Goal: Task Accomplishment & Management: Complete application form

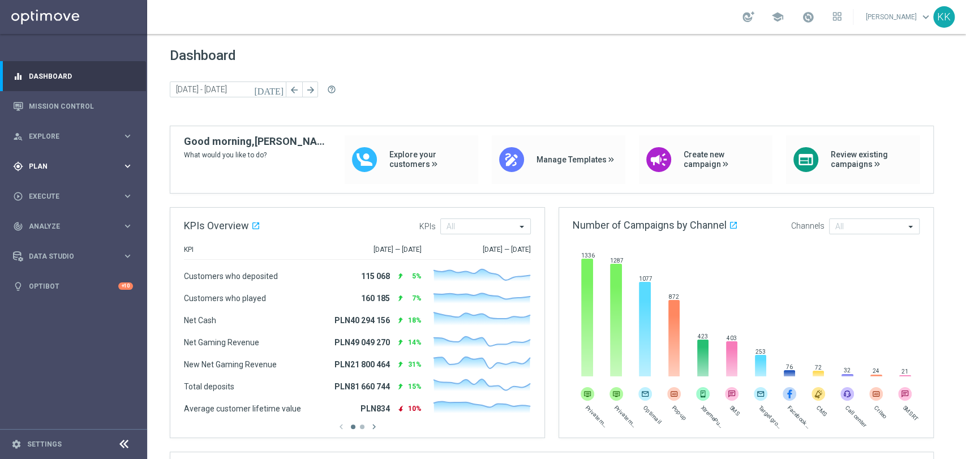
click at [101, 163] on span "Plan" at bounding box center [75, 166] width 93 height 7
click at [53, 187] on link "Target Groups" at bounding box center [73, 189] width 88 height 9
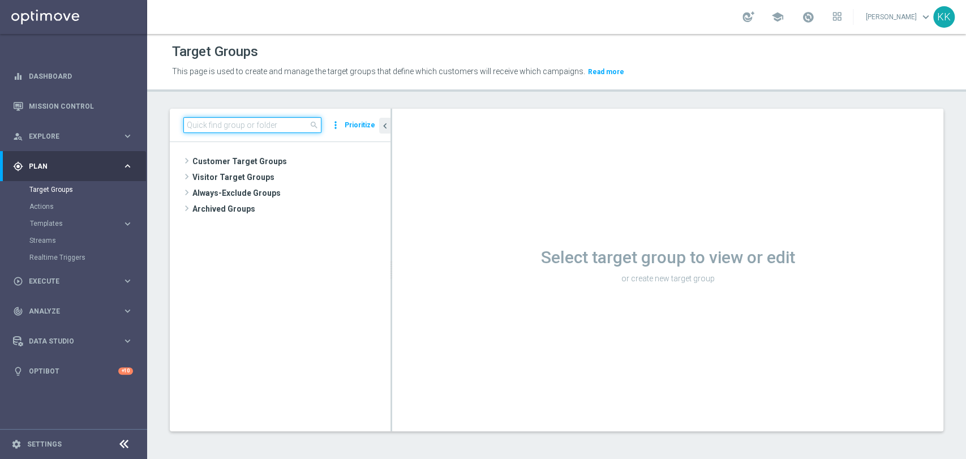
click at [268, 119] on input at bounding box center [252, 125] width 138 height 16
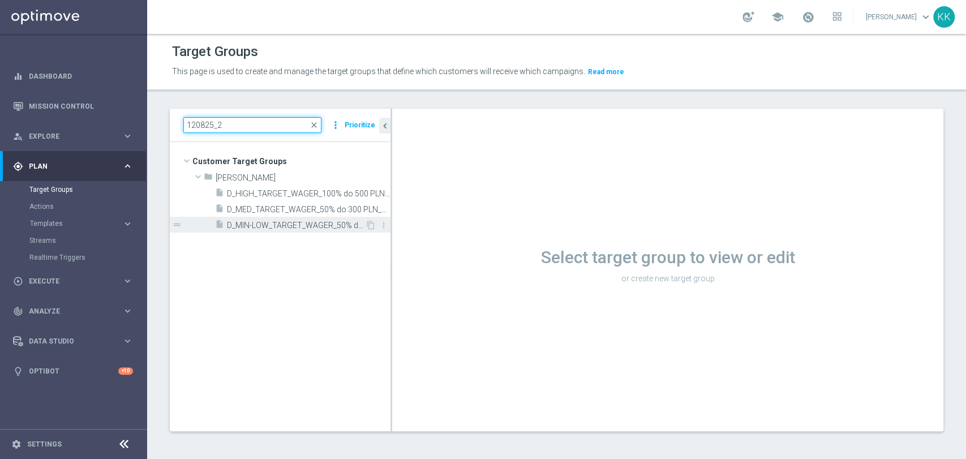
type input "120825_2"
click at [239, 228] on span "D_MIN-LOW_TARGET_WAGER_50% do 100 PLN_120825_2" at bounding box center [296, 226] width 138 height 10
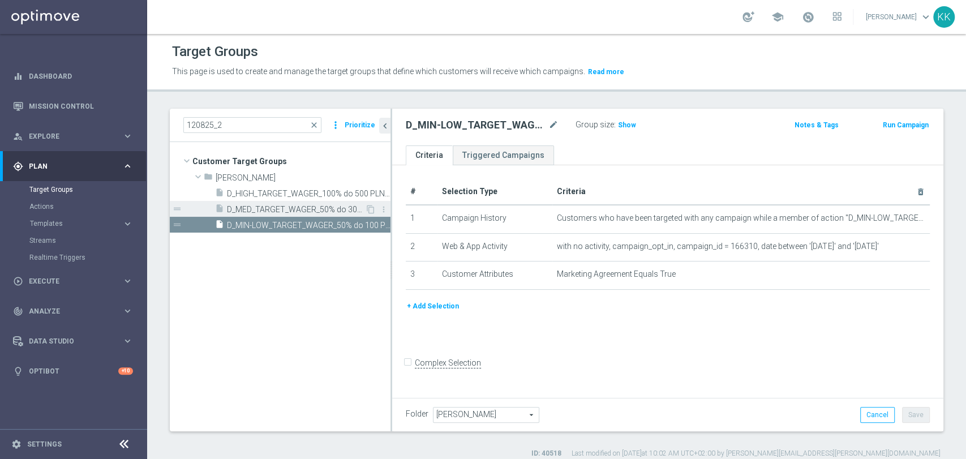
click at [276, 201] on div "insert_drive_file D_MED_TARGET_WAGER_50% do 300 PLN_120825_2" at bounding box center [290, 209] width 150 height 16
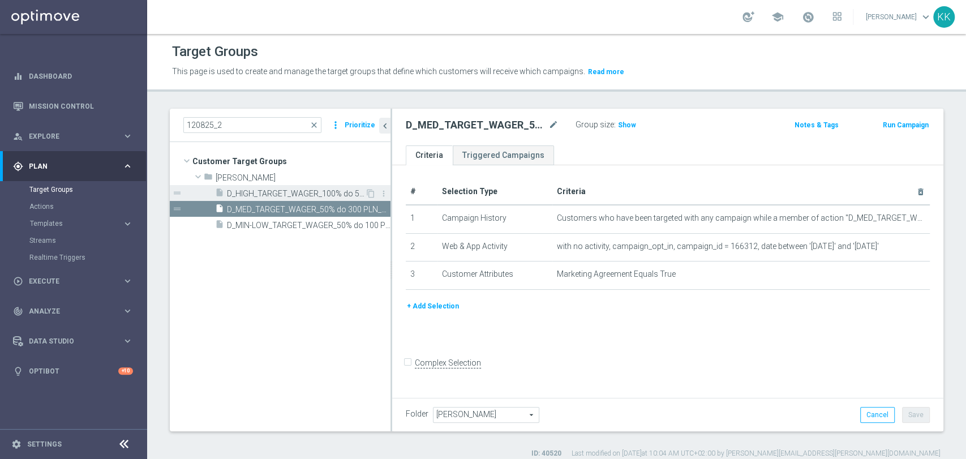
click at [360, 193] on span "D_HIGH_TARGET_WAGER_100% do 500 PLN_120825_2" at bounding box center [296, 194] width 138 height 10
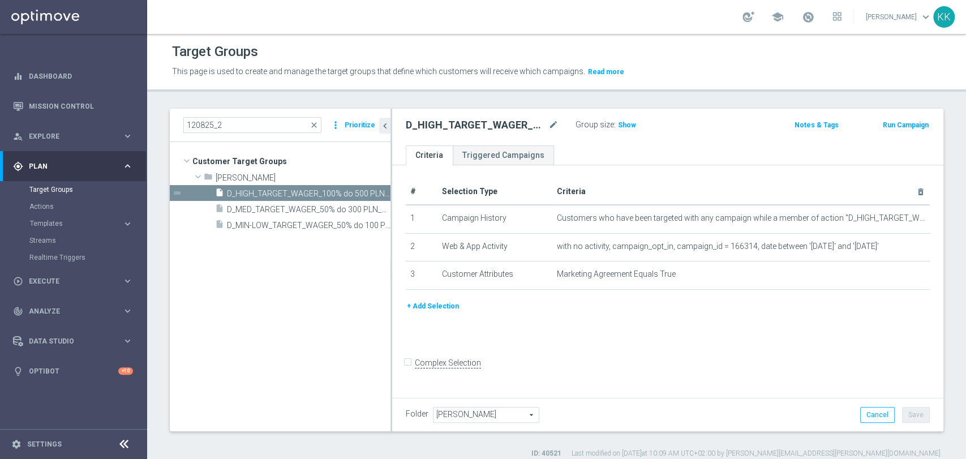
click at [46, 218] on accordion "Templates keyboard_arrow_right Optimail" at bounding box center [87, 223] width 117 height 17
click at [46, 220] on span "Templates" at bounding box center [70, 223] width 81 height 7
click at [56, 238] on link "Optimail" at bounding box center [76, 240] width 83 height 9
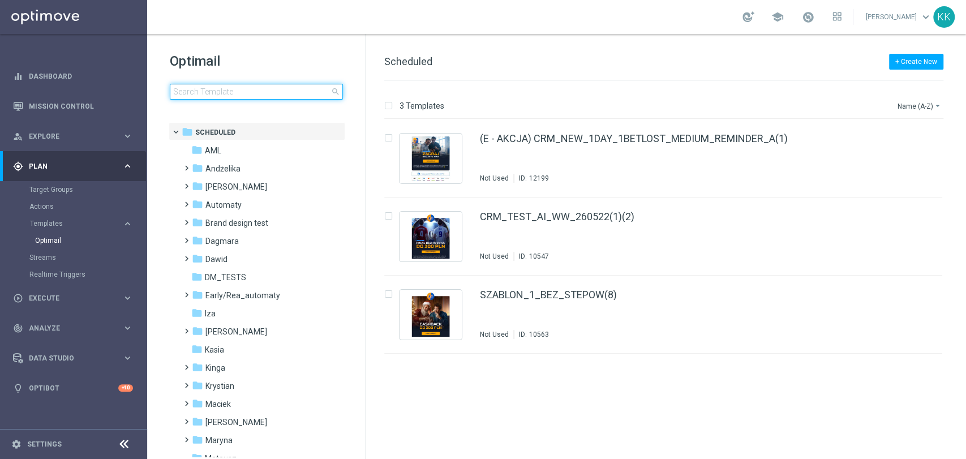
click at [213, 95] on input at bounding box center [256, 92] width 173 height 16
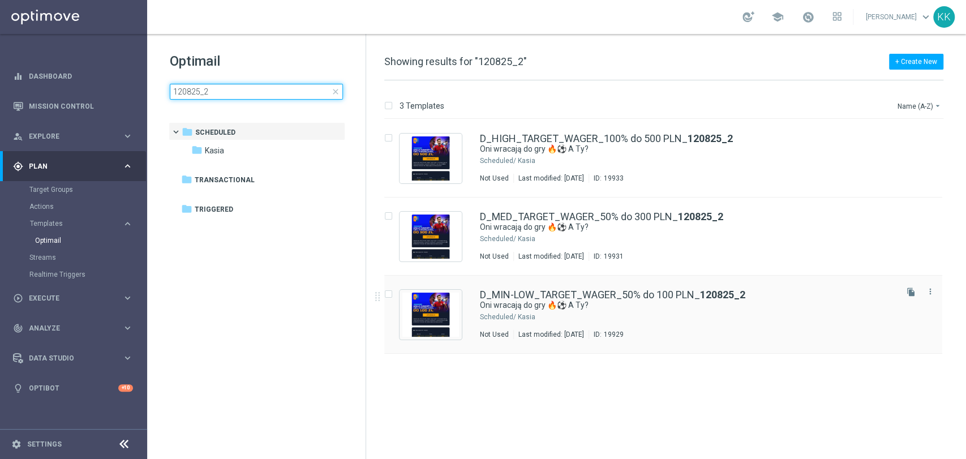
type input "120825_2"
click at [715, 346] on div "D_MIN-LOW_TARGET_WAGER_50% do 100 PLN_ 120825_2 Oni wracają do gry 🔥⚽ A Ty? Sch…" at bounding box center [663, 315] width 558 height 78
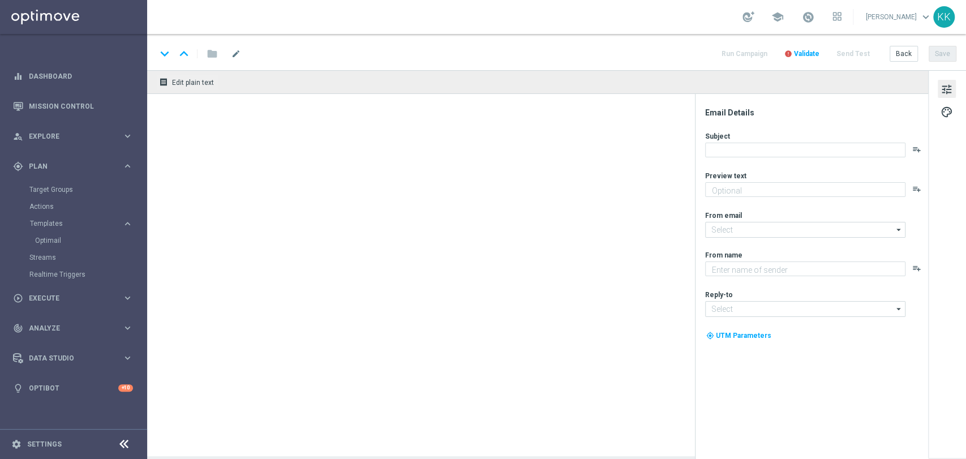
type textarea "Typuj z pewną kasą do 100 zł 💸"
type input "[EMAIL_ADDRESS][DOMAIN_NAME]"
type textarea "STS"
type input "[EMAIL_ADDRESS][DOMAIN_NAME]"
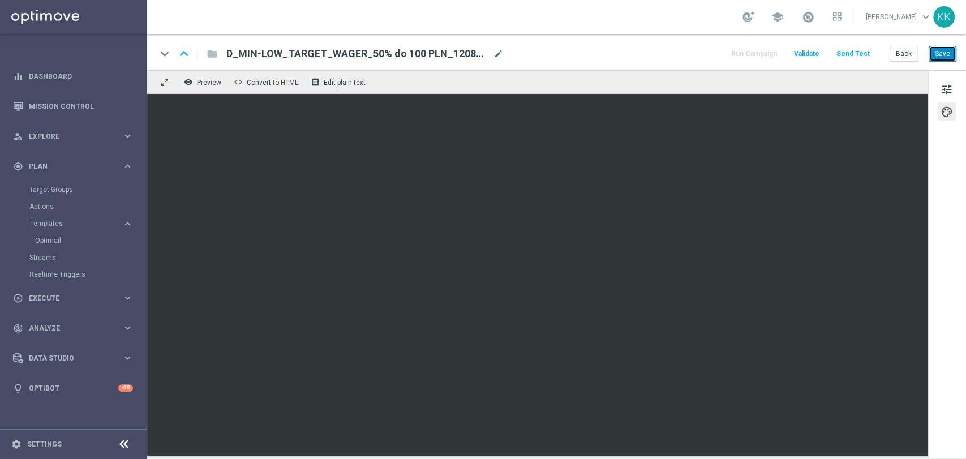
click at [937, 59] on button "Save" at bounding box center [943, 54] width 28 height 16
click at [939, 50] on button "Save" at bounding box center [943, 54] width 28 height 16
click at [904, 51] on button "Back" at bounding box center [904, 54] width 28 height 16
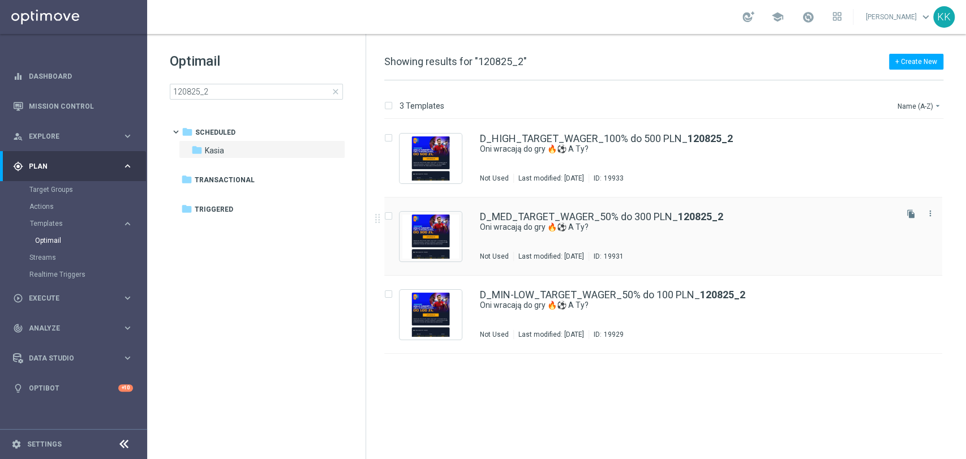
click at [546, 246] on div "D_MED_TARGET_WAGER_50% do 300 PLN_ 120825_2 Oni wracają do gry 🔥⚽ A Ty? Not Use…" at bounding box center [687, 236] width 415 height 49
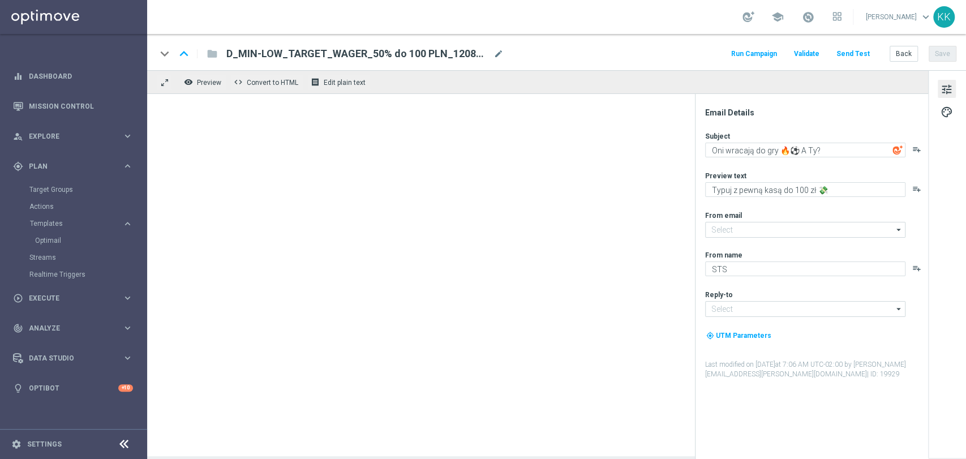
type input "[EMAIL_ADDRESS][DOMAIN_NAME]"
type textarea "Typuj z pewną kasą do 300 zł 💸"
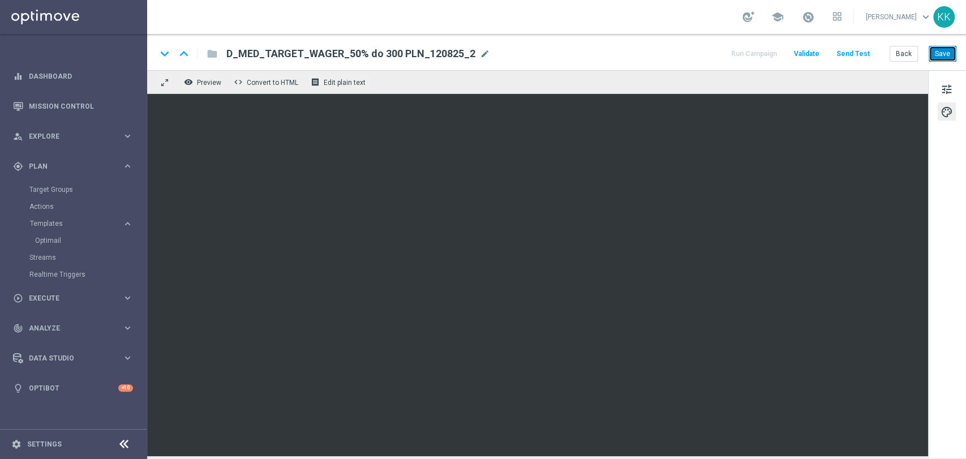
click at [939, 55] on button "Save" at bounding box center [943, 54] width 28 height 16
click at [942, 51] on button "Save" at bounding box center [943, 54] width 28 height 16
click at [896, 53] on button "Back" at bounding box center [904, 54] width 28 height 16
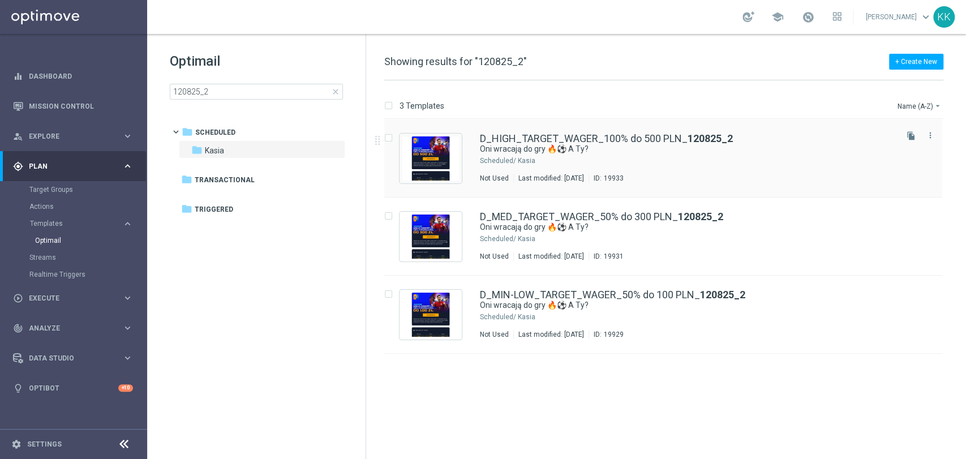
click at [644, 165] on div "Kasia" at bounding box center [706, 160] width 377 height 9
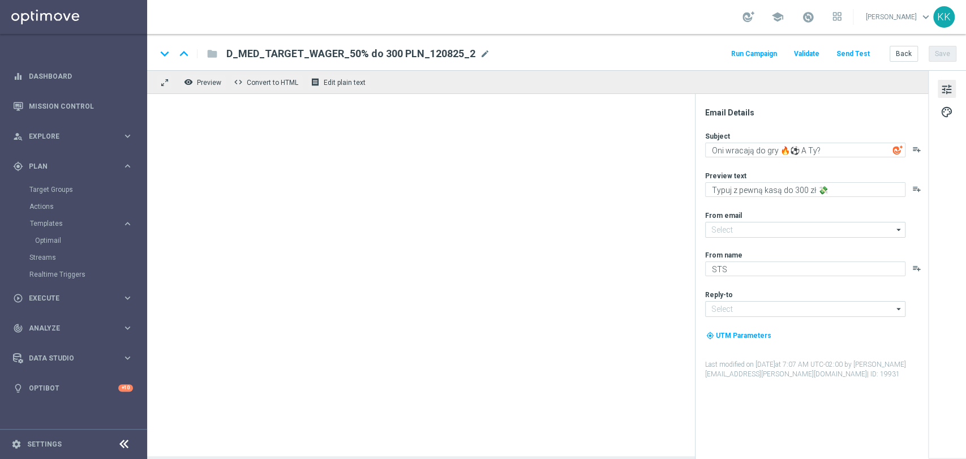
type textarea "Typuj z pewną kasą do 500 zł 💸"
type input "[EMAIL_ADDRESS][DOMAIN_NAME]"
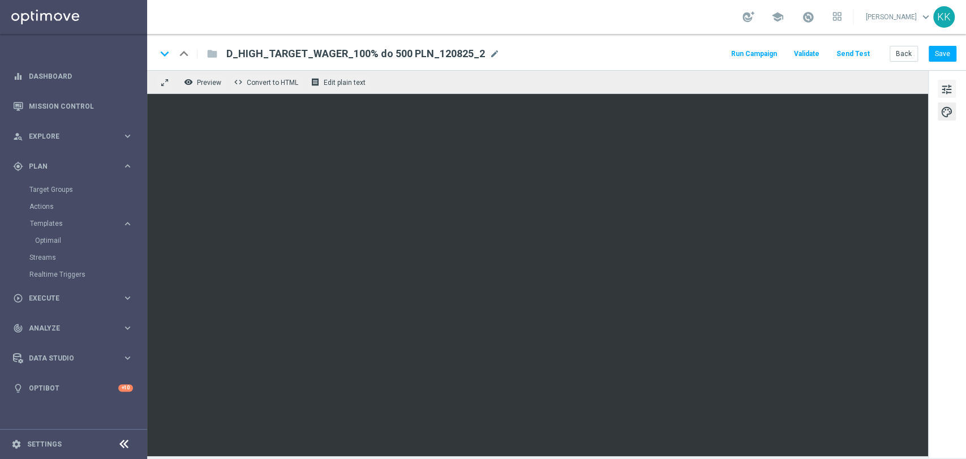
click at [945, 87] on span "tune" at bounding box center [947, 89] width 12 height 15
click at [941, 59] on button "Save" at bounding box center [943, 54] width 28 height 16
drag, startPoint x: 949, startPoint y: 67, endPoint x: 947, endPoint y: 59, distance: 8.0
click at [948, 67] on div "keyboard_arrow_down keyboard_arrow_up folder D_HIGH_TARGET_WAGER_100% do 500 PL…" at bounding box center [556, 52] width 819 height 36
click at [947, 57] on button "Save" at bounding box center [943, 54] width 28 height 16
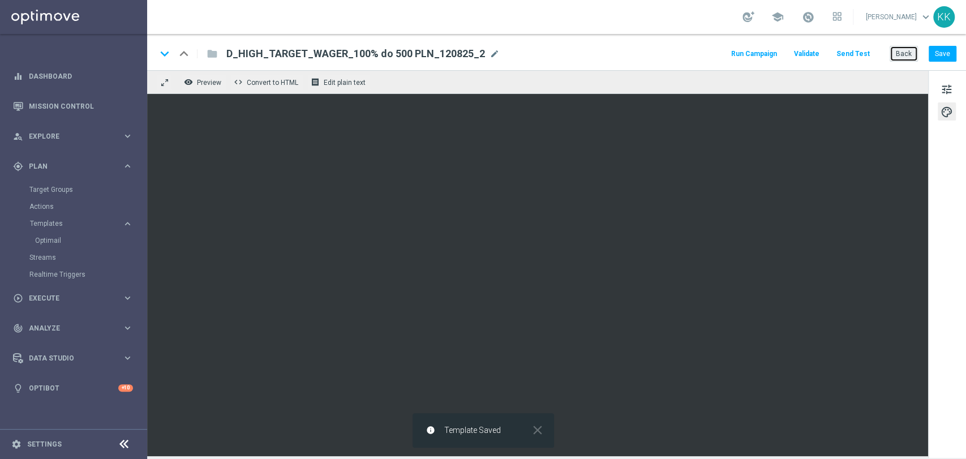
click at [900, 56] on button "Back" at bounding box center [904, 54] width 28 height 16
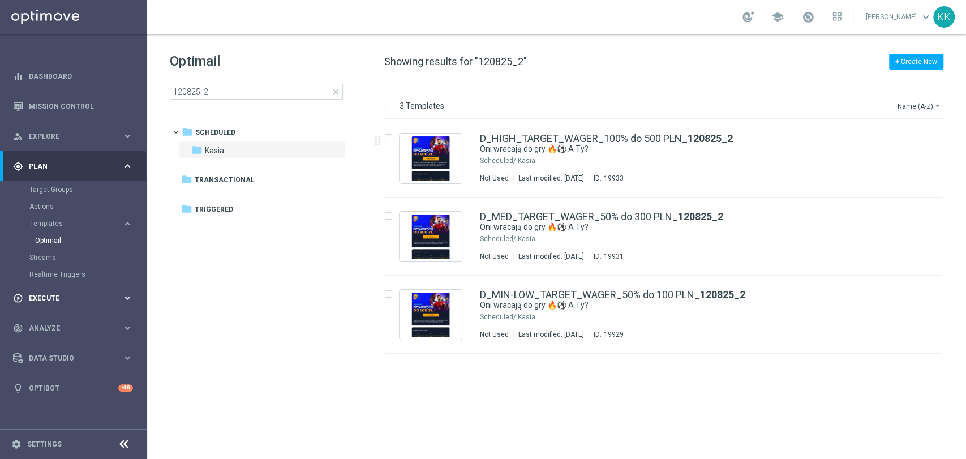
click at [60, 295] on span "Execute" at bounding box center [75, 298] width 93 height 7
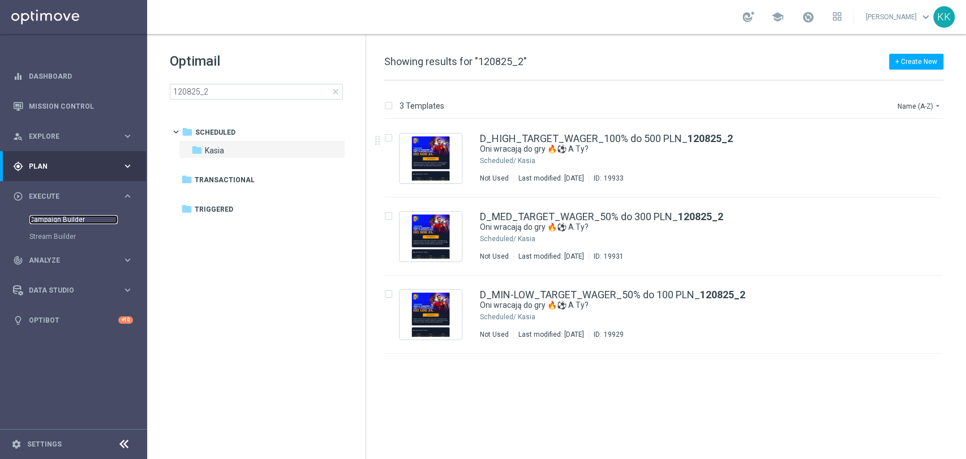
click at [57, 221] on link "Campaign Builder" at bounding box center [73, 219] width 88 height 9
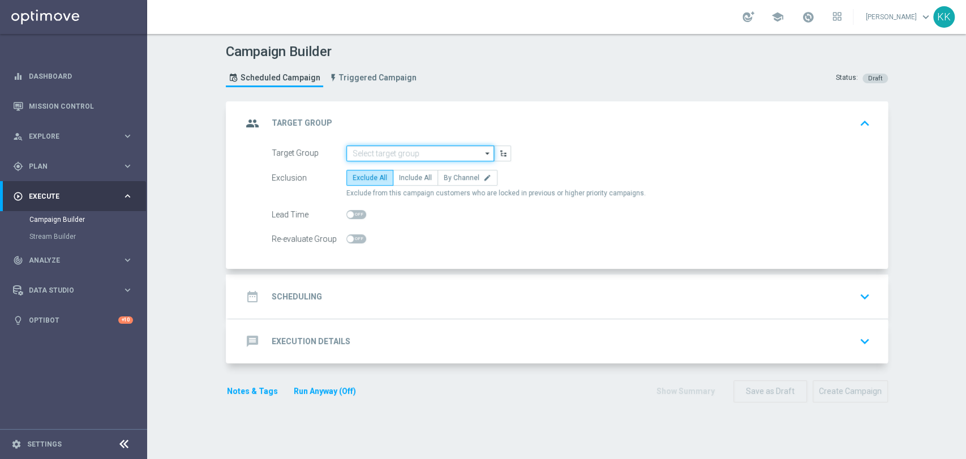
click at [435, 155] on input at bounding box center [420, 153] width 148 height 16
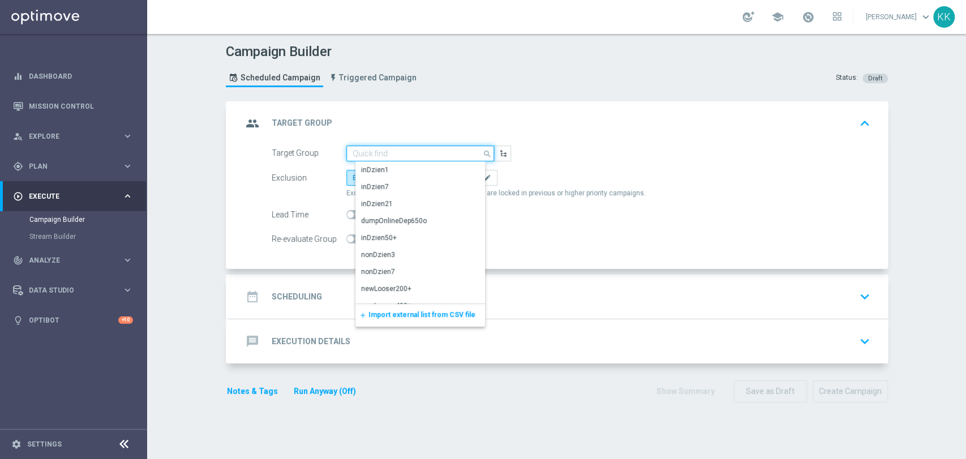
paste input "D_MIN-LOW_TARGET_WAGER_50% do 100 PLN_120825_2"
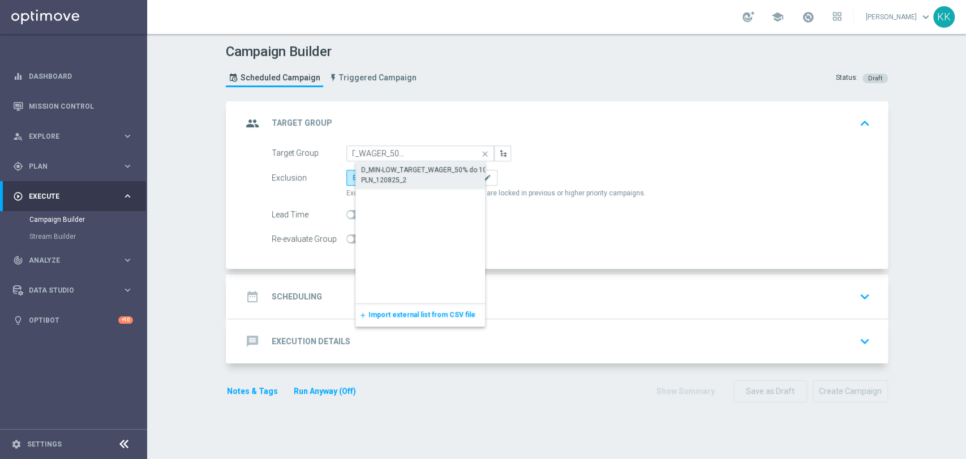
click at [450, 171] on div "D_MIN-LOW_TARGET_WAGER_50% do 100 PLN_120825_2" at bounding box center [429, 175] width 137 height 20
type input "D_MIN-LOW_TARGET_WAGER_50% do 100 PLN_120825_2"
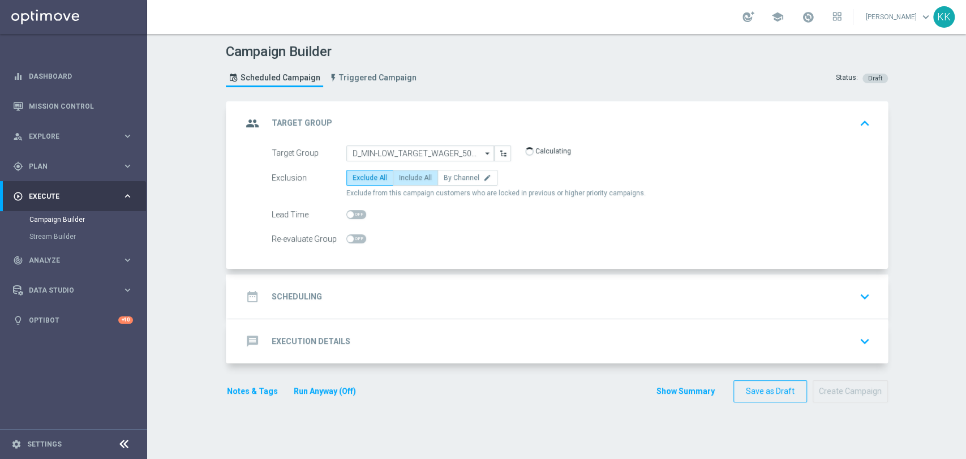
click at [419, 180] on span "Include All" at bounding box center [415, 178] width 33 height 8
click at [406, 180] on input "Include All" at bounding box center [402, 179] width 7 height 7
radio input "true"
click at [358, 236] on span at bounding box center [356, 238] width 20 height 9
click at [358, 236] on input "checkbox" at bounding box center [356, 238] width 20 height 9
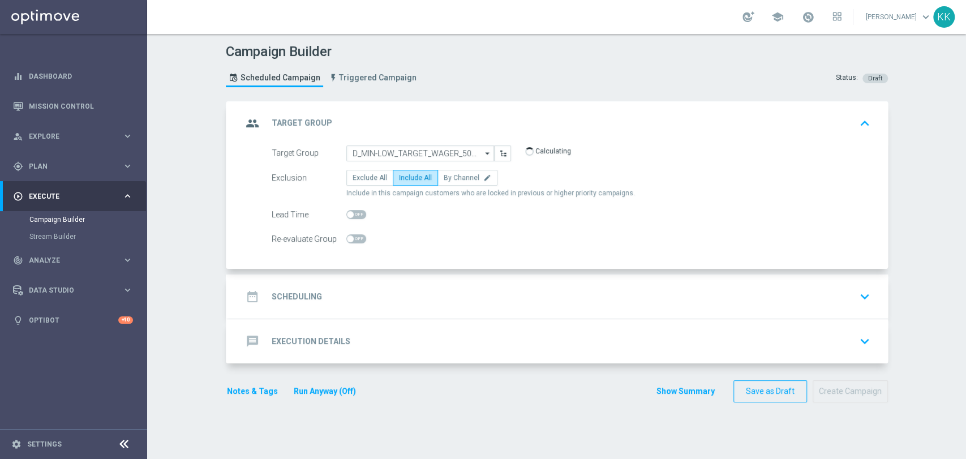
checkbox input "true"
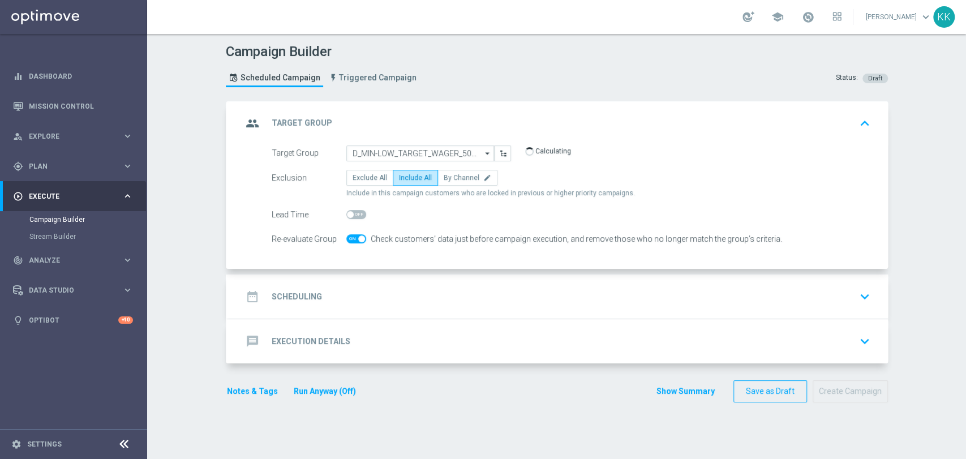
click at [391, 302] on div "date_range Scheduling keyboard_arrow_down" at bounding box center [558, 297] width 632 height 22
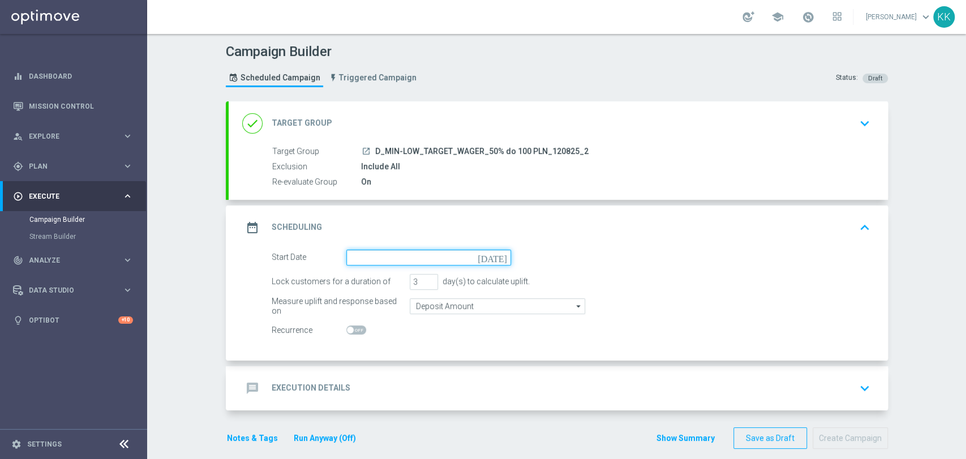
click at [377, 260] on input at bounding box center [428, 258] width 165 height 16
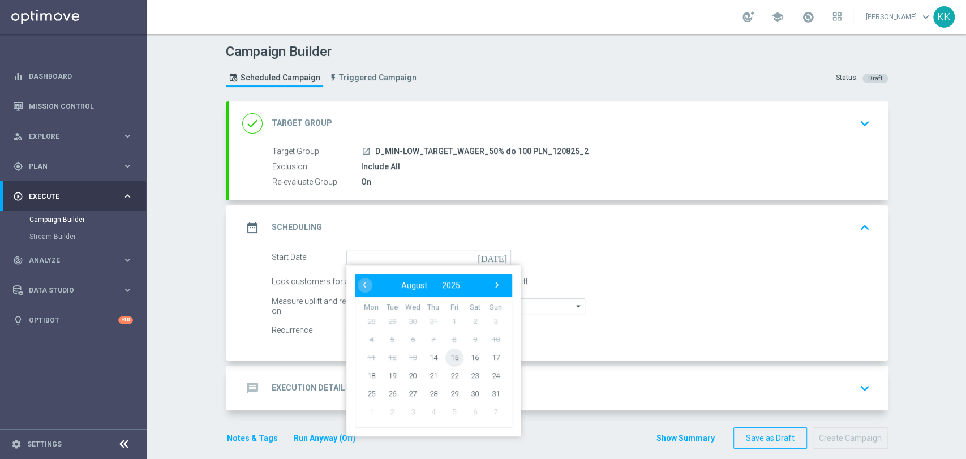
click at [447, 357] on span "15" at bounding box center [454, 357] width 18 height 18
type input "[DATE]"
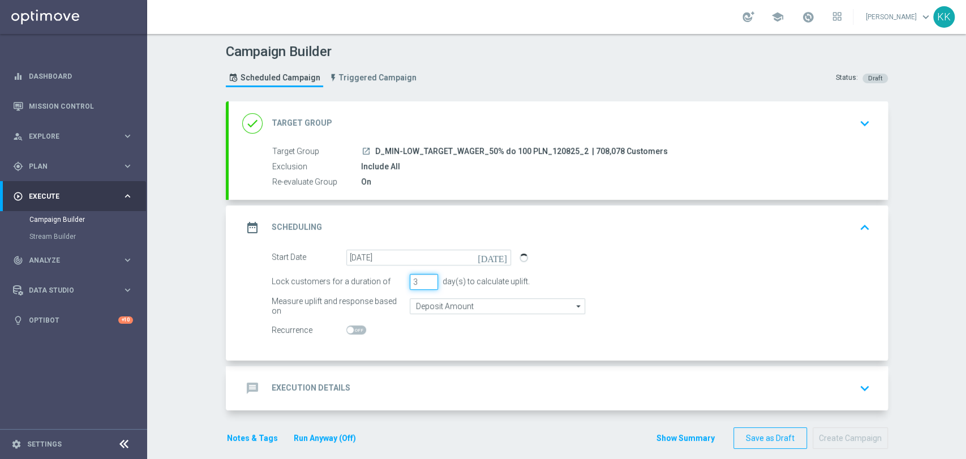
drag, startPoint x: 414, startPoint y: 284, endPoint x: 394, endPoint y: 282, distance: 19.3
click at [394, 282] on div "Lock customers for a duration of 3 day(s) to calculate uplift." at bounding box center [571, 282] width 616 height 16
click at [472, 306] on input "Deposit Amount" at bounding box center [497, 306] width 175 height 16
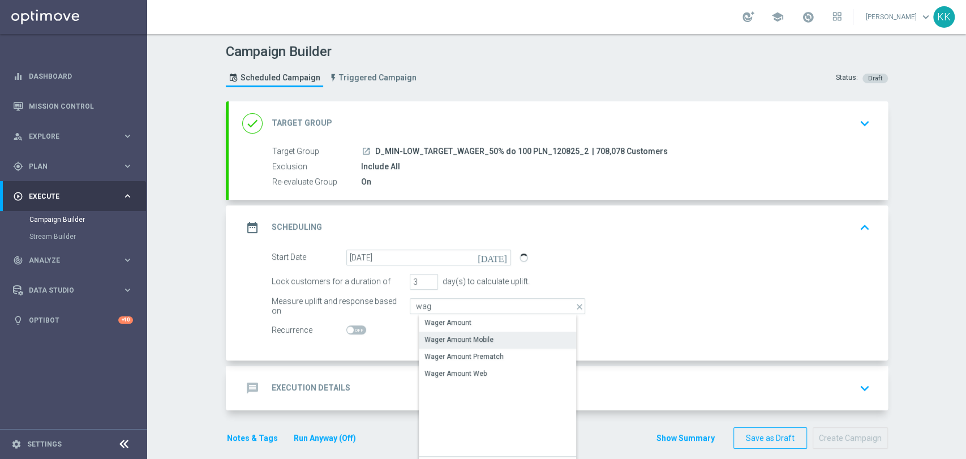
click at [466, 332] on div "Wager Amount Mobile" at bounding box center [506, 340] width 175 height 16
type input "Wager Amount Mobile"
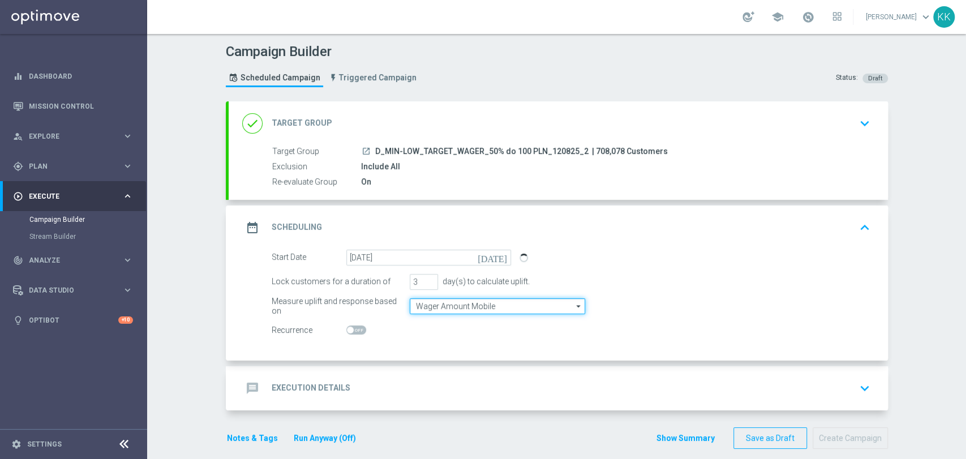
click at [469, 306] on input "Wager Amount Mobile" at bounding box center [497, 306] width 175 height 16
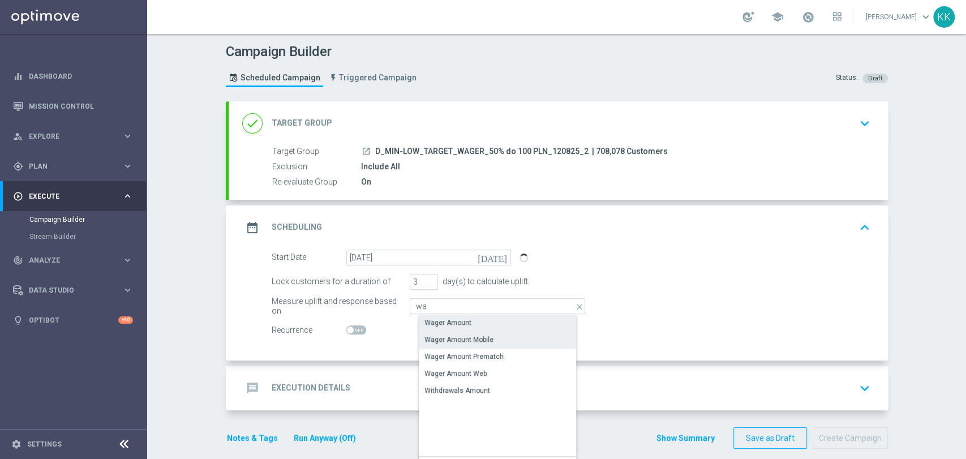
click at [464, 325] on div "Wager Amount" at bounding box center [447, 322] width 47 height 10
type input "Wager Amount"
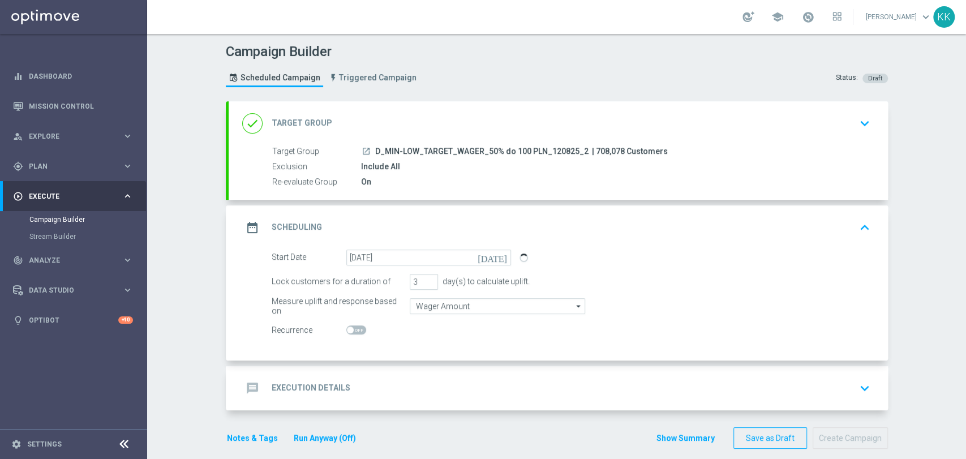
scroll to position [11, 0]
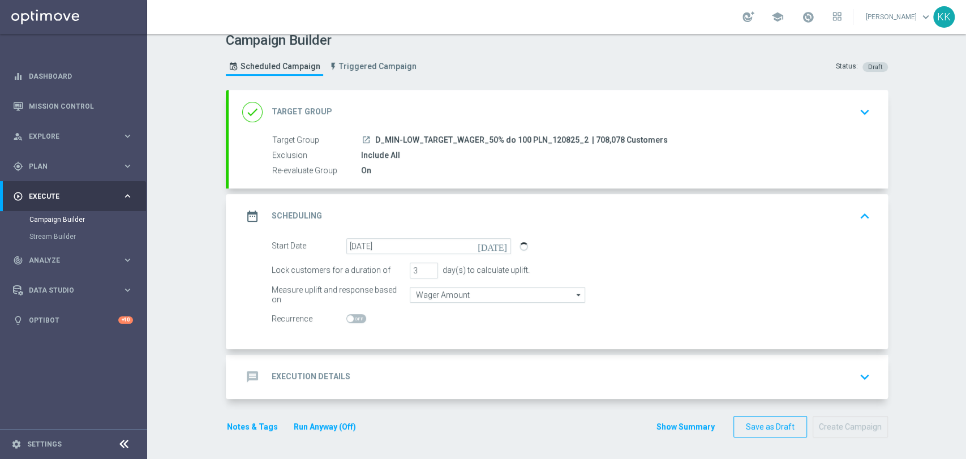
click at [475, 385] on div "message Execution Details keyboard_arrow_down" at bounding box center [558, 377] width 632 height 22
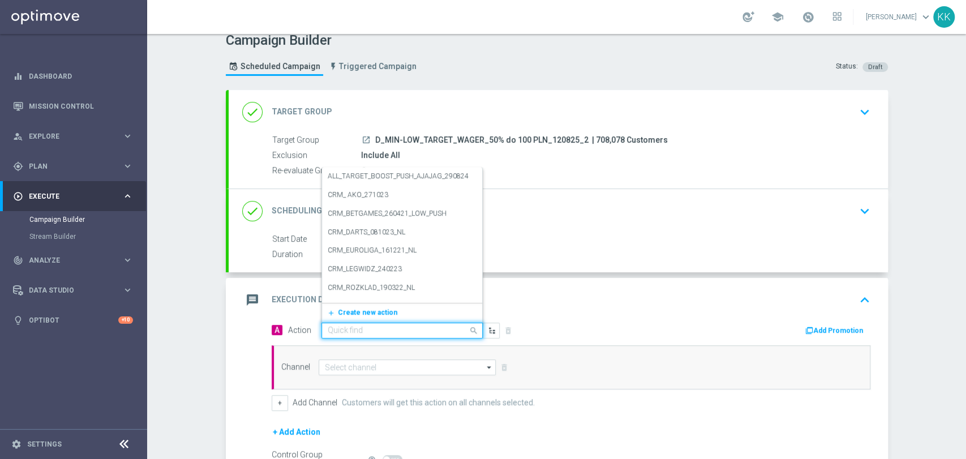
click at [444, 326] on input "text" at bounding box center [391, 331] width 126 height 10
paste input "D_MIN-LOW_TARGET_WAGER_50% do 100 PLN_120825_2"
type input "D_MIN-LOW_TARGET_WAGER_50% do 100 PLN_120825_2"
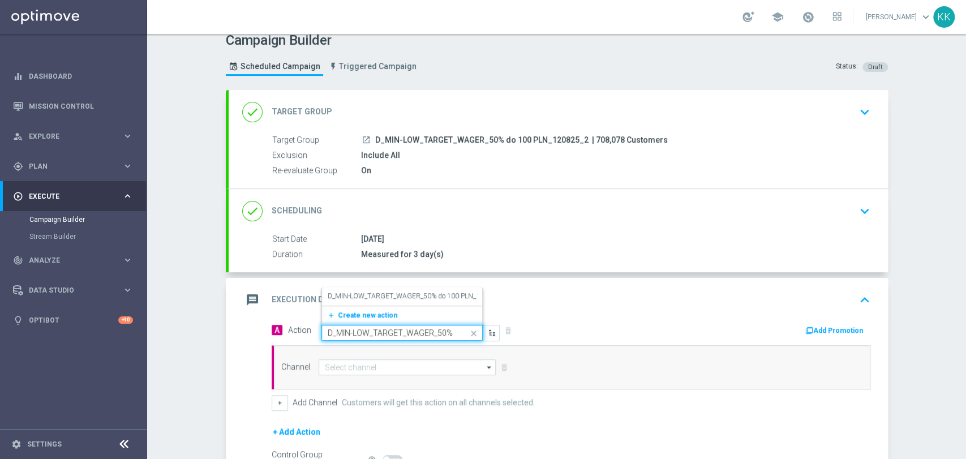
scroll to position [0, 76]
click at [439, 285] on div "message Execution Details keyboard_arrow_up" at bounding box center [558, 300] width 659 height 44
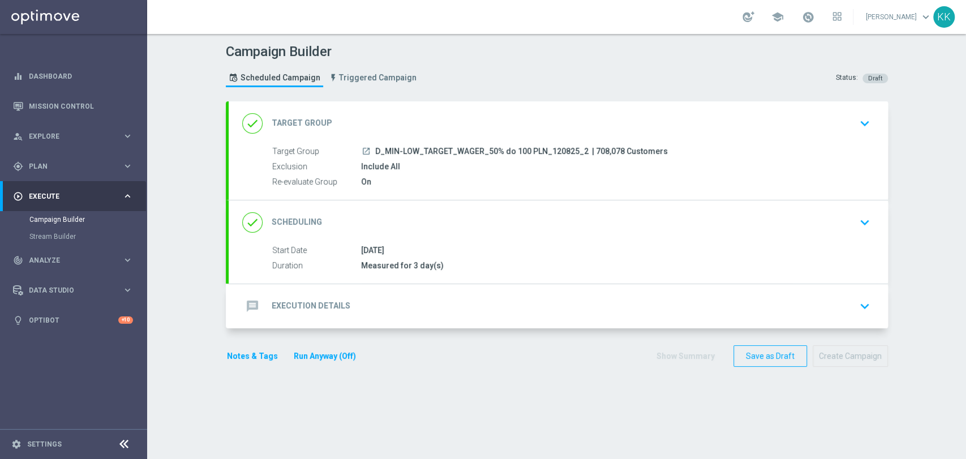
scroll to position [0, 0]
click at [425, 307] on div "message Execution Details keyboard_arrow_down" at bounding box center [558, 306] width 632 height 22
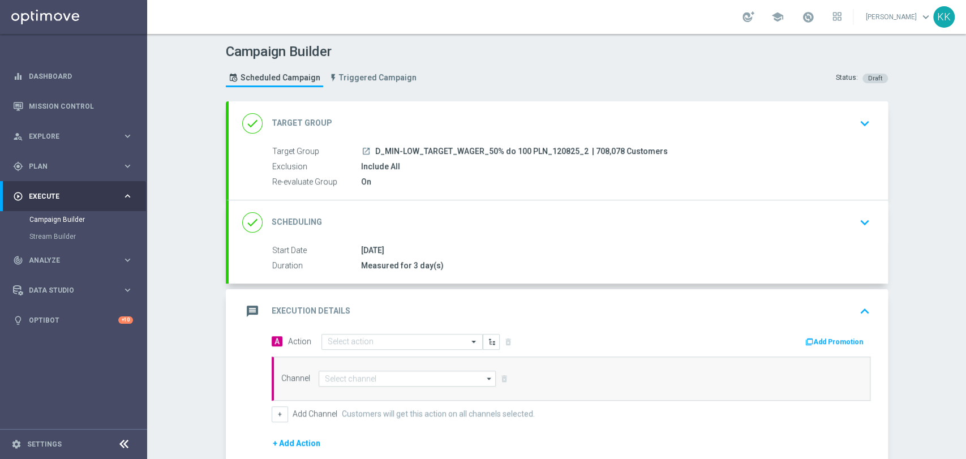
scroll to position [114, 0]
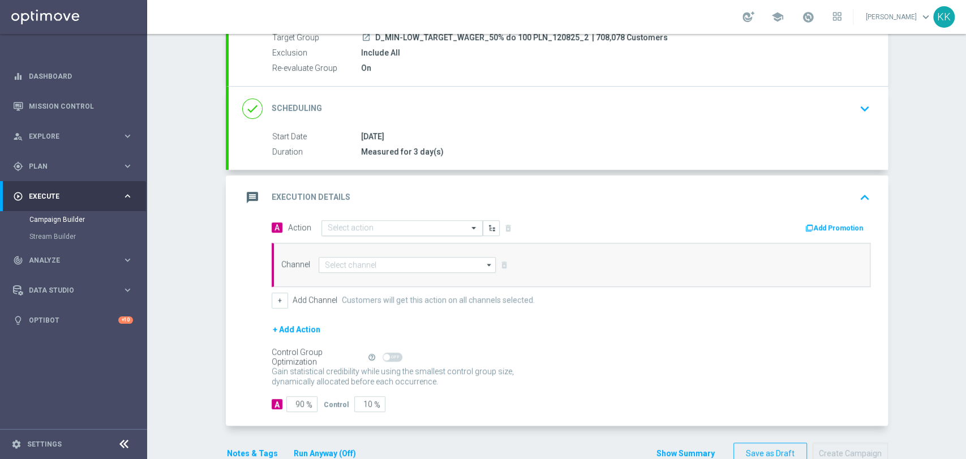
click at [345, 231] on div "Select action" at bounding box center [401, 228] width 161 height 16
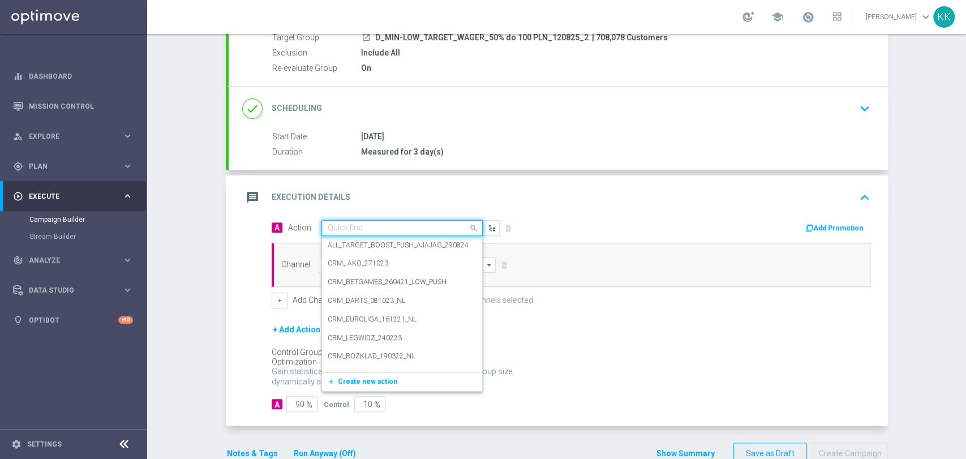
paste input "D_MIN-LOW_TARGET_WAGER_50% do 100 PLN_120825_2"
type input "D_MIN-LOW_TARGET_WAGER_50% do 100 PLN_120825_2"
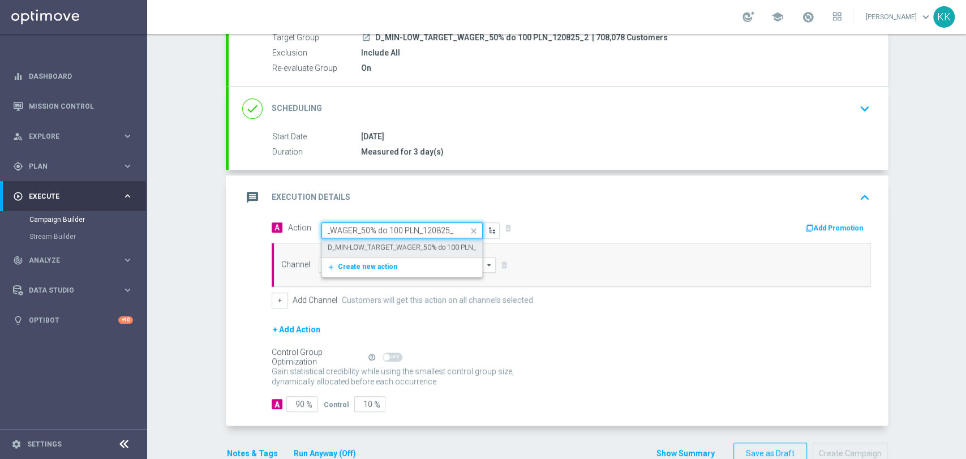
click at [353, 239] on div "D_MIN-LOW_TARGET_WAGER_50% do 100 PLN_120825_2 edit" at bounding box center [402, 247] width 149 height 19
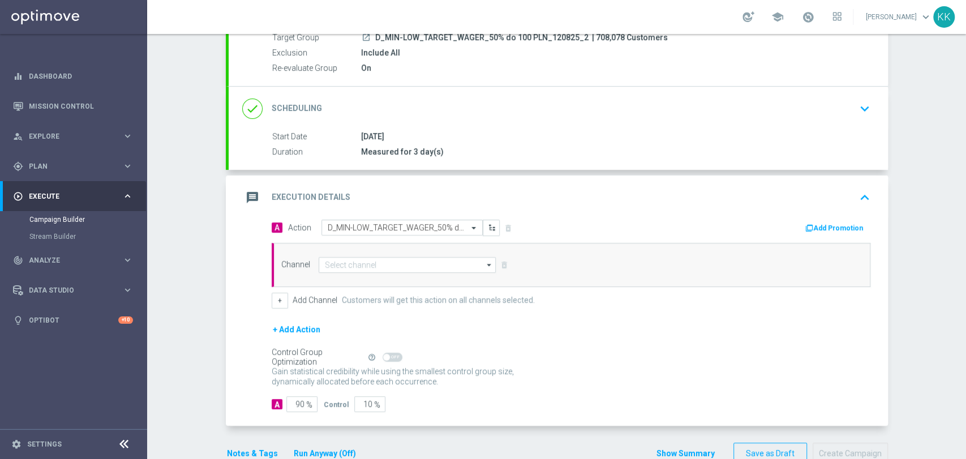
scroll to position [0, 0]
click at [366, 265] on input at bounding box center [408, 265] width 178 height 16
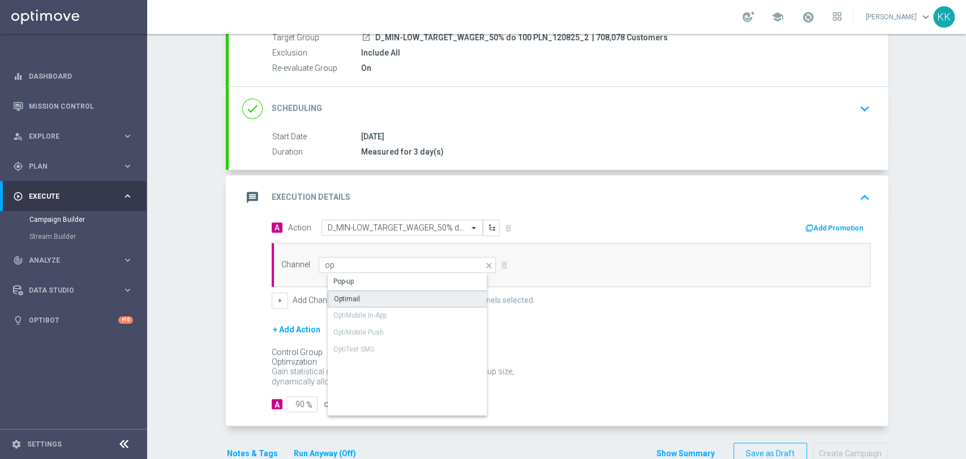
click at [358, 291] on div "Optimail" at bounding box center [417, 298] width 178 height 17
type input "Optimail"
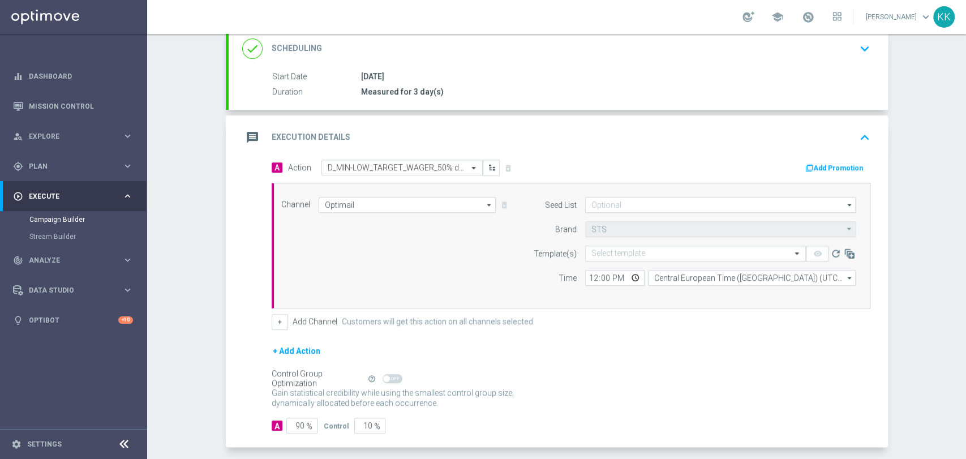
scroll to position [222, 0]
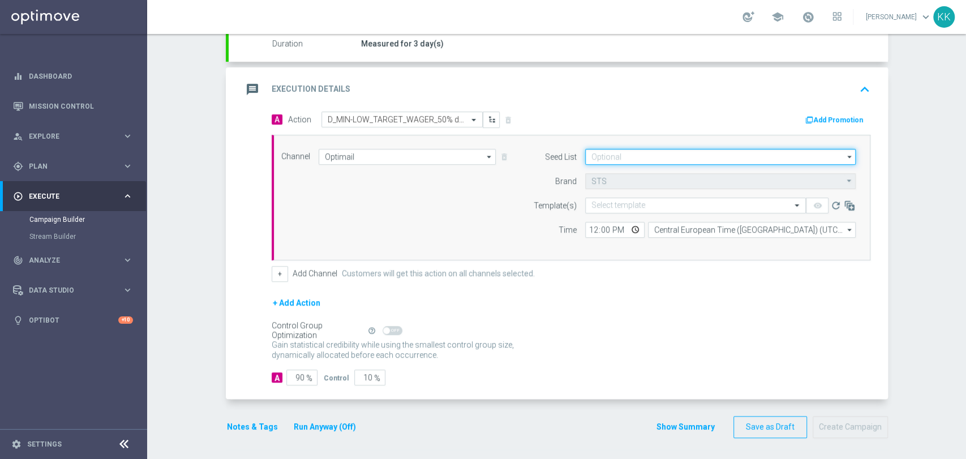
click at [611, 155] on input at bounding box center [720, 157] width 271 height 16
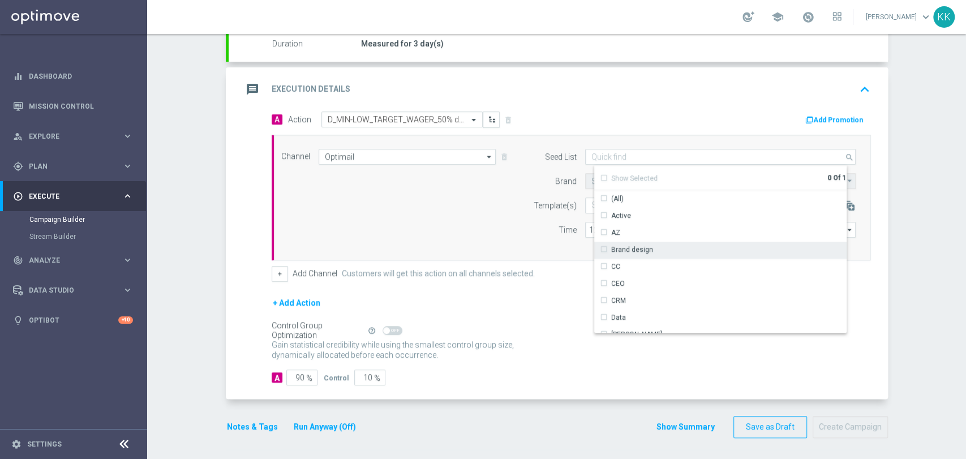
click at [635, 250] on div "Brand design" at bounding box center [632, 249] width 42 height 10
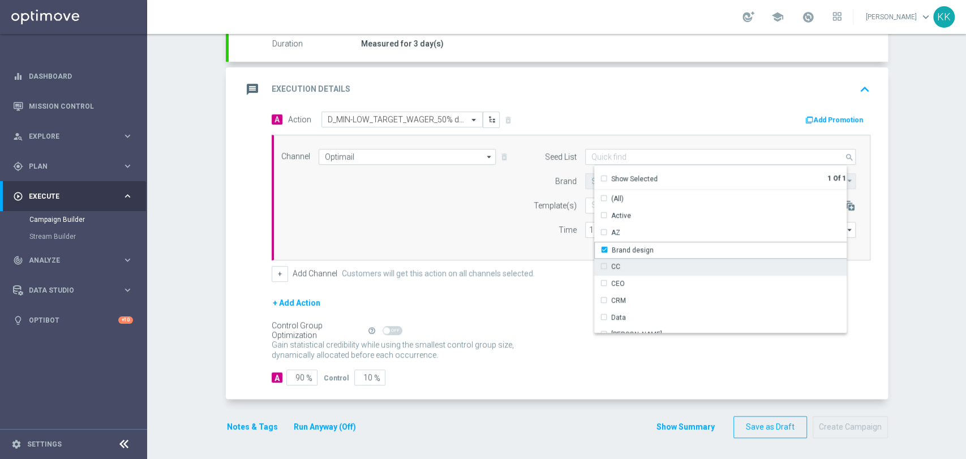
scroll to position [126, 0]
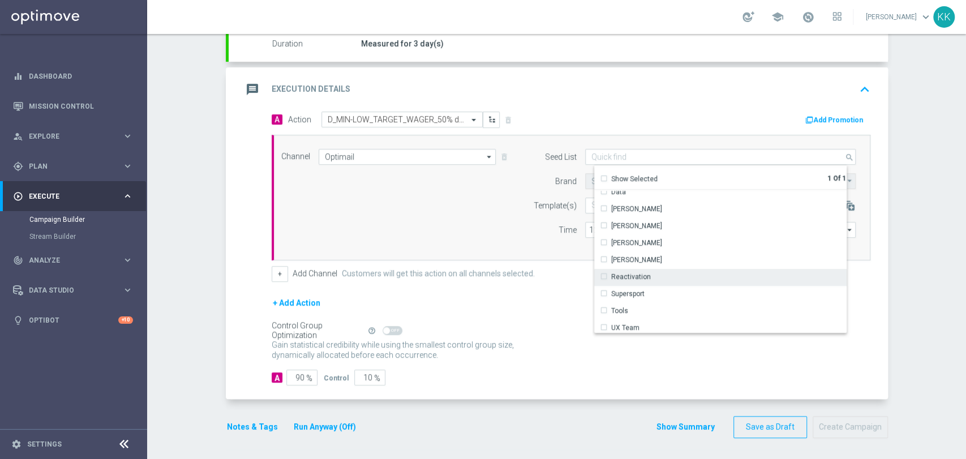
click at [629, 269] on div "Reactivation" at bounding box center [724, 277] width 261 height 16
click at [492, 221] on div "Channel Optimail Optimail arrow_drop_down Drag here to set row groups Drag here…" at bounding box center [569, 197] width 592 height 97
type input "Selected 2 of 17"
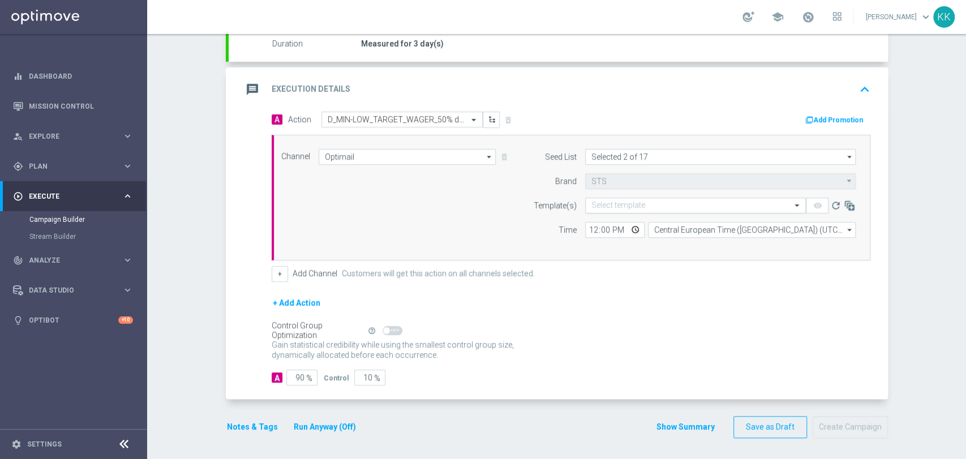
click at [659, 209] on div "Select template" at bounding box center [695, 206] width 221 height 16
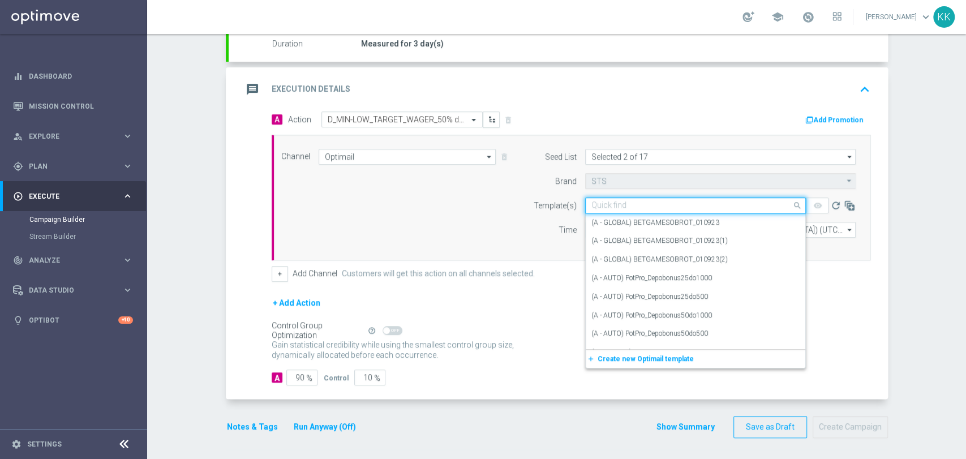
paste input "D_MIN-LOW_TARGET_WAGER_50% do 100 PLN_120825_2"
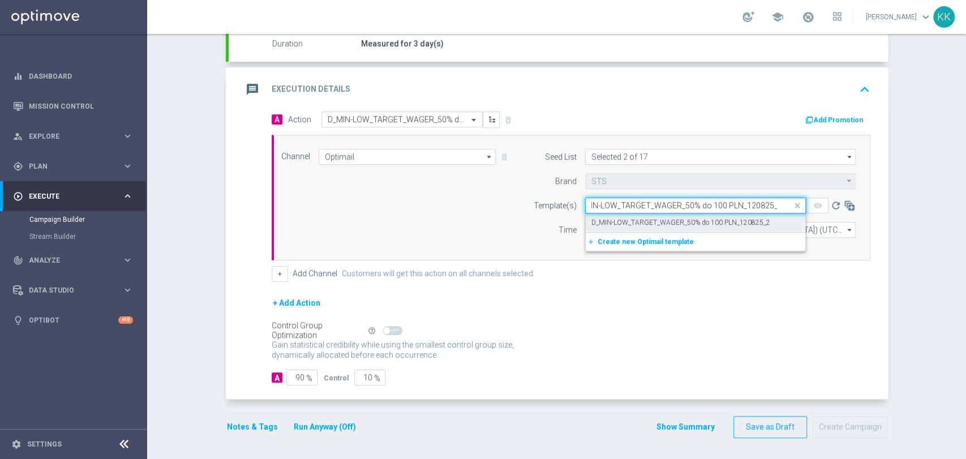
click at [728, 216] on div "D_MIN-LOW_TARGET_WAGER_50% do 100 PLN_120825_2" at bounding box center [695, 222] width 208 height 19
type input "D_MIN-LOW_TARGET_WAGER_50% do 100 PLN_120825_2"
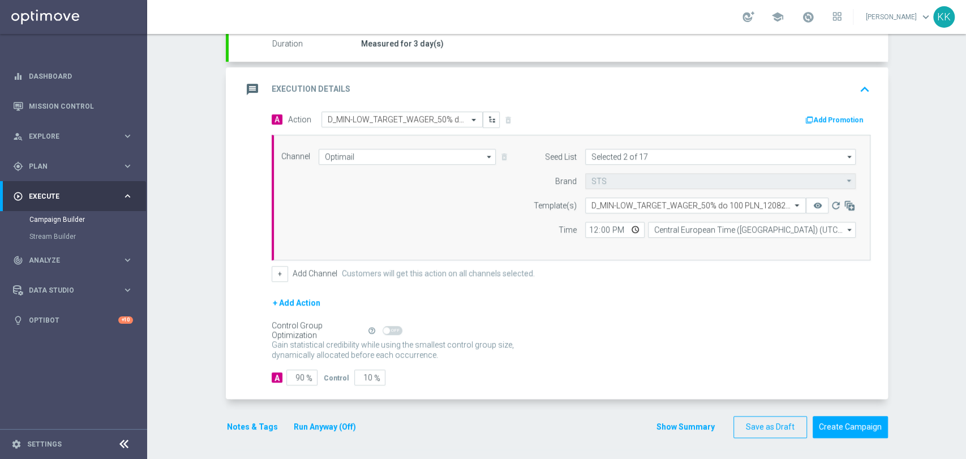
scroll to position [0, 0]
click at [589, 229] on input "12:00" at bounding box center [614, 230] width 59 height 16
type input "14:01"
click at [663, 228] on input "Central European Time ([GEOGRAPHIC_DATA]) (UTC +02:00)" at bounding box center [752, 230] width 208 height 16
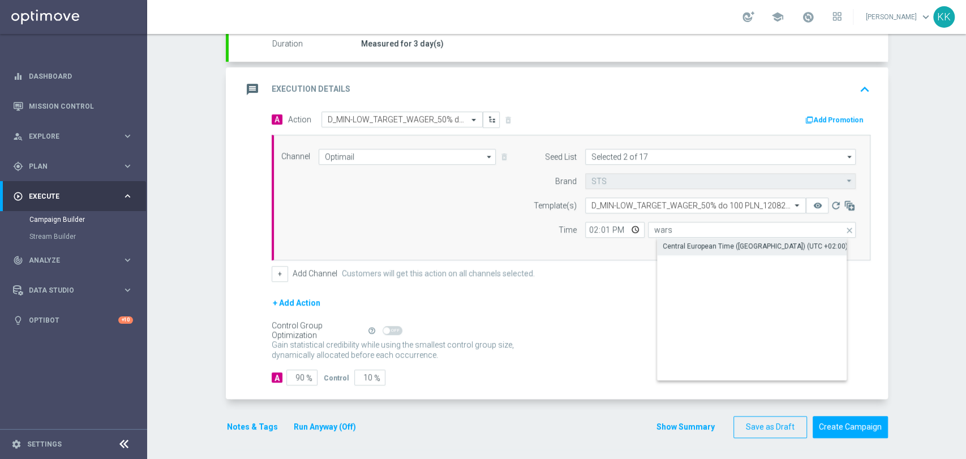
click at [669, 247] on div "Central European Time ([GEOGRAPHIC_DATA]) (UTC +02:00)" at bounding box center [755, 246] width 185 height 10
type input "Central European Time ([GEOGRAPHIC_DATA]) (UTC +02:00)"
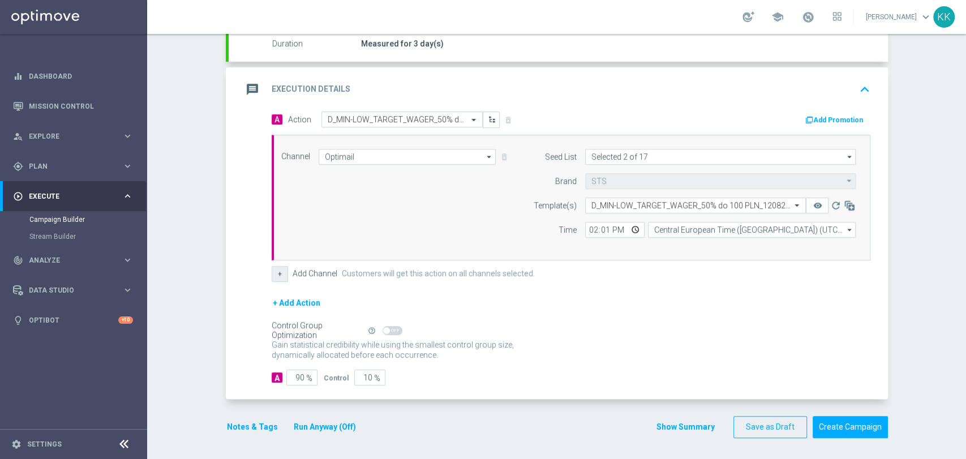
click at [278, 271] on button "+" at bounding box center [280, 274] width 16 height 16
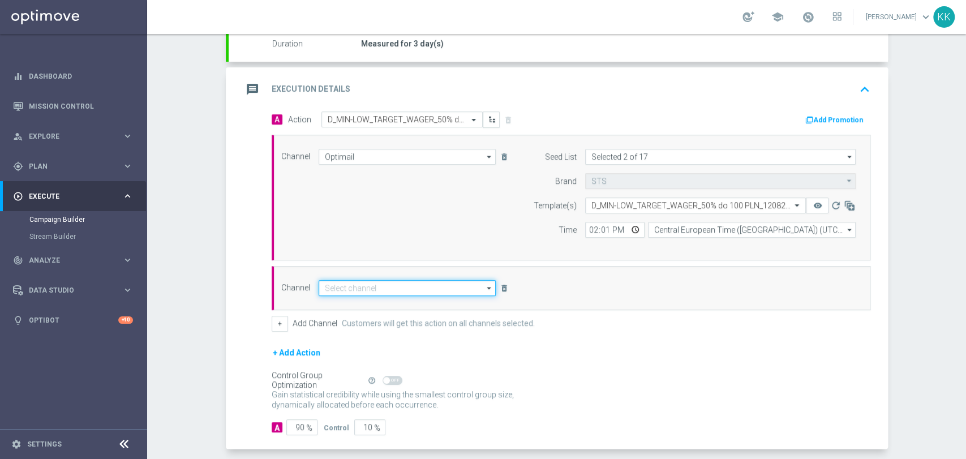
click at [335, 286] on input at bounding box center [408, 288] width 178 height 16
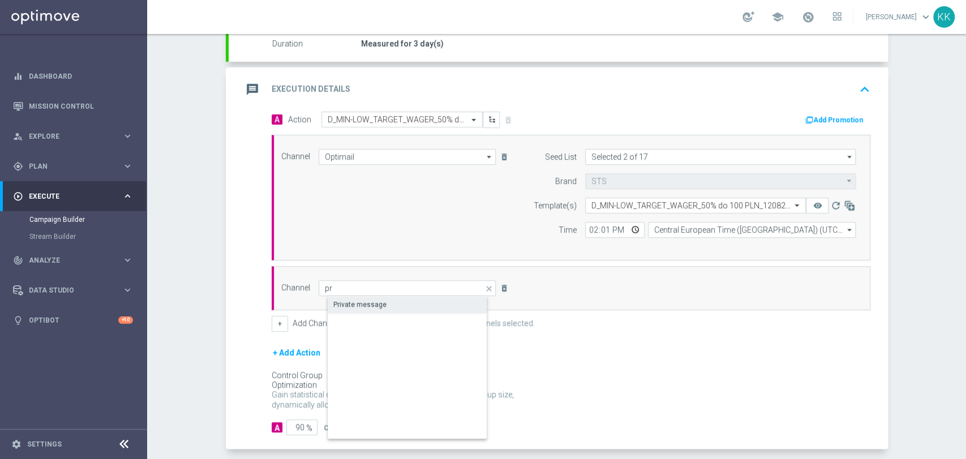
click at [364, 309] on div "Private message" at bounding box center [417, 305] width 178 height 16
type input "Private message"
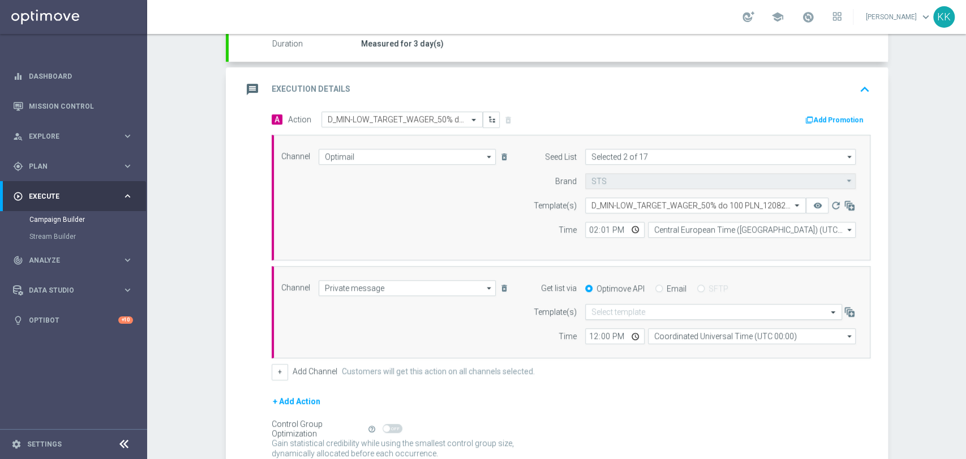
click at [599, 314] on input "text" at bounding box center [702, 312] width 222 height 10
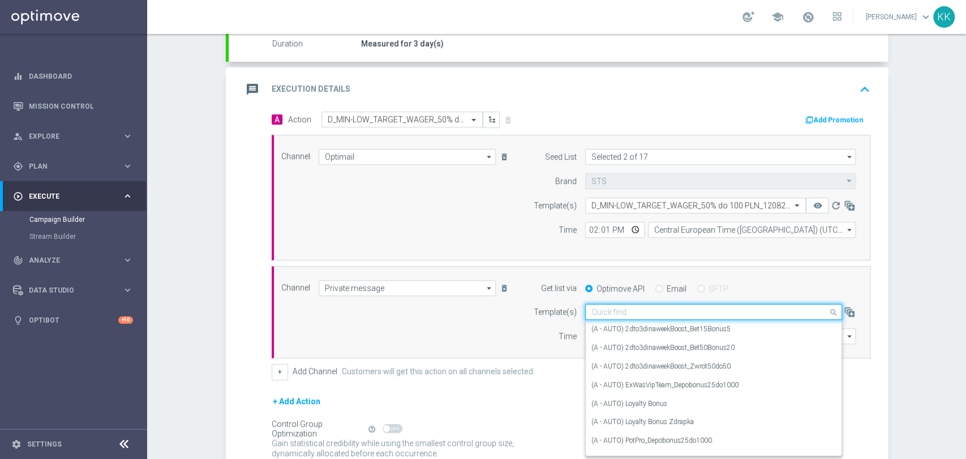
paste input "D_MIN-LOW_TARGET_WAGER_50% do 100 PLN_120825_2"
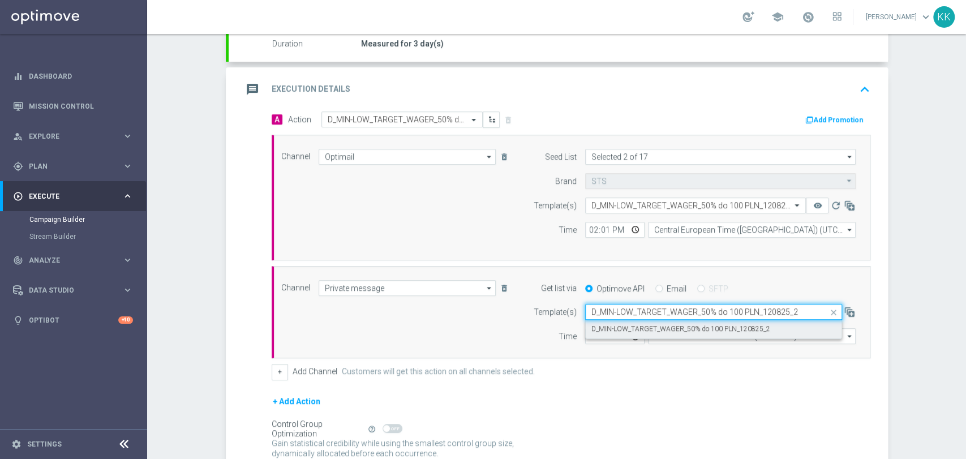
click at [597, 321] on div "D_MIN-LOW_TARGET_WAGER_50% do 100 PLN_120825_2" at bounding box center [713, 329] width 244 height 19
type input "D_MIN-LOW_TARGET_WAGER_50% do 100 PLN_120825_2"
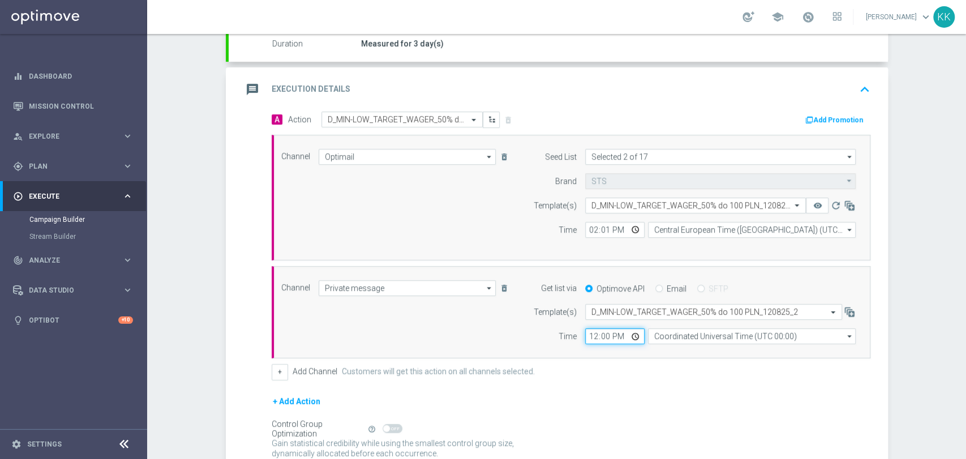
click at [585, 333] on input "12:00" at bounding box center [614, 336] width 59 height 16
click at [585, 333] on input "04:01" at bounding box center [614, 336] width 59 height 16
type input "14:01"
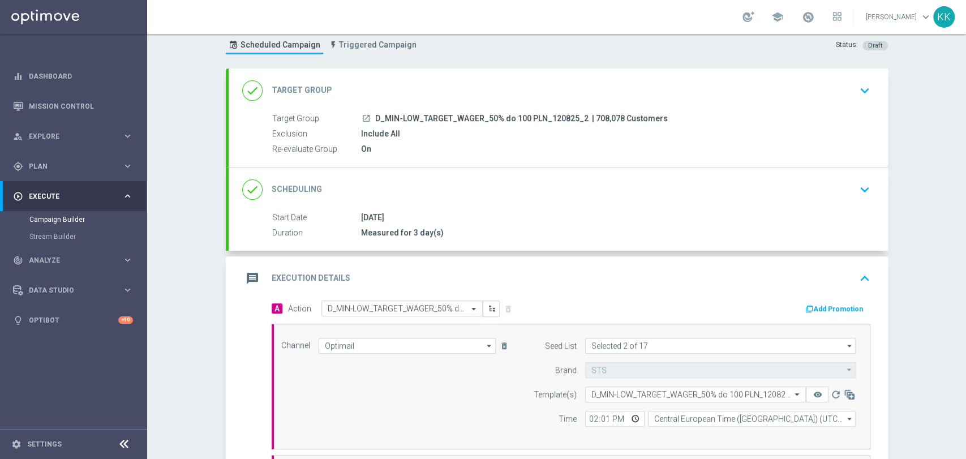
click at [788, 128] on div "Include All" at bounding box center [613, 133] width 505 height 11
click at [865, 89] on icon "keyboard_arrow_down" at bounding box center [864, 90] width 17 height 17
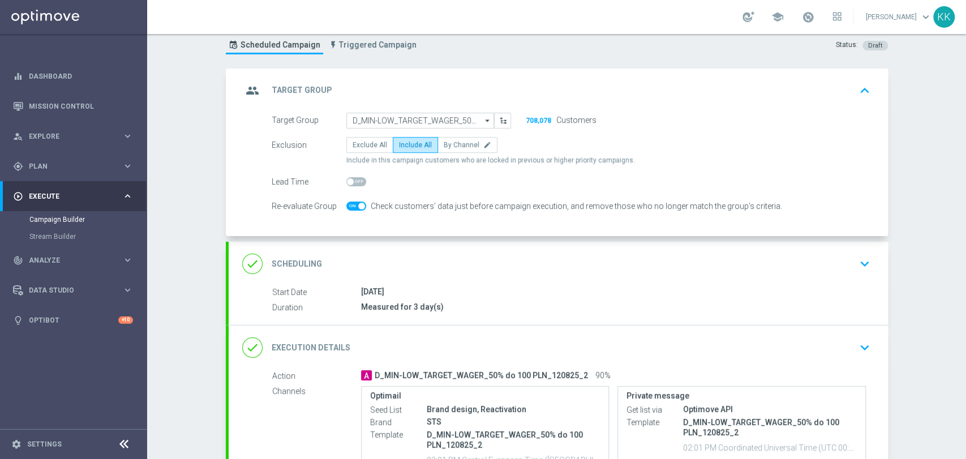
click at [848, 269] on div "done Scheduling keyboard_arrow_down" at bounding box center [558, 264] width 632 height 22
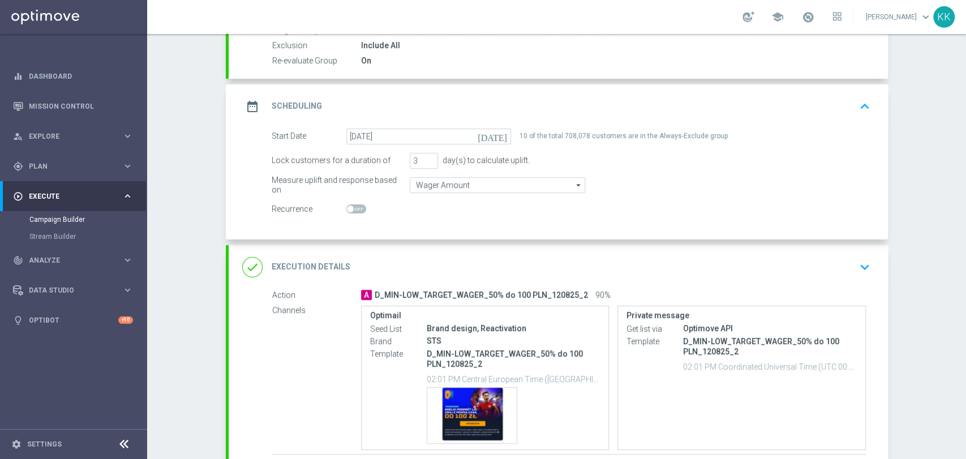
scroll to position [212, 0]
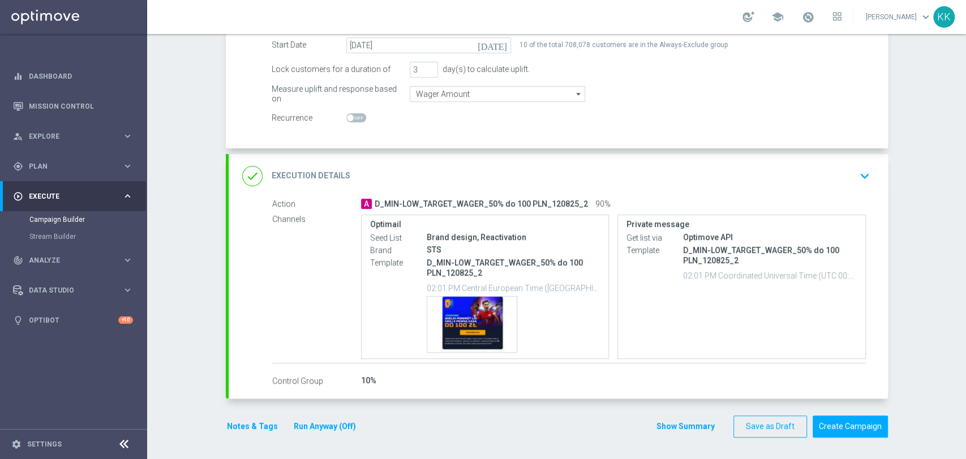
click at [868, 168] on button "keyboard_arrow_down" at bounding box center [864, 176] width 19 height 22
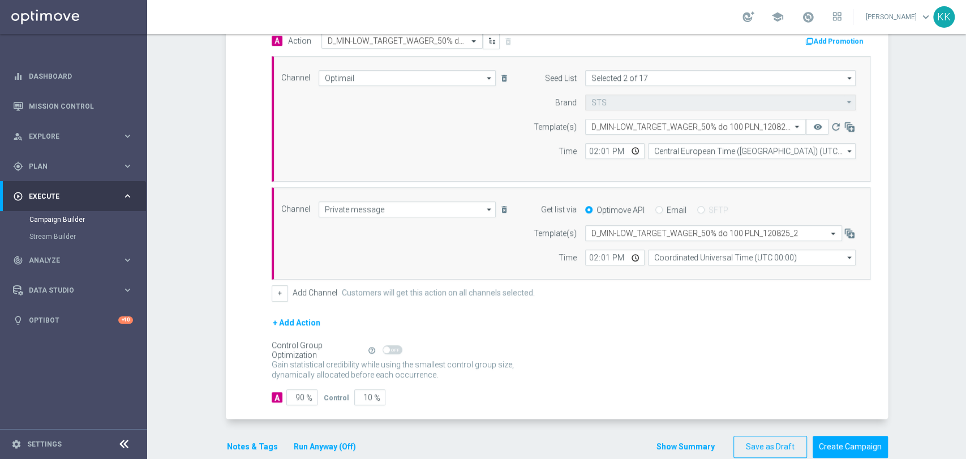
scroll to position [320, 0]
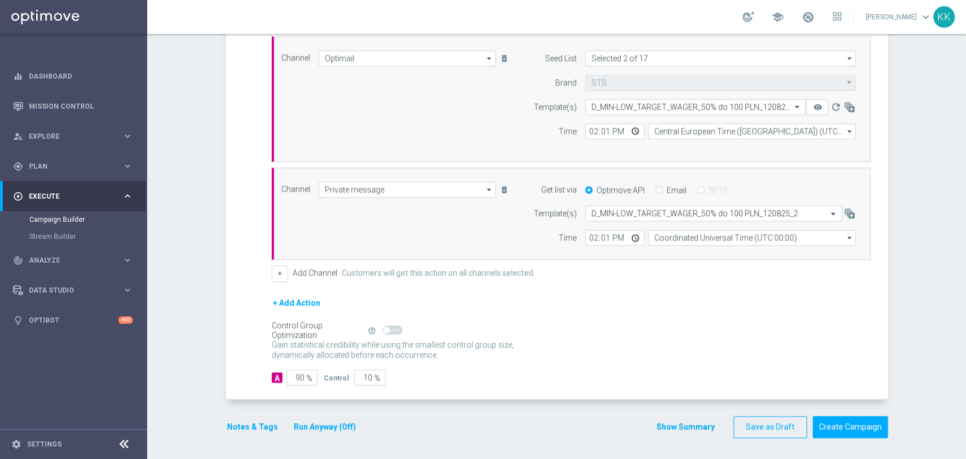
click at [306, 374] on span "%" at bounding box center [309, 379] width 6 height 10
click at [299, 374] on input "90" at bounding box center [301, 378] width 31 height 16
type input "9"
type input "91"
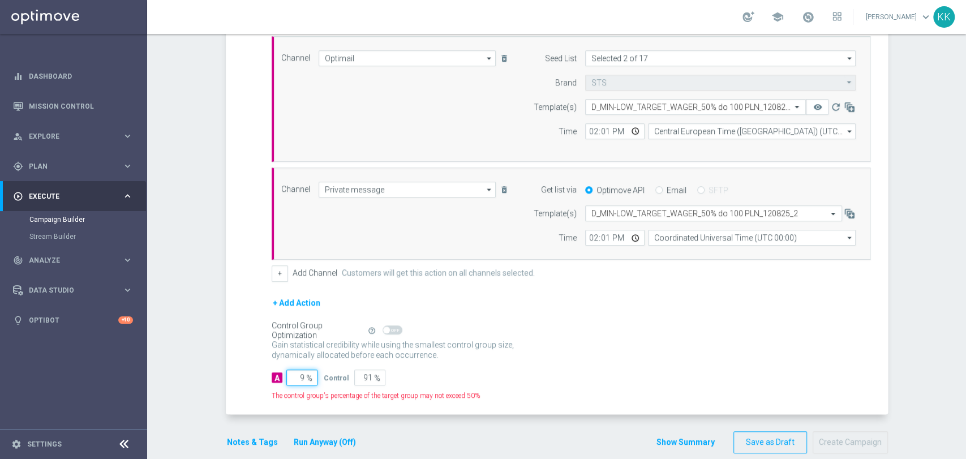
type input "98"
type input "2"
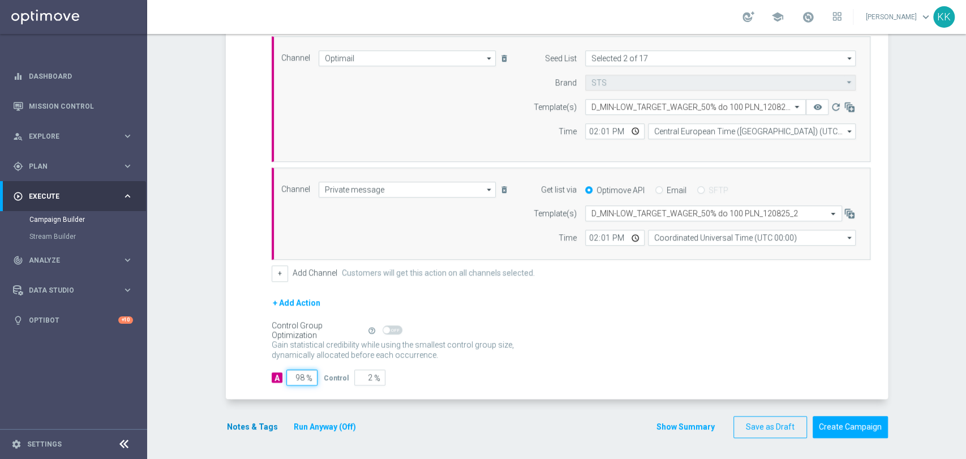
type input "98"
click at [235, 422] on button "Notes & Tags" at bounding box center [252, 427] width 53 height 14
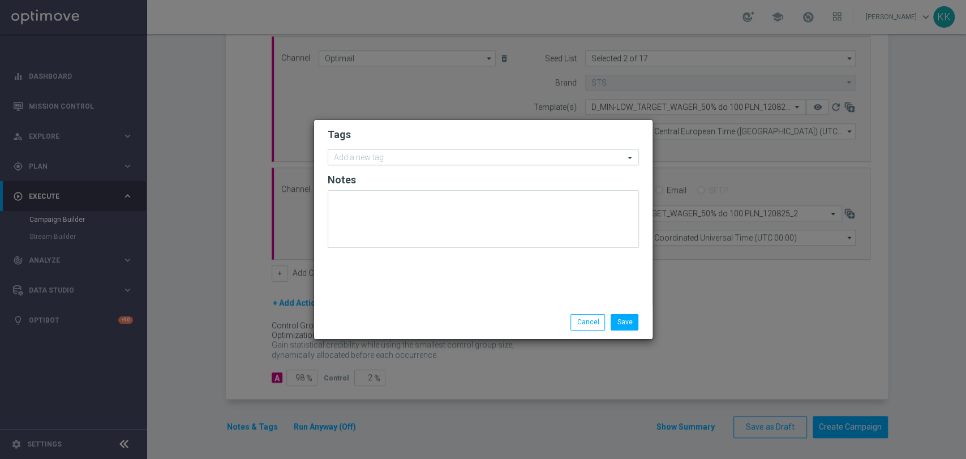
click at [391, 157] on input "text" at bounding box center [479, 158] width 290 height 10
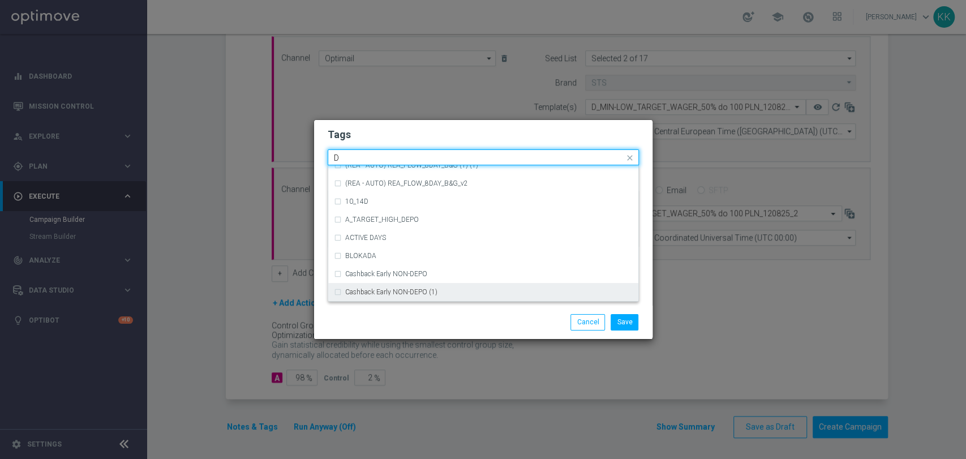
scroll to position [1258, 0]
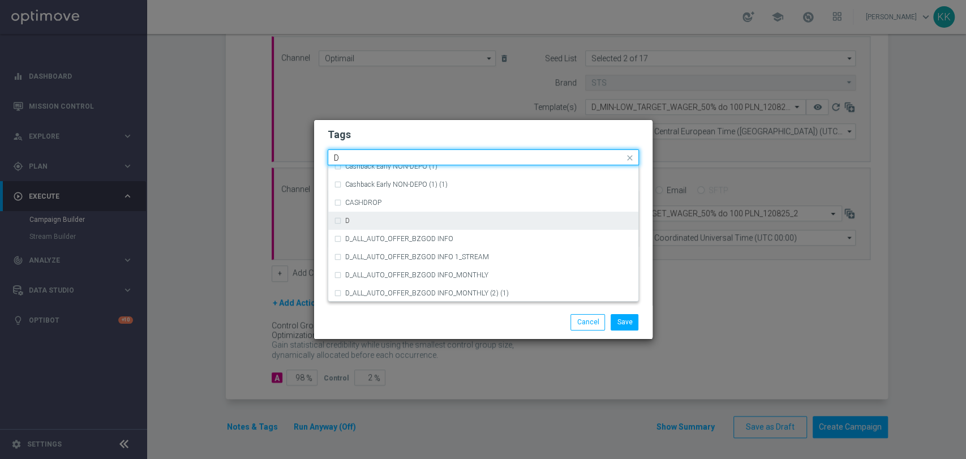
drag, startPoint x: 394, startPoint y: 239, endPoint x: 398, endPoint y: 217, distance: 22.0
click at [398, 218] on div "D" at bounding box center [489, 220] width 288 height 7
type input "D"
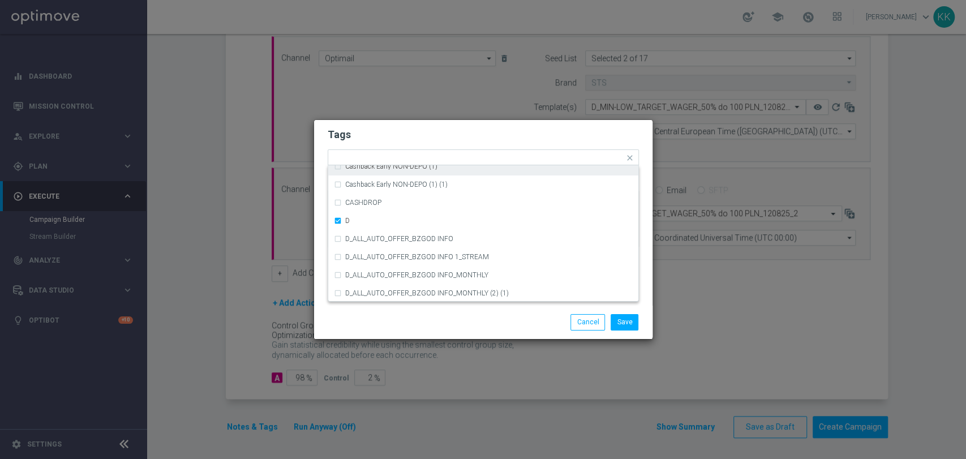
click at [409, 128] on h2 "Tags" at bounding box center [483, 135] width 311 height 14
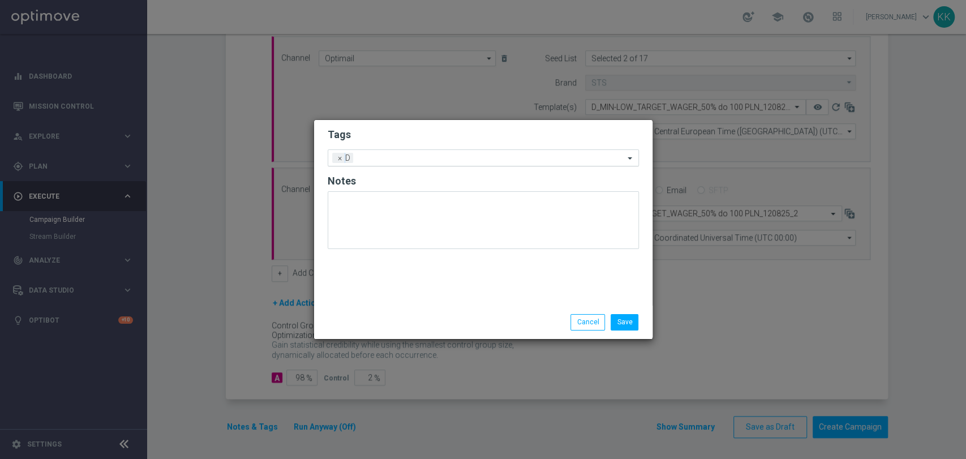
click at [407, 164] on div "Add a new tag × D" at bounding box center [483, 157] width 311 height 17
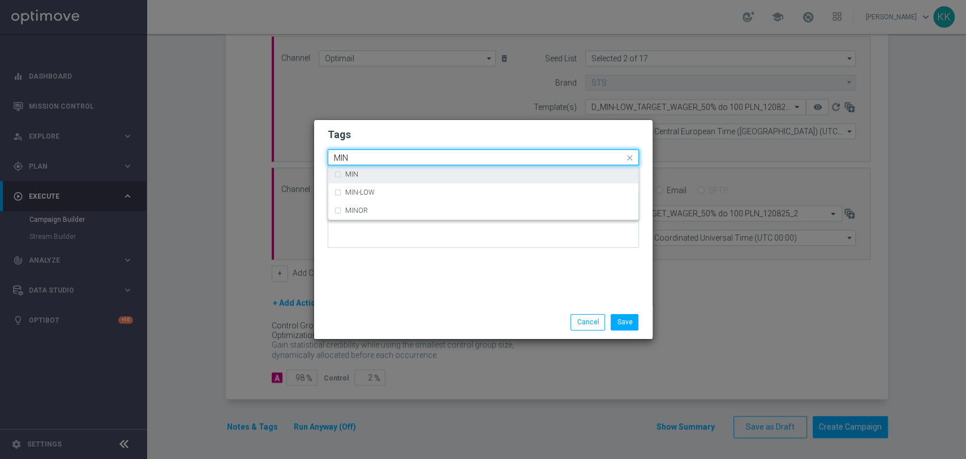
click at [366, 173] on div "MIN" at bounding box center [489, 174] width 288 height 7
type input "MIN"
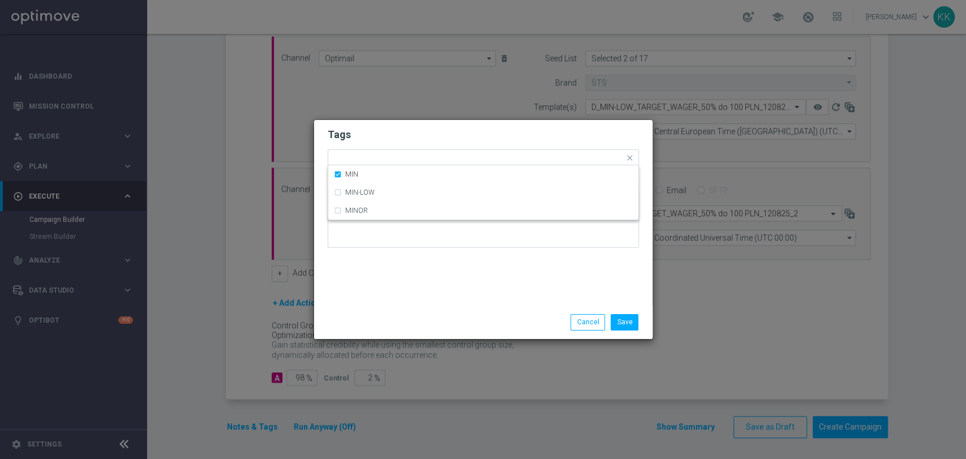
click at [389, 132] on h2 "Tags" at bounding box center [483, 135] width 311 height 14
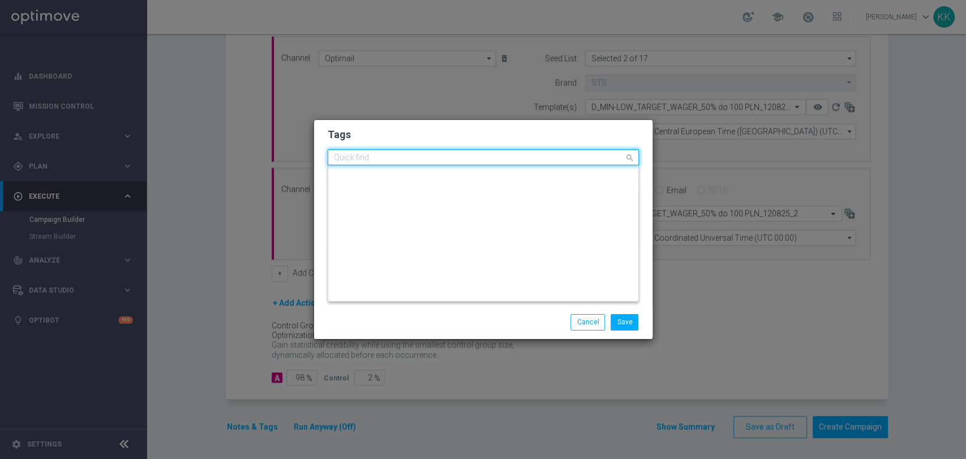
click at [422, 161] on input "text" at bounding box center [479, 158] width 290 height 10
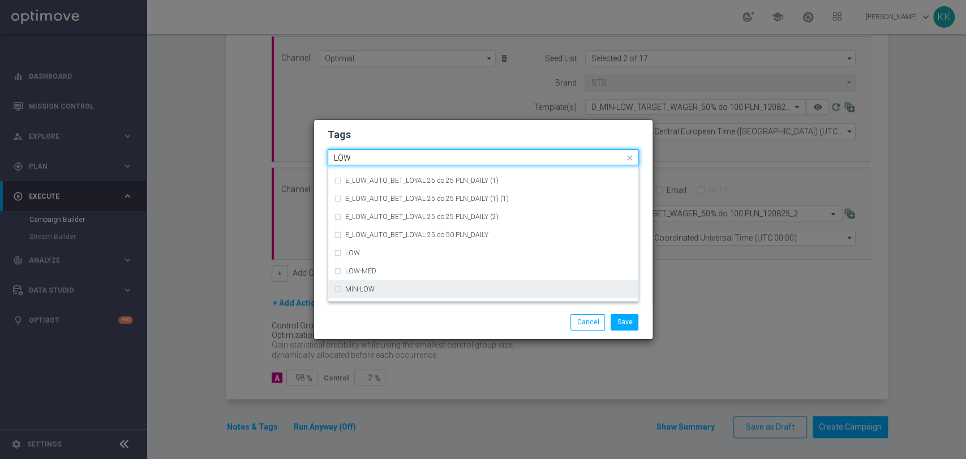
scroll to position [552, 0]
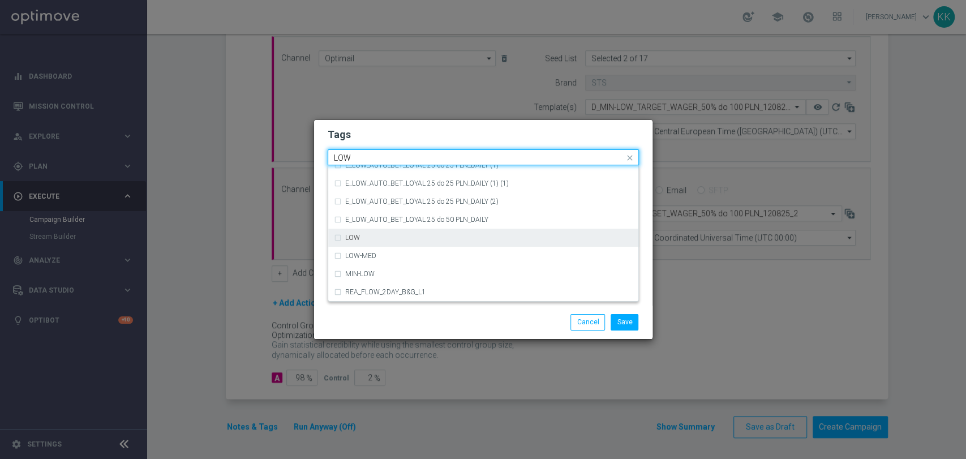
click at [406, 237] on div "LOW" at bounding box center [489, 237] width 288 height 7
type input "LOW"
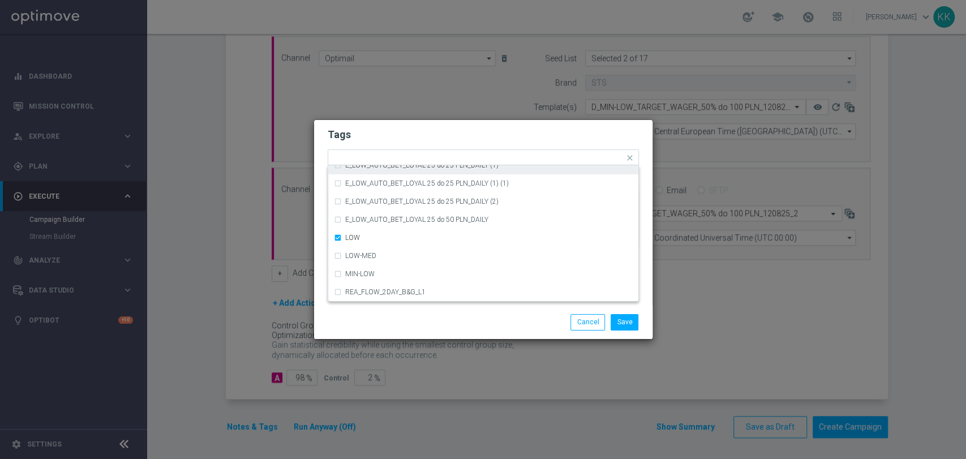
click at [395, 127] on form "Tags Quick find × D × MIN × LOW (REA - AUTO) REA_FLOW_8DAY_B&G (1) (1) (REA - A…" at bounding box center [483, 190] width 311 height 131
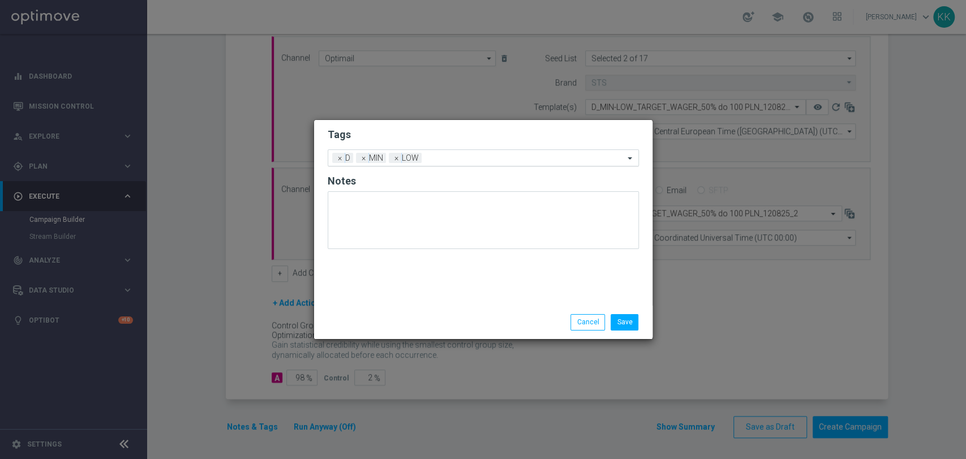
click at [453, 162] on input "text" at bounding box center [525, 159] width 198 height 10
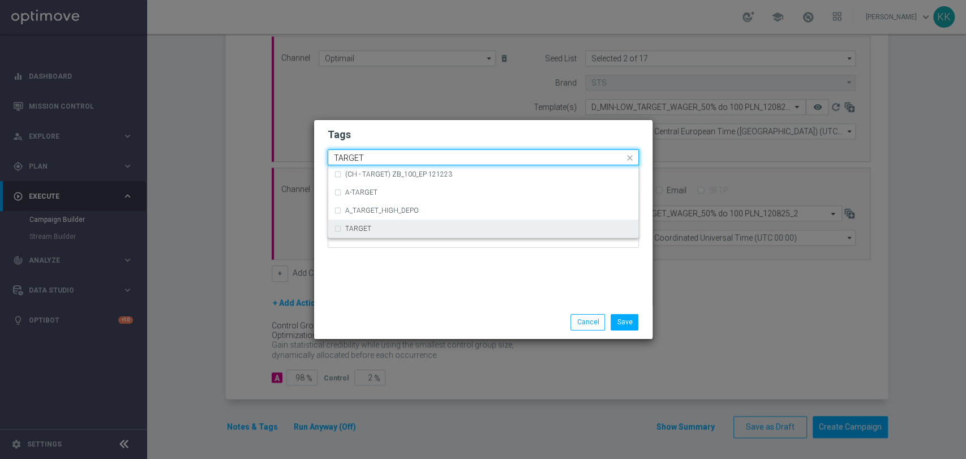
click at [433, 226] on div "TARGET" at bounding box center [489, 228] width 288 height 7
type input "TARGET"
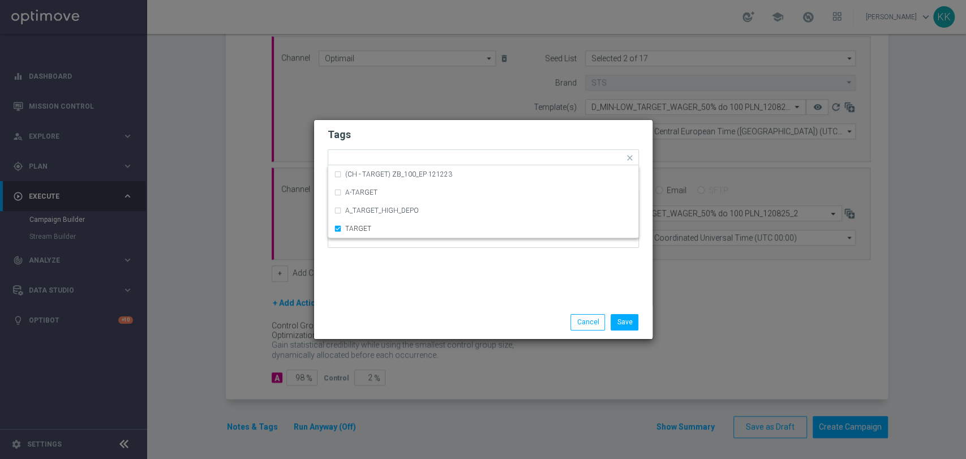
click at [441, 316] on div "Save Cancel" at bounding box center [537, 322] width 219 height 16
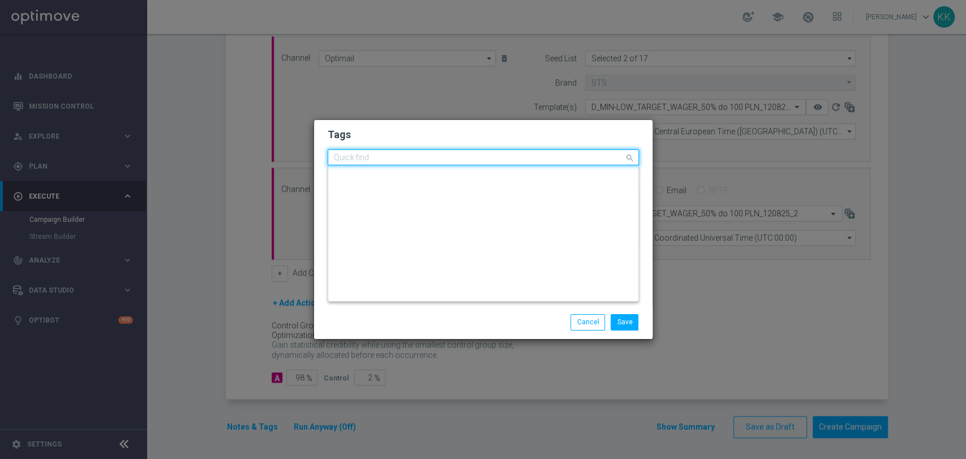
click at [503, 160] on input "text" at bounding box center [479, 158] width 290 height 10
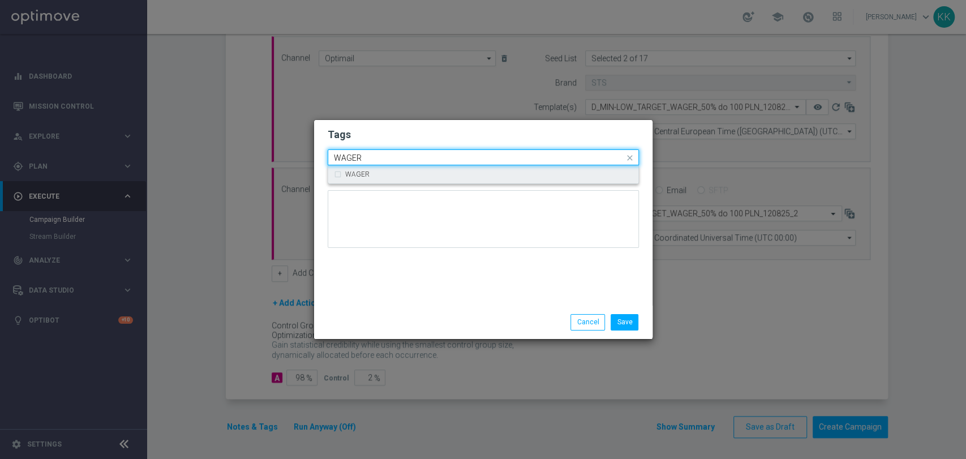
click at [503, 169] on div "WAGER" at bounding box center [483, 174] width 299 height 18
type input "WAGER"
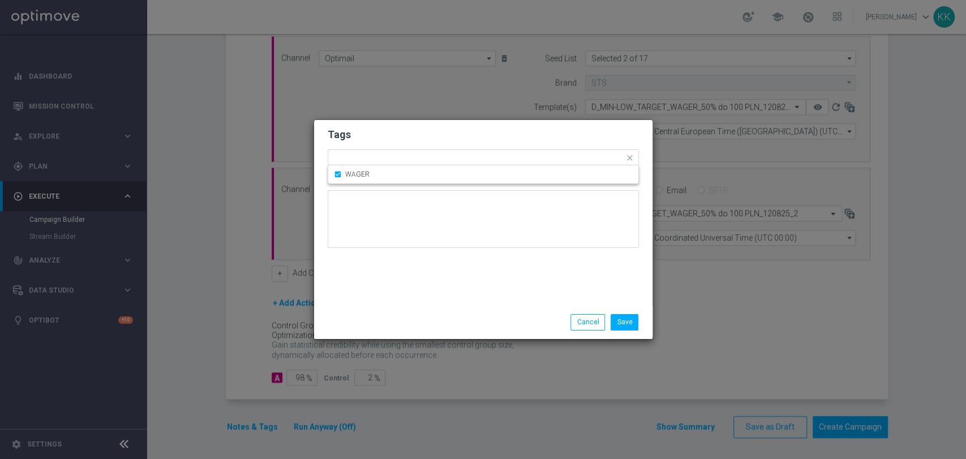
click at [479, 131] on h2 "Tags" at bounding box center [483, 135] width 311 height 14
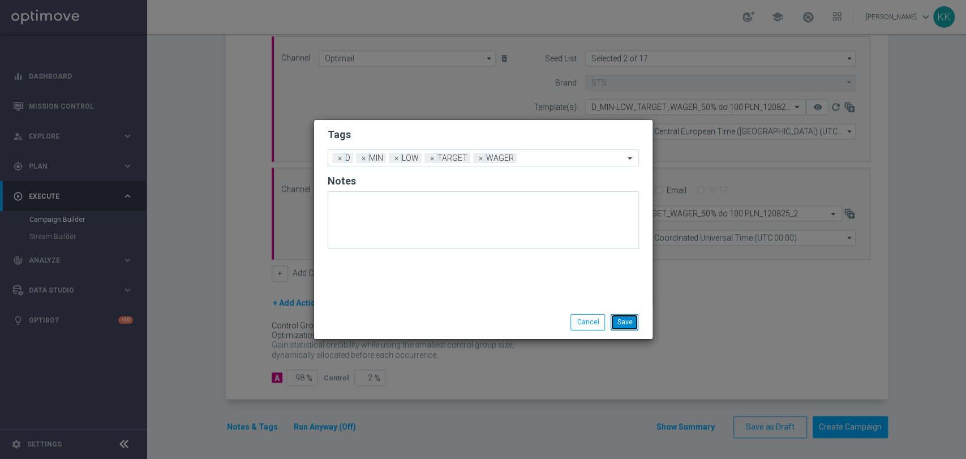
click at [633, 326] on button "Save" at bounding box center [625, 322] width 28 height 16
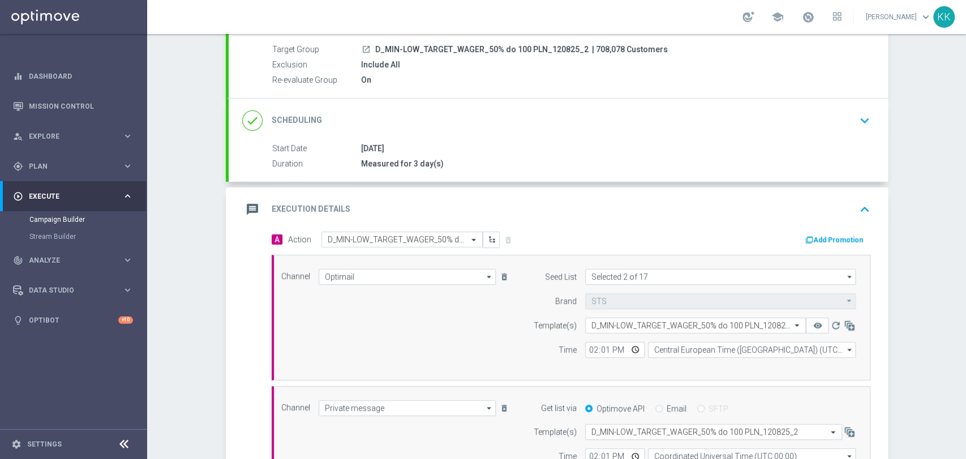
scroll to position [6, 0]
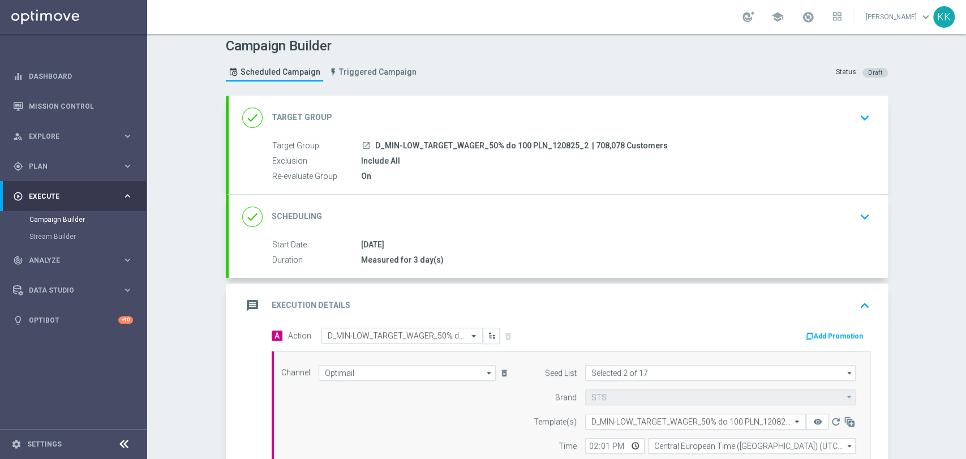
click at [858, 107] on button "keyboard_arrow_down" at bounding box center [864, 118] width 19 height 22
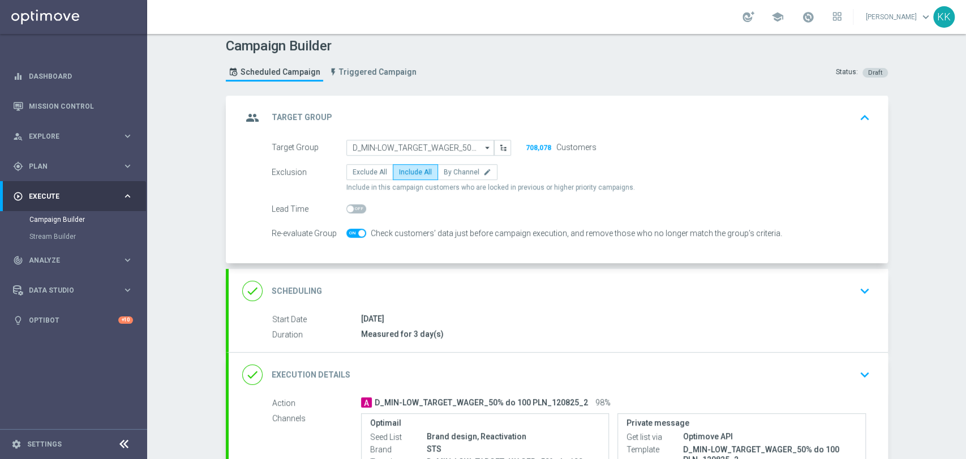
click at [837, 284] on div "done Scheduling keyboard_arrow_down" at bounding box center [558, 291] width 632 height 22
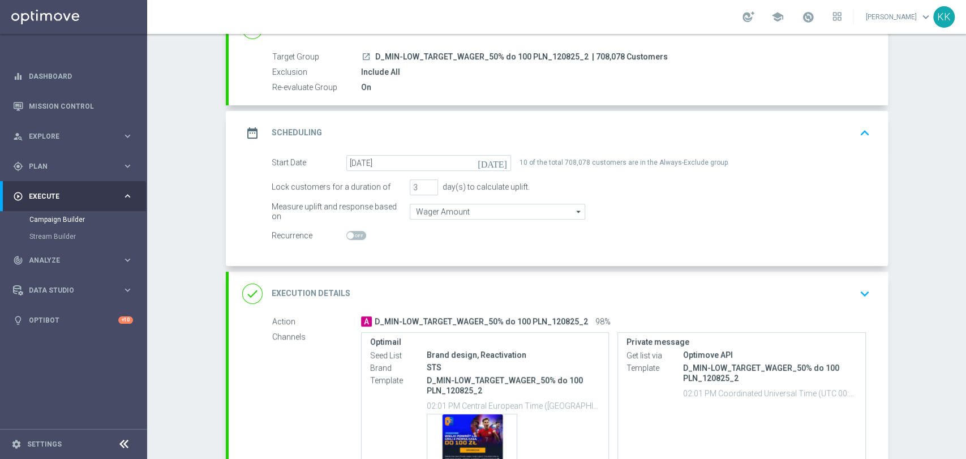
scroll to position [131, 0]
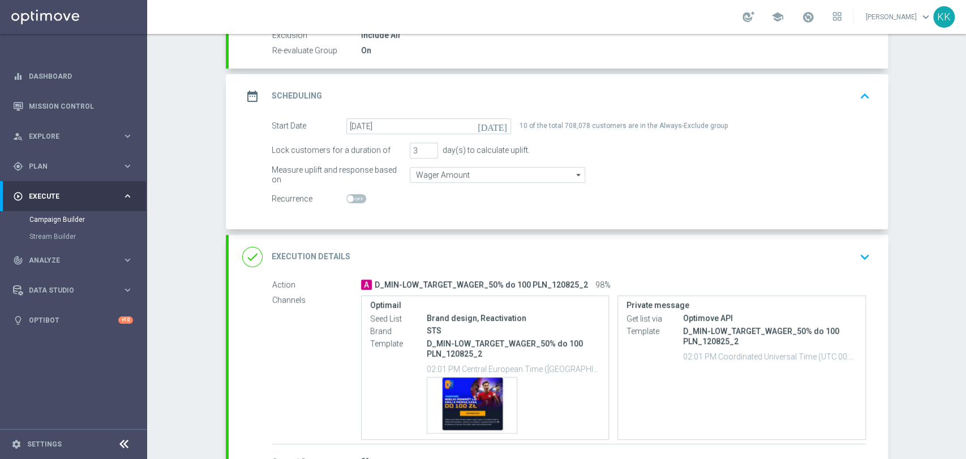
click at [856, 254] on icon "keyboard_arrow_down" at bounding box center [864, 256] width 17 height 17
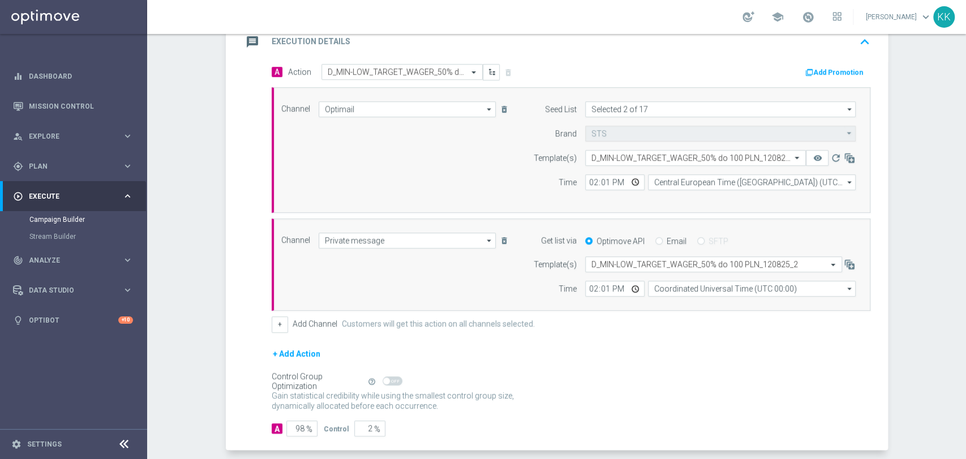
scroll to position [251, 0]
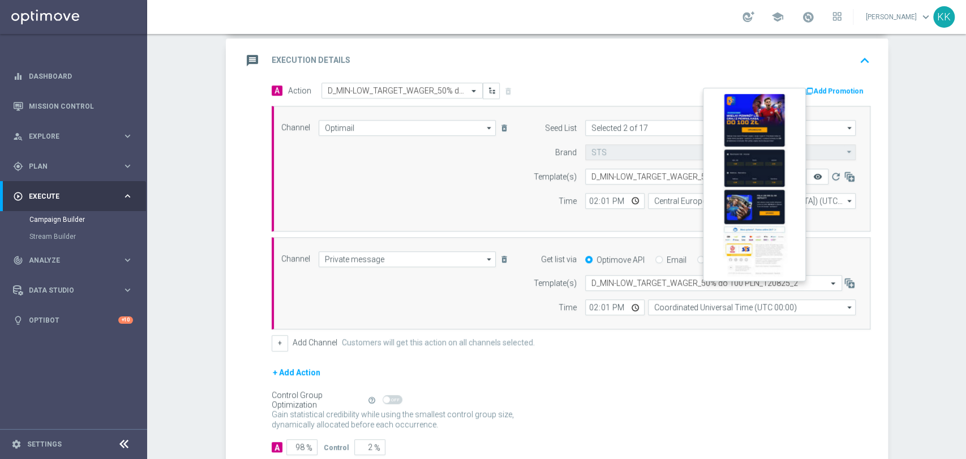
click at [814, 173] on icon "remove_red_eye" at bounding box center [817, 176] width 9 height 9
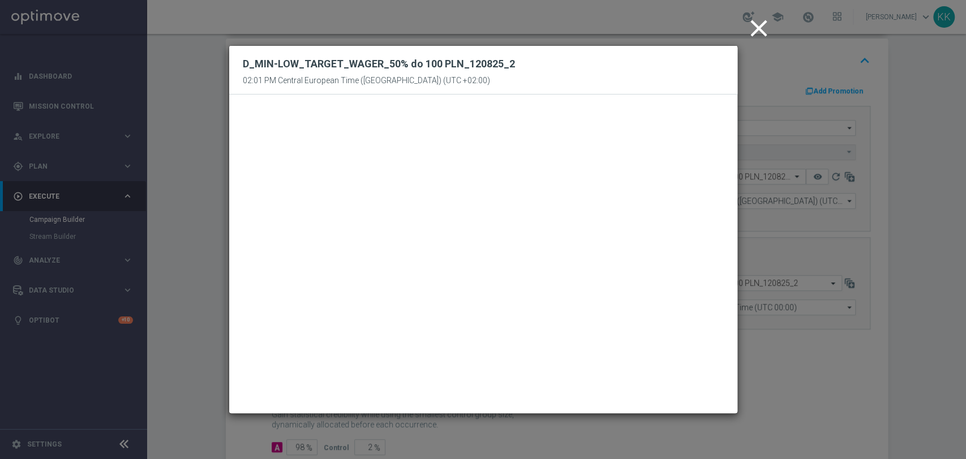
click at [767, 27] on icon "close" at bounding box center [759, 28] width 28 height 28
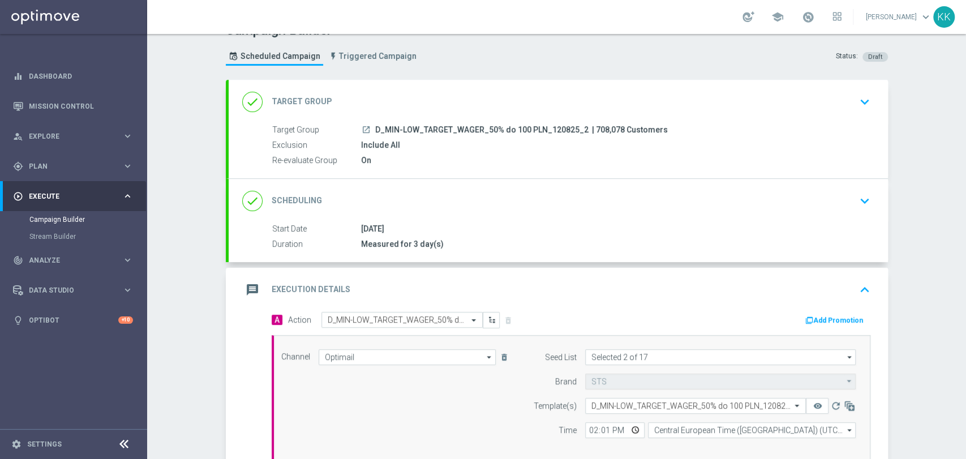
scroll to position [0, 0]
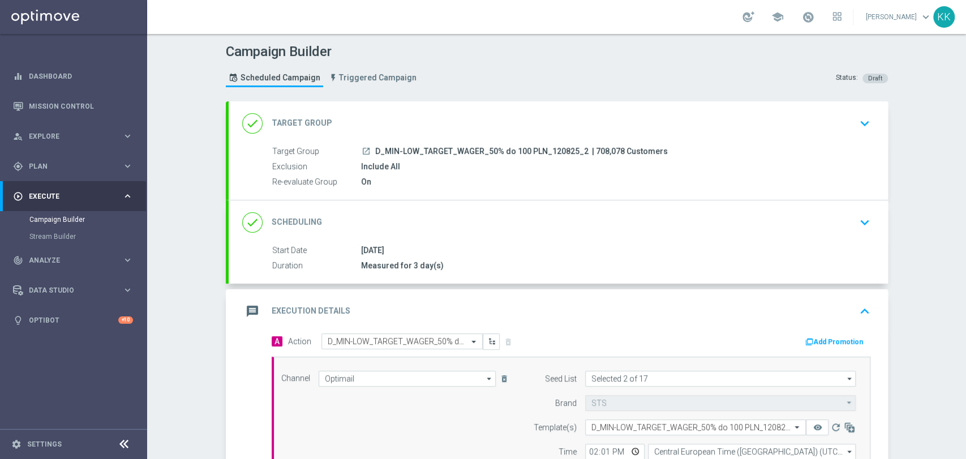
click at [819, 127] on div "done Target Group keyboard_arrow_down" at bounding box center [558, 124] width 632 height 22
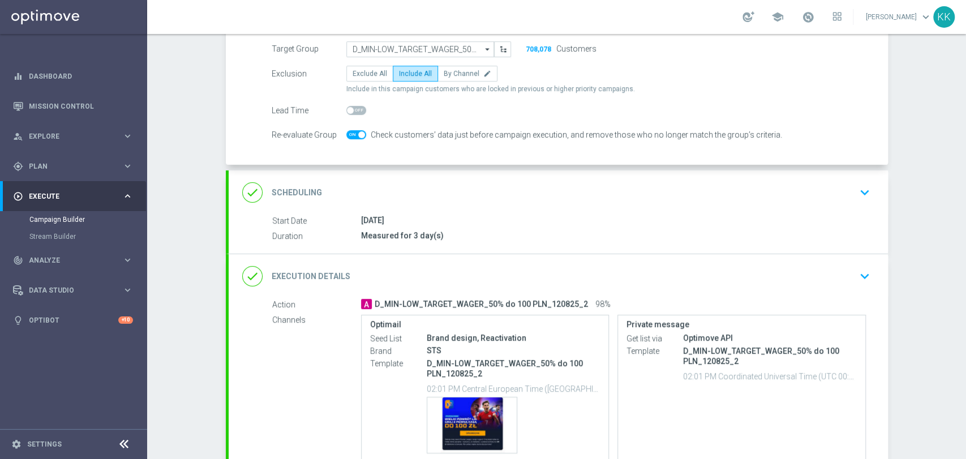
scroll to position [126, 0]
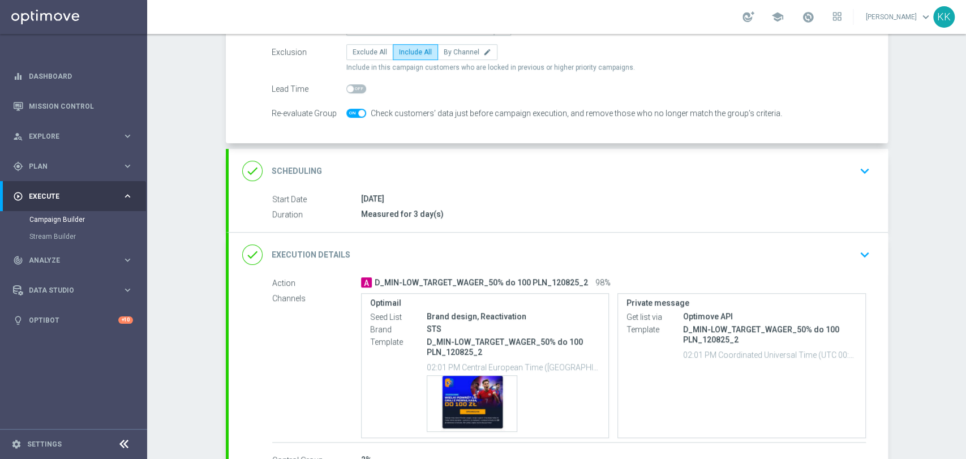
click at [859, 169] on icon "keyboard_arrow_down" at bounding box center [864, 170] width 17 height 17
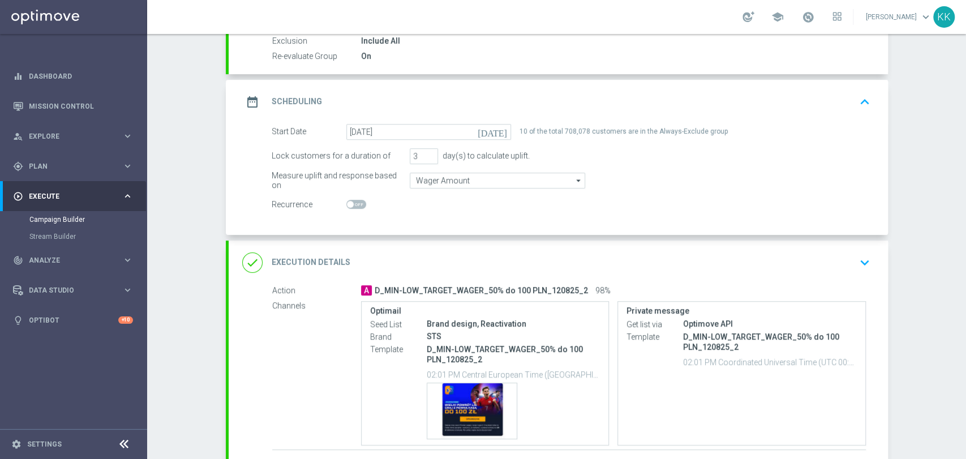
click at [857, 263] on icon "keyboard_arrow_down" at bounding box center [864, 262] width 17 height 17
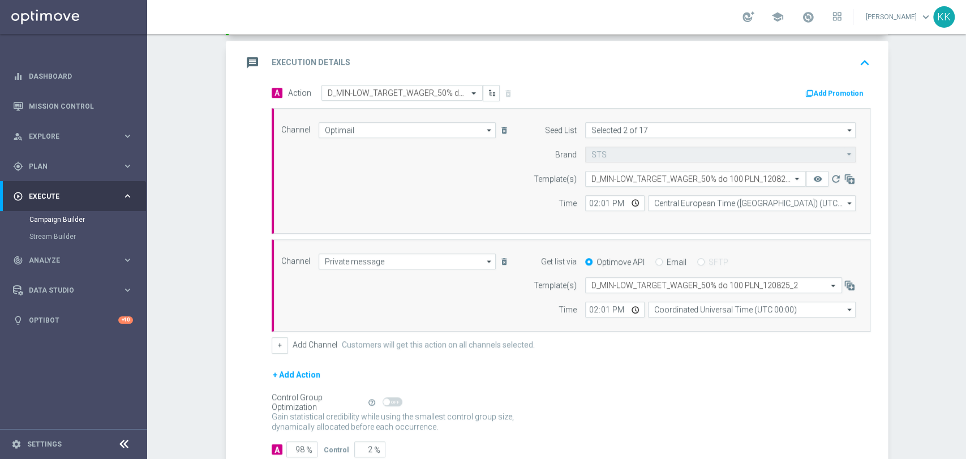
scroll to position [320, 0]
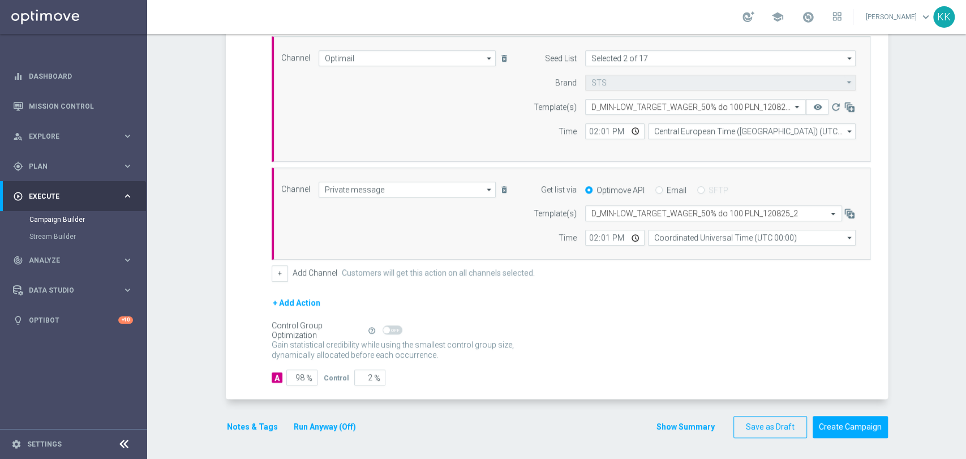
click at [251, 426] on button "Notes & Tags" at bounding box center [252, 427] width 53 height 14
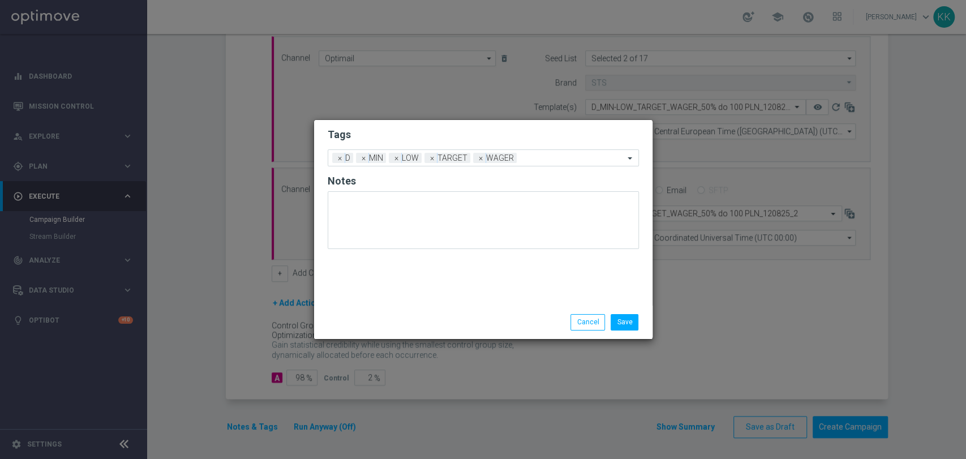
click at [629, 331] on div "Save Cancel" at bounding box center [483, 322] width 338 height 33
click at [629, 328] on button "Save" at bounding box center [625, 322] width 28 height 16
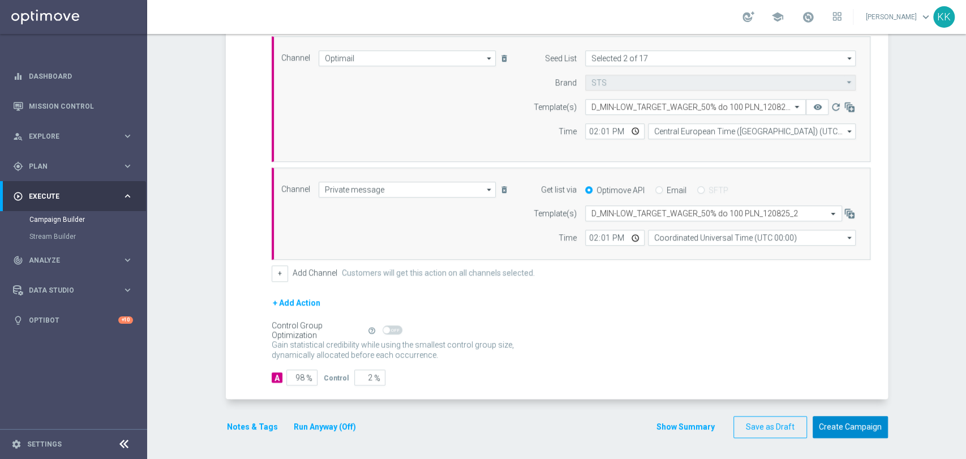
click at [853, 420] on button "Create Campaign" at bounding box center [850, 427] width 75 height 22
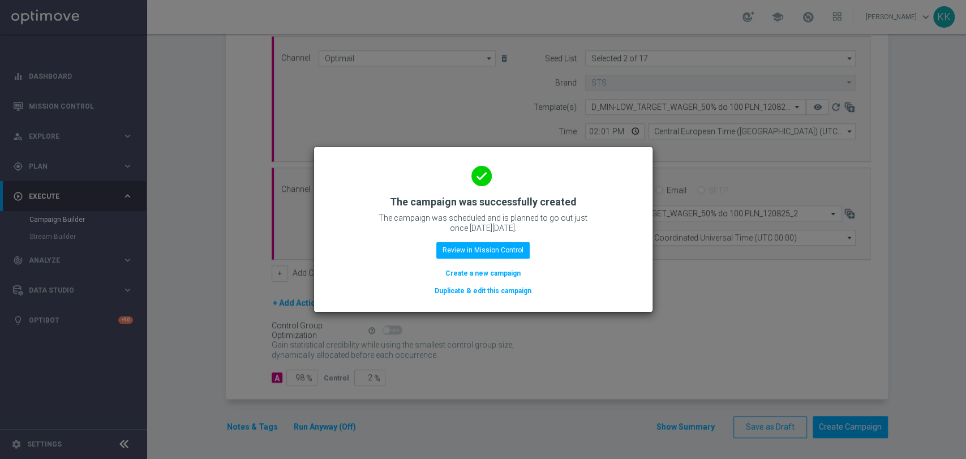
click at [500, 276] on button "Create a new campaign" at bounding box center [483, 273] width 78 height 12
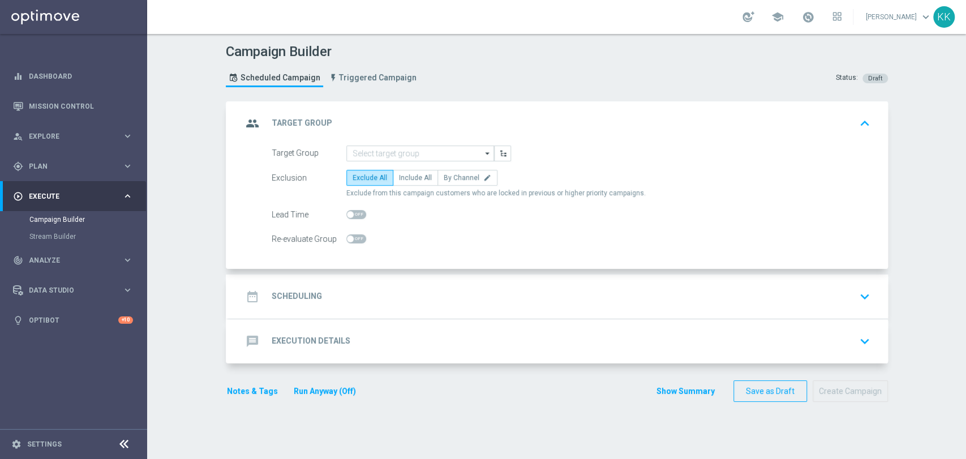
scroll to position [0, 0]
click at [804, 14] on link at bounding box center [808, 17] width 15 height 18
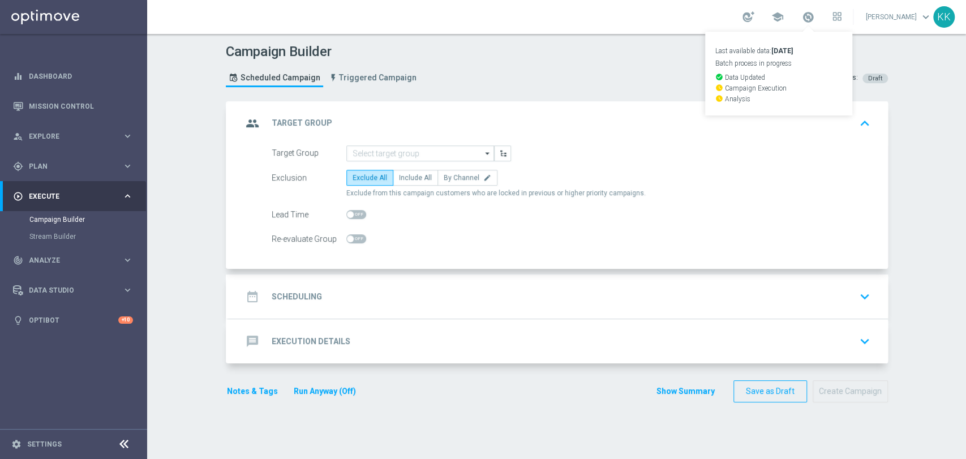
click at [804, 14] on link "Last available data: [DATE] Batch process in progress check_circle Data Updated…" at bounding box center [808, 17] width 15 height 18
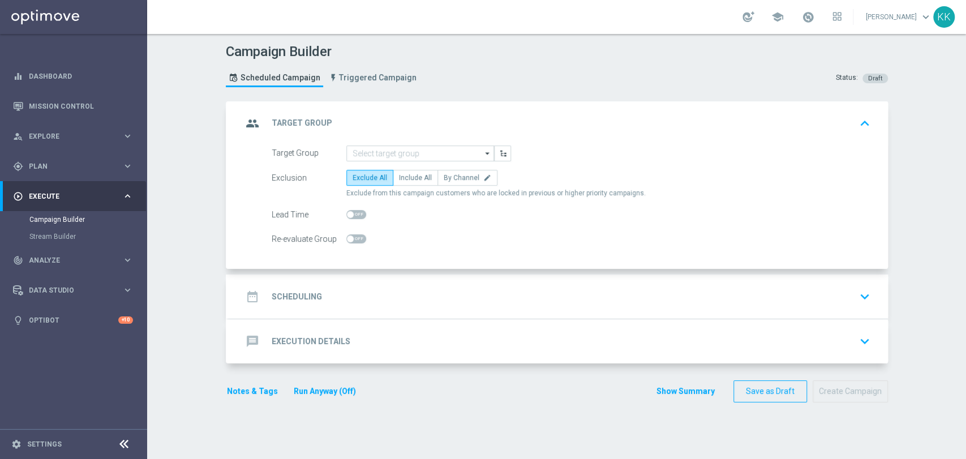
click at [423, 143] on div "group Target Group keyboard_arrow_up" at bounding box center [558, 123] width 659 height 44
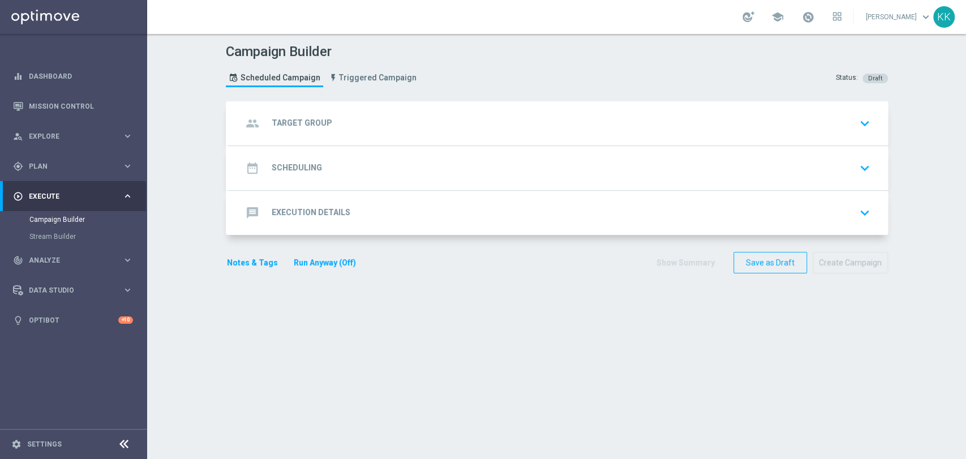
click at [423, 132] on div "group Target Group keyboard_arrow_down" at bounding box center [558, 124] width 632 height 22
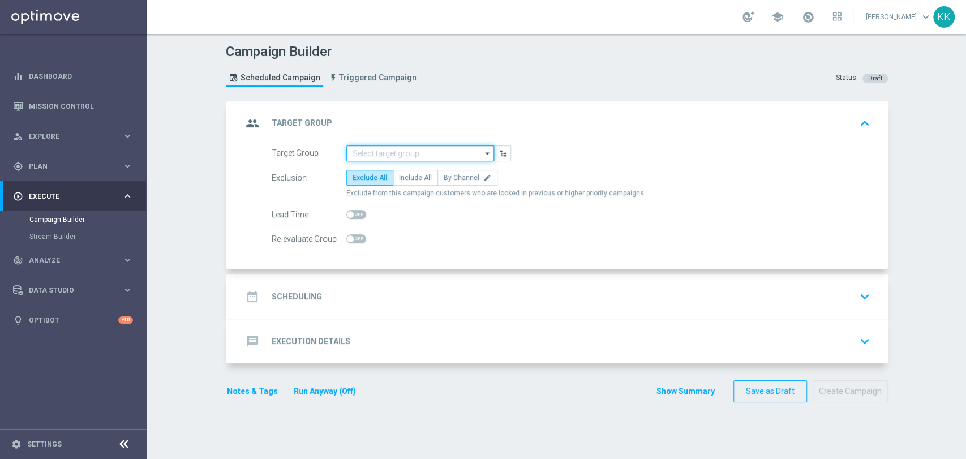
click at [423, 158] on input at bounding box center [420, 153] width 148 height 16
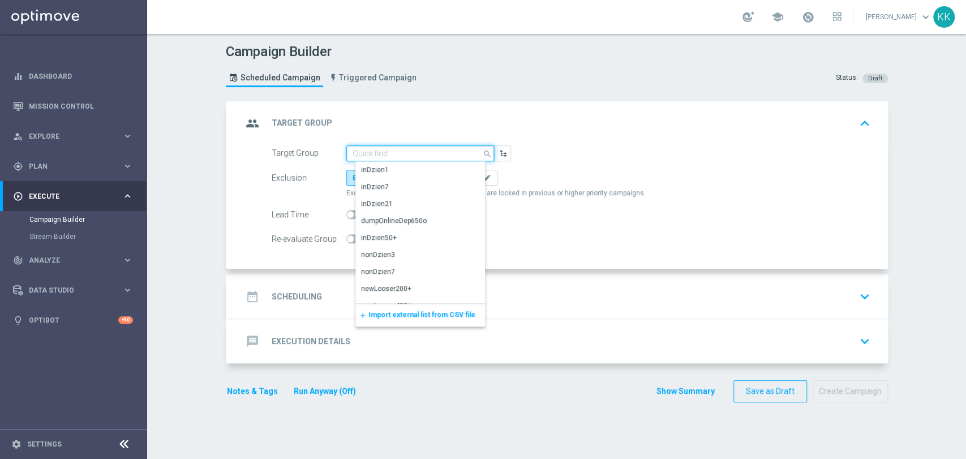
paste input "D_MED_TARGET_WAGER_50% do 300 PLN_120825_2"
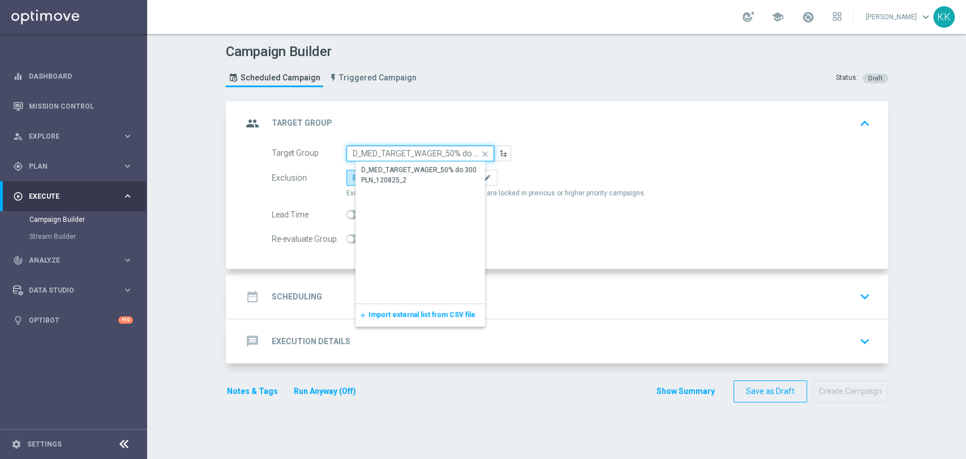
scroll to position [0, 55]
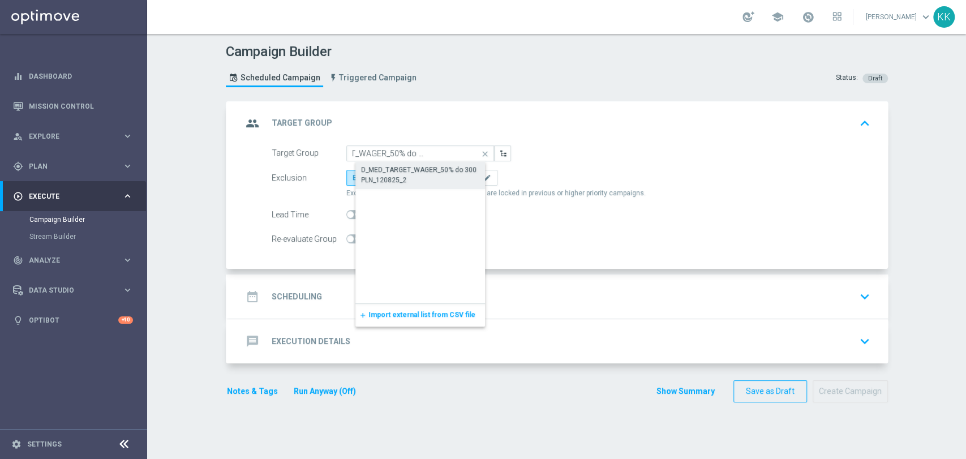
drag, startPoint x: 420, startPoint y: 174, endPoint x: 415, endPoint y: 171, distance: 5.8
click at [417, 171] on div "D_MED_TARGET_WAGER_50% do 300 PLN_120825_2" at bounding box center [429, 175] width 137 height 20
type input "D_MED_TARGET_WAGER_50% do 300 PLN_120825_2"
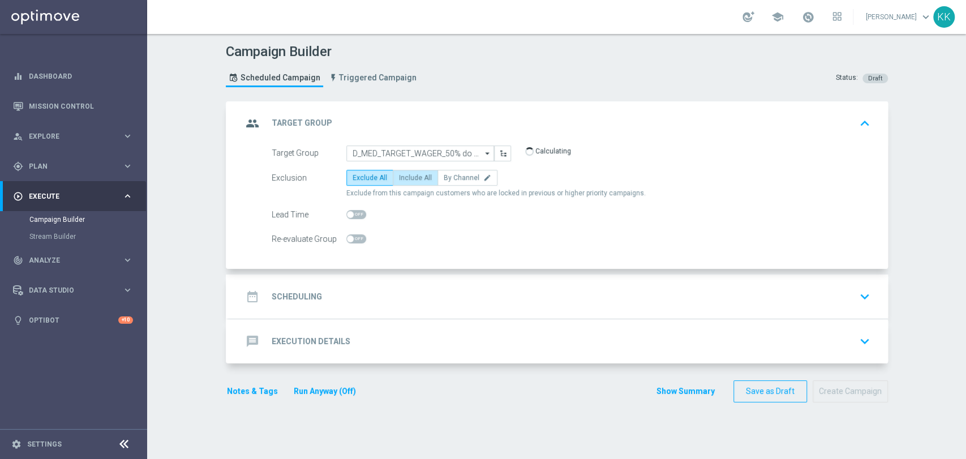
click at [409, 175] on span "Include All" at bounding box center [415, 178] width 33 height 8
click at [406, 176] on input "Include All" at bounding box center [402, 179] width 7 height 7
radio input "true"
click at [357, 239] on span at bounding box center [356, 238] width 20 height 9
click at [357, 239] on input "checkbox" at bounding box center [356, 238] width 20 height 9
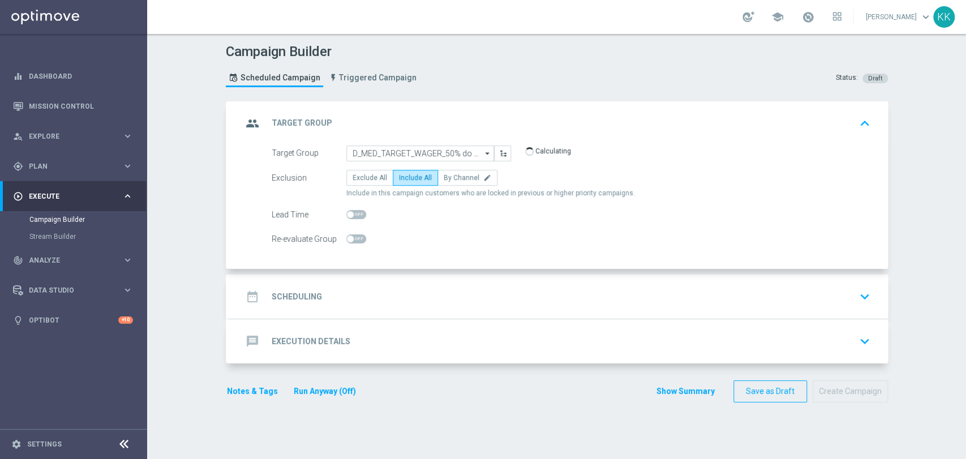
checkbox input "true"
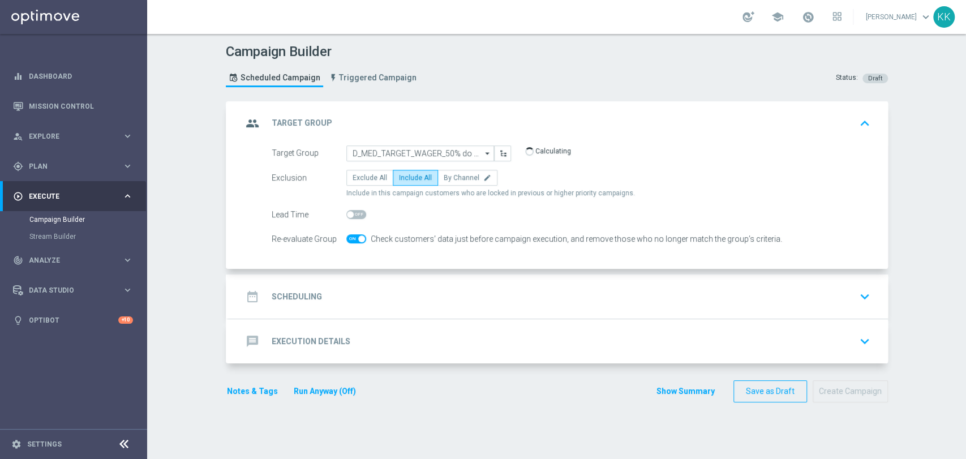
click at [377, 293] on div "date_range Scheduling keyboard_arrow_down" at bounding box center [558, 297] width 632 height 22
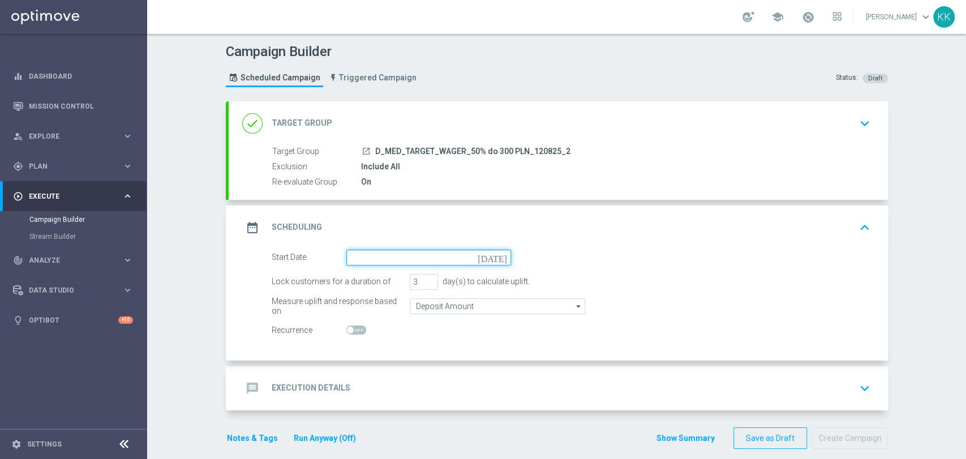
click at [385, 250] on input at bounding box center [428, 258] width 165 height 16
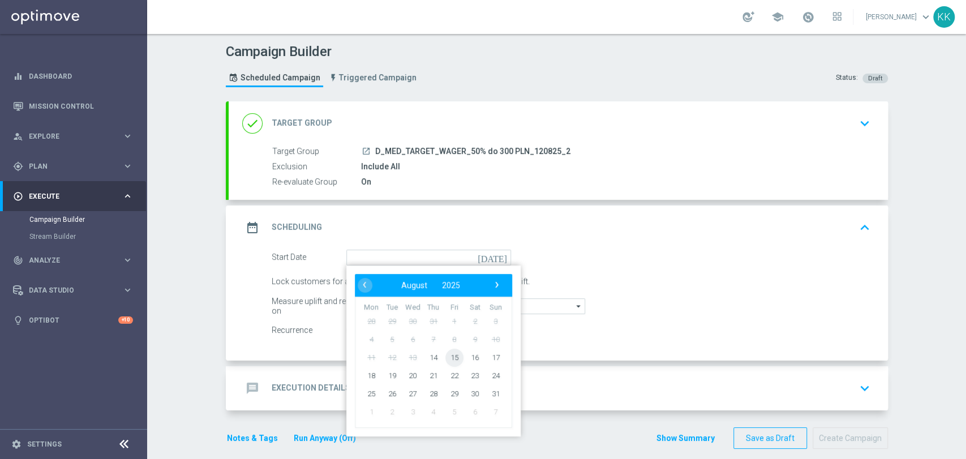
click at [445, 355] on span "15" at bounding box center [454, 357] width 18 height 18
type input "[DATE]"
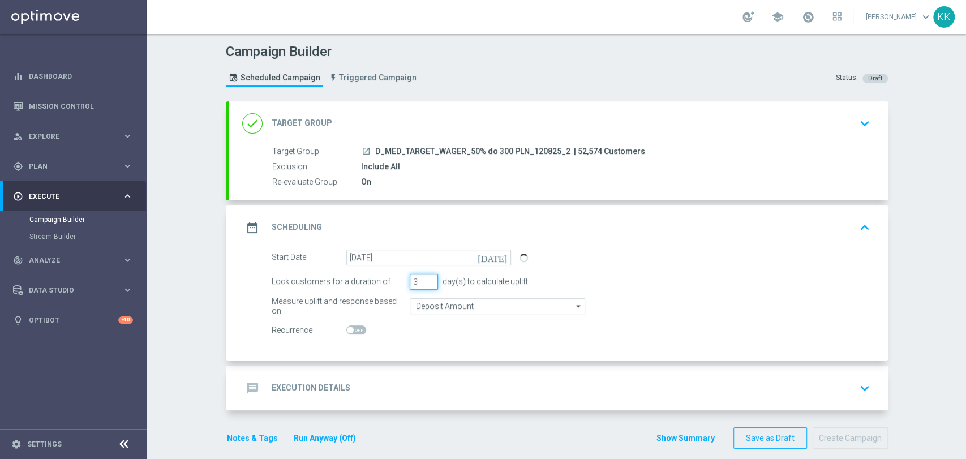
drag, startPoint x: 419, startPoint y: 280, endPoint x: 402, endPoint y: 277, distance: 17.2
click at [402, 277] on div "Lock customers for a duration of 3 day(s) to calculate uplift." at bounding box center [571, 282] width 616 height 16
click at [439, 318] on form "Start Date [DATE] [DATE] Lock customers for a duration of 3 day(s) to calculate…" at bounding box center [571, 294] width 599 height 89
click at [439, 309] on input "Deposit Amount" at bounding box center [497, 306] width 175 height 16
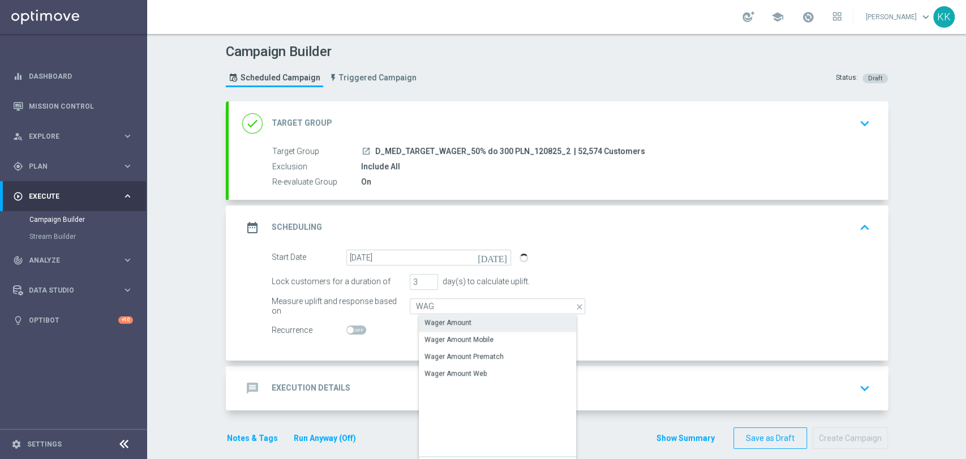
click at [441, 327] on div "Wager Amount" at bounding box center [447, 322] width 47 height 10
type input "Wager Amount"
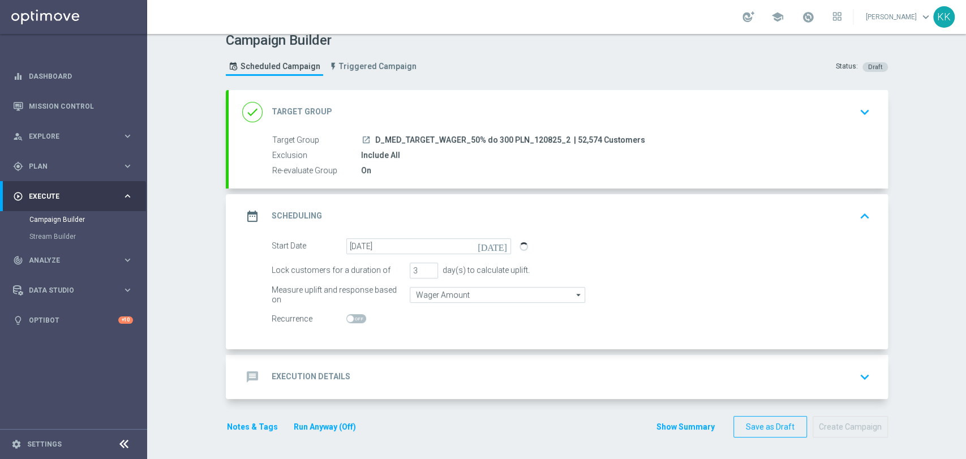
click at [426, 377] on div "message Execution Details keyboard_arrow_down" at bounding box center [558, 377] width 632 height 22
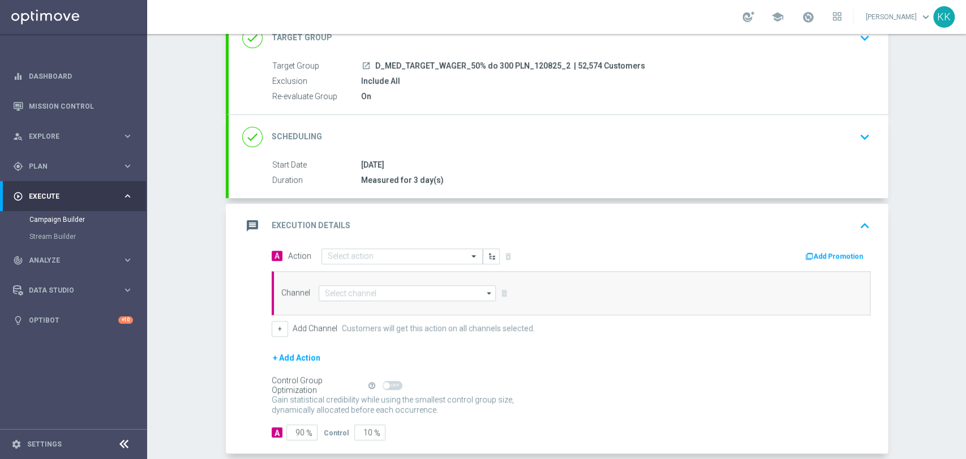
scroll to position [137, 0]
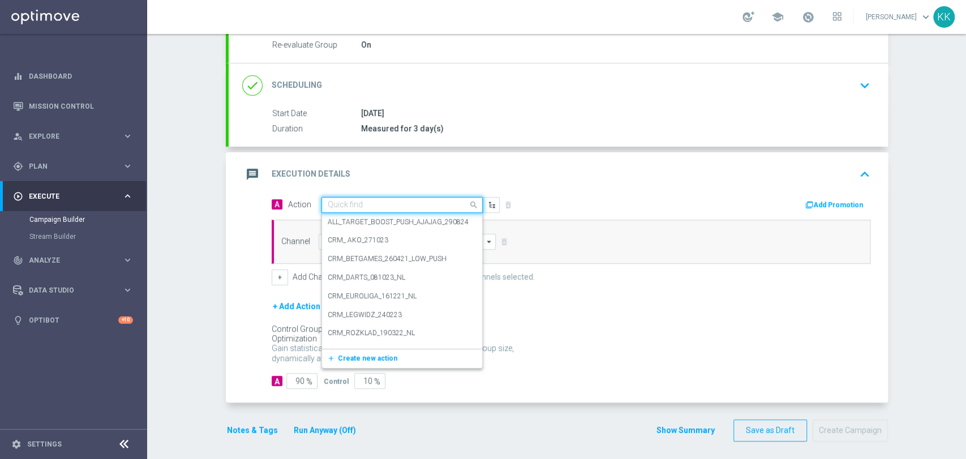
click at [351, 202] on input "text" at bounding box center [391, 205] width 126 height 10
paste input "D_MED_TARGET_WAGER_50% do 300 PLN_120825_2"
type input "D_MED_TARGET_WAGER_50% do 300 PLN_120825_2"
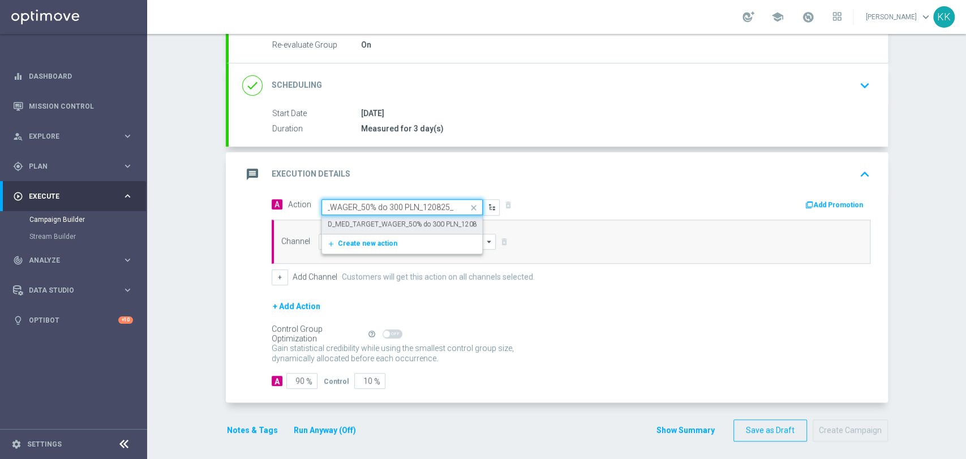
click at [376, 222] on label "D_MED_TARGET_WAGER_50% do 300 PLN_120825_2" at bounding box center [410, 225] width 164 height 10
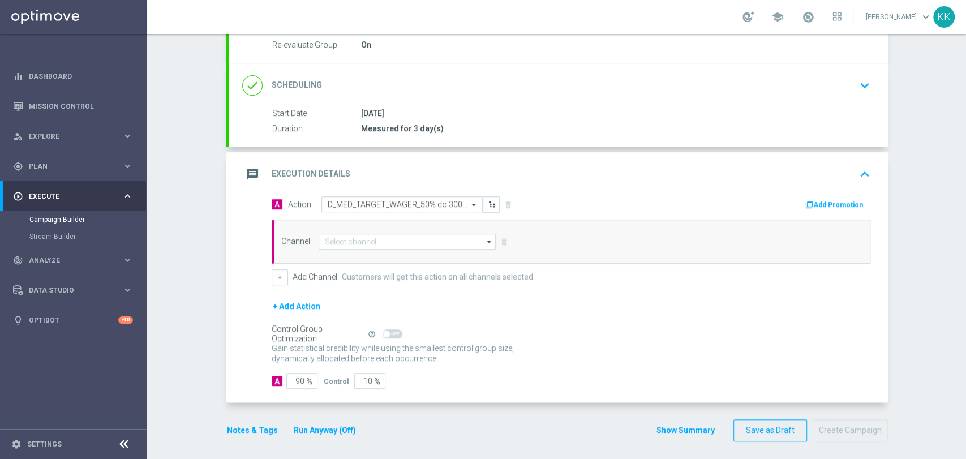
scroll to position [0, 0]
click at [376, 240] on input at bounding box center [408, 242] width 178 height 16
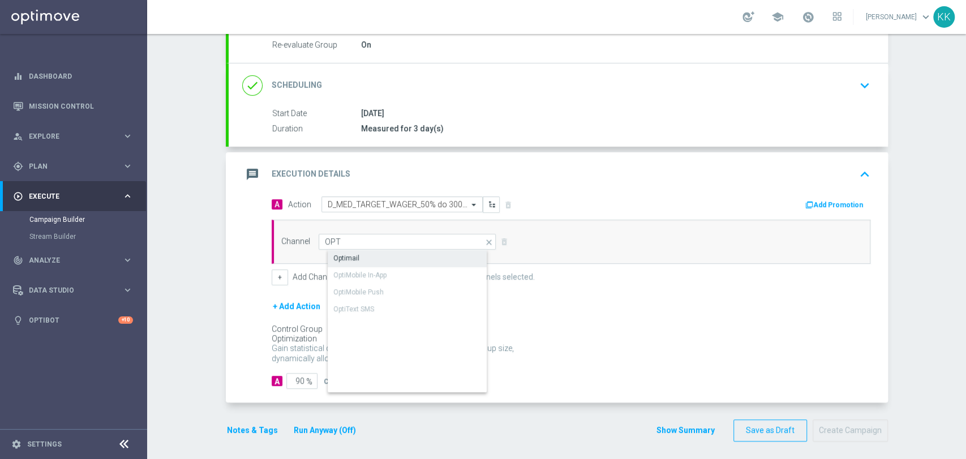
click at [381, 261] on div "Optimail" at bounding box center [417, 258] width 178 height 16
type input "Optimail"
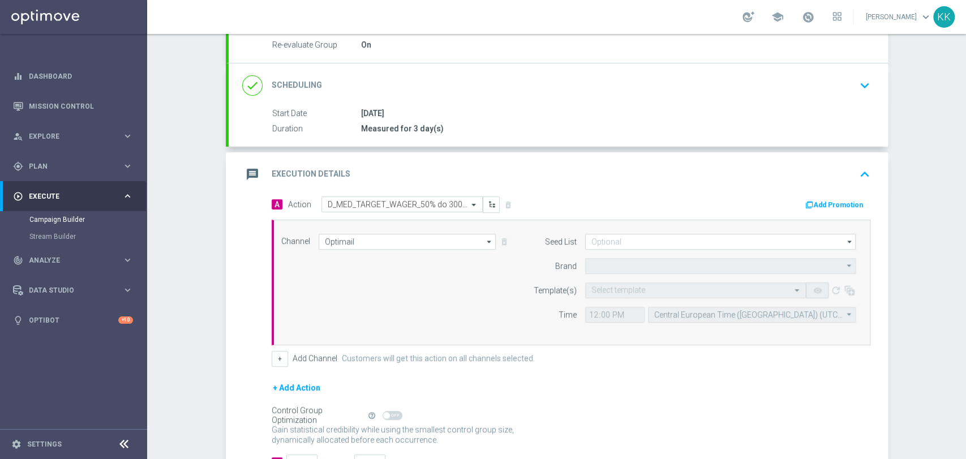
type input "STS"
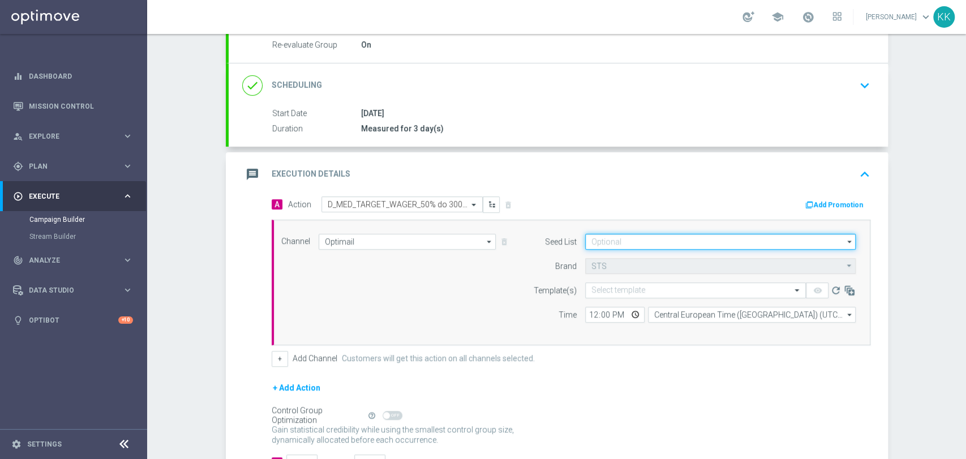
click at [615, 243] on input at bounding box center [720, 242] width 271 height 16
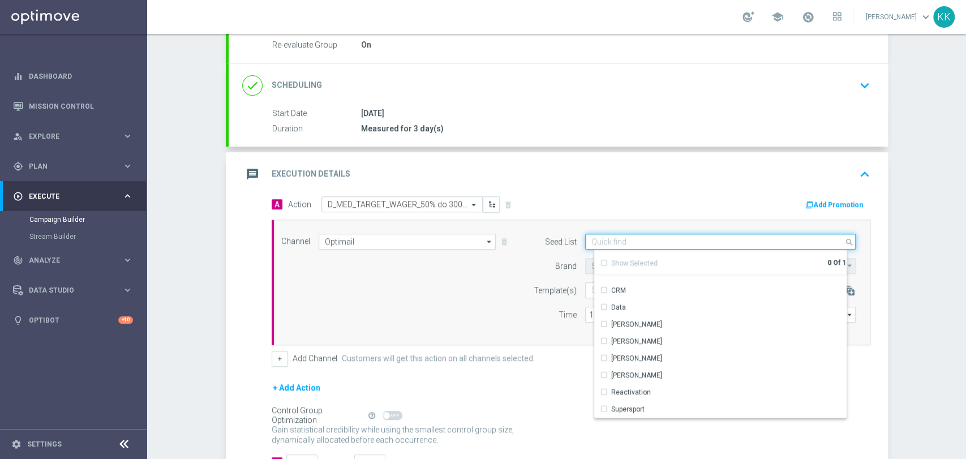
scroll to position [126, 0]
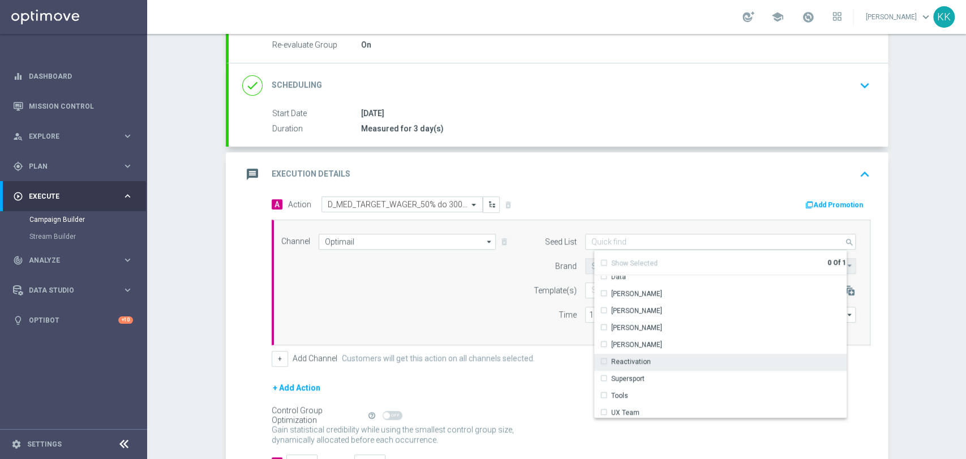
click at [645, 365] on div "Reactivation" at bounding box center [724, 362] width 261 height 16
click at [423, 295] on div "Channel Optimail Optimail arrow_drop_down Drag here to set row groups Drag here…" at bounding box center [569, 282] width 592 height 97
type input "Reactivation"
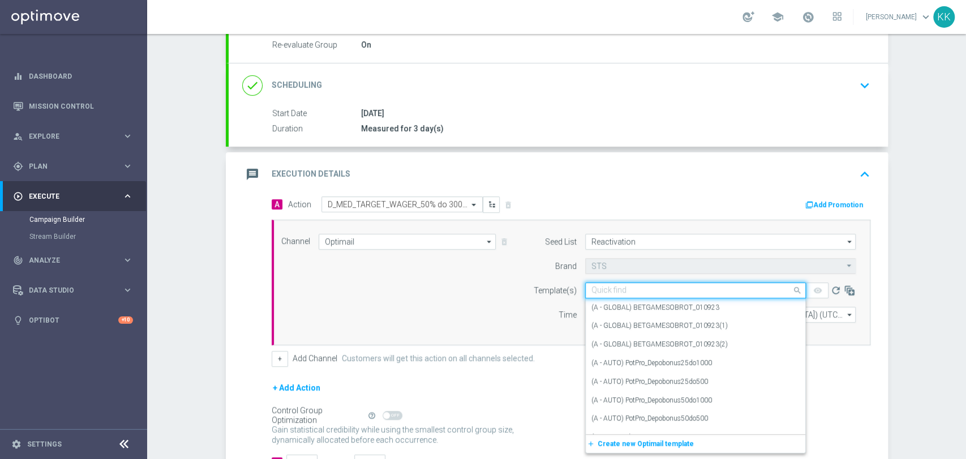
click at [600, 291] on input "text" at bounding box center [684, 291] width 186 height 10
paste input "D_MED_TARGET_WAGER_50% do 300 PLN_120825_2"
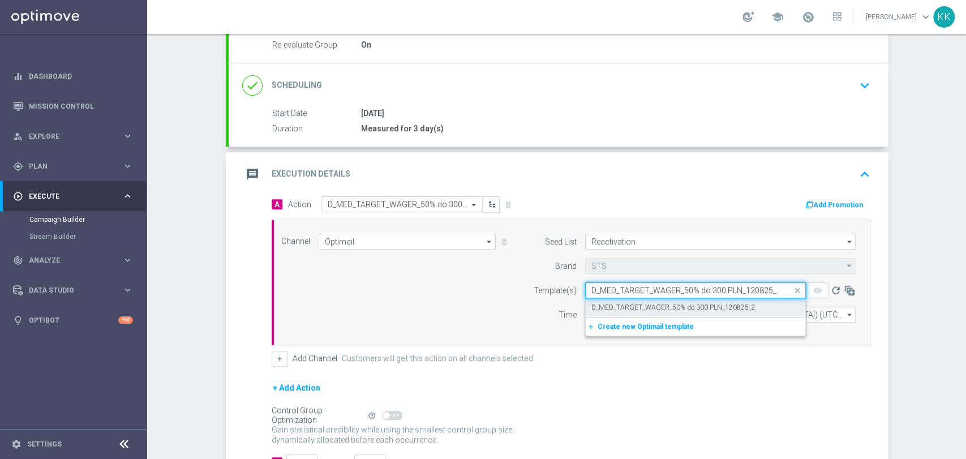
click at [602, 299] on div "D_MED_TARGET_WAGER_50% do 300 PLN_120825_2" at bounding box center [695, 307] width 208 height 19
type input "D_MED_TARGET_WAGER_50% do 300 PLN_120825_2"
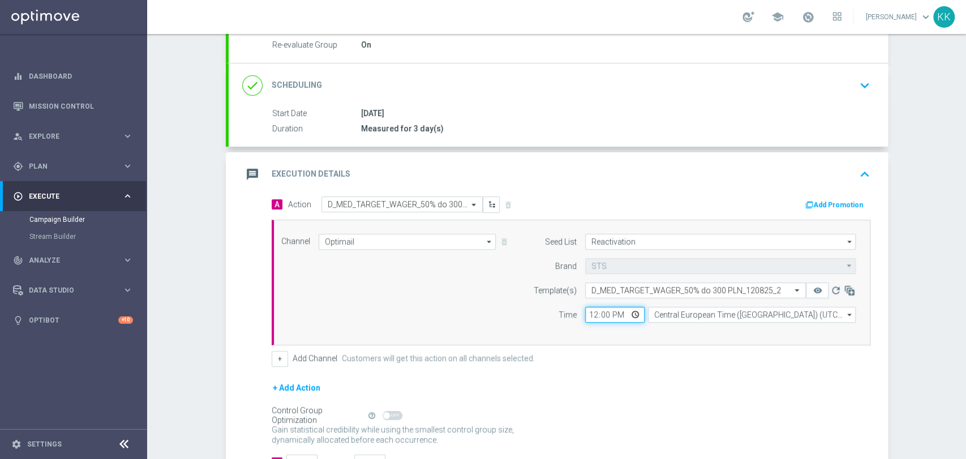
click at [590, 312] on input "12:00" at bounding box center [614, 315] width 59 height 16
type input "14:11"
click at [673, 309] on input "Central European Time ([GEOGRAPHIC_DATA]) (UTC +02:00)" at bounding box center [752, 315] width 208 height 16
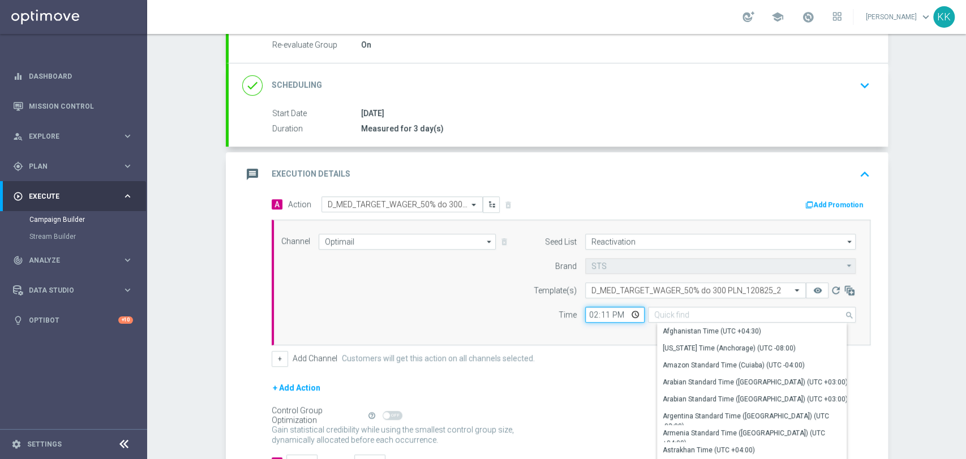
click at [602, 312] on input "14:11" at bounding box center [614, 315] width 59 height 16
type input "Central European Time ([GEOGRAPHIC_DATA]) (UTC +02:00)"
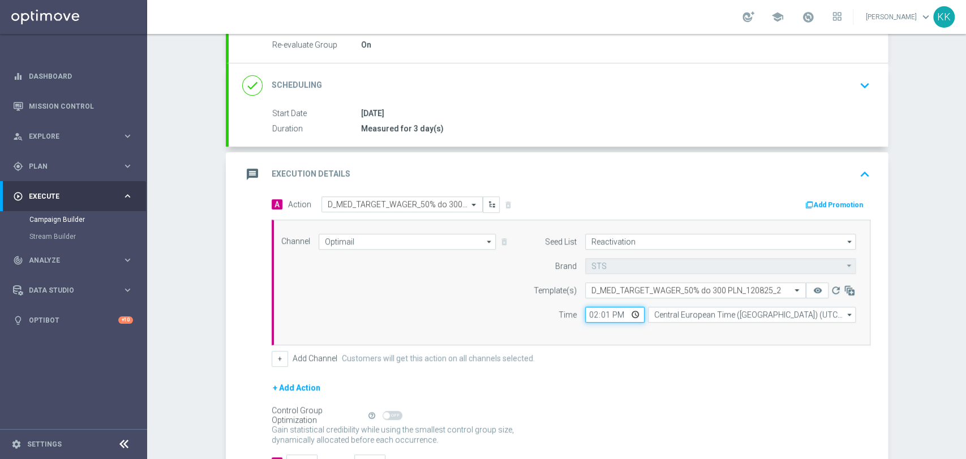
type input "14:16"
click at [720, 324] on div "Seed List Reactivation Reactivation arrow_drop_down Drag here to set row groups…" at bounding box center [691, 282] width 345 height 97
click at [720, 320] on input "Central European Time ([GEOGRAPHIC_DATA]) (UTC +02:00)" at bounding box center [752, 315] width 208 height 16
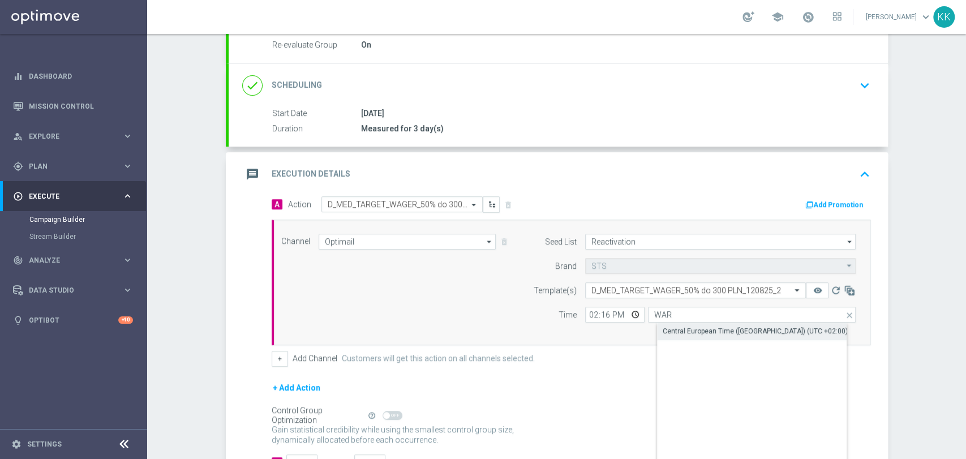
click at [719, 327] on div "Central European Time ([GEOGRAPHIC_DATA]) (UTC +02:00)" at bounding box center [755, 331] width 185 height 10
type input "Central European Time ([GEOGRAPHIC_DATA]) (UTC +02:00)"
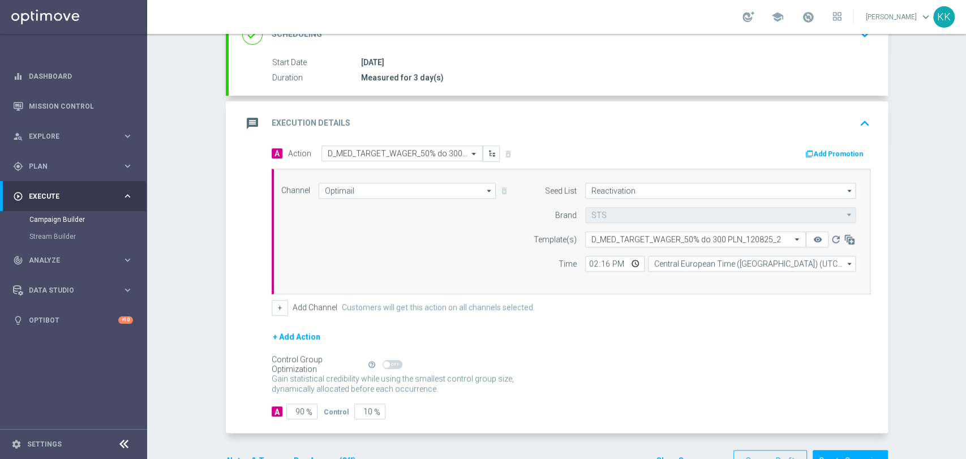
scroll to position [222, 0]
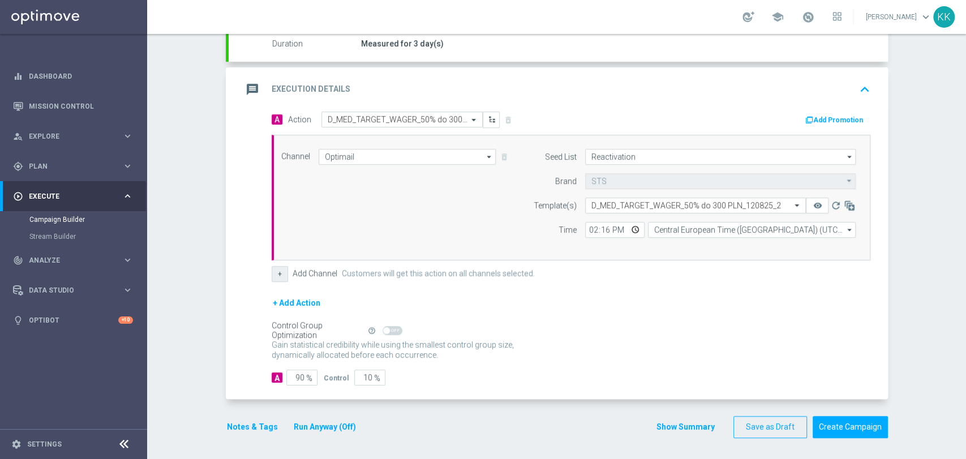
click at [278, 273] on button "+" at bounding box center [280, 274] width 16 height 16
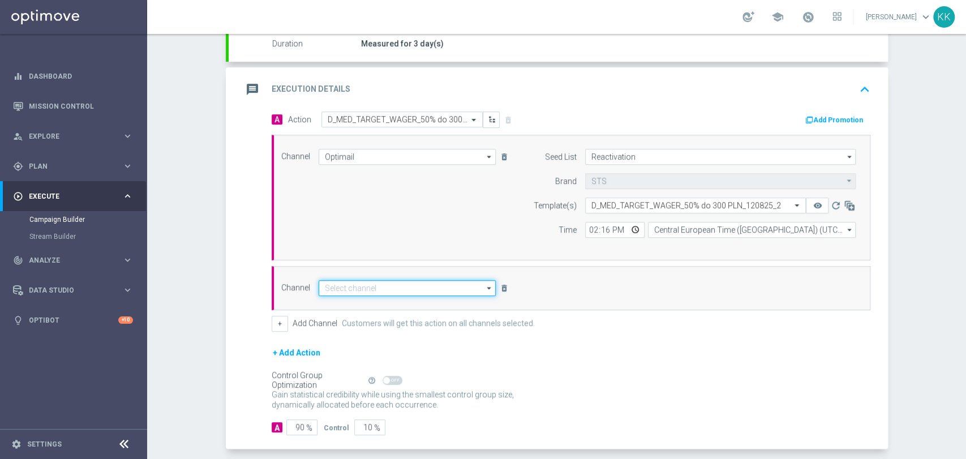
click at [330, 286] on input at bounding box center [408, 288] width 178 height 16
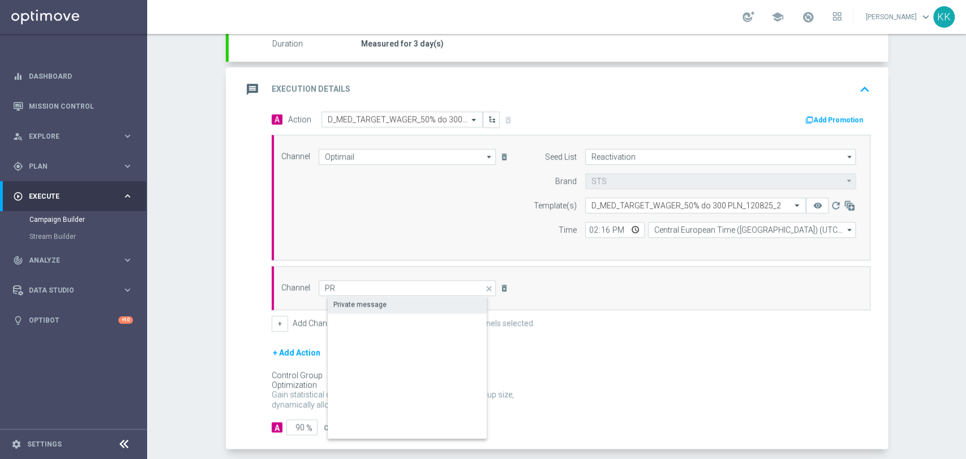
click at [380, 297] on div "Private message" at bounding box center [417, 305] width 178 height 16
type input "Private message"
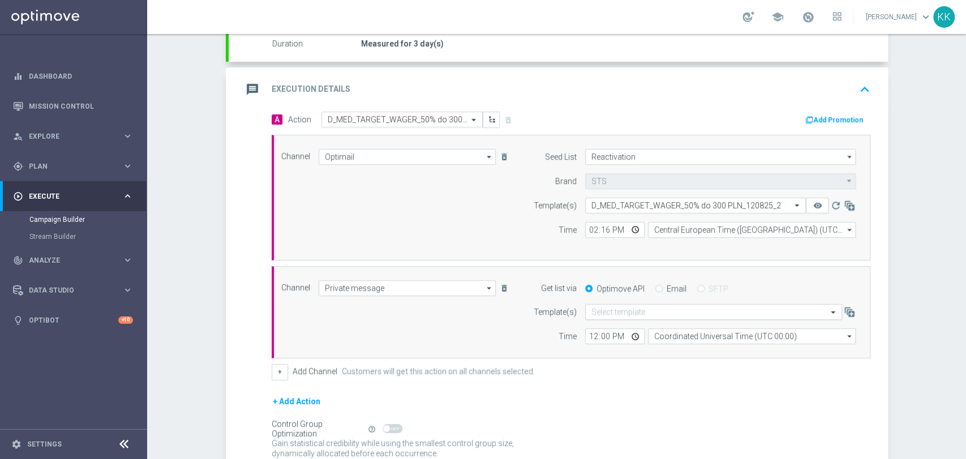
click at [647, 316] on div "Select template" at bounding box center [713, 312] width 257 height 16
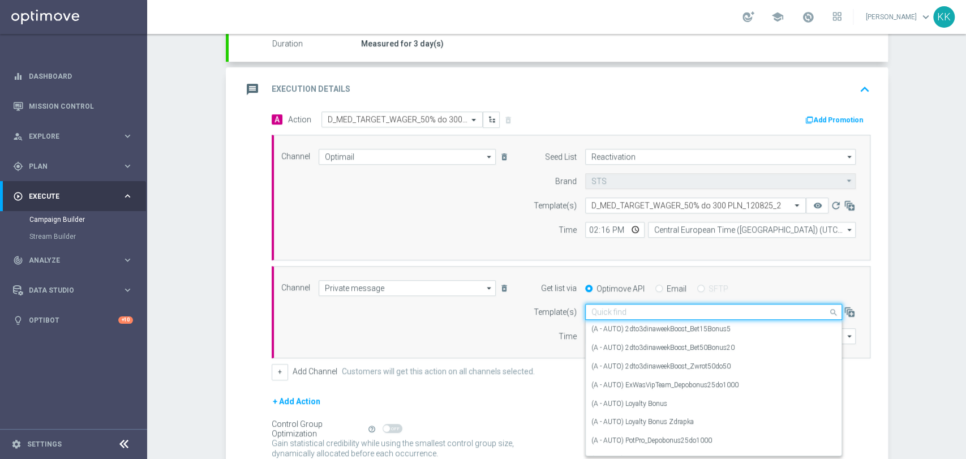
paste input "D_MED_TARGET_WAGER_50% do 300 PLN_120825_2"
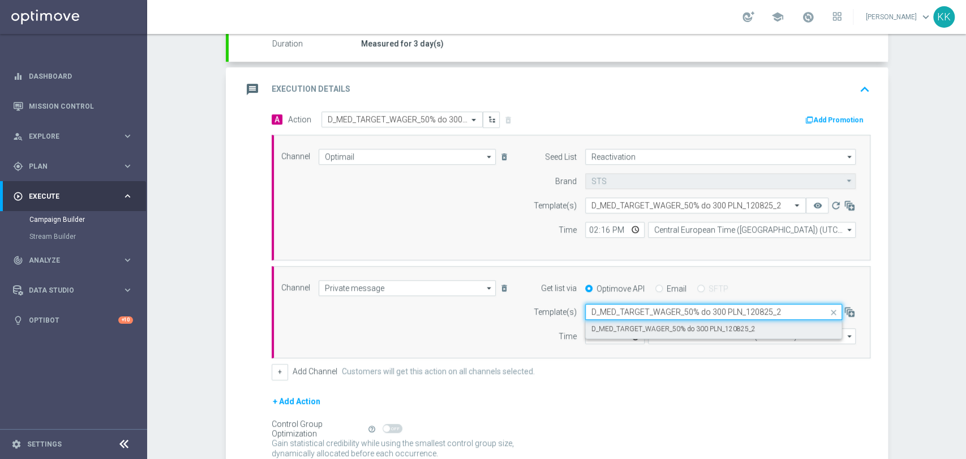
click at [634, 333] on div "D_MED_TARGET_WAGER_50% do 300 PLN_120825_2" at bounding box center [713, 329] width 244 height 19
type input "D_MED_TARGET_WAGER_50% do 300 PLN_120825_2"
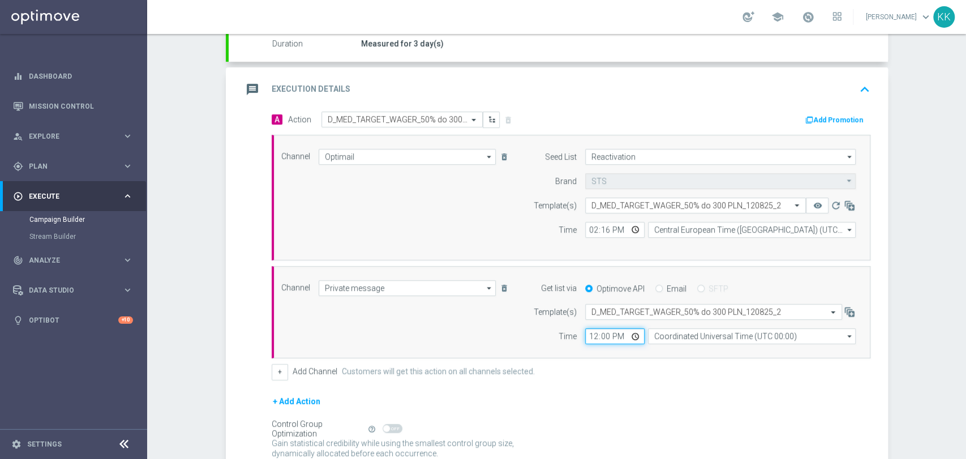
click at [585, 337] on input "12:00" at bounding box center [614, 336] width 59 height 16
type input "14:16"
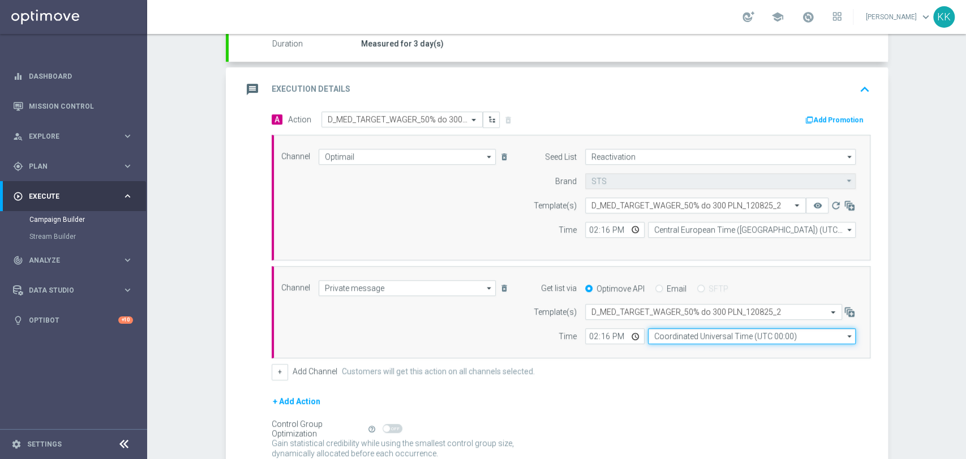
click at [679, 340] on input "Coordinated Universal Time (UTC 00:00)" at bounding box center [752, 336] width 208 height 16
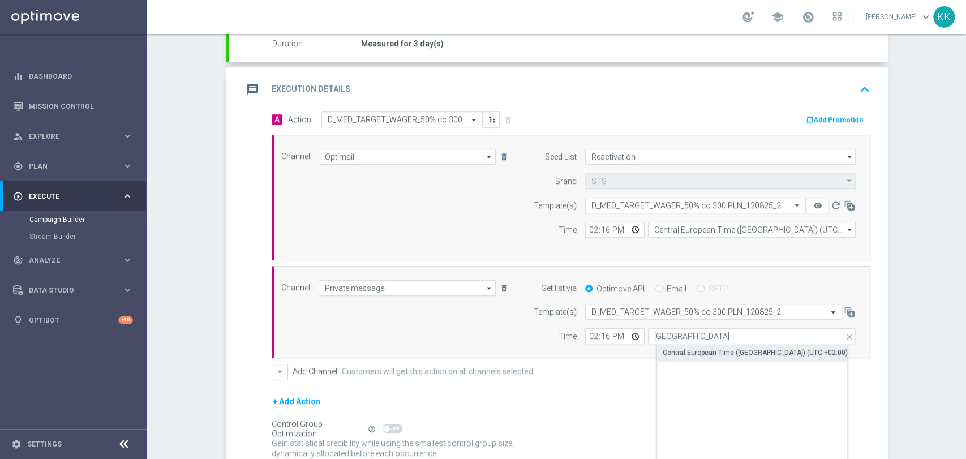
click at [740, 354] on div "Central European Time ([GEOGRAPHIC_DATA]) (UTC +02:00)" at bounding box center [755, 352] width 185 height 10
type input "Central European Time ([GEOGRAPHIC_DATA]) (UTC +02:00)"
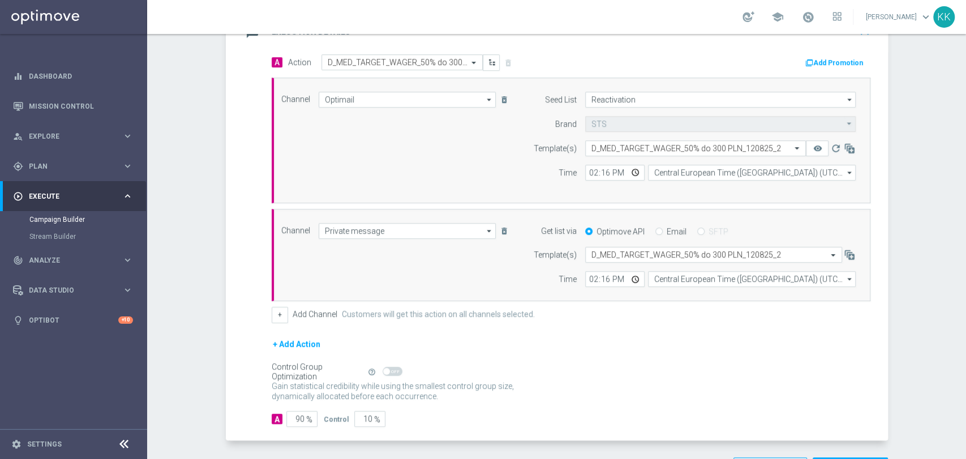
scroll to position [320, 0]
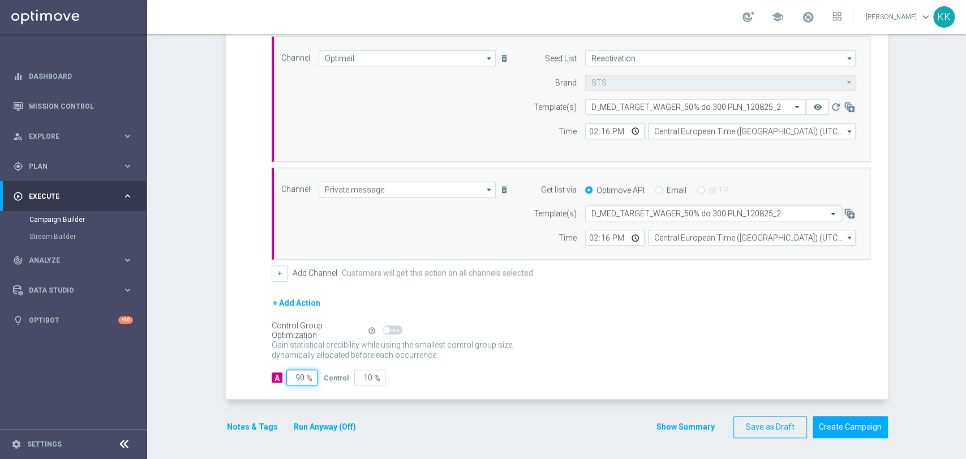
click at [298, 375] on input "90" at bounding box center [301, 378] width 31 height 16
type input "9"
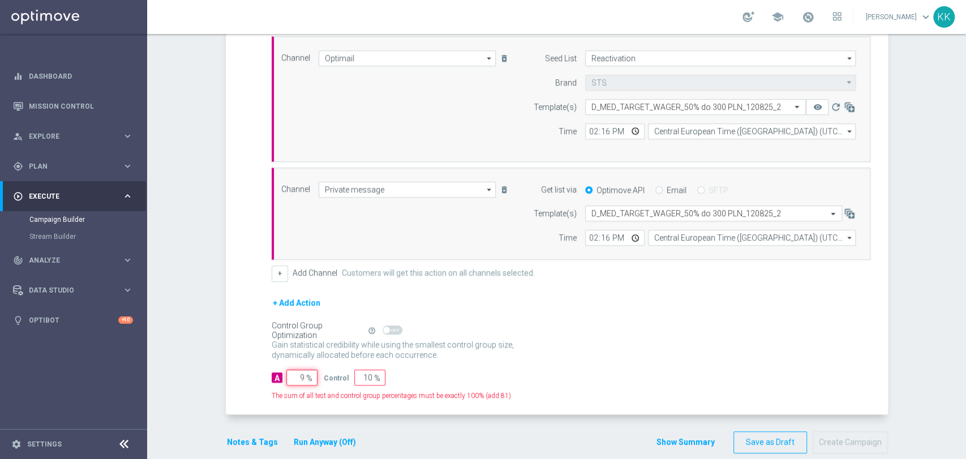
type input "91"
type input "98"
type input "2"
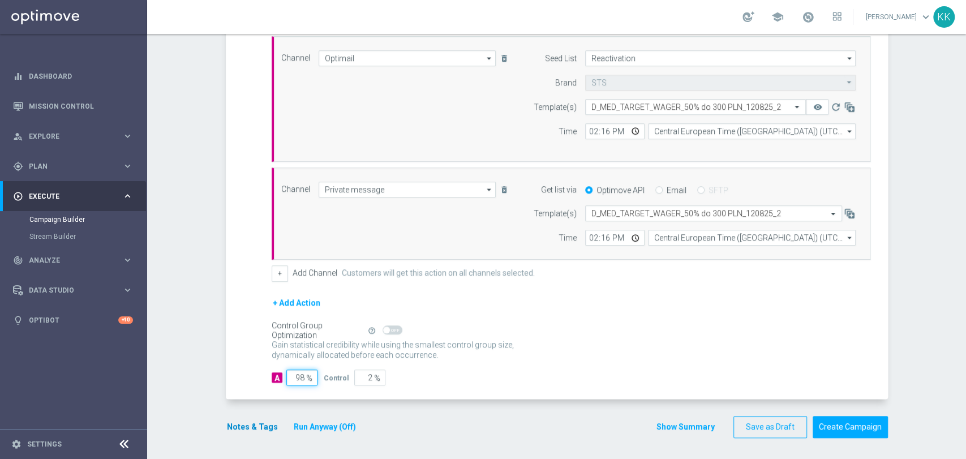
type input "98"
click at [239, 426] on button "Notes & Tags" at bounding box center [252, 427] width 53 height 14
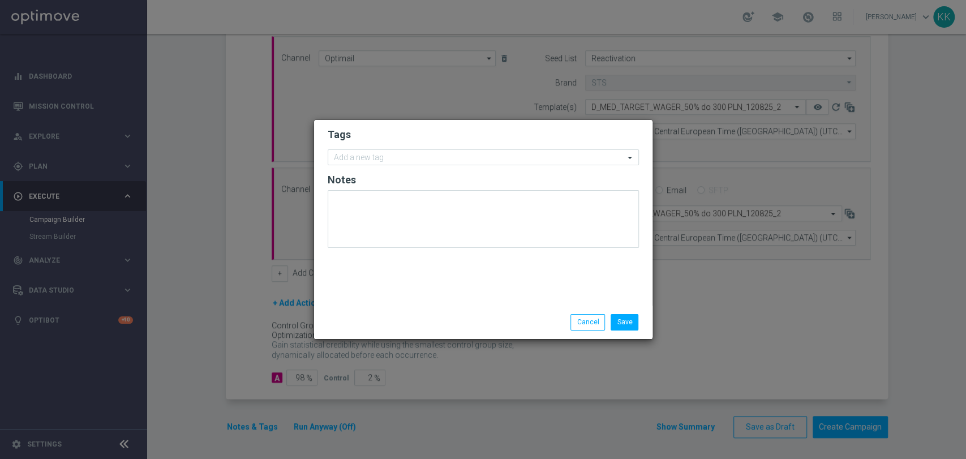
click at [534, 147] on form "Tags Add a new tag Notes" at bounding box center [483, 190] width 311 height 131
click at [533, 165] on div "Add a new tag" at bounding box center [483, 157] width 311 height 16
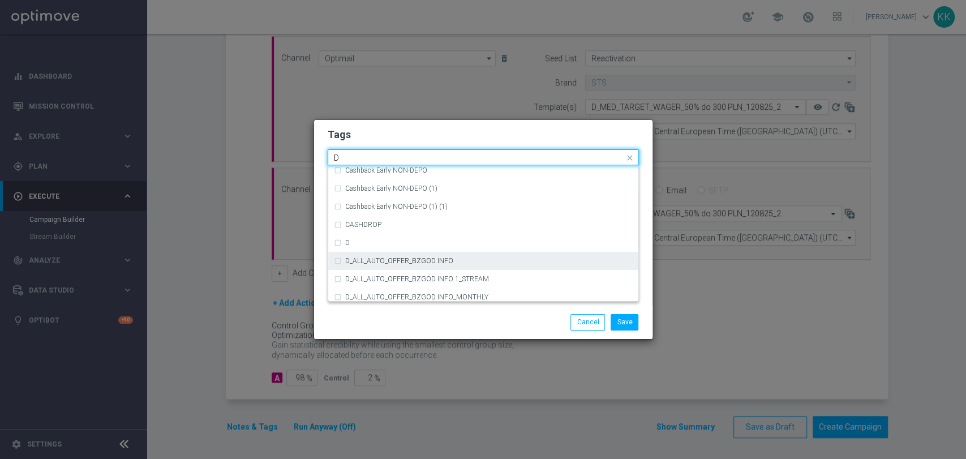
scroll to position [1258, 0]
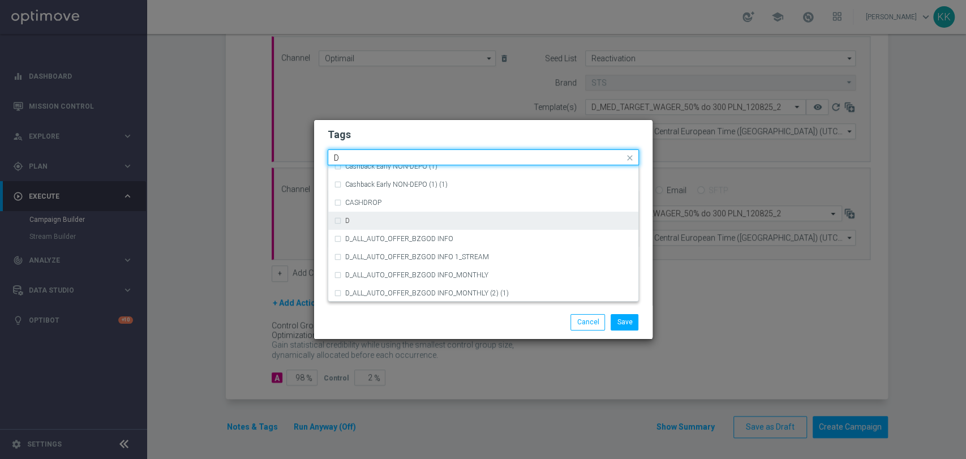
click at [375, 228] on div "D" at bounding box center [483, 221] width 299 height 18
type input "D"
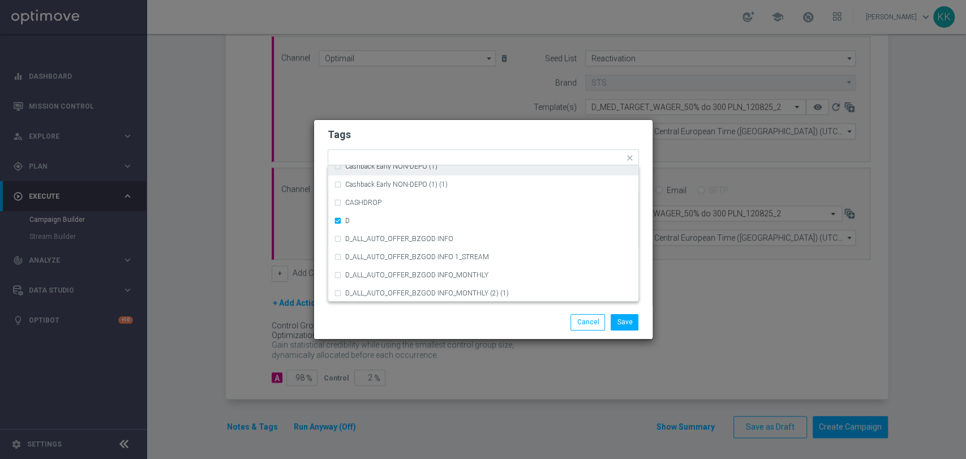
click at [399, 120] on div "Tags Quick find × D A_TARGET_HIGH_DEPO ACTIVE DAYS BLOKADA Cashback Early NON-D…" at bounding box center [483, 213] width 338 height 186
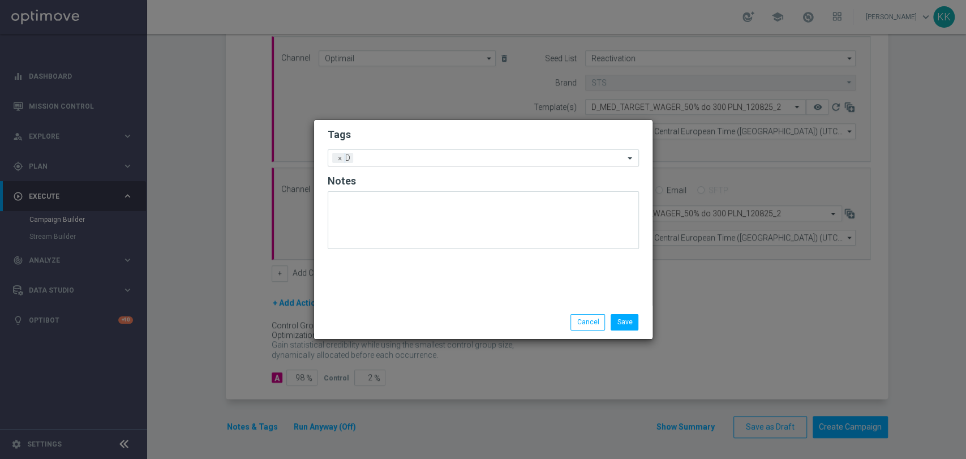
click at [404, 164] on div at bounding box center [490, 159] width 268 height 11
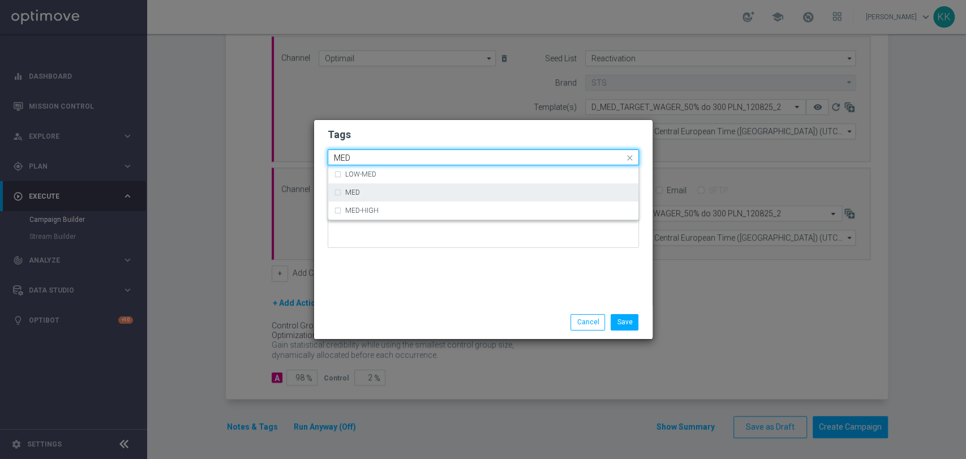
click at [401, 191] on div "MED" at bounding box center [489, 192] width 288 height 7
type input "MED"
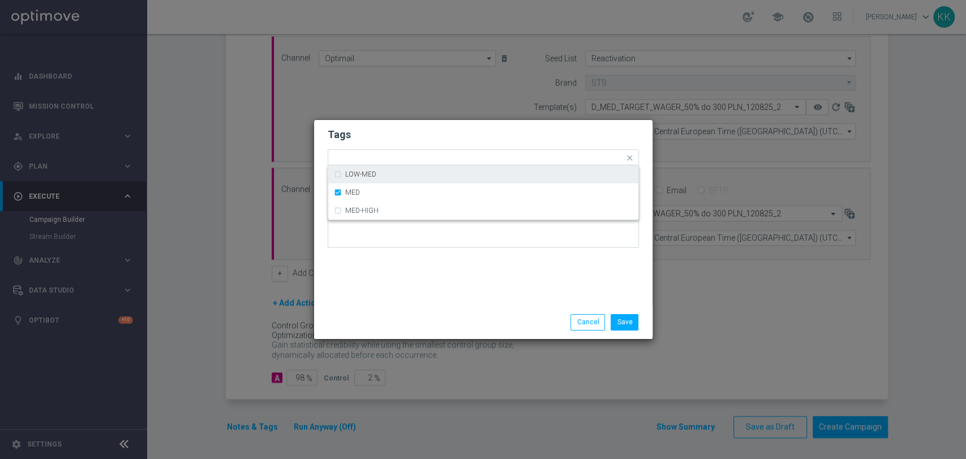
click at [417, 132] on h2 "Tags" at bounding box center [483, 135] width 311 height 14
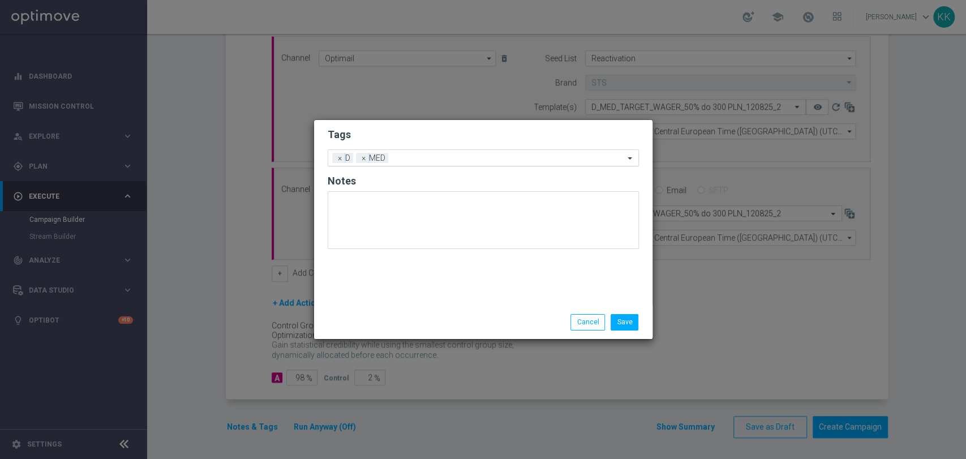
click at [443, 165] on ng-select "Add a new tag × D × MED" at bounding box center [483, 157] width 311 height 17
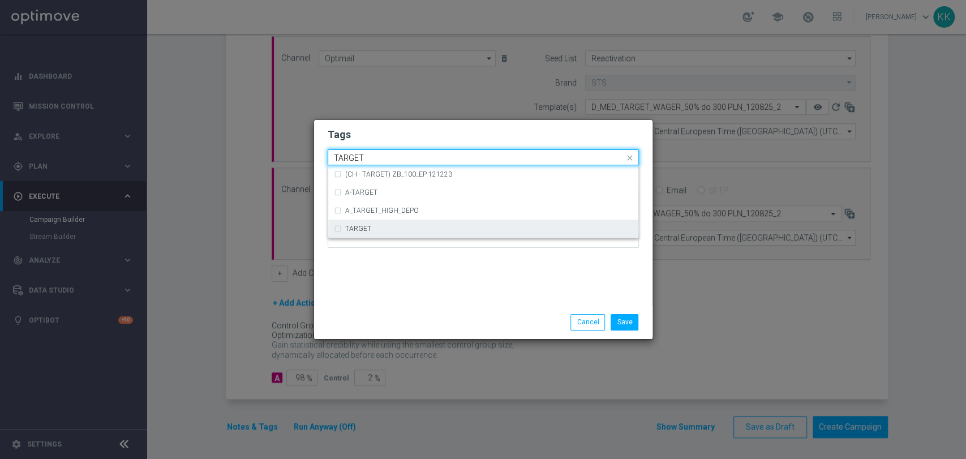
click at [428, 237] on div "TARGET" at bounding box center [483, 229] width 299 height 18
type input "TARGET"
drag, startPoint x: 425, startPoint y: 293, endPoint x: 426, endPoint y: 283, distance: 10.2
click at [426, 286] on div "Tags Quick find × D × MED (CH - TARGET) ZB_100_EP 121223 A-TARGET A_TARGET_HIGH…" at bounding box center [483, 213] width 338 height 186
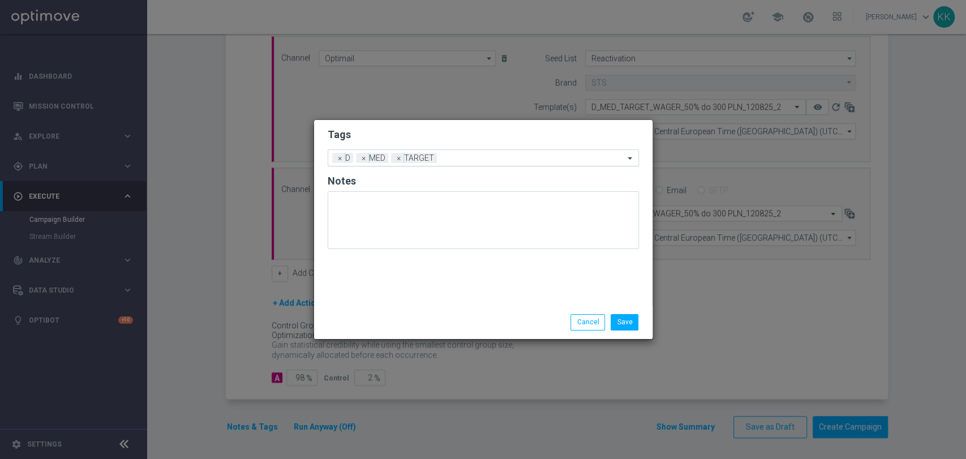
click at [472, 160] on input "text" at bounding box center [532, 159] width 183 height 10
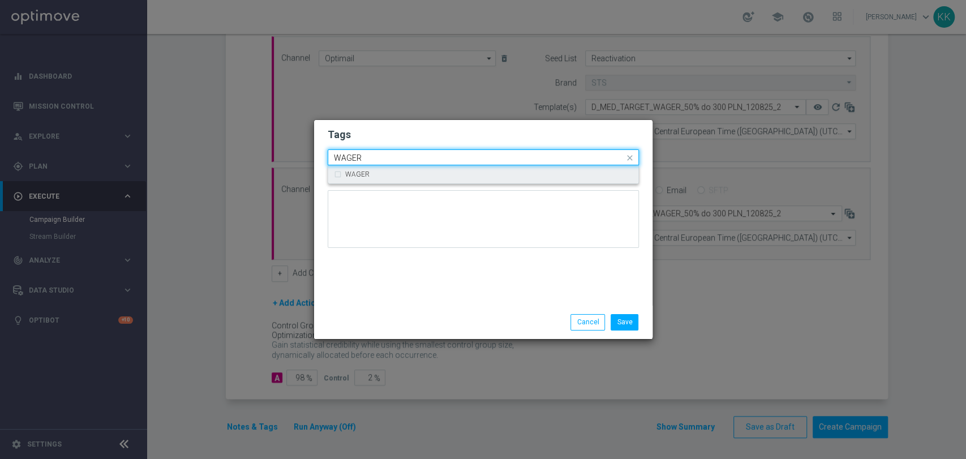
click at [470, 179] on div "WAGER" at bounding box center [483, 174] width 299 height 18
type input "WAGER"
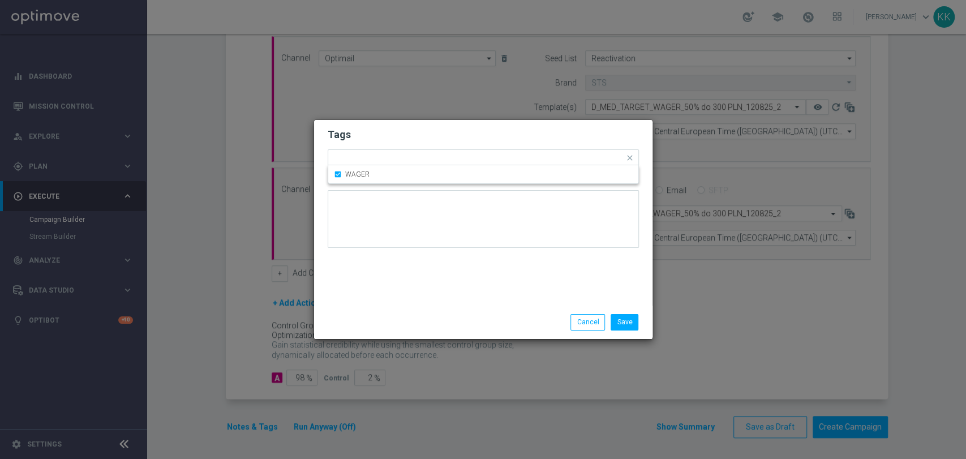
click at [464, 128] on h2 "Tags" at bounding box center [483, 135] width 311 height 14
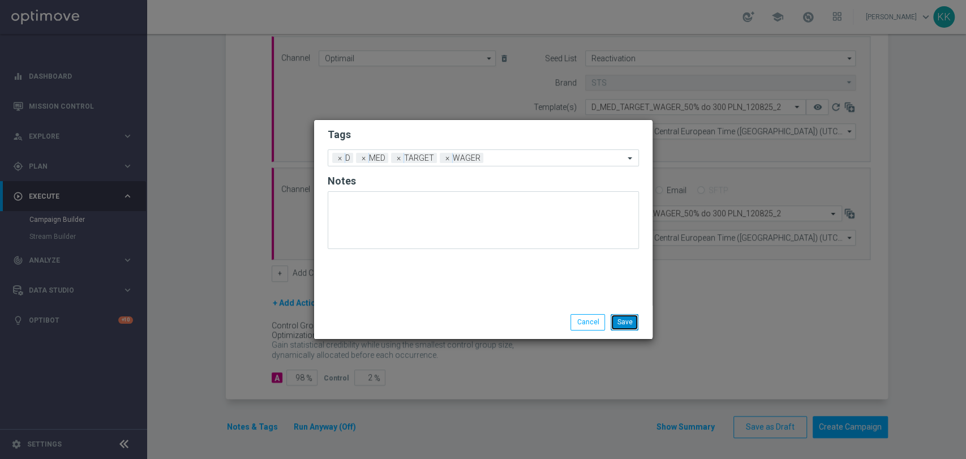
click at [636, 324] on button "Save" at bounding box center [625, 322] width 28 height 16
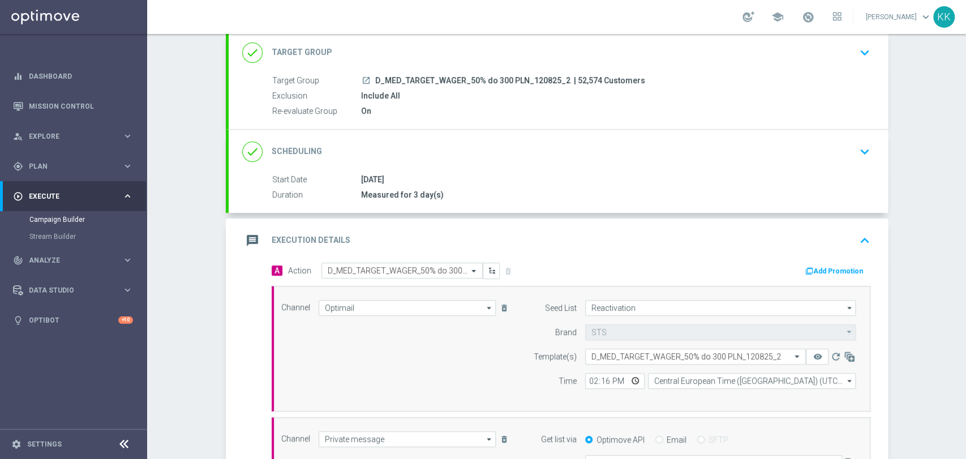
scroll to position [68, 0]
click at [848, 58] on div "done Target Group keyboard_arrow_down" at bounding box center [558, 55] width 632 height 22
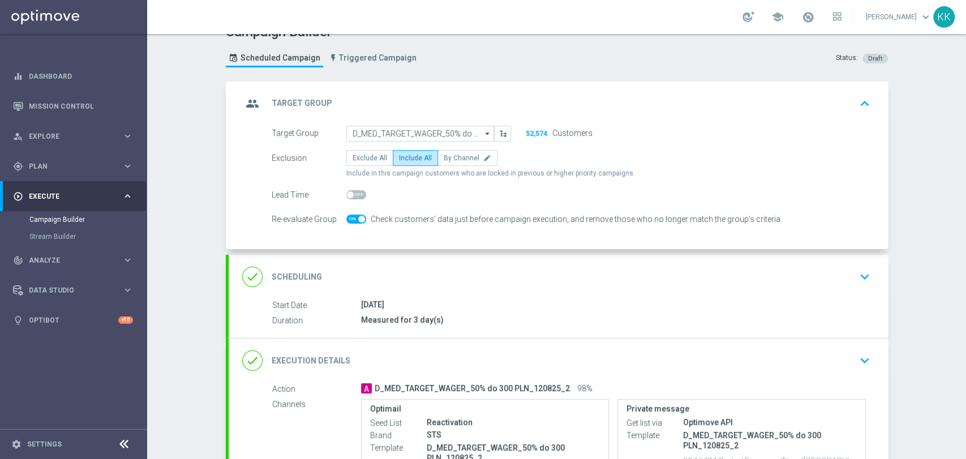
scroll to position [6, 0]
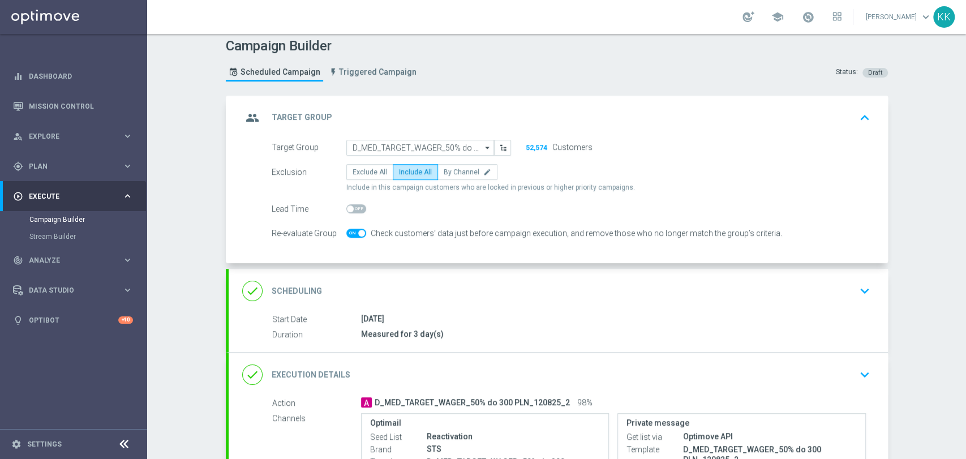
click at [179, 267] on div "Campaign Builder Scheduled Campaign Triggered Campaign Status: Draft group Targ…" at bounding box center [556, 246] width 819 height 425
click at [856, 297] on icon "keyboard_arrow_down" at bounding box center [864, 290] width 17 height 17
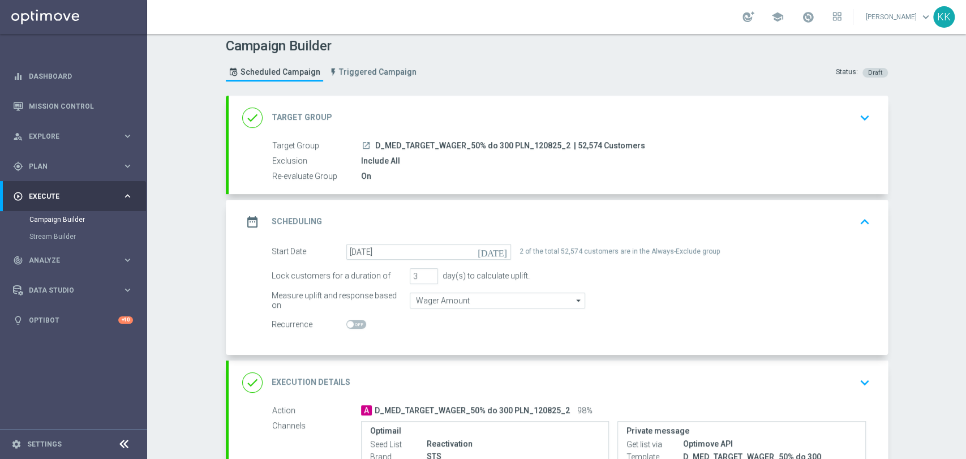
click at [895, 385] on div "Campaign Builder Scheduled Campaign Triggered Campaign Status: Draft done Targe…" at bounding box center [556, 246] width 819 height 425
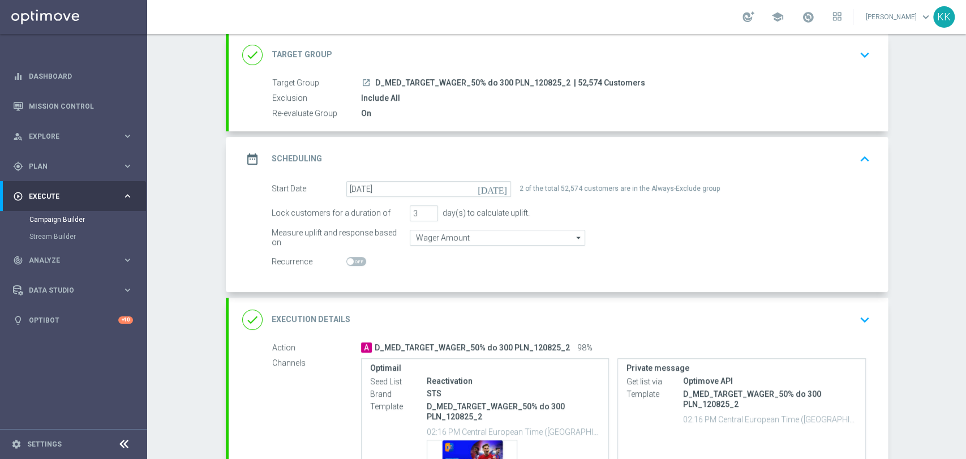
click at [865, 323] on icon "keyboard_arrow_down" at bounding box center [864, 319] width 17 height 17
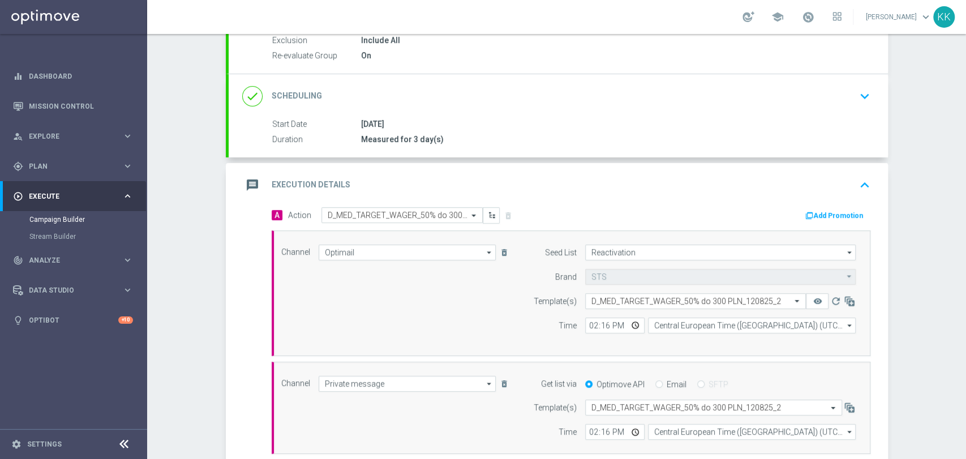
scroll to position [195, 0]
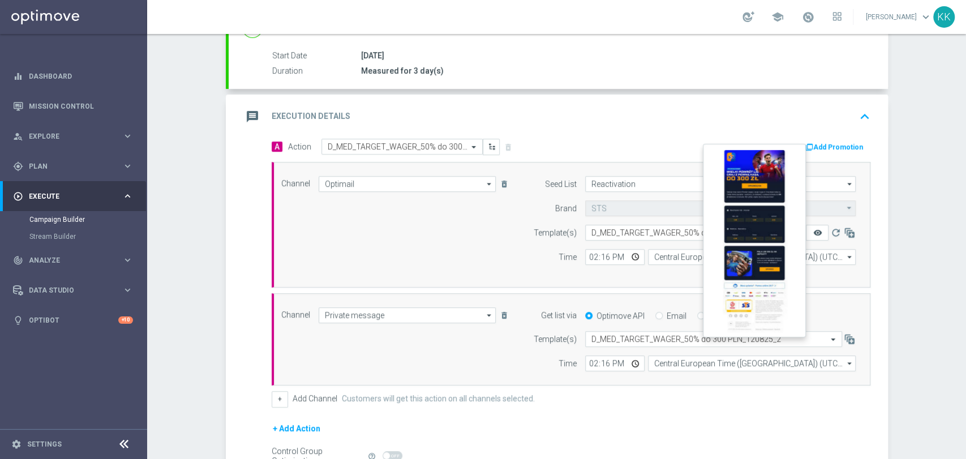
click at [813, 231] on icon "remove_red_eye" at bounding box center [817, 232] width 9 height 9
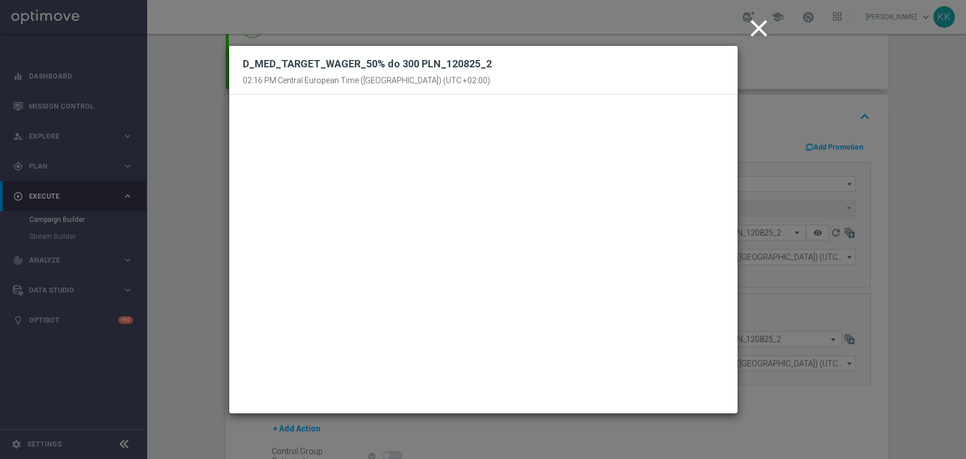
click at [763, 31] on icon "close" at bounding box center [759, 28] width 28 height 28
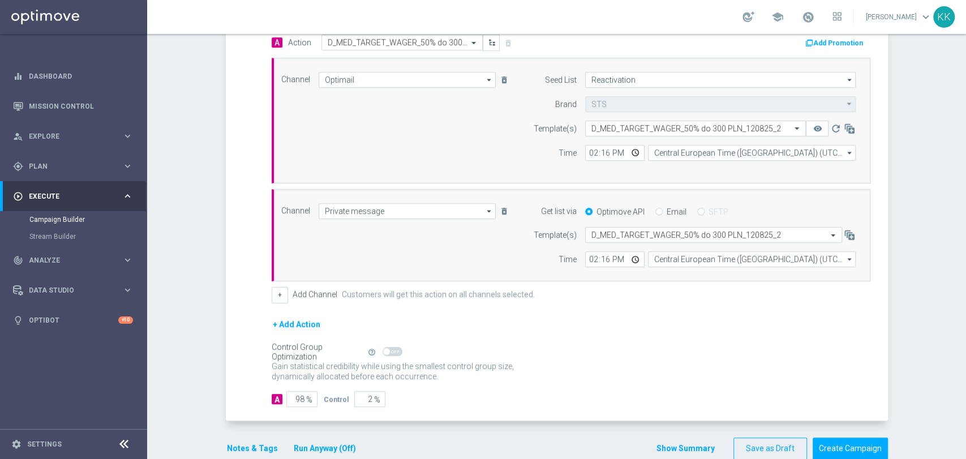
scroll to position [320, 0]
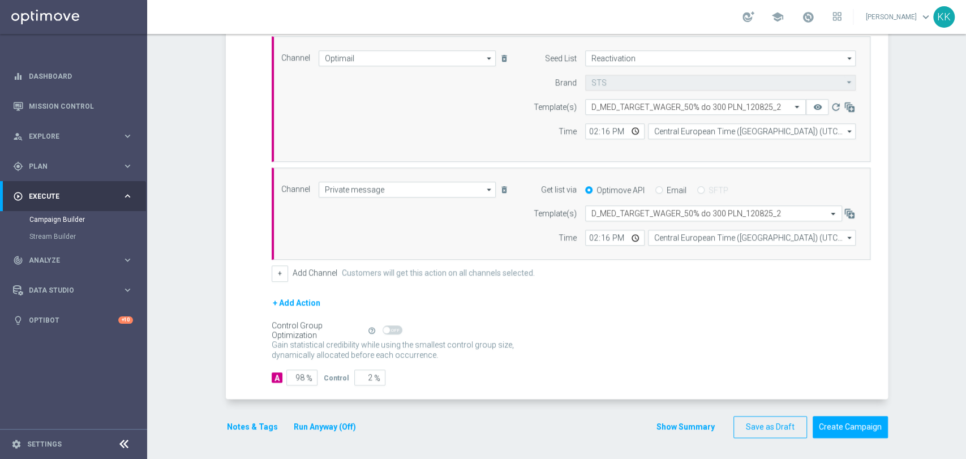
click at [238, 423] on button "Notes & Tags" at bounding box center [252, 427] width 53 height 14
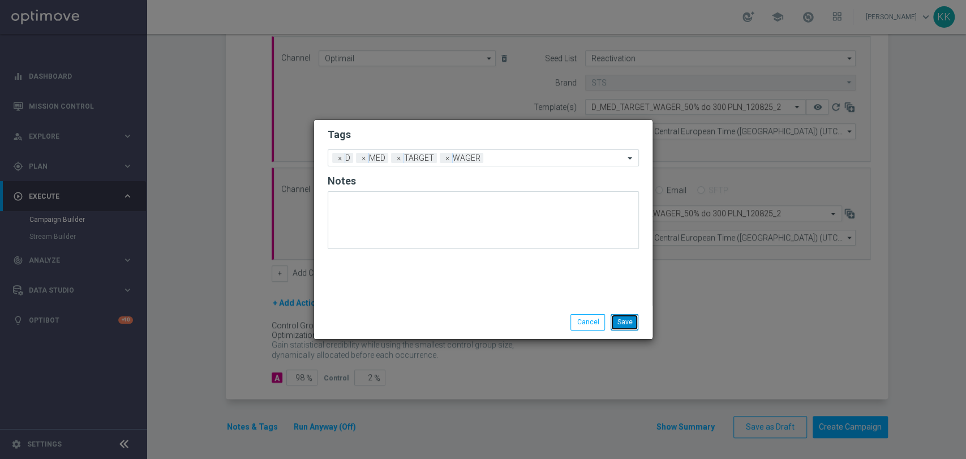
click at [637, 314] on button "Save" at bounding box center [625, 322] width 28 height 16
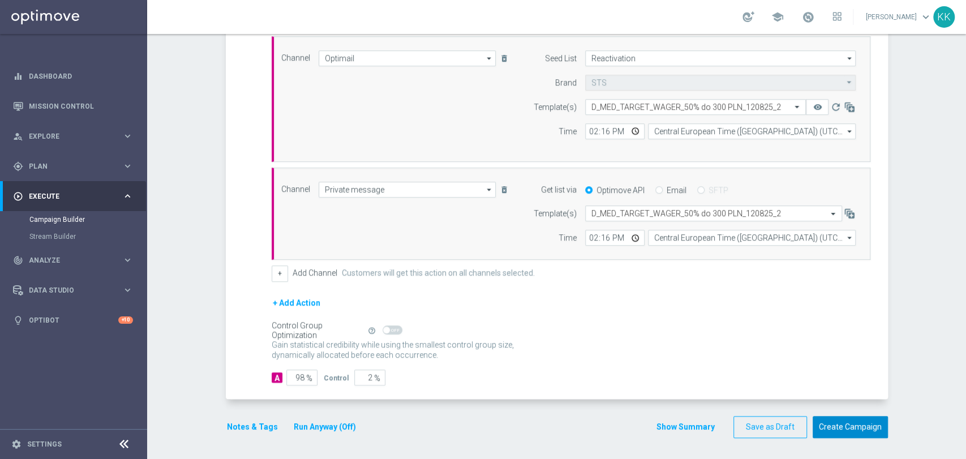
click at [860, 422] on button "Create Campaign" at bounding box center [850, 427] width 75 height 22
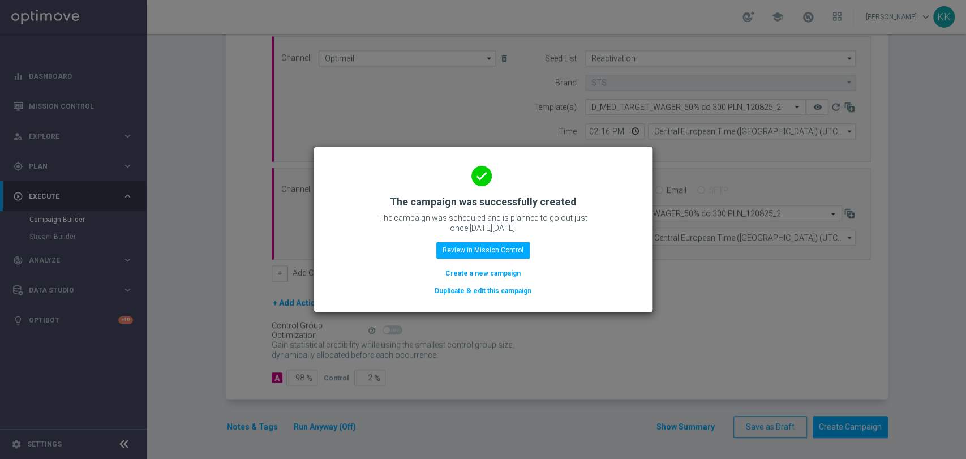
click at [508, 272] on button "Create a new campaign" at bounding box center [483, 273] width 78 height 12
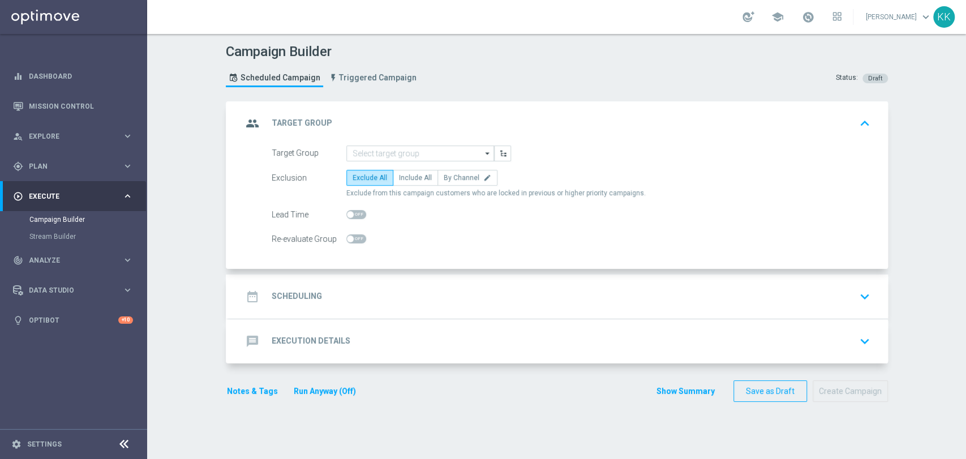
scroll to position [0, 0]
click at [364, 151] on input at bounding box center [420, 153] width 148 height 16
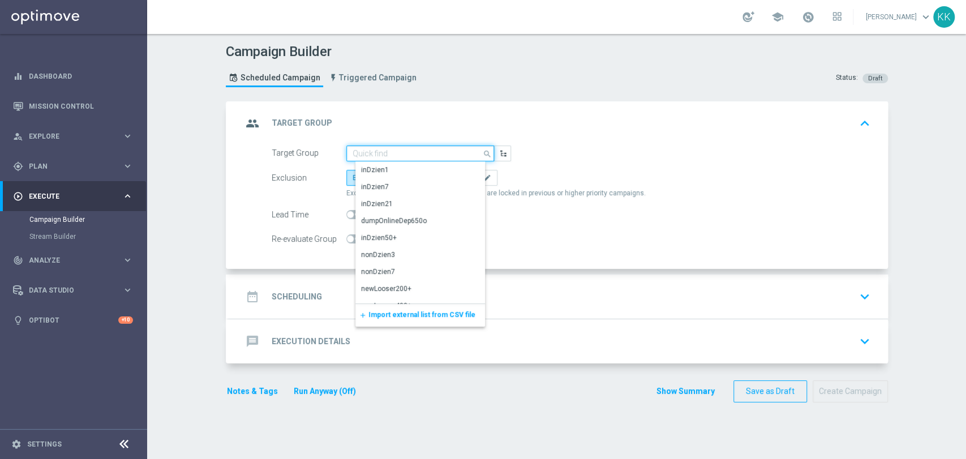
paste input "D_HIGH_TARGET_WAGER_100% do 500 PLN_120825_2"
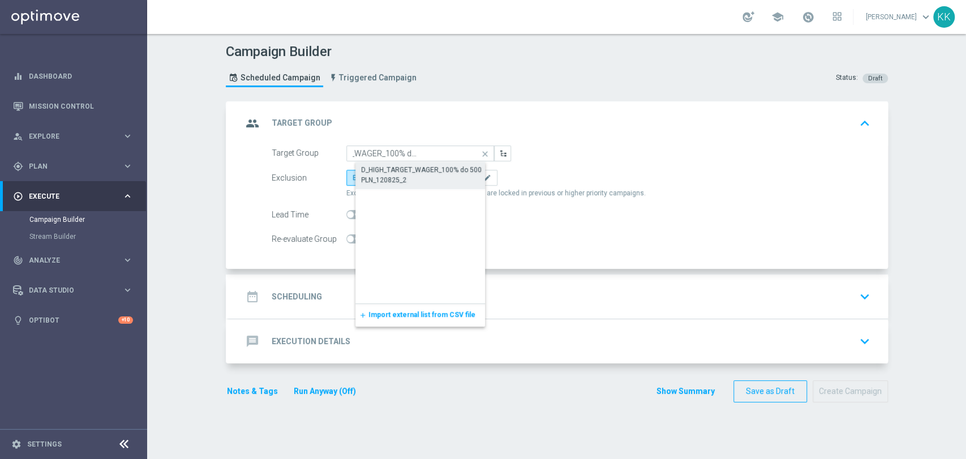
click at [372, 162] on div "D_HIGH_TARGET_WAGER_100% do 500 PLN_120825_2" at bounding box center [429, 175] width 148 height 26
type input "D_HIGH_TARGET_WAGER_100% do 500 PLN_120825_2"
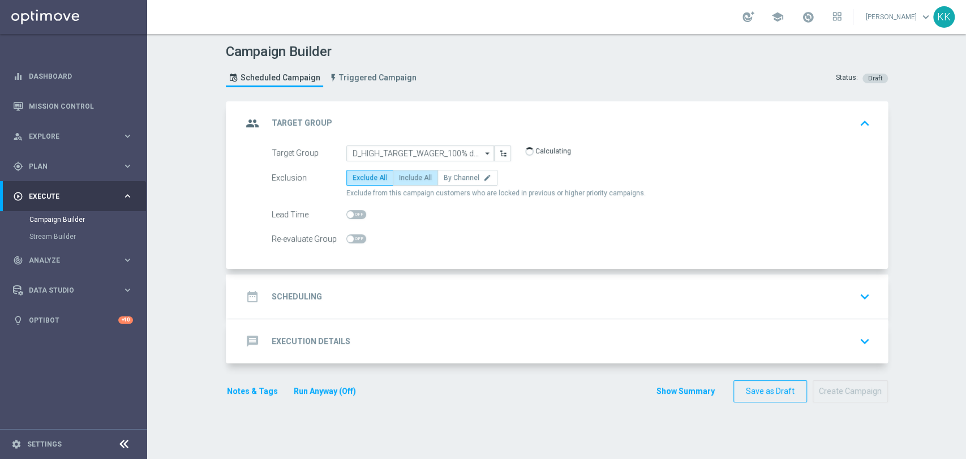
click at [403, 170] on label "Include All" at bounding box center [415, 178] width 45 height 16
click at [403, 176] on input "Include All" at bounding box center [402, 179] width 7 height 7
radio input "true"
click at [370, 237] on div "Re-evaluate Group" at bounding box center [571, 239] width 616 height 16
click at [355, 234] on span at bounding box center [356, 238] width 20 height 9
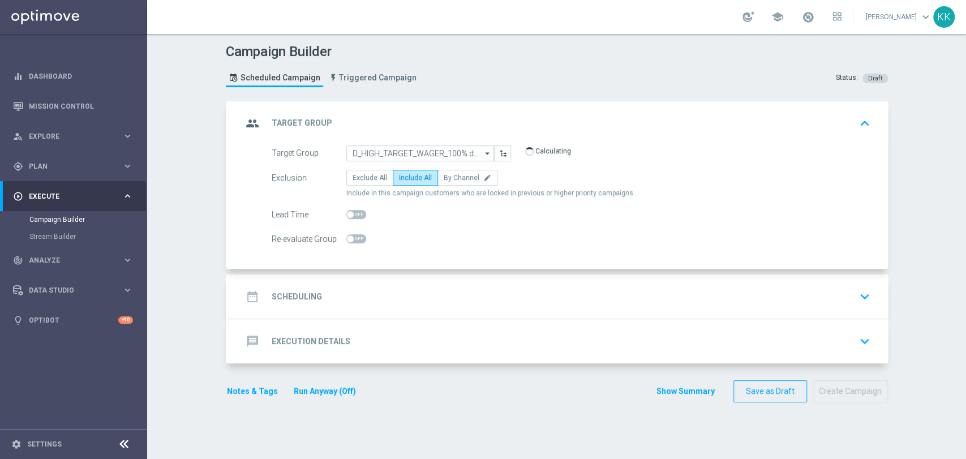
click at [355, 234] on input "checkbox" at bounding box center [356, 238] width 20 height 9
checkbox input "true"
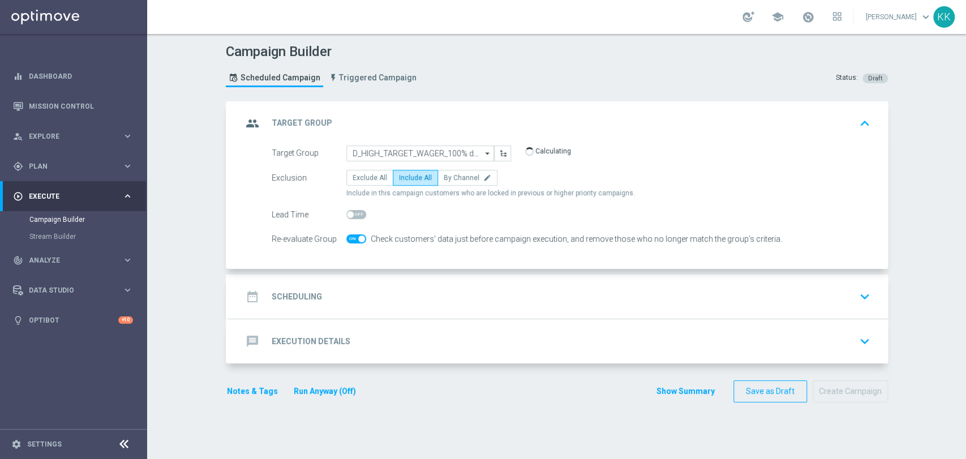
click at [502, 300] on div "date_range Scheduling keyboard_arrow_down" at bounding box center [558, 297] width 632 height 22
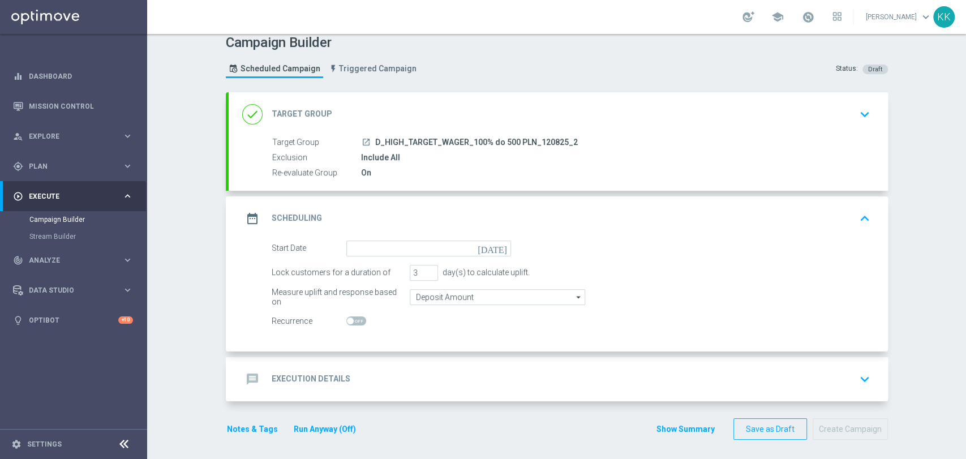
scroll to position [11, 0]
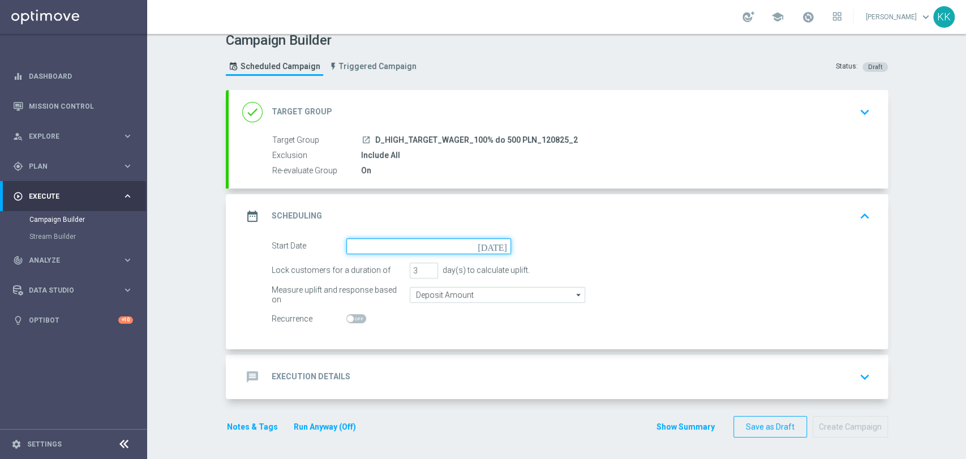
click at [387, 246] on input at bounding box center [428, 246] width 165 height 16
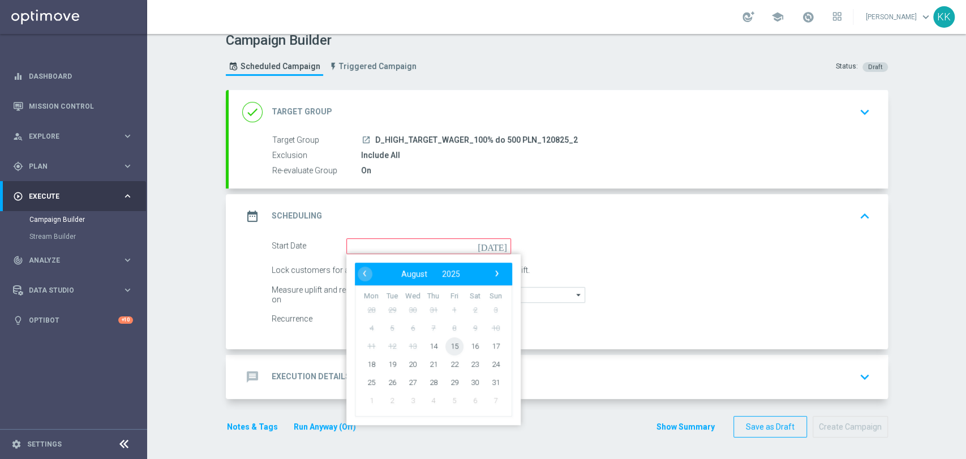
click at [452, 339] on span "15" at bounding box center [454, 346] width 18 height 18
type input "[DATE]"
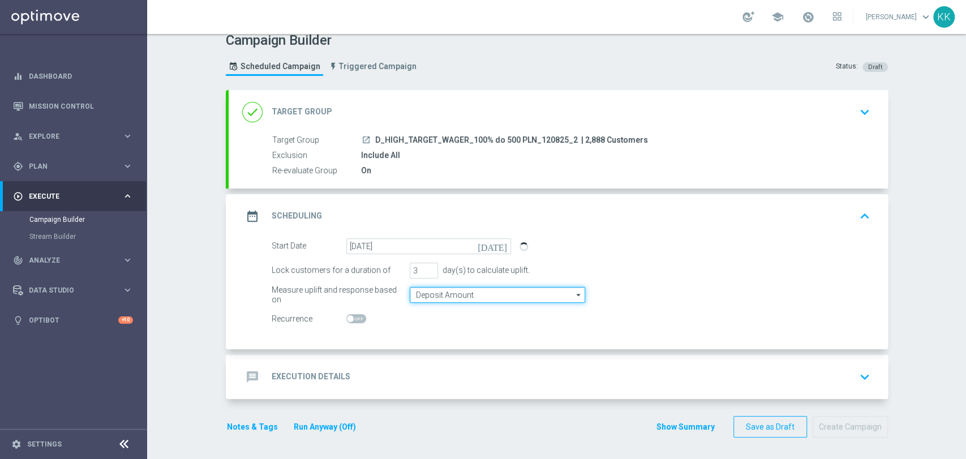
click at [437, 295] on input "Deposit Amount" at bounding box center [497, 295] width 175 height 16
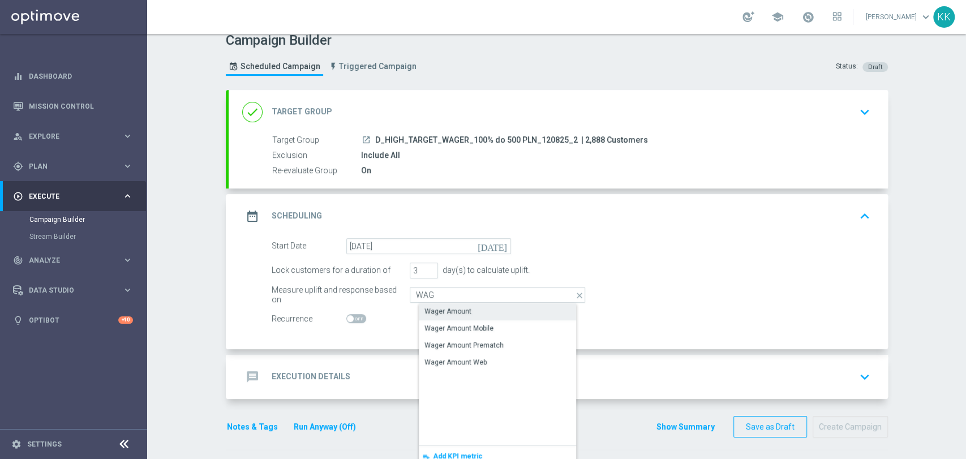
click at [439, 306] on div "Wager Amount" at bounding box center [447, 311] width 47 height 10
type input "Wager Amount"
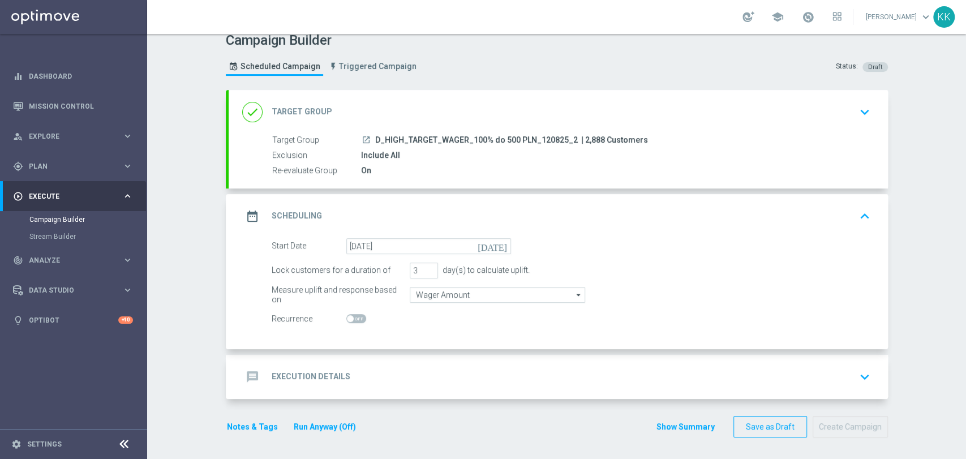
click at [445, 382] on div "message Execution Details keyboard_arrow_down" at bounding box center [558, 377] width 632 height 22
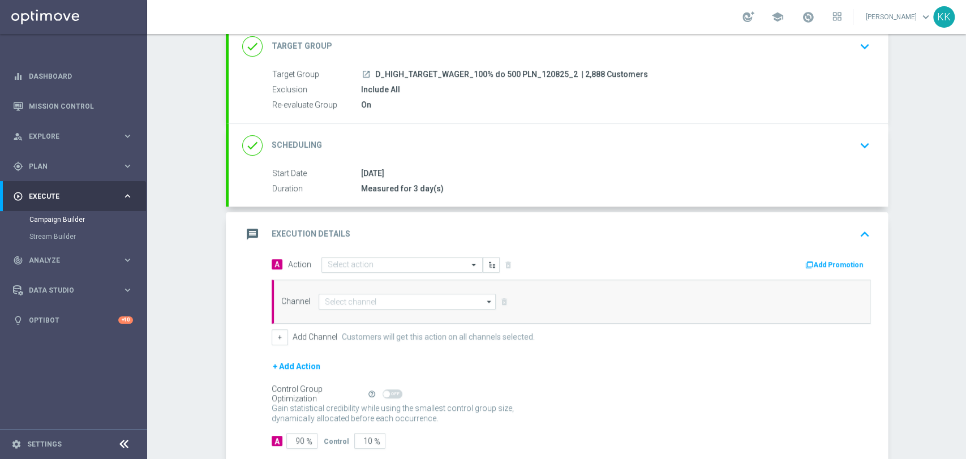
scroll to position [136, 0]
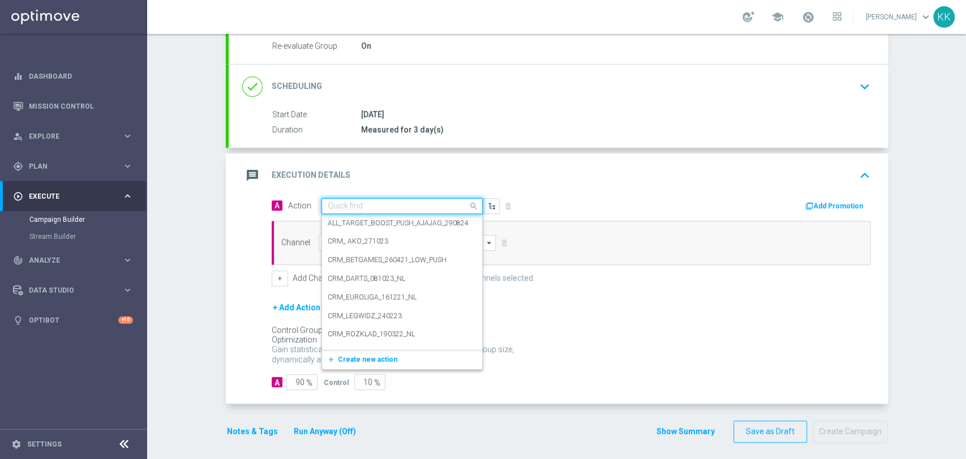
click at [376, 201] on input "text" at bounding box center [391, 206] width 126 height 10
paste input "D_HIGH_TARGET_WAGER_100% do 500 PLN_120825_2"
type input "D_HIGH_TARGET_WAGER_100% do 500 PLN_120825_2"
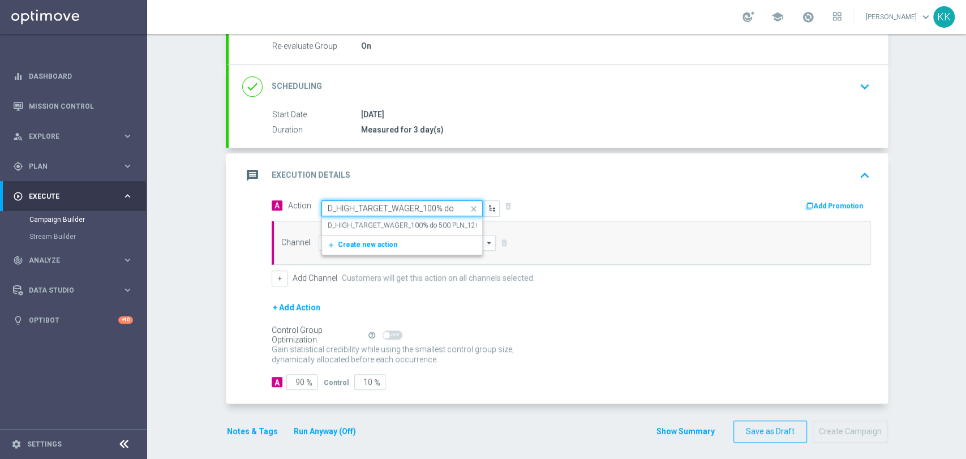
scroll to position [0, 66]
click at [372, 217] on div "D_HIGH_TARGET_WAGER_100% do 500 PLN_120825_2 edit" at bounding box center [402, 225] width 149 height 19
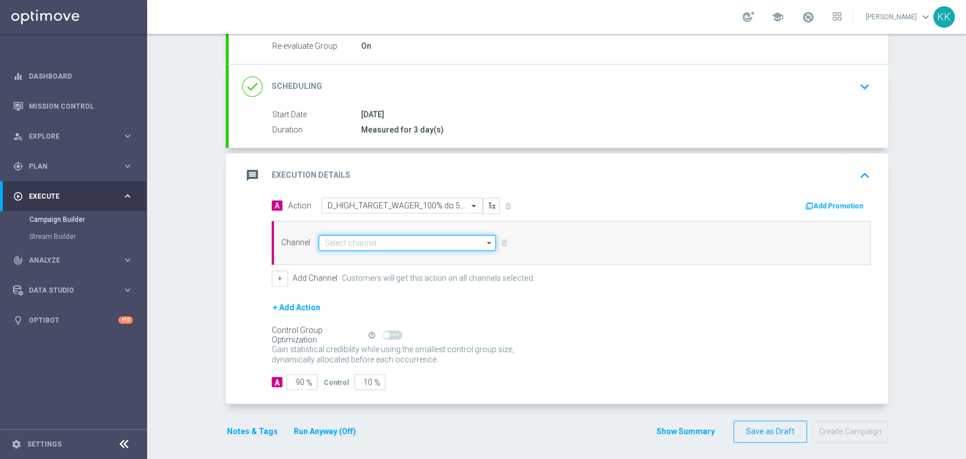
click at [369, 237] on input at bounding box center [408, 243] width 178 height 16
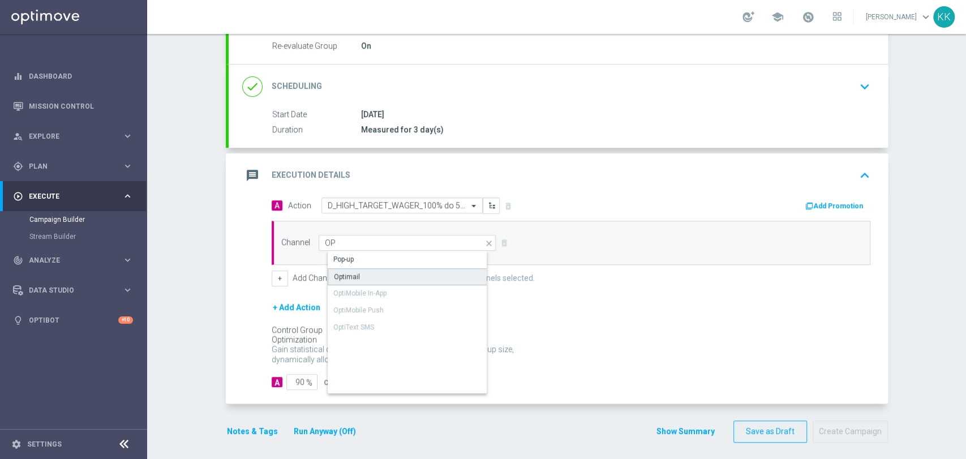
click at [369, 268] on div "Optimail" at bounding box center [417, 276] width 178 height 17
type input "Optimail"
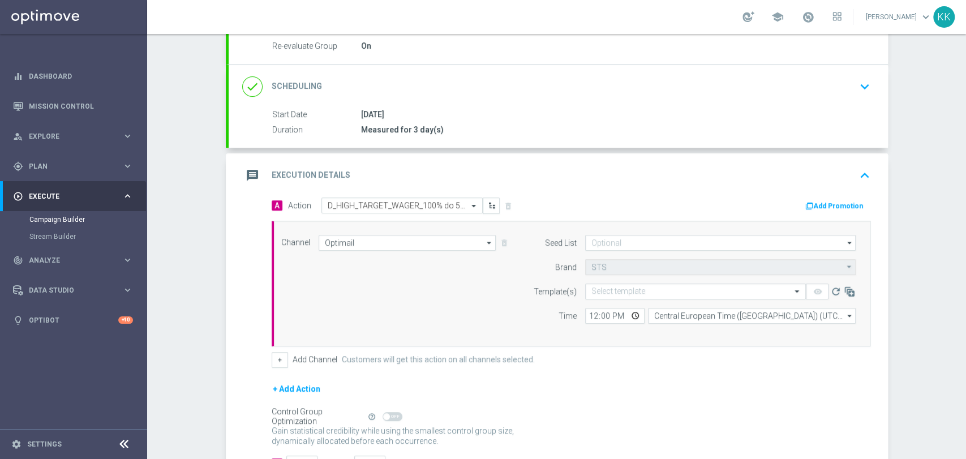
scroll to position [199, 0]
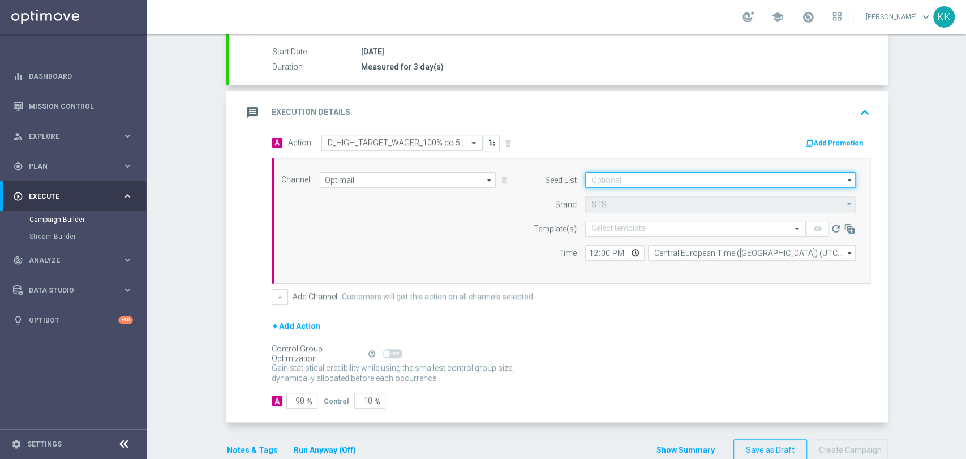
click at [632, 175] on input at bounding box center [720, 180] width 271 height 16
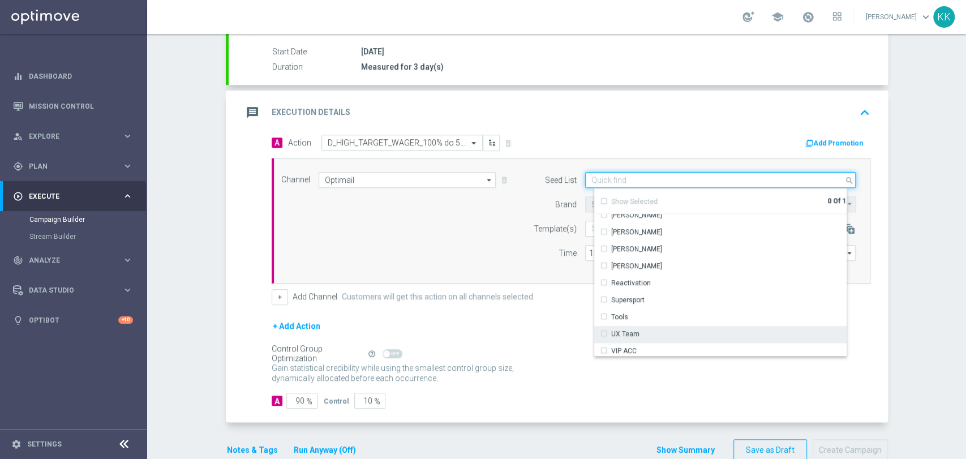
scroll to position [163, 0]
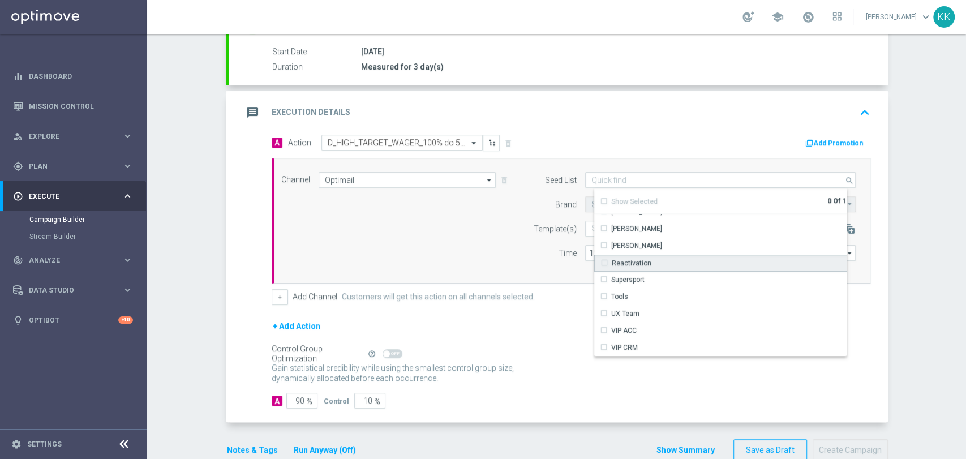
click at [649, 263] on div "Reactivation" at bounding box center [724, 263] width 261 height 17
click at [473, 231] on div "Channel Optimail Optimail arrow_drop_down Drag here to set row groups Drag here…" at bounding box center [569, 220] width 592 height 97
type input "Reactivation"
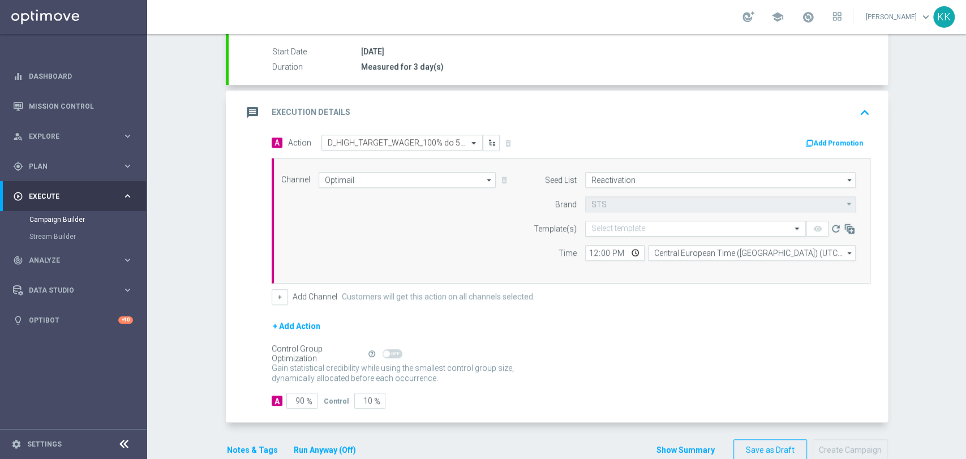
click at [658, 228] on input "text" at bounding box center [684, 229] width 186 height 10
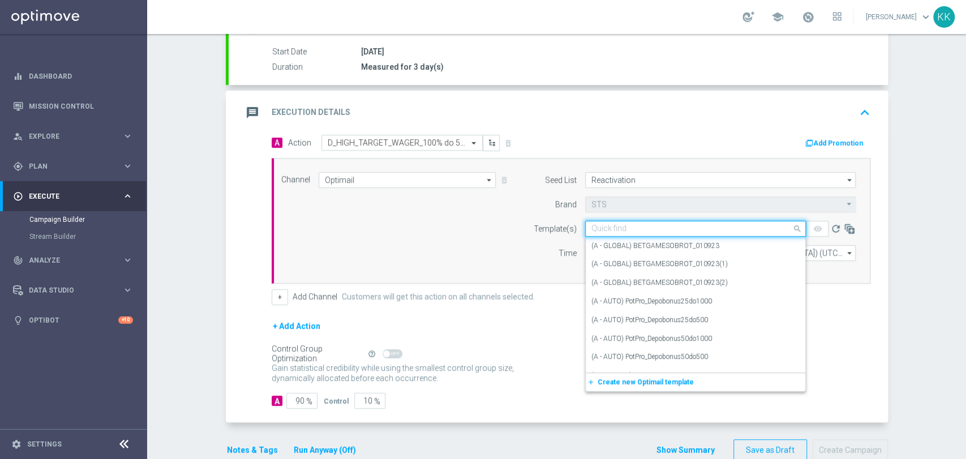
paste input "D_HIGH_TARGET_WAGER_100% do 500 PLN_120825_2"
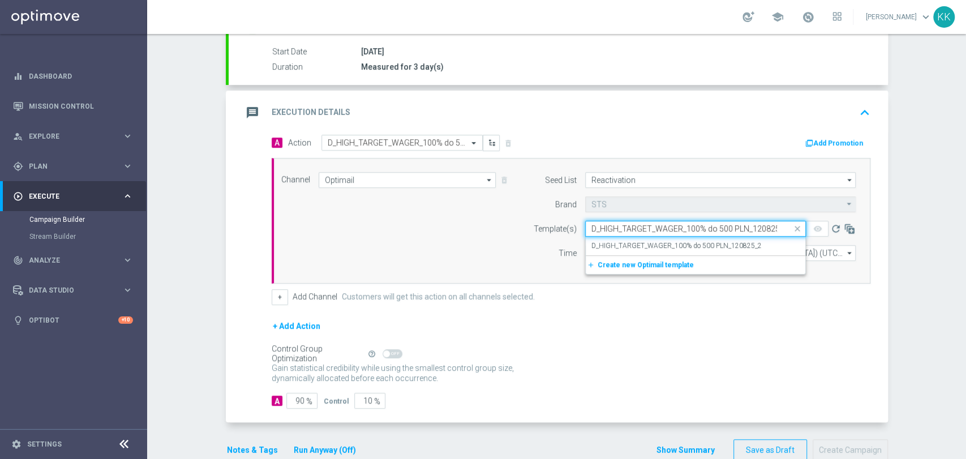
scroll to position [0, 6]
click at [643, 249] on label "D_HIGH_TARGET_WAGER_100% do 500 PLN_120825_2" at bounding box center [676, 246] width 170 height 10
type input "D_HIGH_TARGET_WAGER_100% do 500 PLN_120825_2"
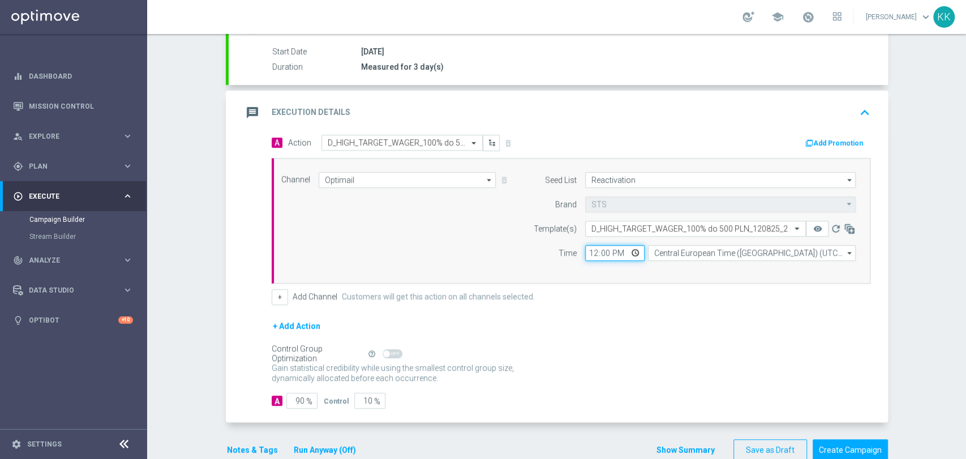
click at [589, 253] on input "12:00" at bounding box center [614, 253] width 59 height 16
type input "14:26"
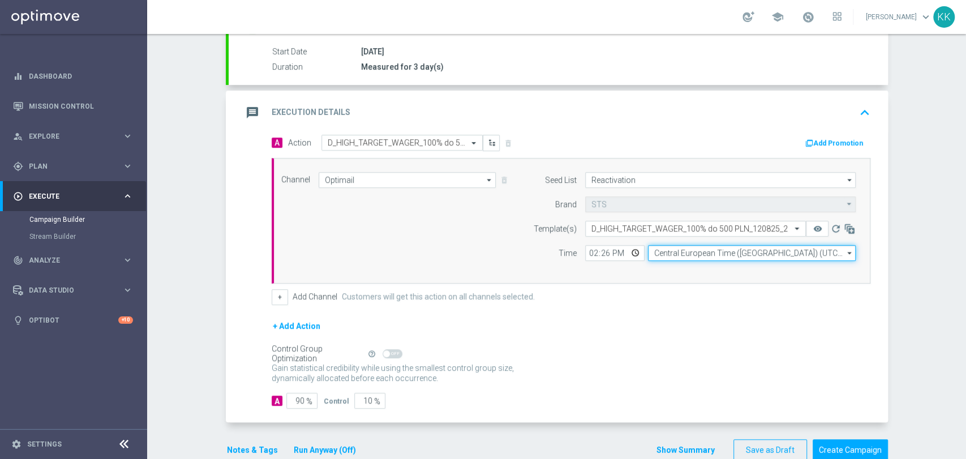
click at [719, 245] on input "Central European Time ([GEOGRAPHIC_DATA]) (UTC +02:00)" at bounding box center [752, 253] width 208 height 16
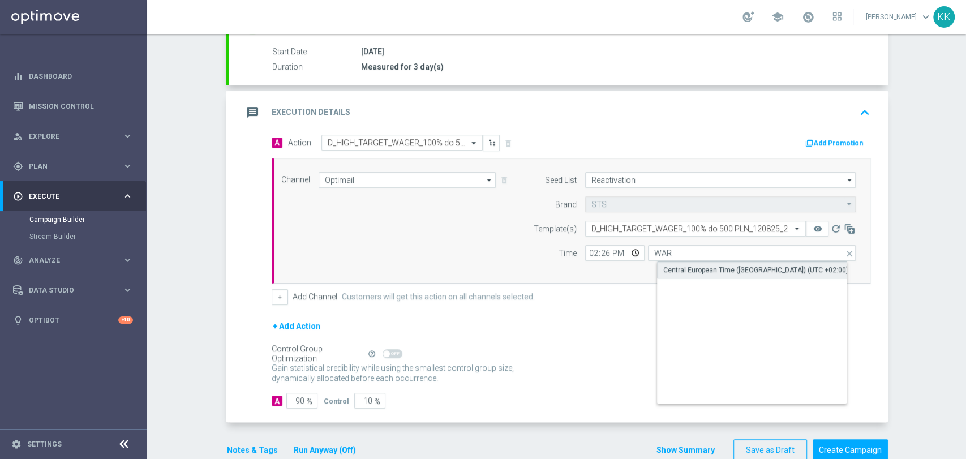
click at [719, 265] on div "Central European Time ([GEOGRAPHIC_DATA]) (UTC +02:00)" at bounding box center [755, 270] width 185 height 10
type input "Central European Time ([GEOGRAPHIC_DATA]) (UTC +02:00)"
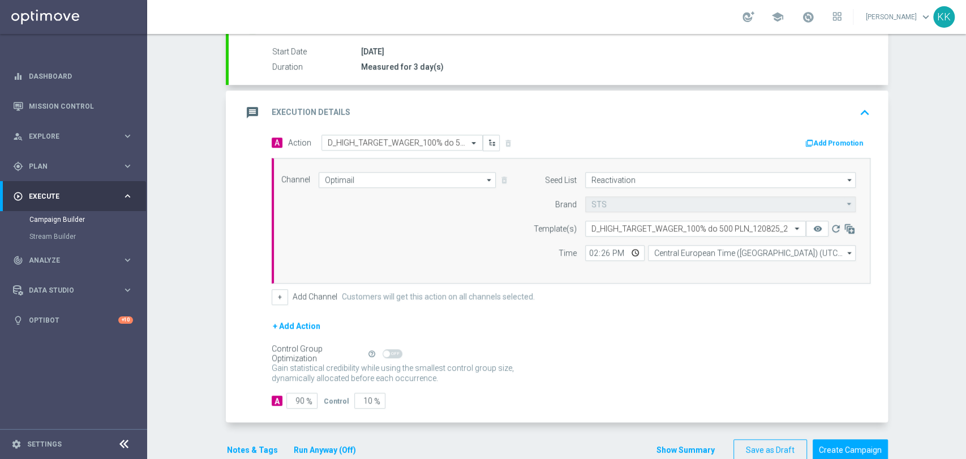
scroll to position [222, 0]
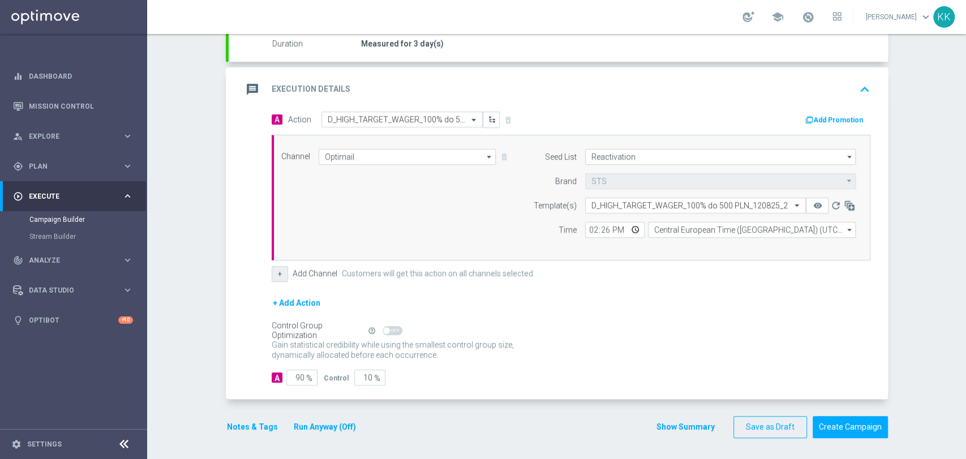
click at [272, 278] on button "+" at bounding box center [280, 274] width 16 height 16
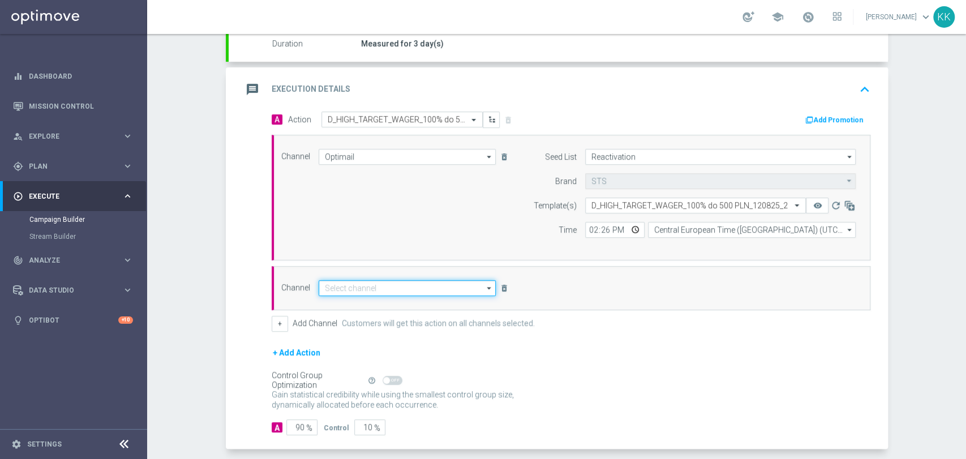
click at [392, 286] on input at bounding box center [408, 288] width 178 height 16
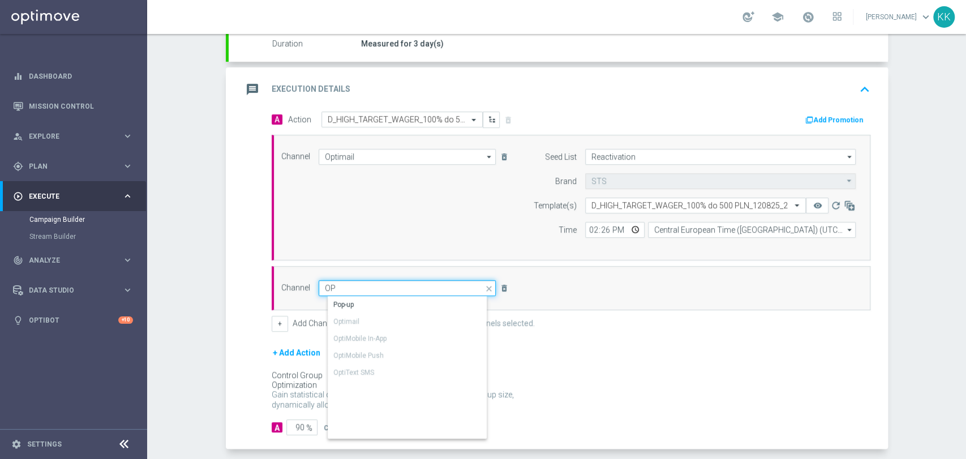
type input "O"
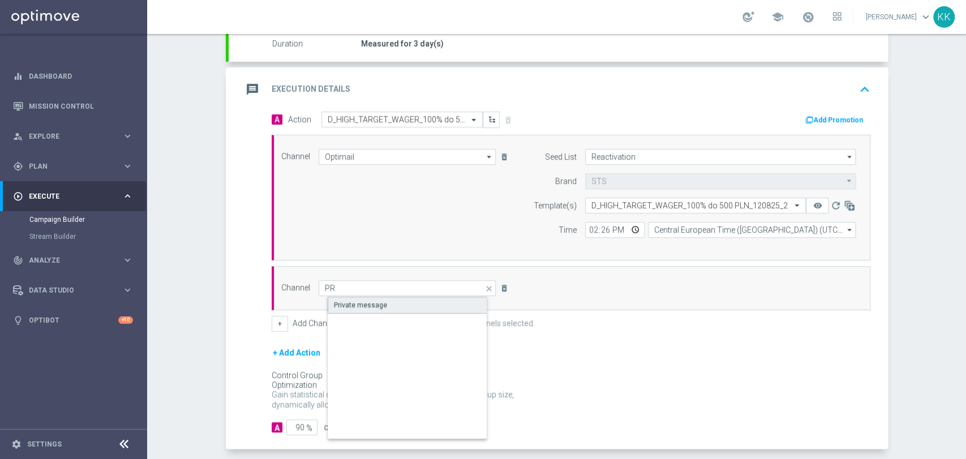
click at [417, 312] on div "Private message" at bounding box center [417, 305] width 178 height 17
click at [404, 307] on div "Private message" at bounding box center [417, 305] width 178 height 17
type input "Private message"
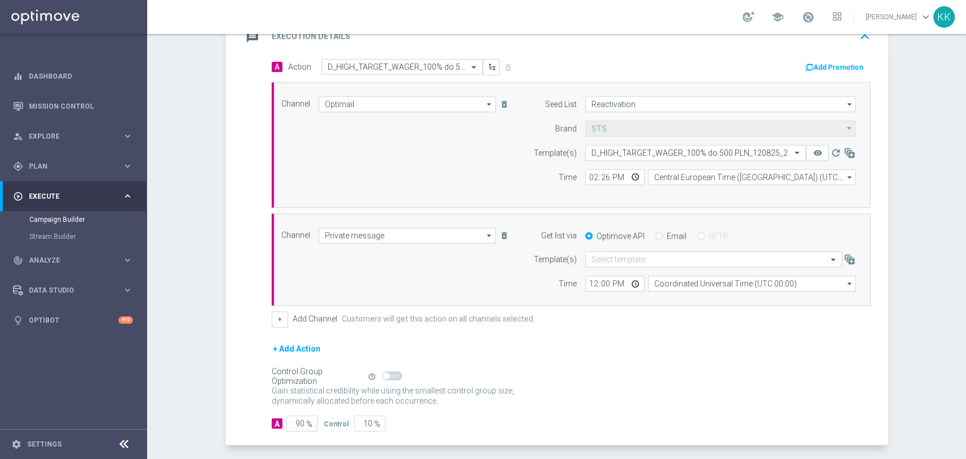
scroll to position [320, 0]
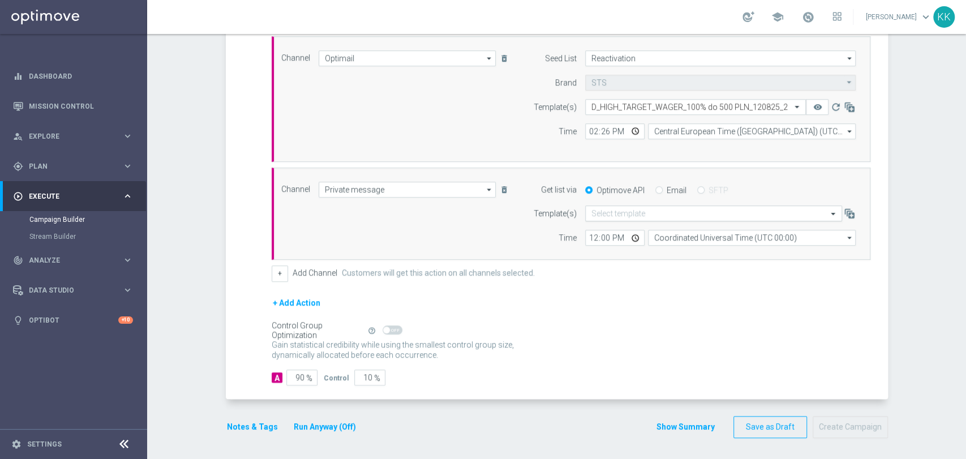
click at [633, 216] on input "text" at bounding box center [702, 214] width 222 height 10
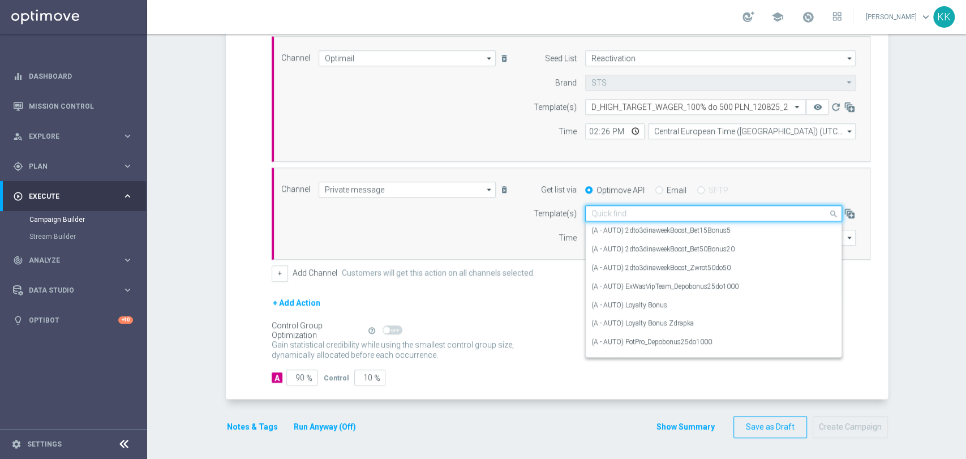
paste input "D_HIGH_TARGET_WAGER_100% do 500 PLN_120825_2"
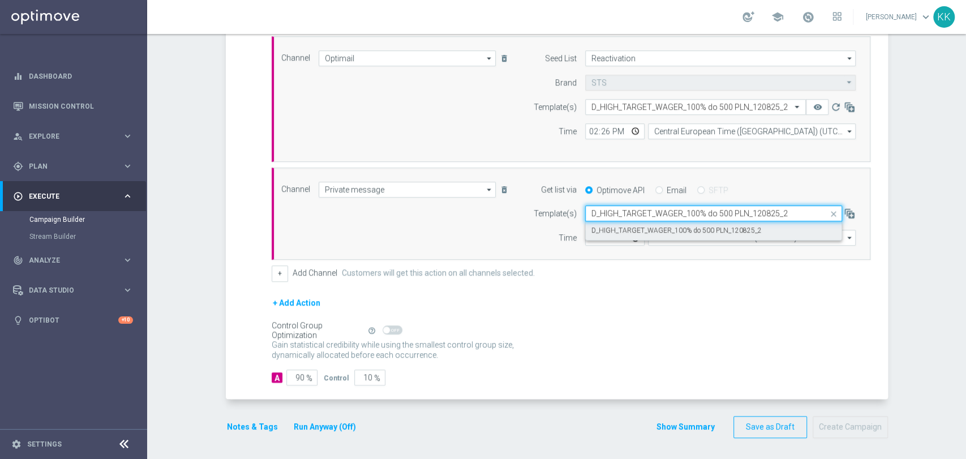
click at [631, 235] on div "D_HIGH_TARGET_WAGER_100% do 500 PLN_120825_2" at bounding box center [713, 230] width 244 height 19
type input "D_HIGH_TARGET_WAGER_100% do 500 PLN_120825_2"
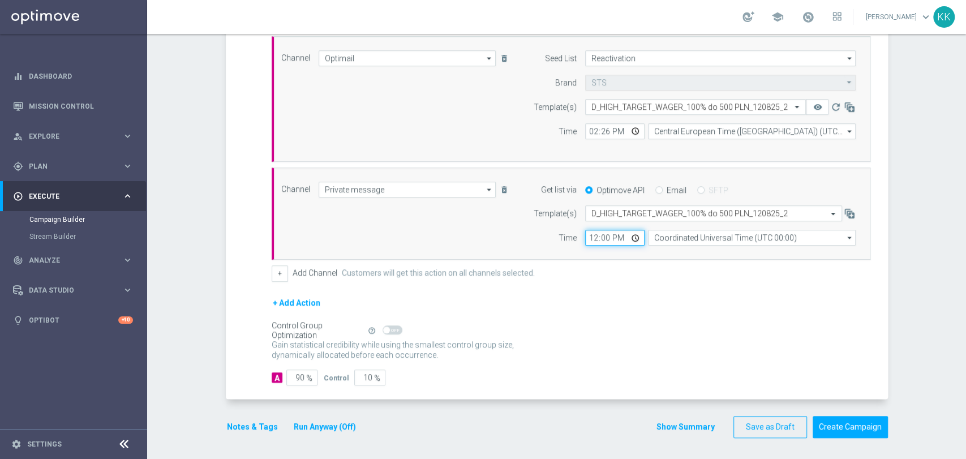
click at [585, 237] on input "12:00" at bounding box center [614, 238] width 59 height 16
type input "14:26"
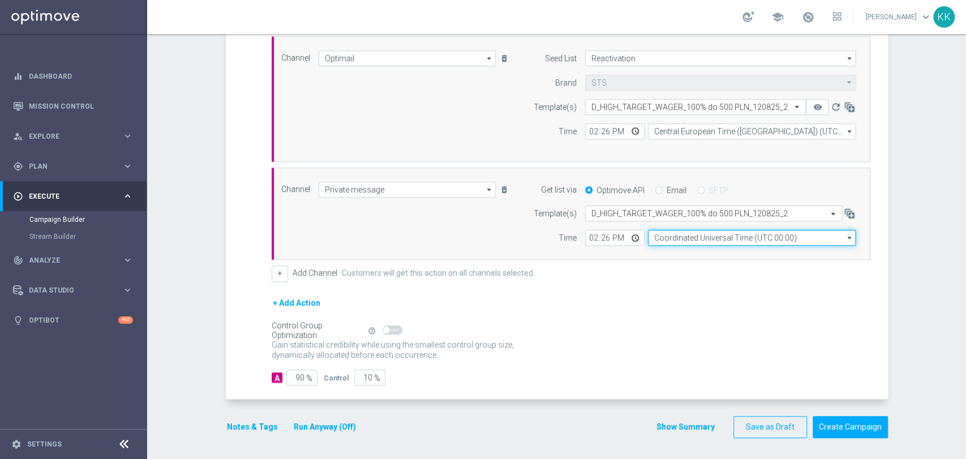
click at [695, 232] on input "Coordinated Universal Time (UTC 00:00)" at bounding box center [752, 238] width 208 height 16
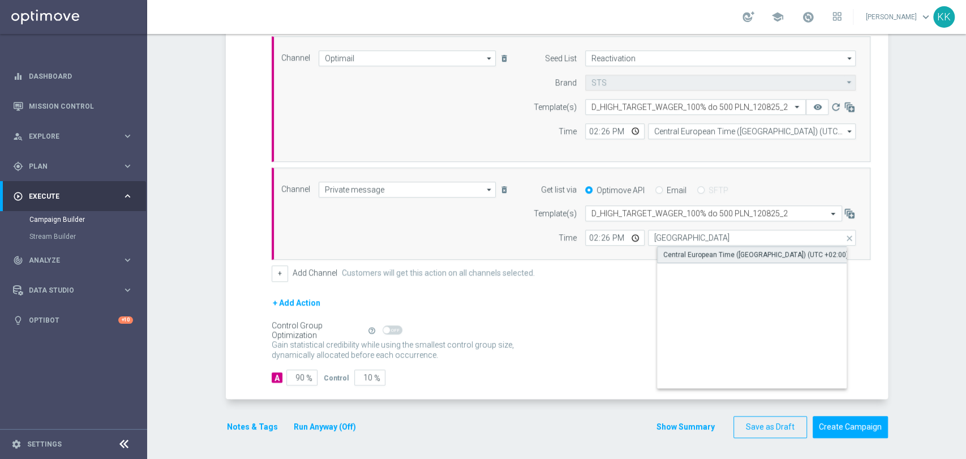
click at [690, 254] on div "Central European Time ([GEOGRAPHIC_DATA]) (UTC +02:00)" at bounding box center [755, 255] width 185 height 10
type input "Central European Time ([GEOGRAPHIC_DATA]) (UTC +02:00)"
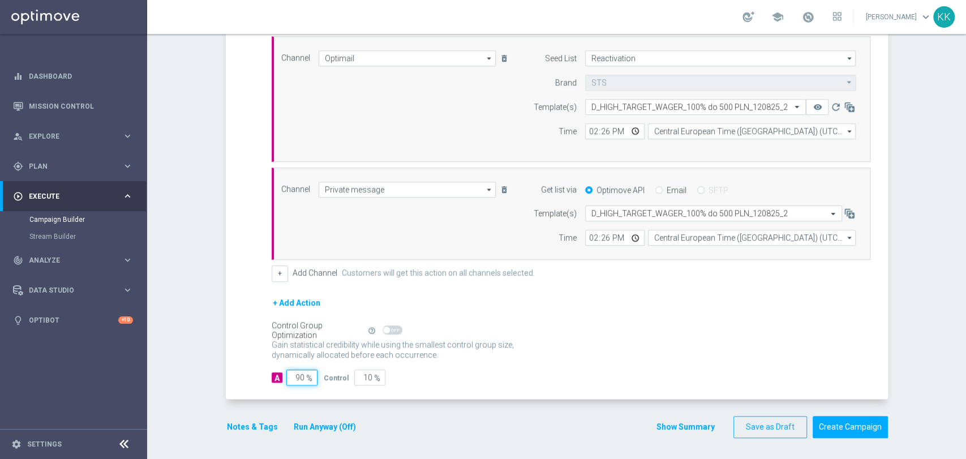
click at [297, 370] on input "90" at bounding box center [301, 378] width 31 height 16
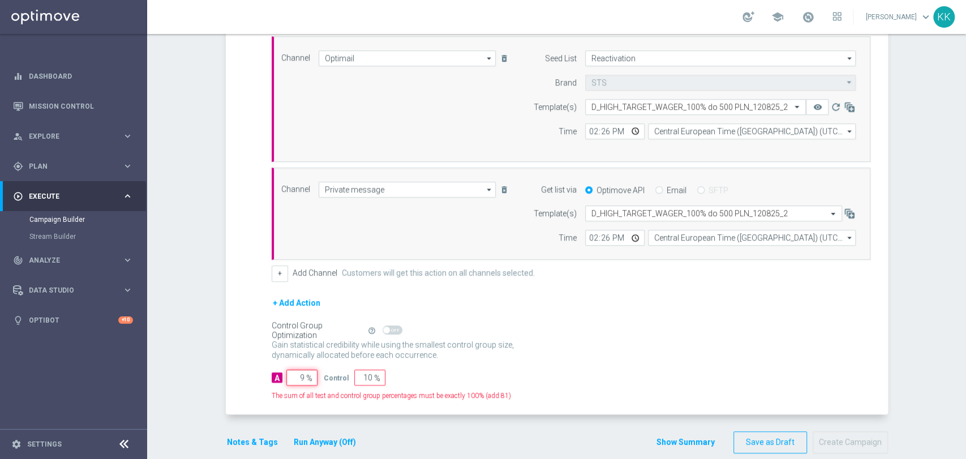
type input "95"
type input "5"
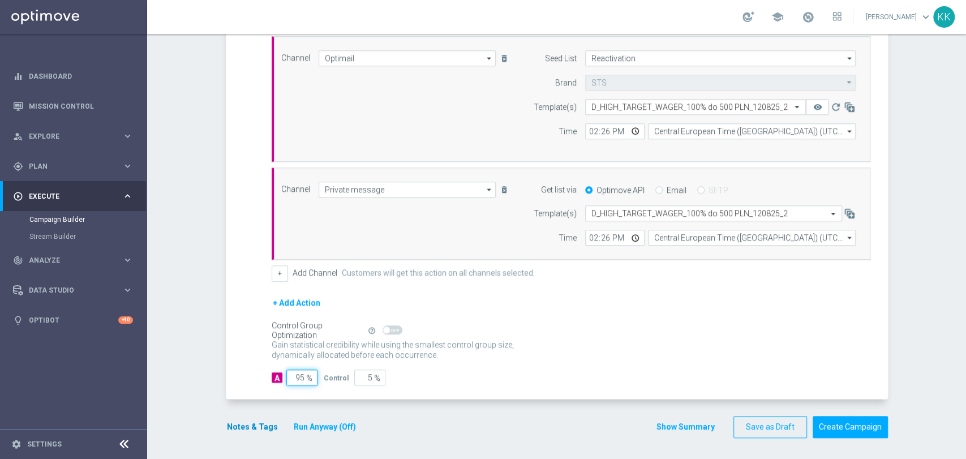
type input "95"
click at [229, 427] on button "Notes & Tags" at bounding box center [252, 427] width 53 height 14
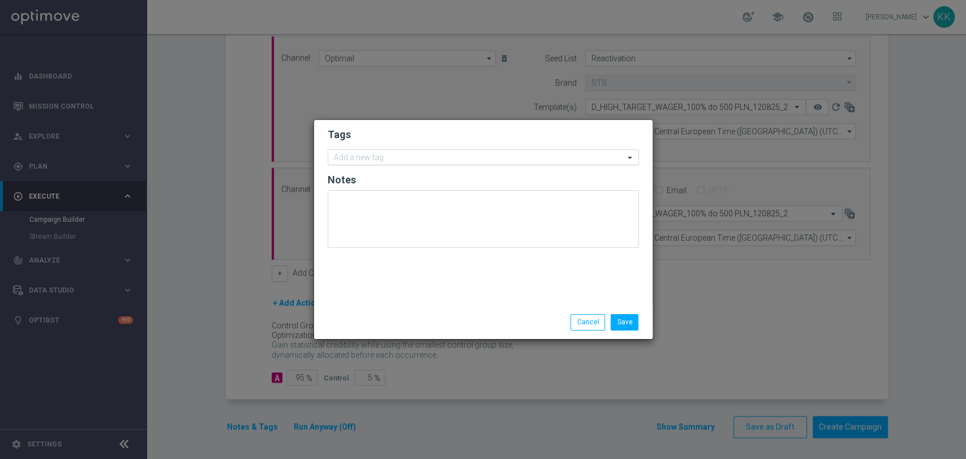
click at [393, 157] on input "text" at bounding box center [479, 158] width 290 height 10
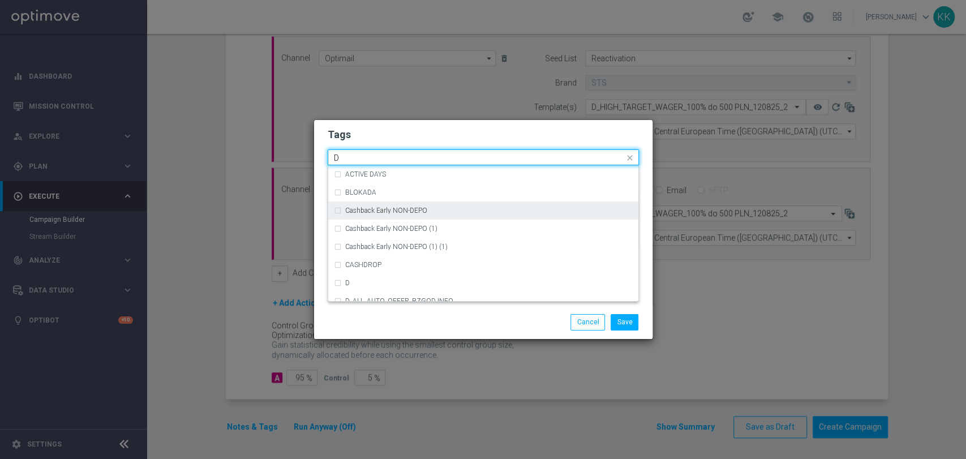
scroll to position [1195, 0]
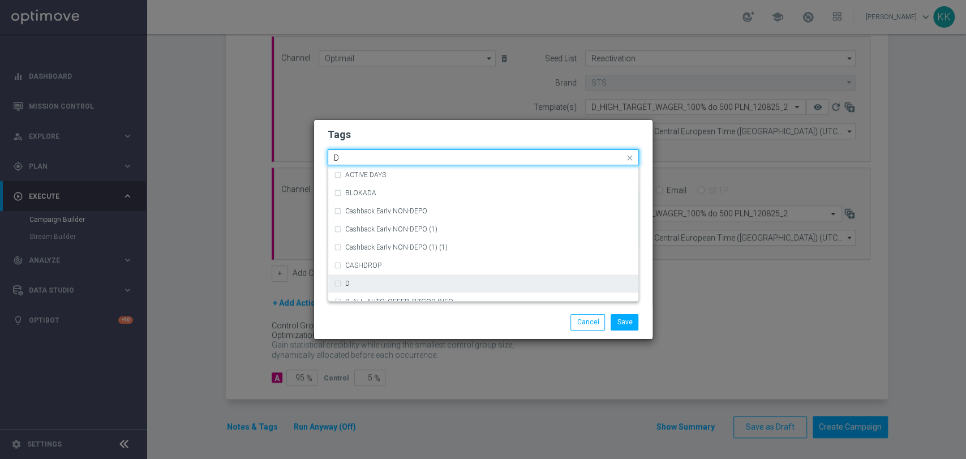
click at [378, 276] on div "D" at bounding box center [483, 283] width 299 height 18
type input "D"
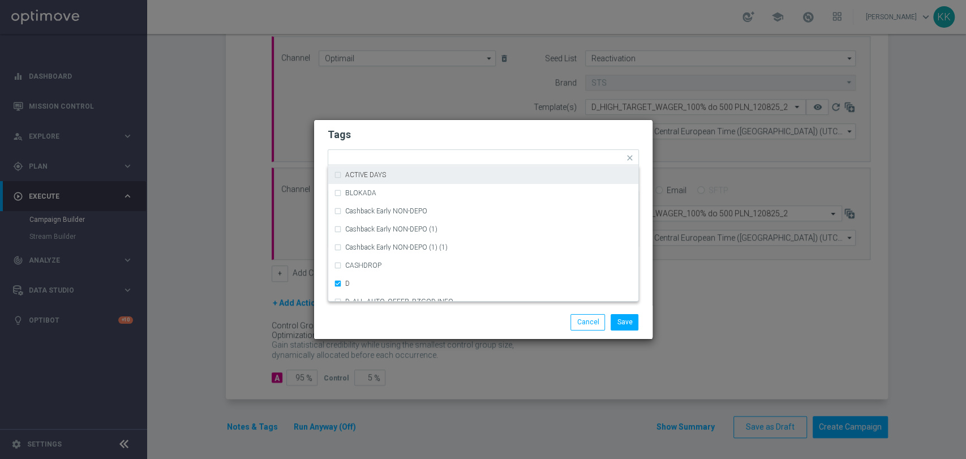
click at [417, 134] on h2 "Tags" at bounding box center [483, 135] width 311 height 14
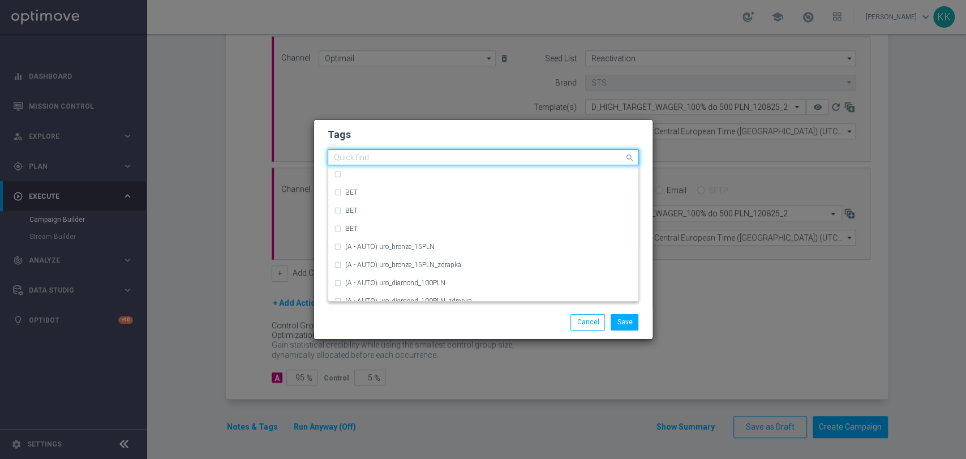
click at [421, 160] on input "text" at bounding box center [479, 158] width 290 height 10
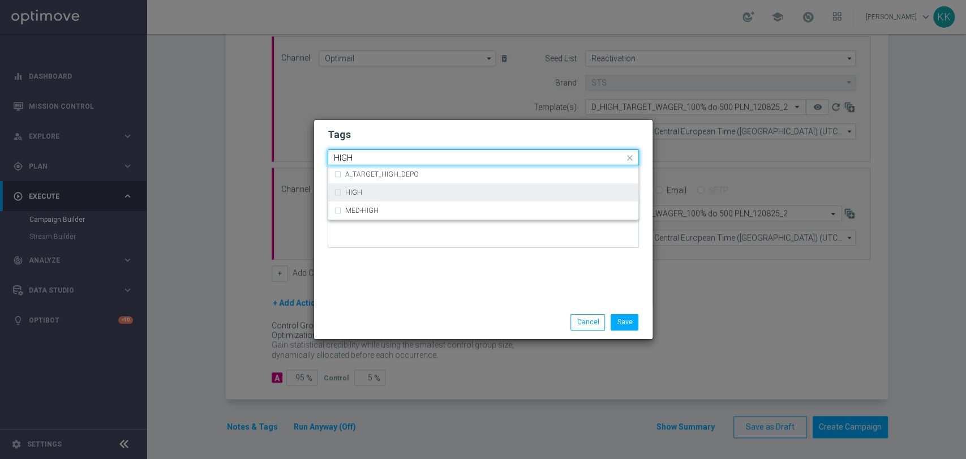
click at [418, 198] on div "HIGH" at bounding box center [483, 192] width 299 height 18
type input "HIGH"
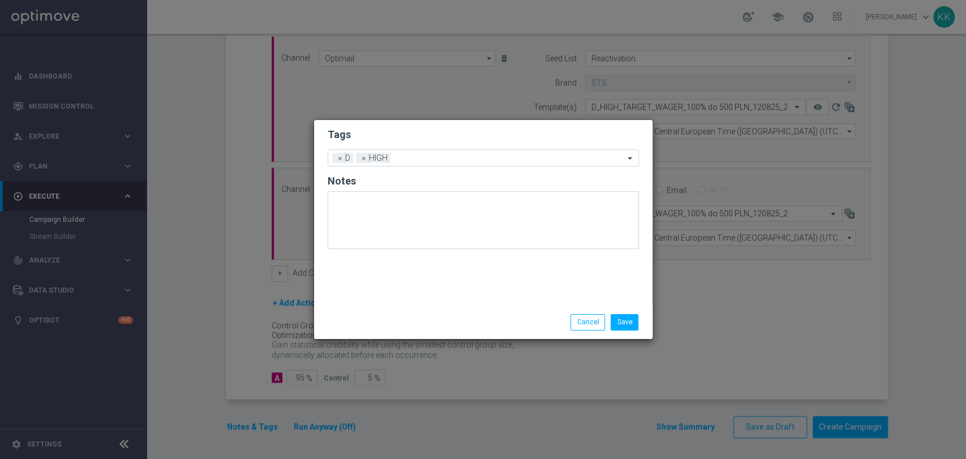
click at [417, 133] on h2 "Tags" at bounding box center [483, 135] width 311 height 14
click at [417, 160] on input "text" at bounding box center [509, 159] width 229 height 10
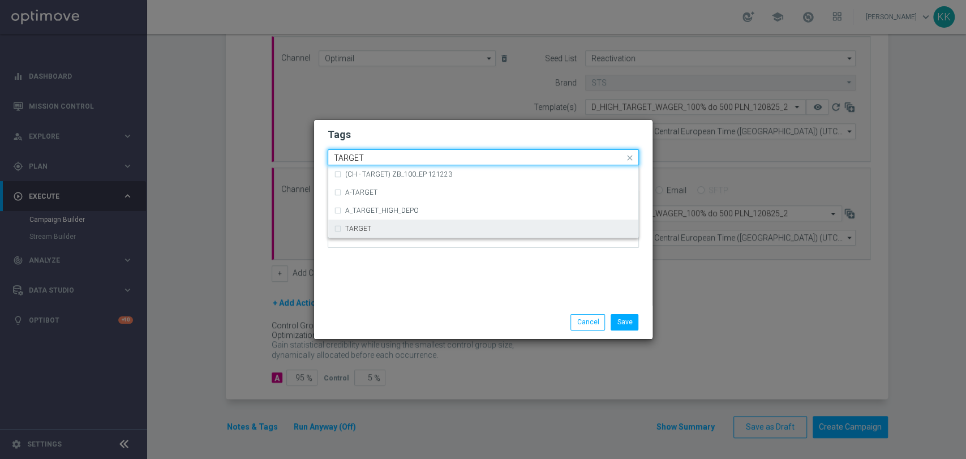
click at [404, 237] on div "TARGET" at bounding box center [483, 229] width 299 height 18
type input "TARGET"
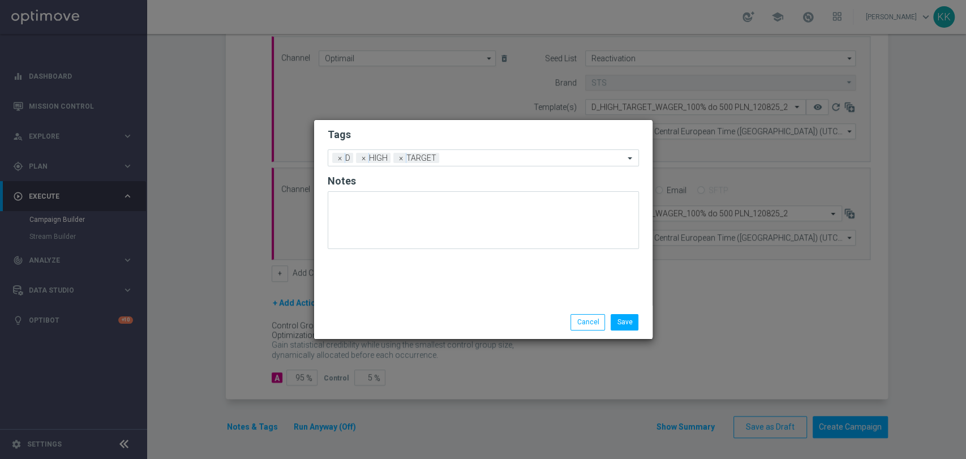
click at [389, 119] on modal-container "Tags Add a new tag × D × HIGH × TARGET Notes Save Cancel" at bounding box center [483, 229] width 966 height 459
click at [485, 161] on input "text" at bounding box center [534, 159] width 181 height 10
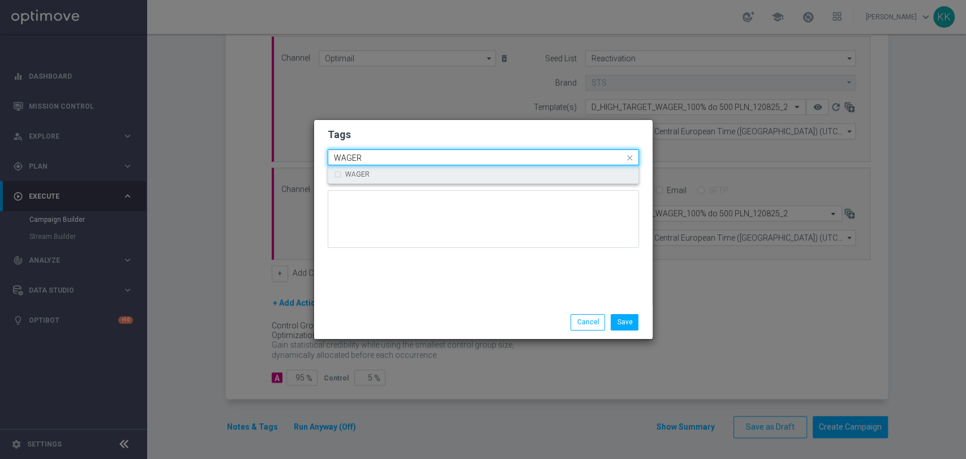
click at [483, 182] on div "WAGER" at bounding box center [483, 174] width 299 height 18
type input "WAGER"
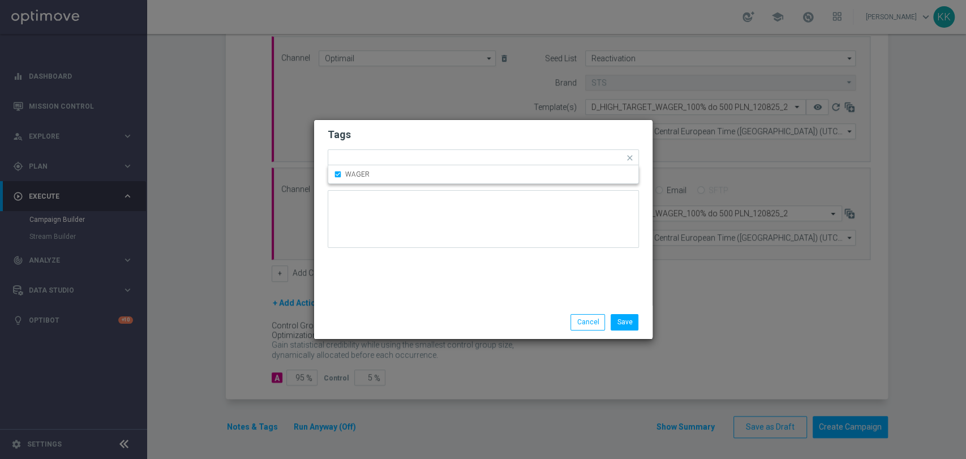
click at [486, 131] on h2 "Tags" at bounding box center [483, 135] width 311 height 14
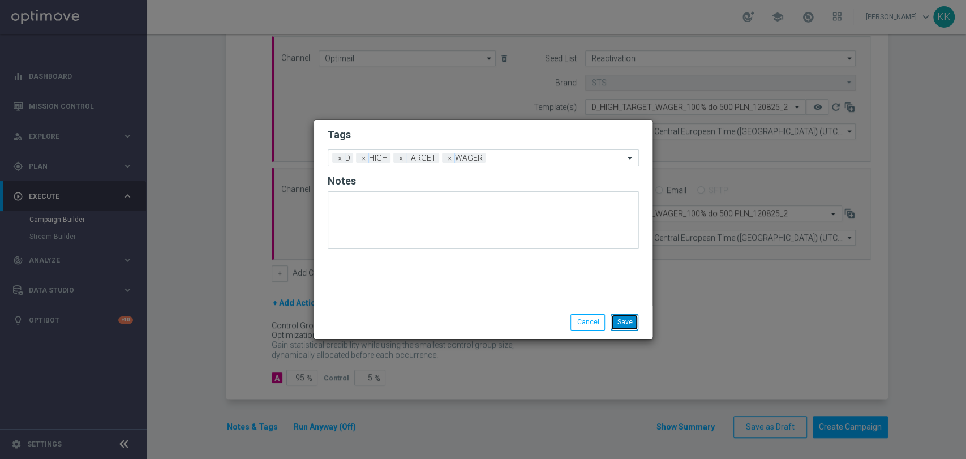
click at [629, 323] on button "Save" at bounding box center [625, 322] width 28 height 16
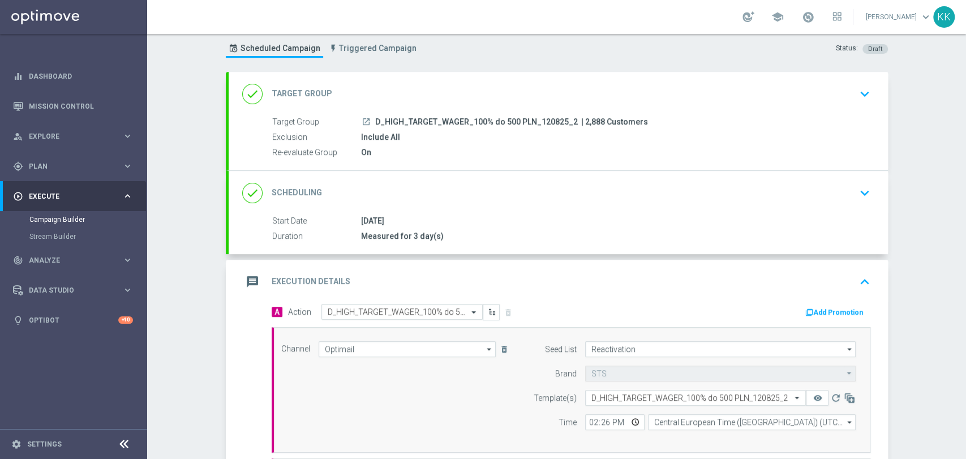
scroll to position [0, 0]
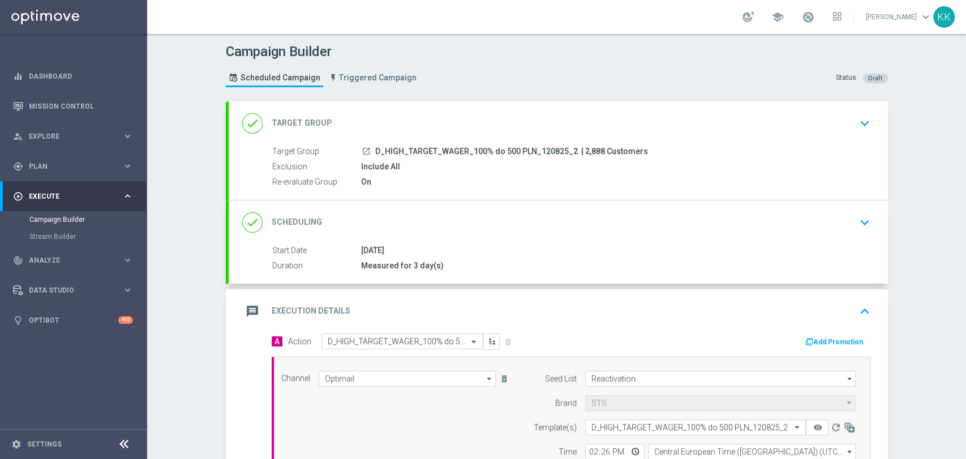
click at [857, 121] on icon "keyboard_arrow_down" at bounding box center [864, 123] width 17 height 17
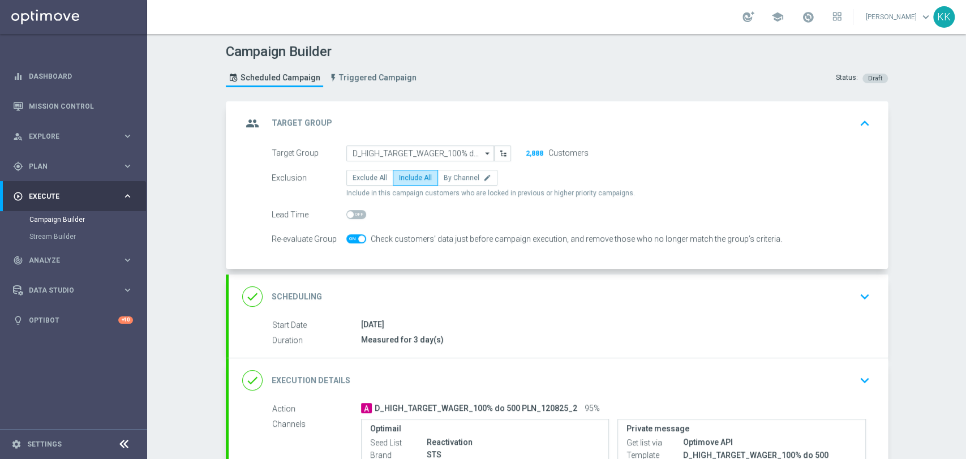
click at [856, 292] on icon "keyboard_arrow_down" at bounding box center [864, 296] width 17 height 17
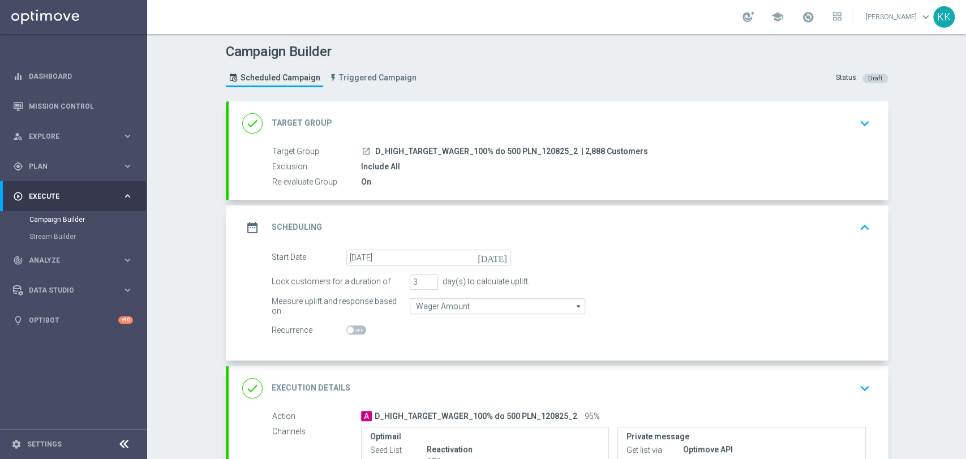
scroll to position [188, 0]
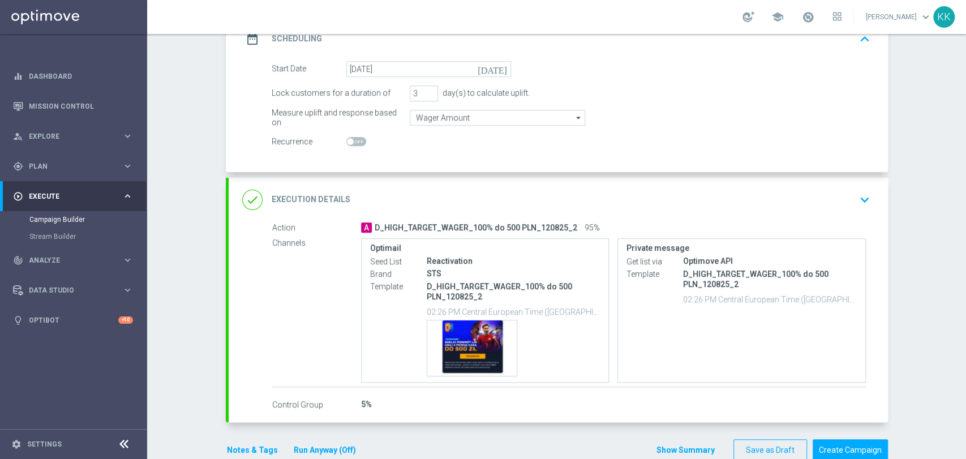
click at [866, 196] on icon "keyboard_arrow_down" at bounding box center [864, 199] width 17 height 17
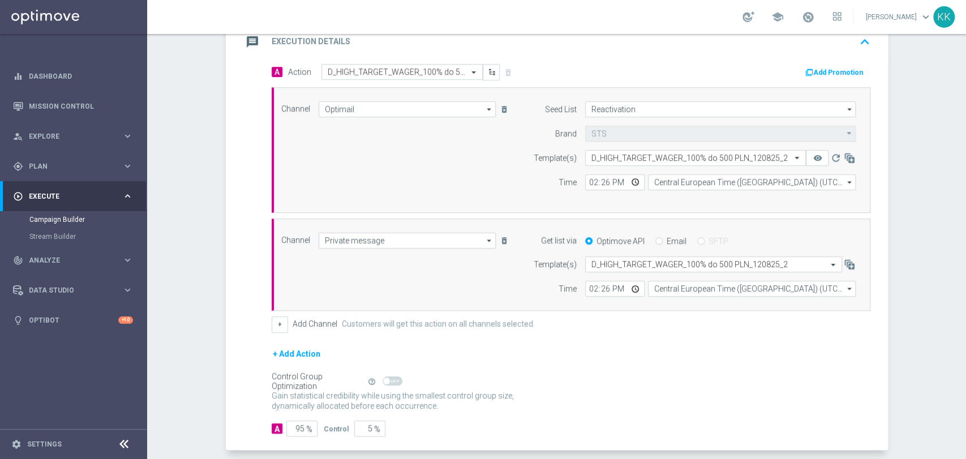
scroll to position [320, 0]
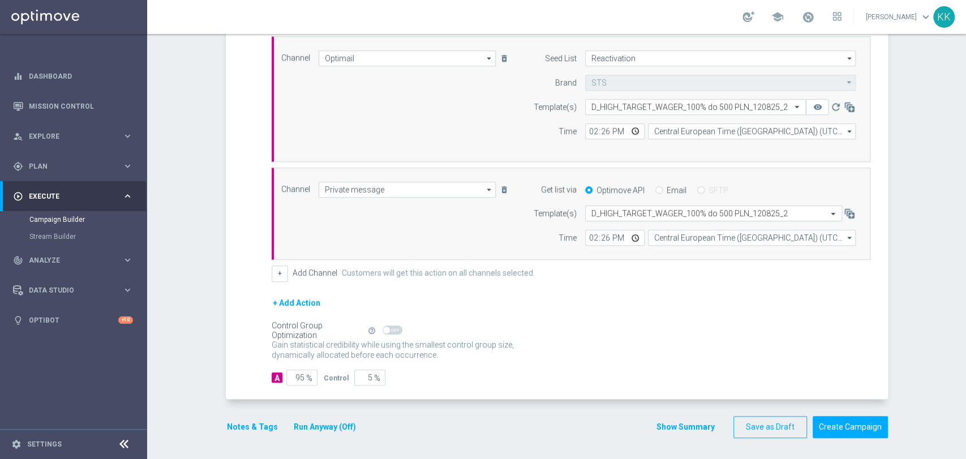
click at [252, 430] on button "Notes & Tags" at bounding box center [252, 427] width 53 height 14
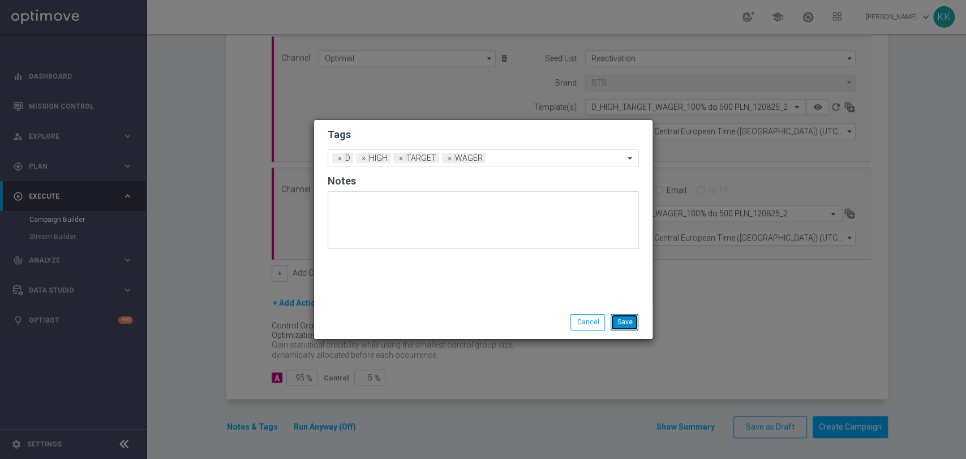
click at [633, 325] on button "Save" at bounding box center [625, 322] width 28 height 16
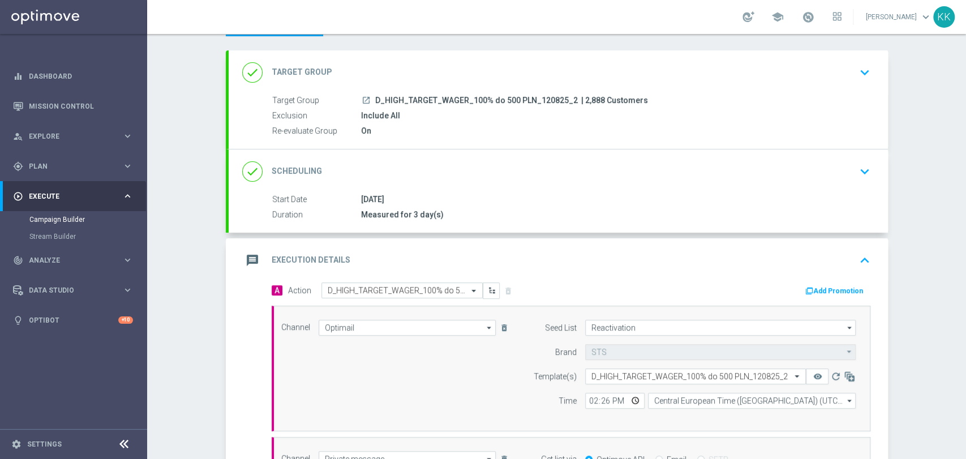
scroll to position [6, 0]
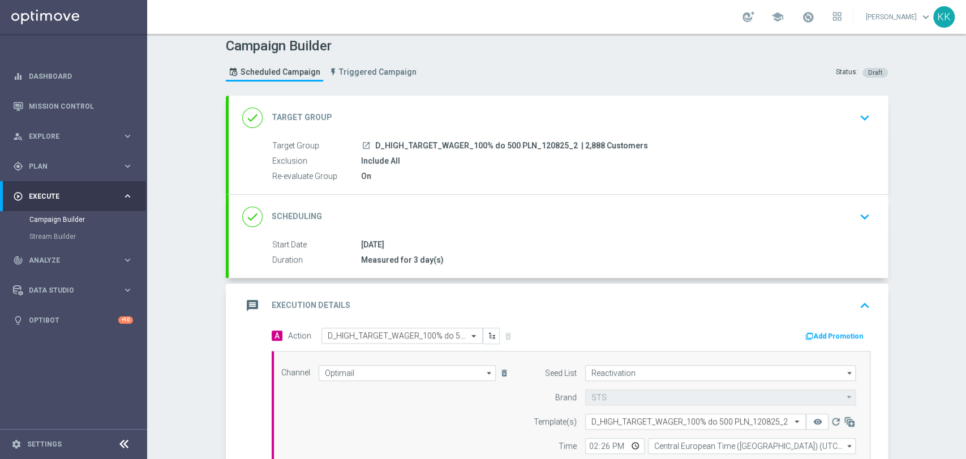
click at [865, 113] on icon "keyboard_arrow_down" at bounding box center [864, 117] width 17 height 17
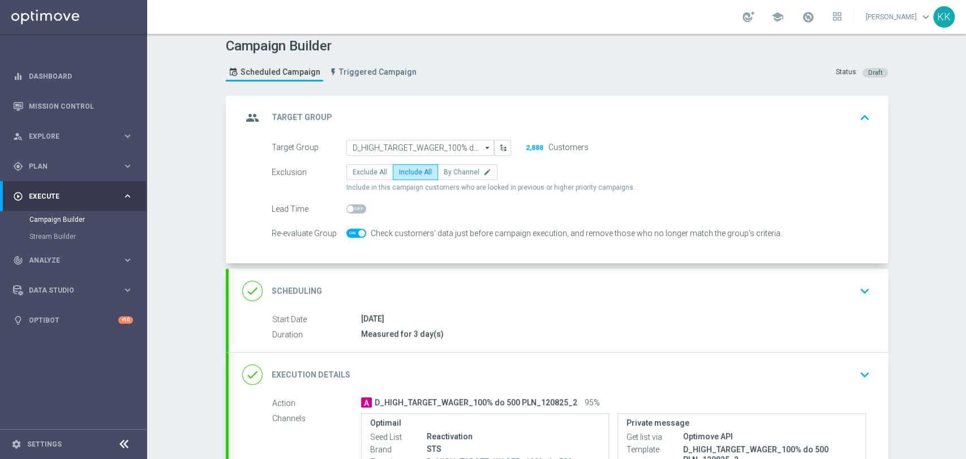
click at [856, 285] on icon "keyboard_arrow_down" at bounding box center [864, 290] width 17 height 17
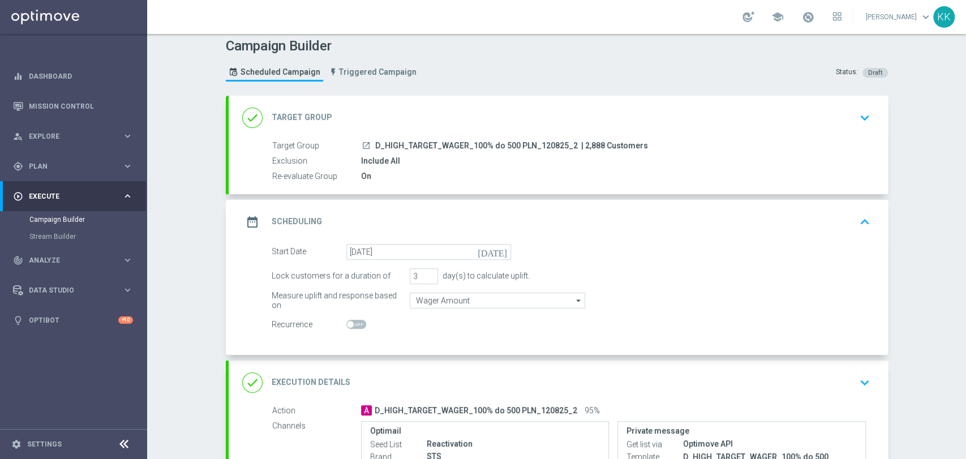
click at [177, 267] on div "Campaign Builder Scheduled Campaign Triggered Campaign Status: Draft done Targe…" at bounding box center [556, 246] width 819 height 425
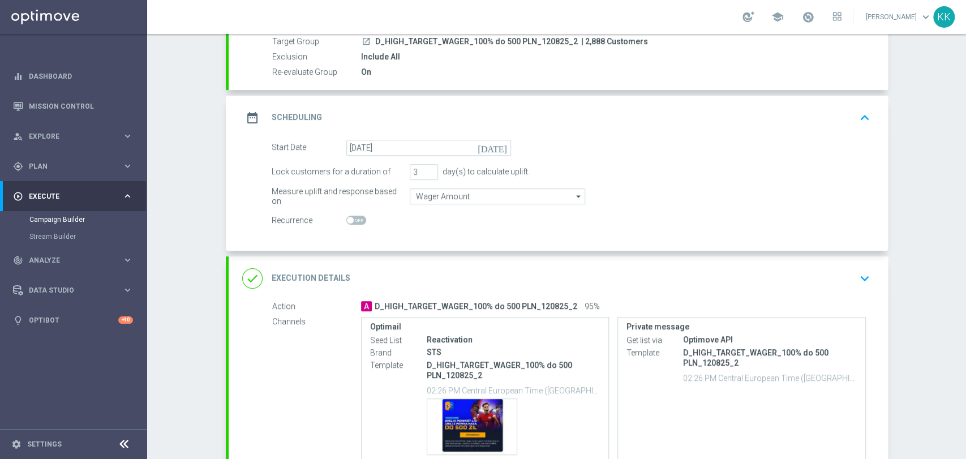
scroll to position [131, 0]
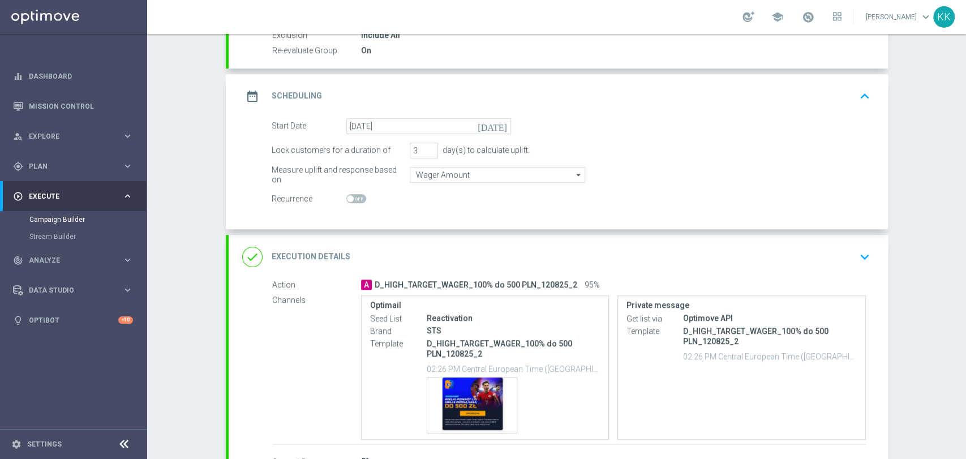
click at [860, 260] on icon "keyboard_arrow_down" at bounding box center [864, 256] width 17 height 17
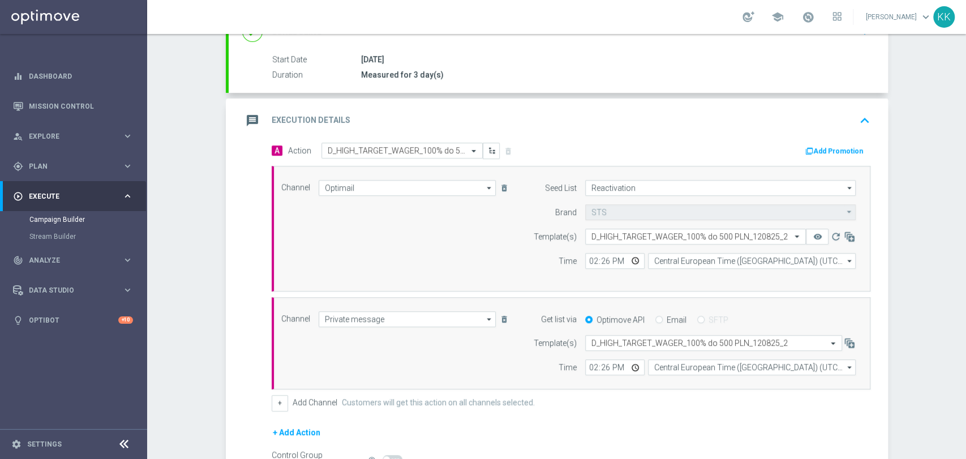
scroll to position [258, 0]
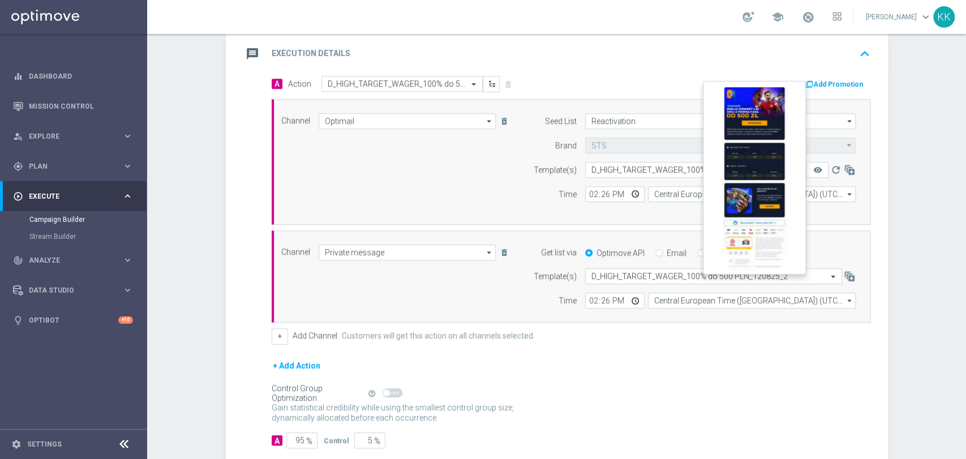
click at [806, 170] on button "remove_red_eye" at bounding box center [817, 170] width 23 height 16
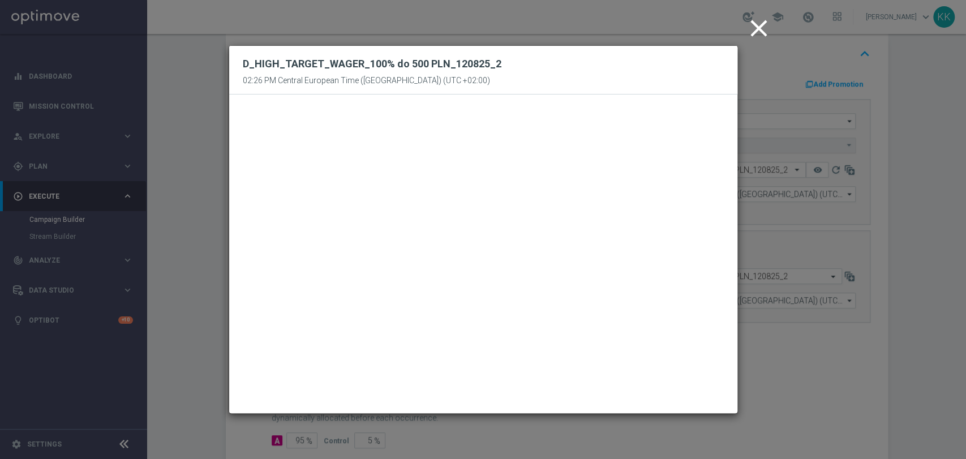
click at [762, 25] on icon "close" at bounding box center [759, 28] width 28 height 28
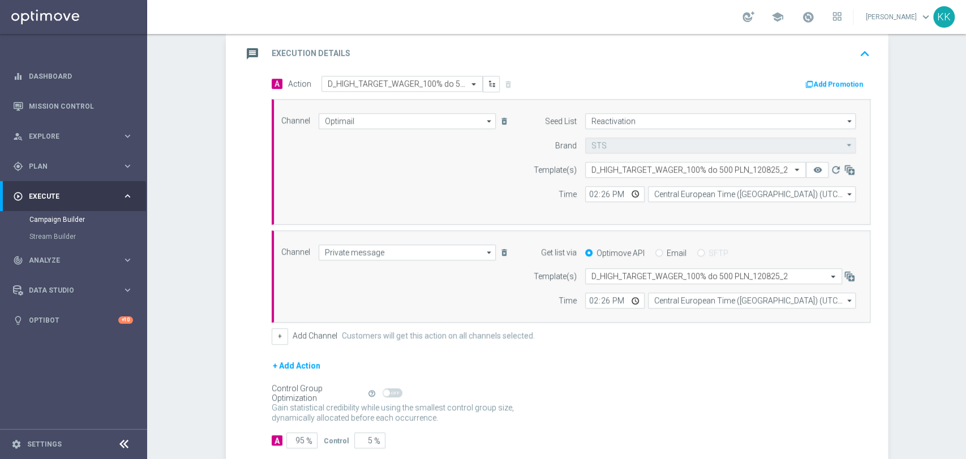
scroll to position [320, 0]
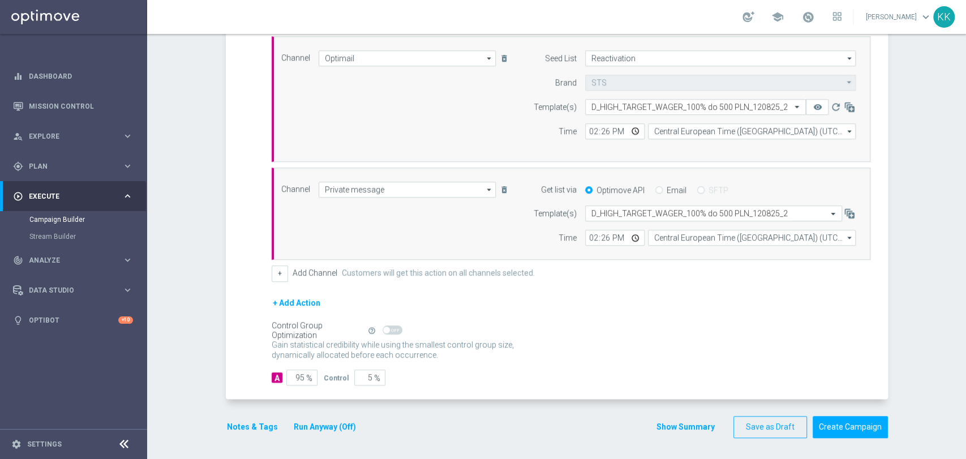
click at [254, 423] on button "Notes & Tags" at bounding box center [252, 427] width 53 height 14
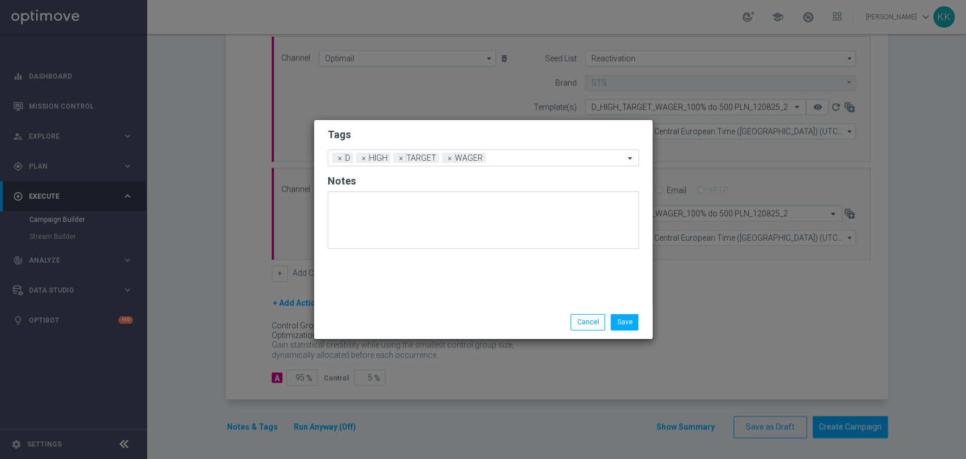
click at [643, 320] on div "Save Cancel" at bounding box center [537, 322] width 219 height 16
click at [631, 321] on button "Save" at bounding box center [625, 322] width 28 height 16
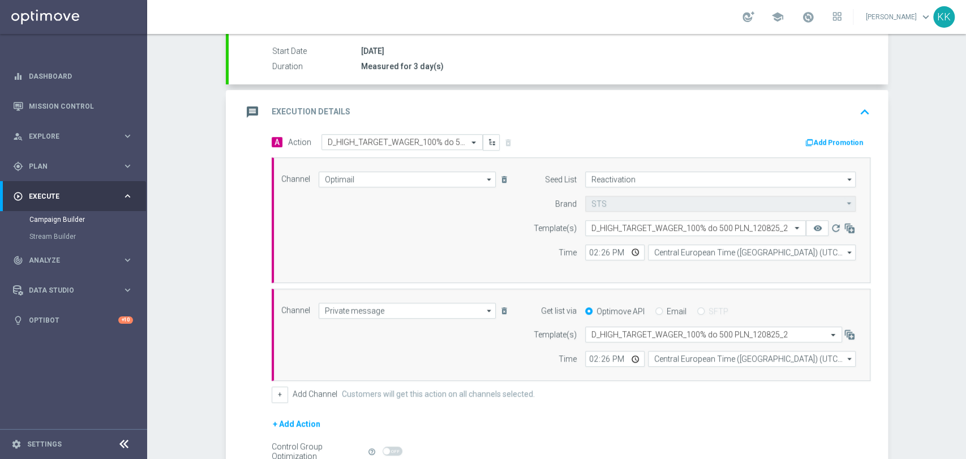
scroll to position [68, 0]
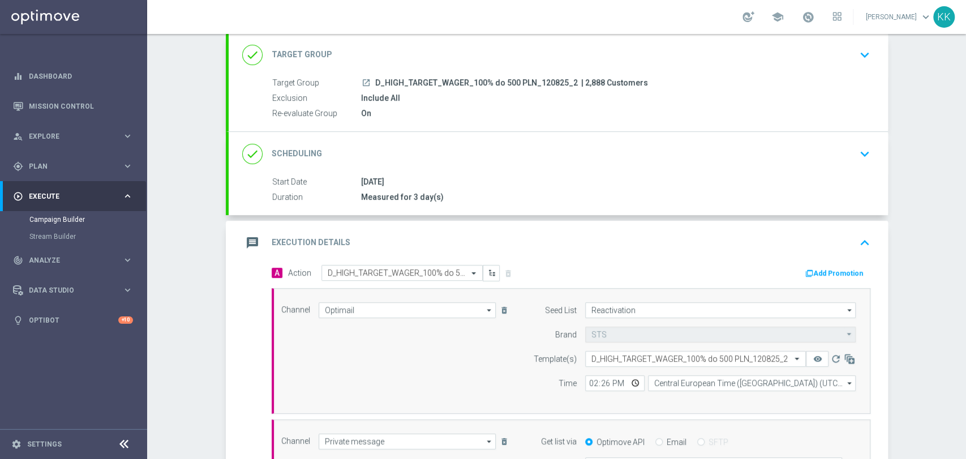
click at [858, 59] on icon "keyboard_arrow_down" at bounding box center [864, 54] width 17 height 17
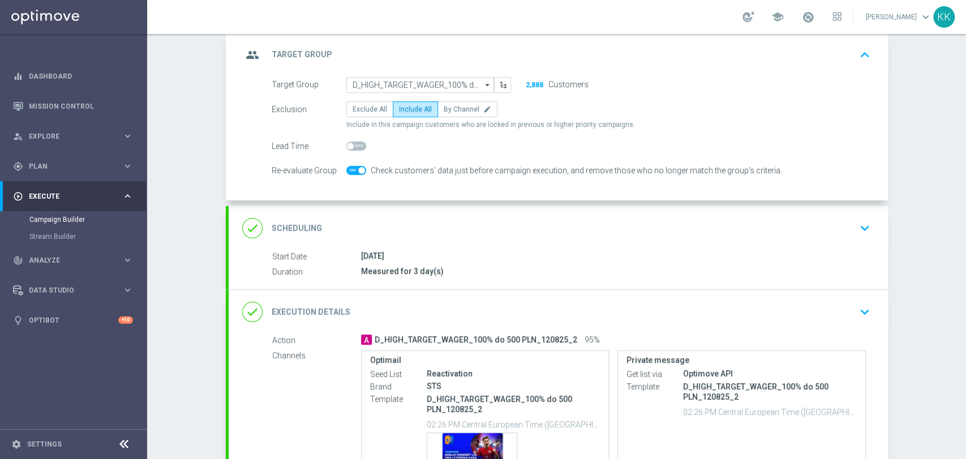
click at [859, 229] on icon "keyboard_arrow_down" at bounding box center [864, 228] width 17 height 17
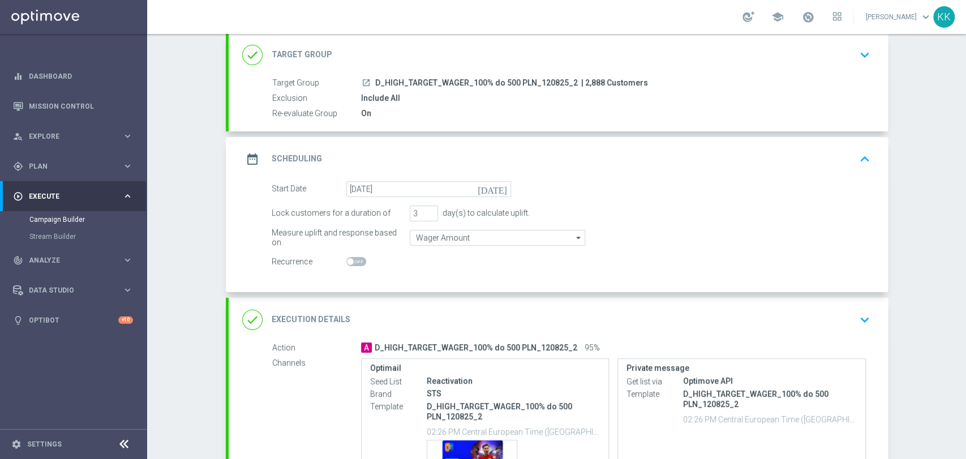
scroll to position [131, 0]
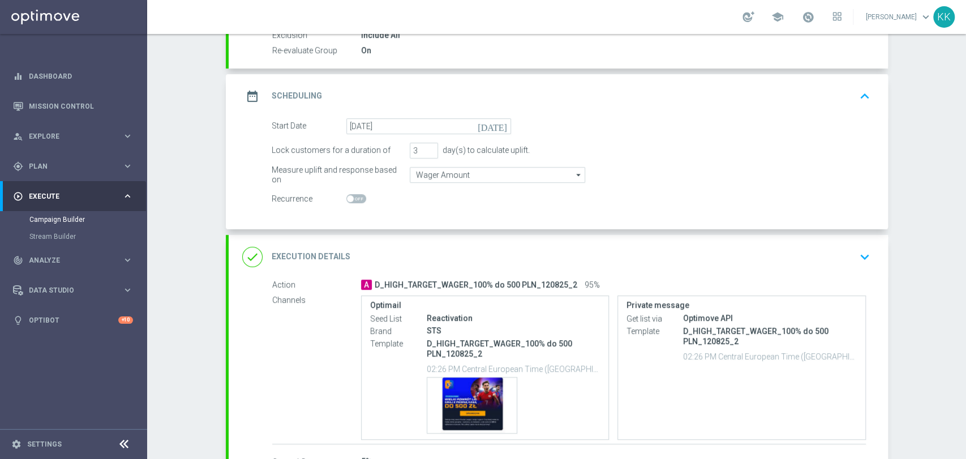
click at [862, 248] on icon "keyboard_arrow_down" at bounding box center [864, 256] width 17 height 17
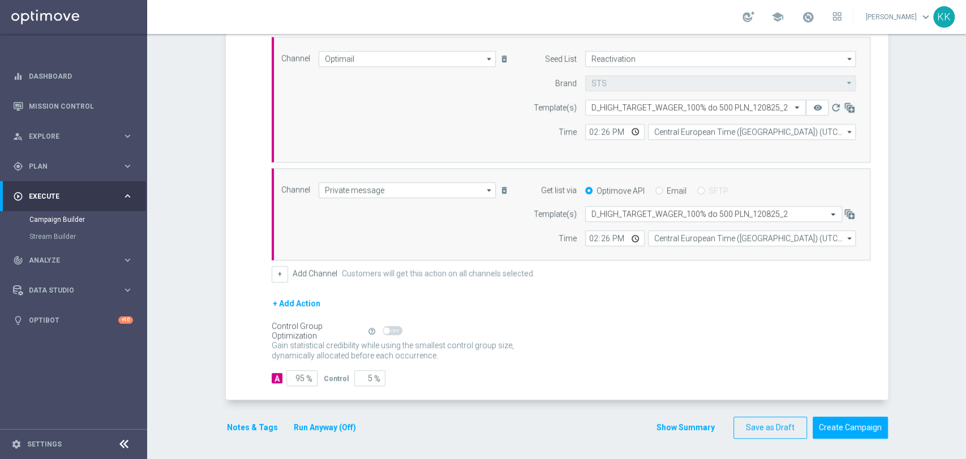
scroll to position [320, 0]
click at [249, 417] on div "Notes & Tags Run Anyway (Off)" at bounding box center [298, 427] width 145 height 22
click at [249, 420] on button "Notes & Tags" at bounding box center [252, 427] width 53 height 14
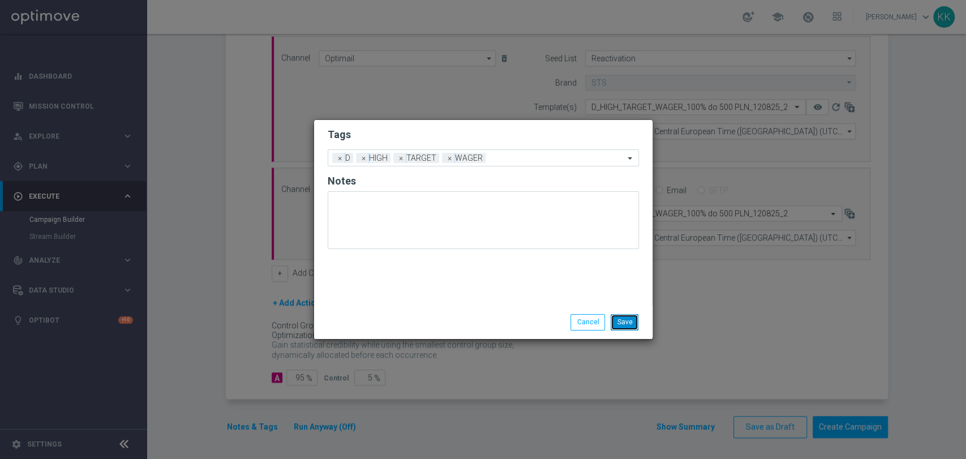
click at [625, 318] on button "Save" at bounding box center [625, 322] width 28 height 16
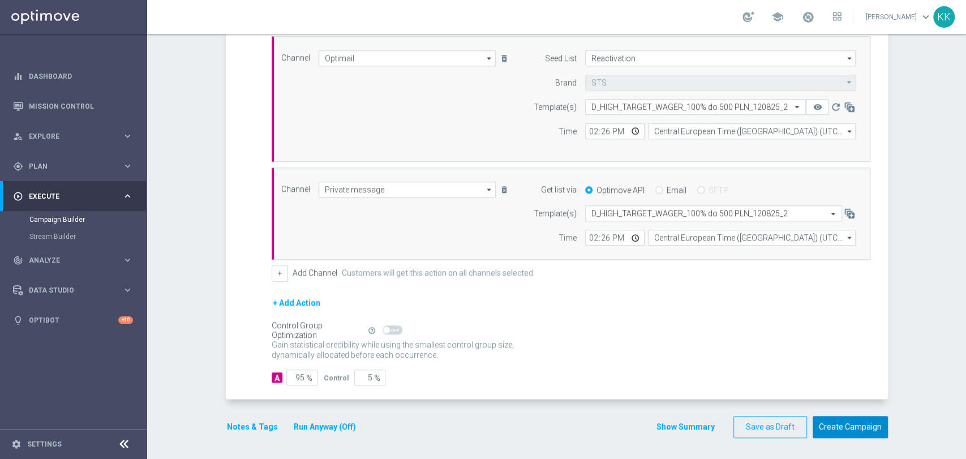
click at [845, 428] on button "Create Campaign" at bounding box center [850, 427] width 75 height 22
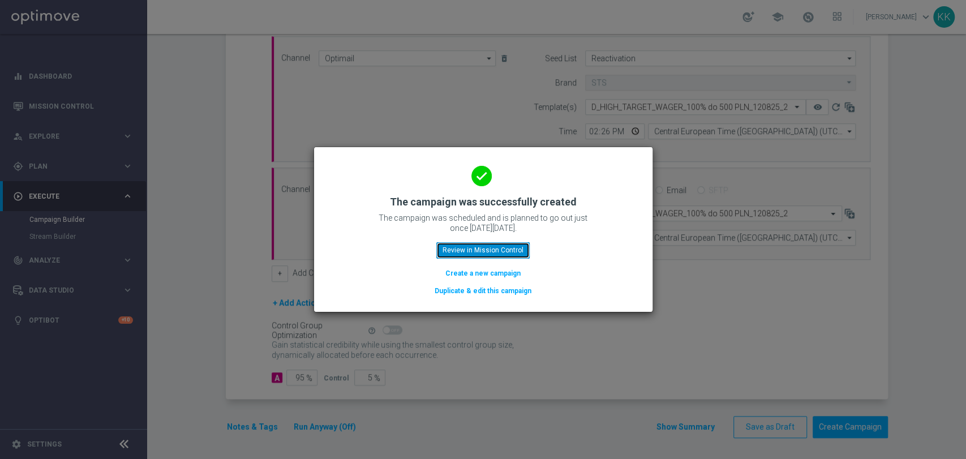
click at [469, 256] on button "Review in Mission Control" at bounding box center [482, 250] width 93 height 16
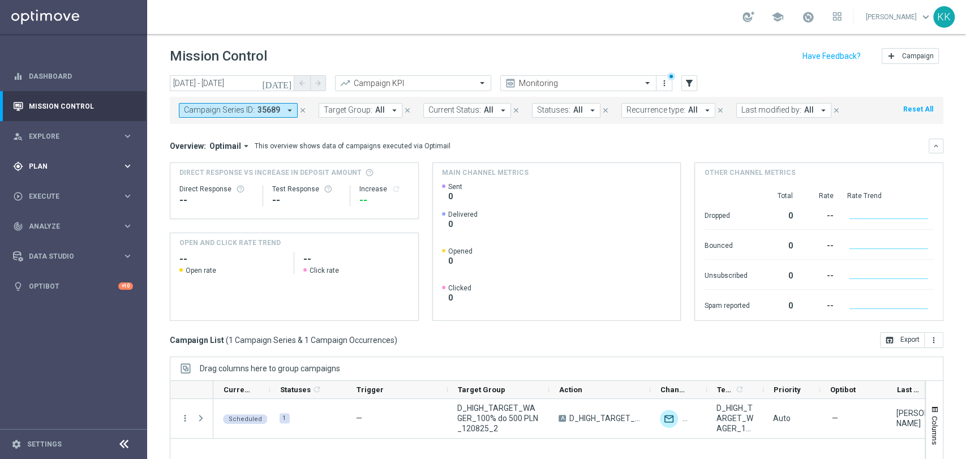
click at [41, 168] on span "Plan" at bounding box center [75, 166] width 93 height 7
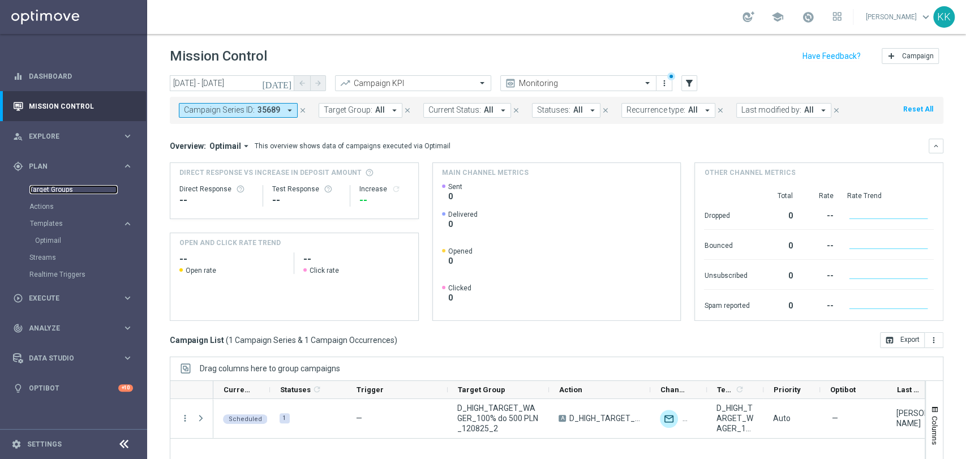
click at [46, 188] on link "Target Groups" at bounding box center [73, 189] width 88 height 9
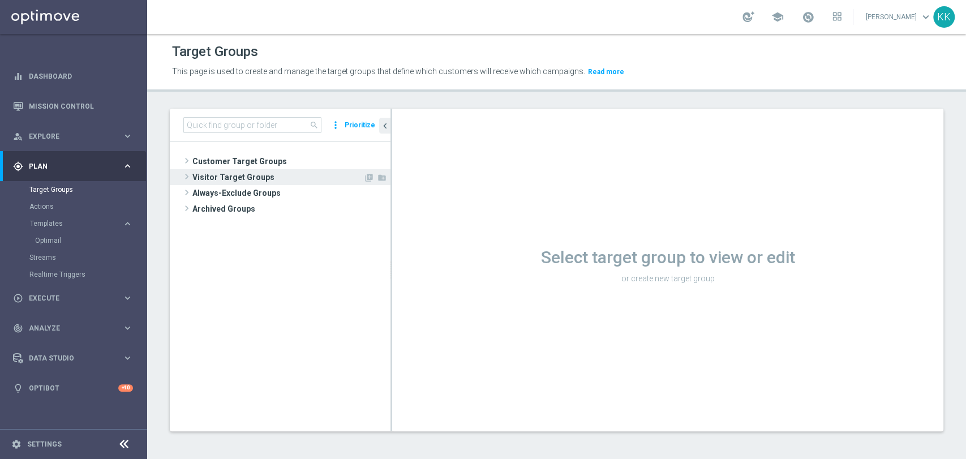
click at [290, 175] on div "Customer Target Groups library_add create_new_folder" at bounding box center [285, 184] width 209 height 63
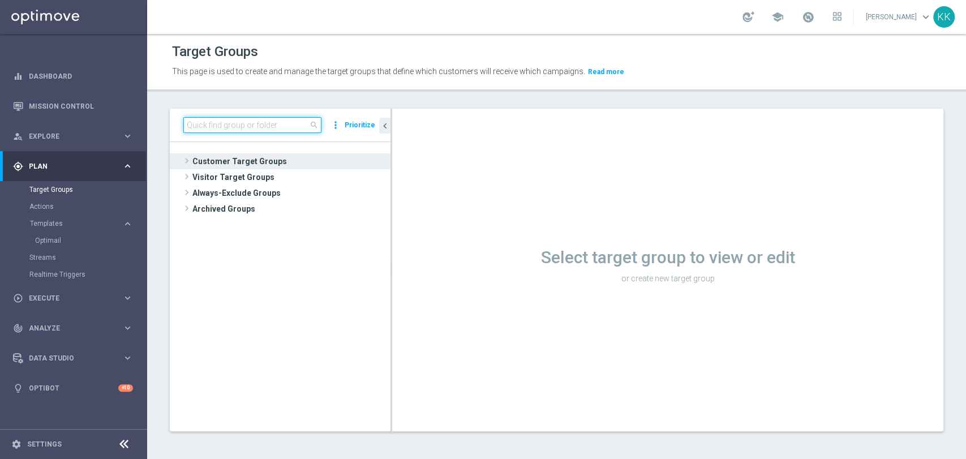
click at [273, 122] on input at bounding box center [252, 125] width 138 height 16
paste input "D_MIN-LOW_TARGET_WAGER_50% do 100 PLN_120825_SMS2"
type input "D_MIN-LOW_TARGET_WAGER_50% do 100 PLN_120825_SMS2"
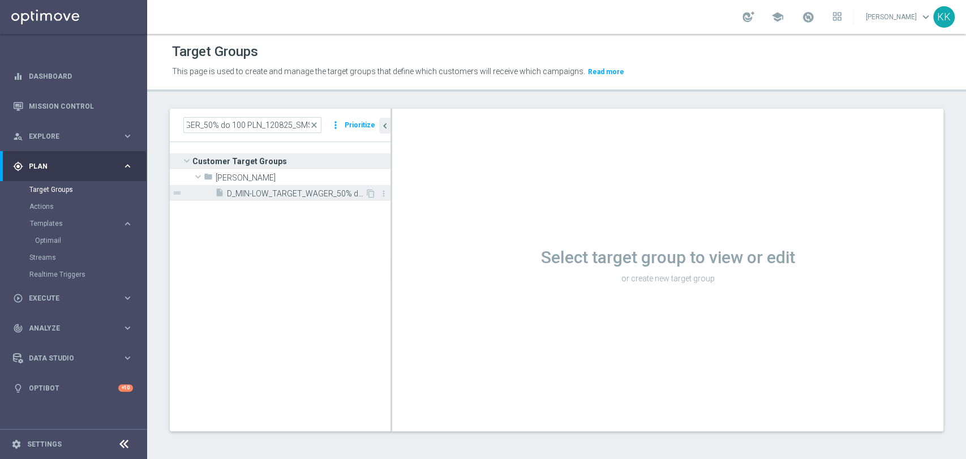
click at [274, 200] on div "insert_drive_file D_MIN-LOW_TARGET_WAGER_50% do 100 PLN_120825_SMS2" at bounding box center [290, 193] width 150 height 16
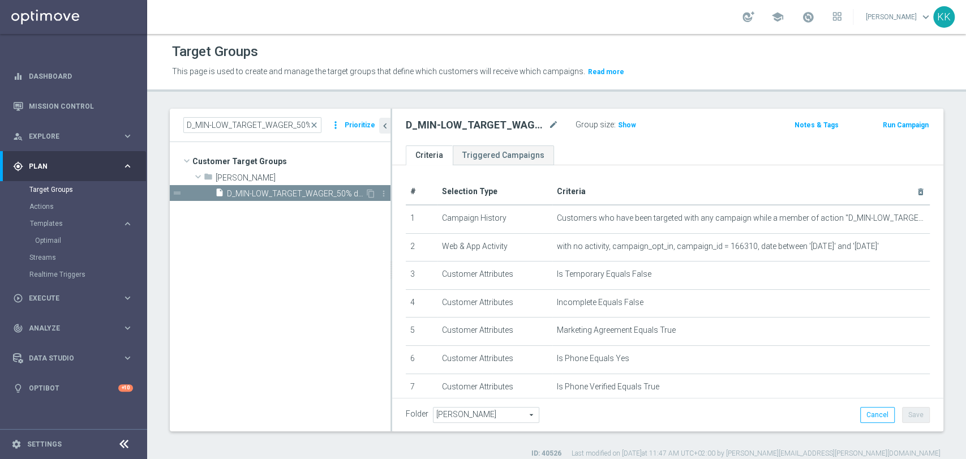
click at [338, 196] on span "D_MIN-LOW_TARGET_WAGER_50% do 100 PLN_120825_SMS2" at bounding box center [296, 194] width 138 height 10
click at [367, 195] on icon "content_copy" at bounding box center [370, 193] width 9 height 9
click at [548, 126] on icon "mode_edit" at bounding box center [553, 125] width 10 height 14
type input "Copy of D_MIN-LOW_TARGET_WAGER_50% do 100 PLN_120825_PUSH"
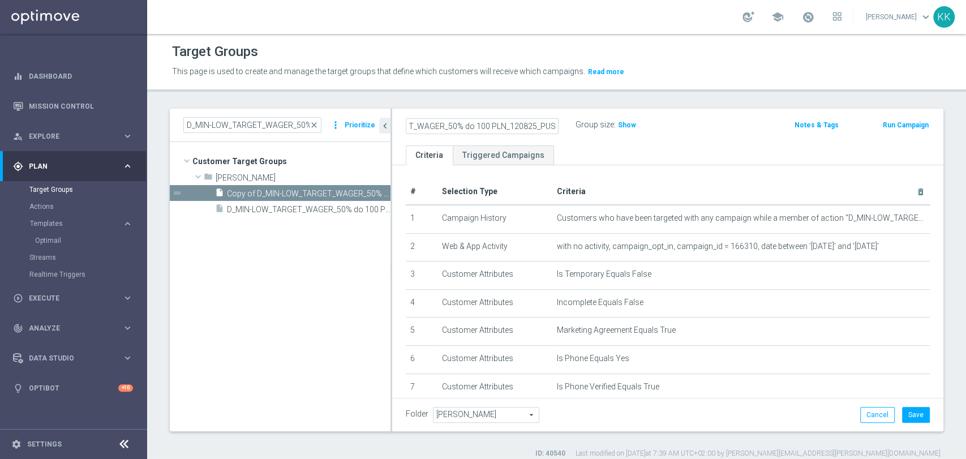
scroll to position [0, 0]
click at [548, 128] on icon "mode_edit" at bounding box center [553, 125] width 10 height 14
click at [521, 128] on input "Copy of D_MIN-LOW_TARGET_WAGER_50% do 100 PLN_120825_PUSH" at bounding box center [482, 126] width 153 height 16
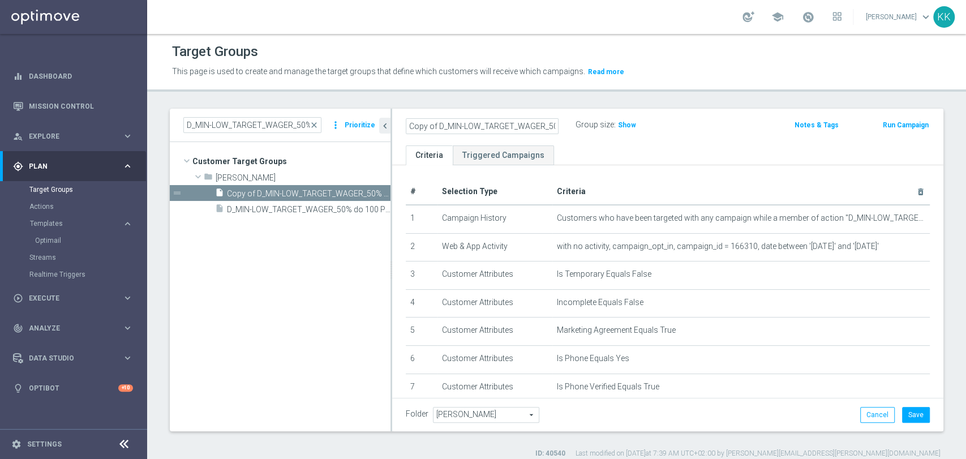
drag, startPoint x: 499, startPoint y: 126, endPoint x: 208, endPoint y: 127, distance: 291.5
click at [208, 127] on as-split "D_MIN-LOW_TARGET_WAGER_50% do 100 PLN_120825_SMS2 close more_vert Prioritize Cu…" at bounding box center [557, 270] width 774 height 323
click at [439, 128] on input "Copy of D_MIN-LOW_TARGET_WAGER_50% do 100 PLN_120825_PUSH" at bounding box center [482, 126] width 153 height 16
drag, startPoint x: 433, startPoint y: 129, endPoint x: 883, endPoint y: 114, distance: 450.2
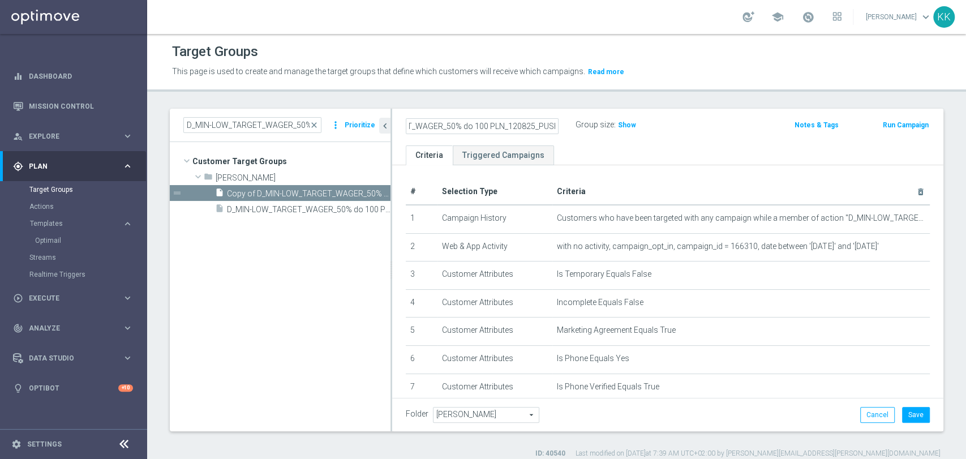
click at [883, 114] on div "D_MIN-LOW_TARGET_WAGER_50% do 100 PLN_120825_PUSH Group size : Show Notes & Tag…" at bounding box center [667, 127] width 551 height 37
type input "D_MIN-LOW_TARGET_WAGER_50% do 100 PLN_120825_PUSH"
click at [783, 152] on ul "Criteria Triggered Campaigns" at bounding box center [667, 155] width 551 height 20
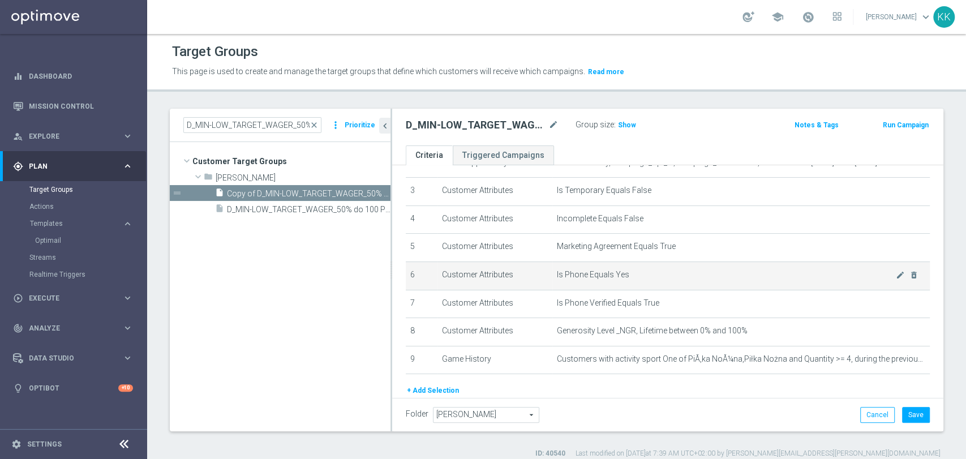
scroll to position [63, 0]
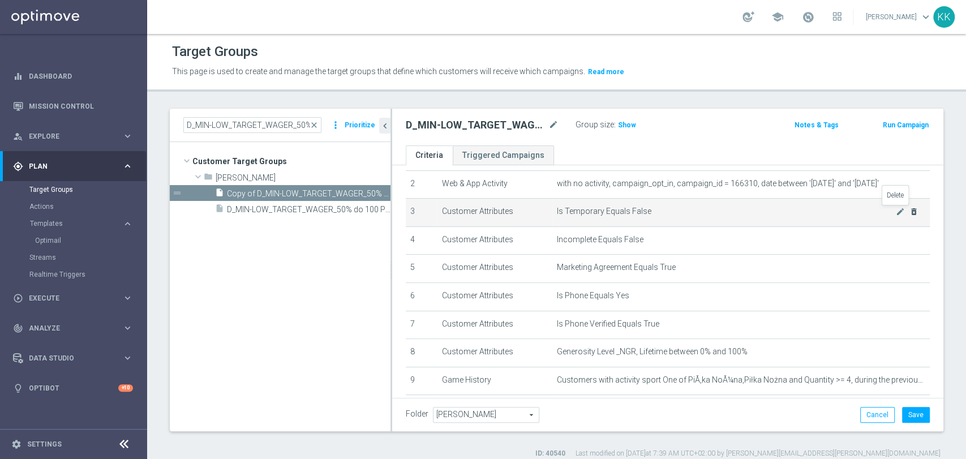
click at [909, 214] on icon "delete_forever" at bounding box center [913, 211] width 9 height 9
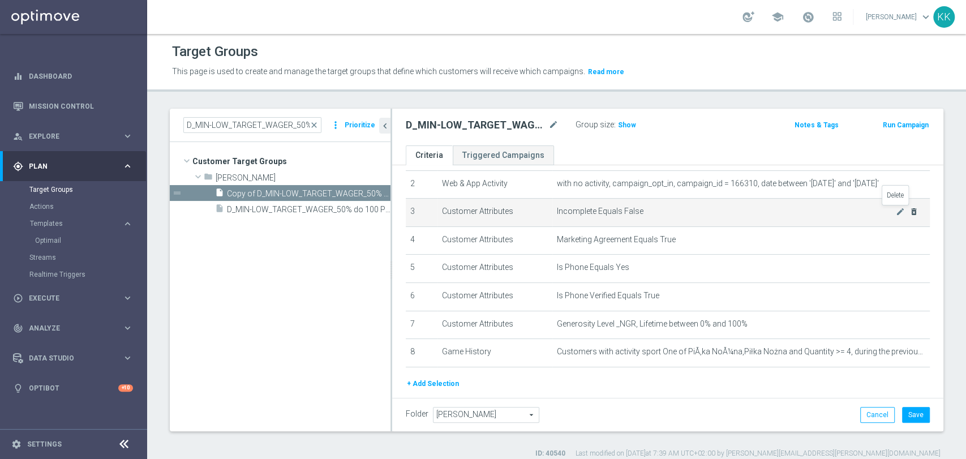
click at [909, 214] on icon "delete_forever" at bounding box center [913, 211] width 9 height 9
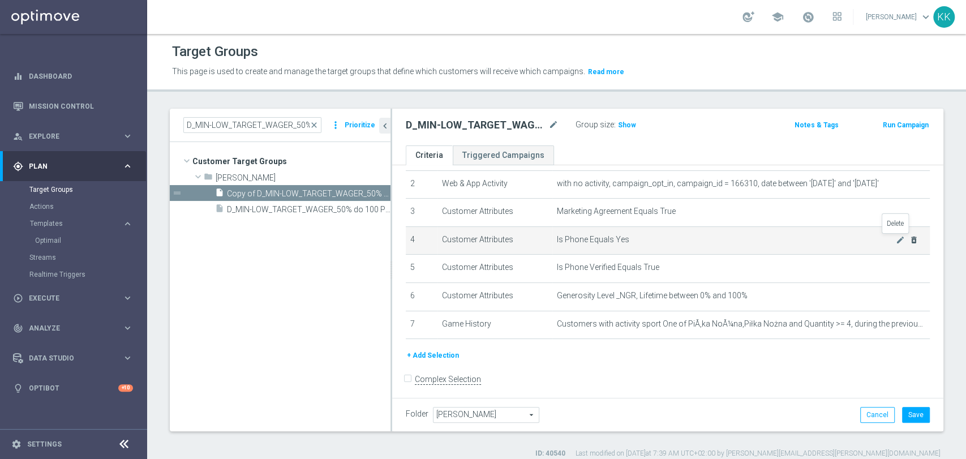
click at [909, 241] on icon "delete_forever" at bounding box center [913, 239] width 9 height 9
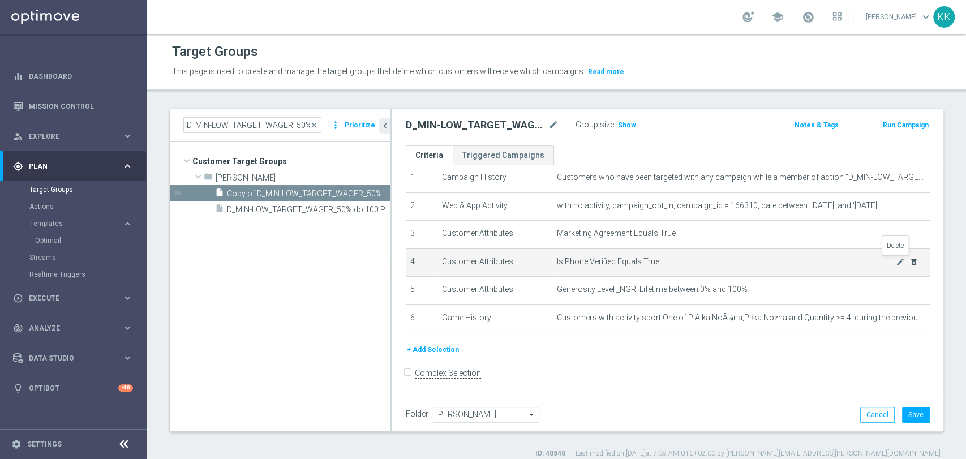
click at [909, 263] on icon "delete_forever" at bounding box center [913, 262] width 9 height 9
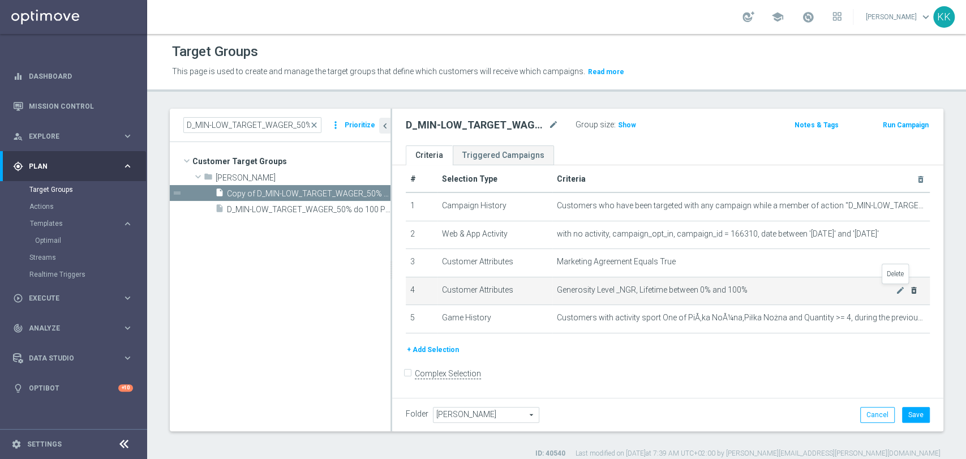
click at [909, 291] on icon "delete_forever" at bounding box center [913, 290] width 9 height 9
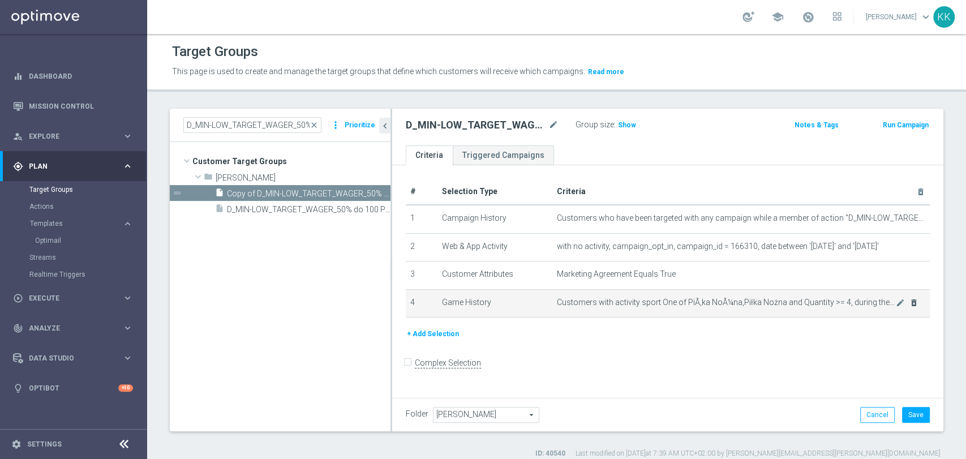
scroll to position [0, 0]
click at [909, 305] on icon "delete_forever" at bounding box center [913, 302] width 9 height 9
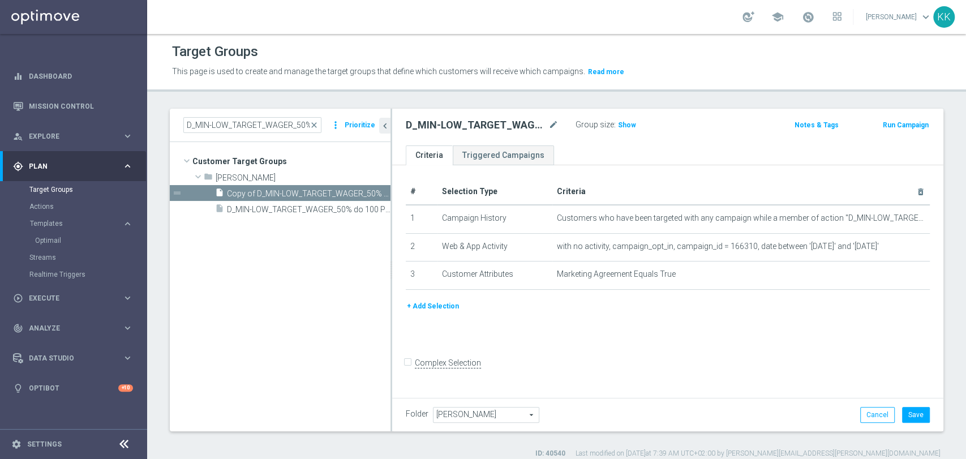
click at [692, 374] on form "Complex Selection Invalid Expression" at bounding box center [668, 375] width 524 height 42
click at [902, 417] on button "Save" at bounding box center [916, 415] width 28 height 16
click at [629, 126] on span "Show" at bounding box center [627, 125] width 18 height 8
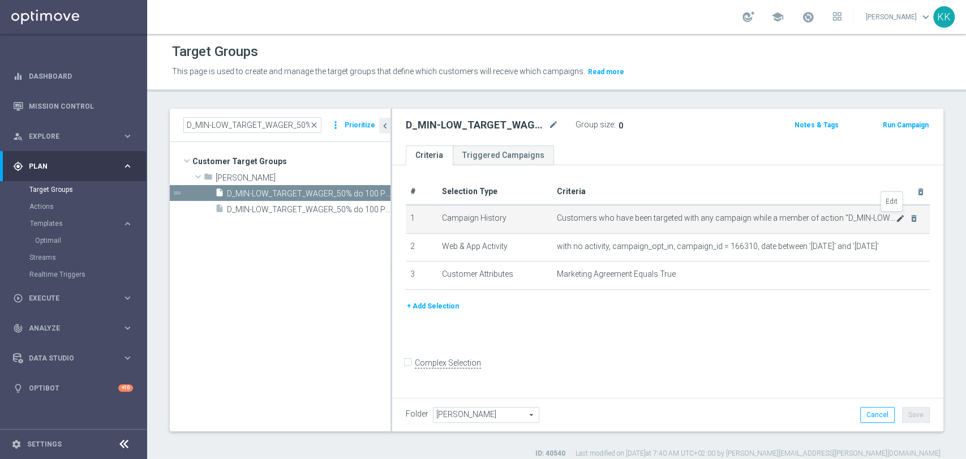
click at [896, 214] on icon "mode_edit" at bounding box center [900, 218] width 9 height 9
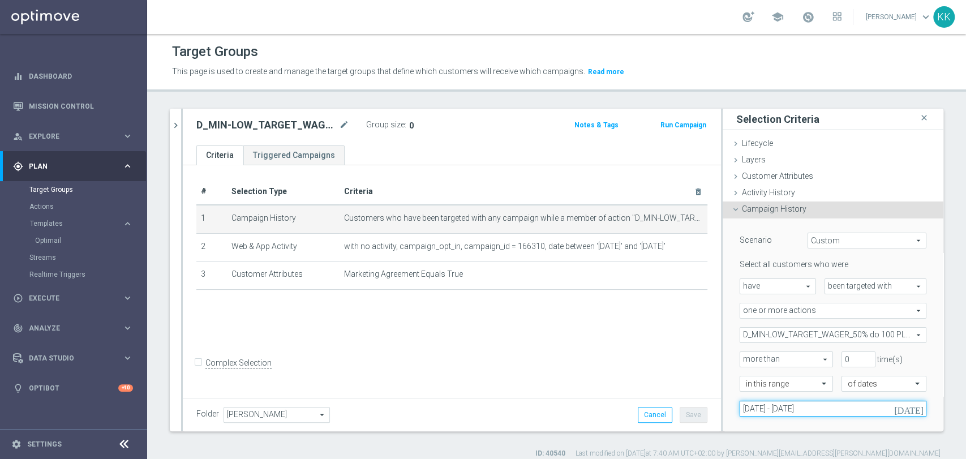
click at [774, 413] on input "[DATE] - [DATE]" at bounding box center [833, 409] width 187 height 16
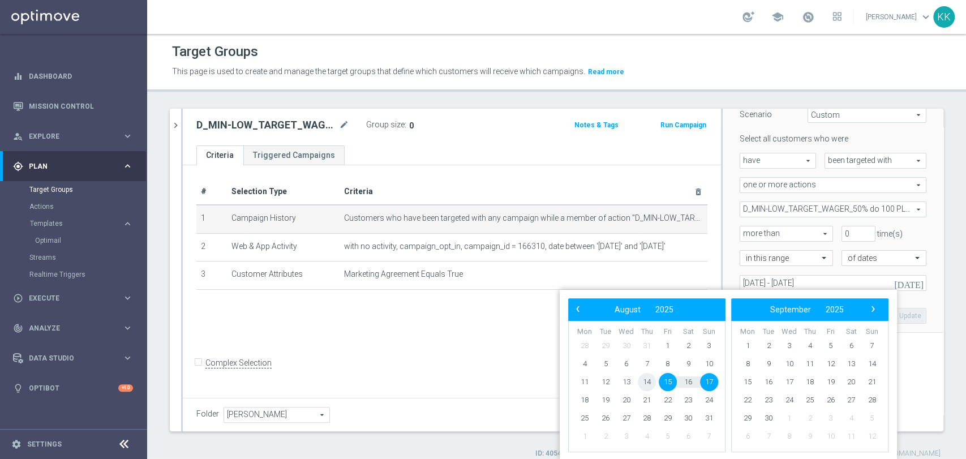
click at [651, 379] on span "14" at bounding box center [647, 382] width 18 height 18
click at [696, 384] on span "16" at bounding box center [688, 382] width 18 height 18
type input "[DATE] - [DATE]"
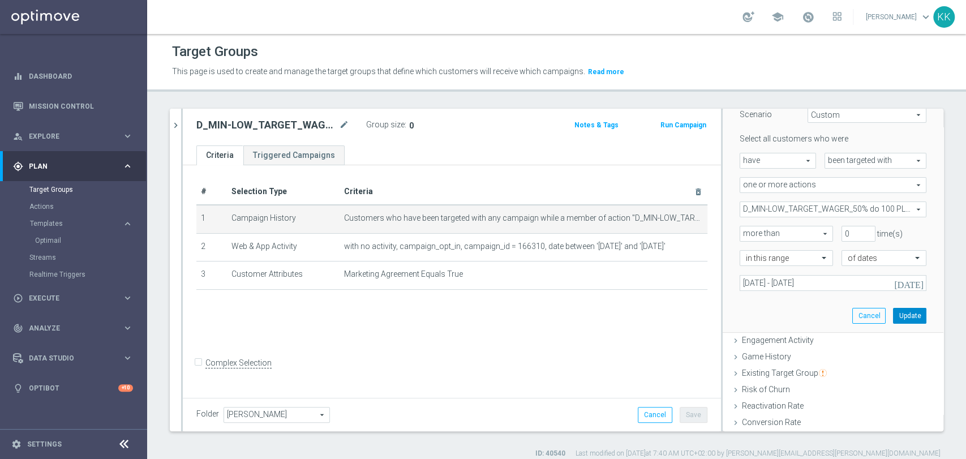
click at [899, 318] on button "Update" at bounding box center [909, 316] width 33 height 16
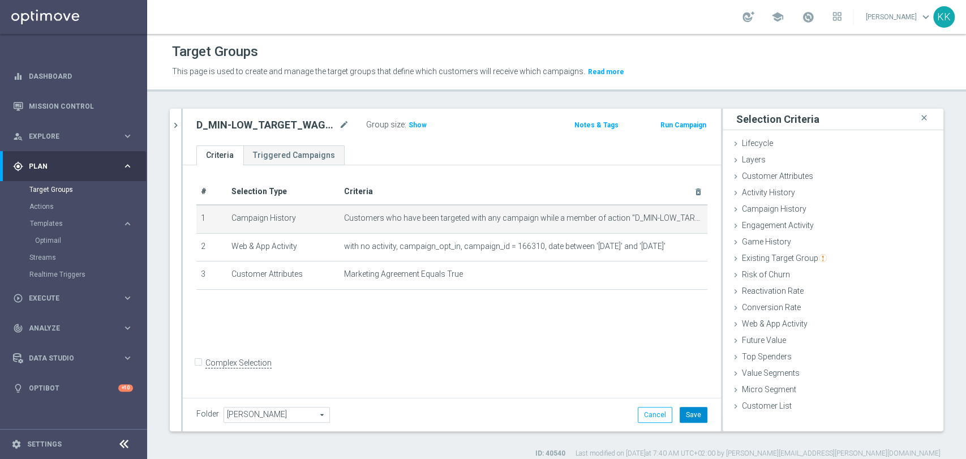
click at [688, 409] on button "Save" at bounding box center [694, 415] width 28 height 16
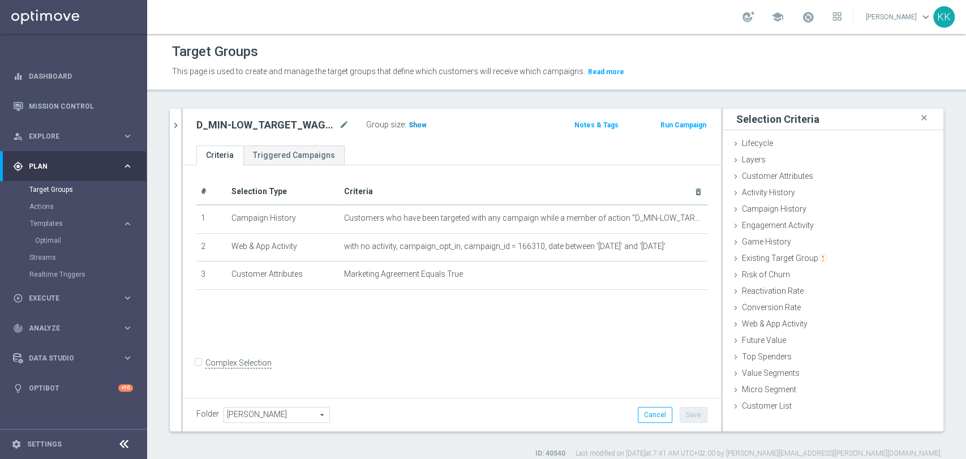
click at [419, 123] on span "Show" at bounding box center [418, 125] width 18 height 8
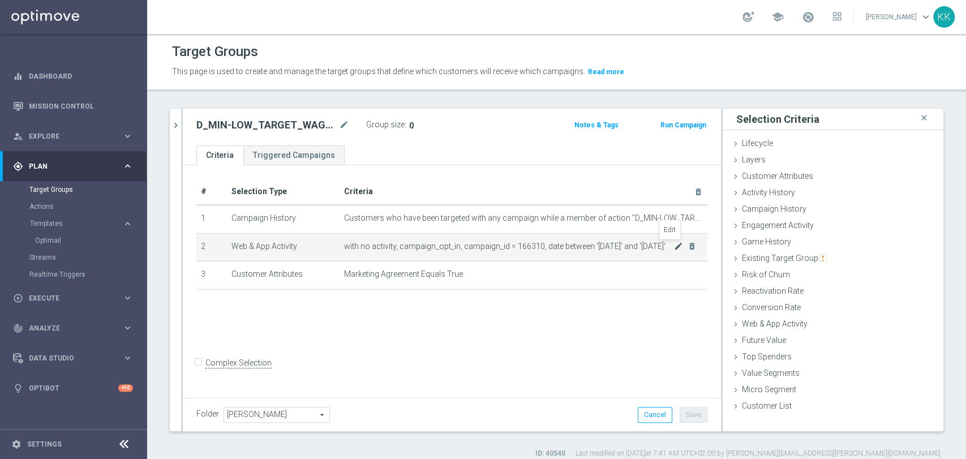
click at [674, 248] on icon "mode_edit" at bounding box center [678, 246] width 9 height 9
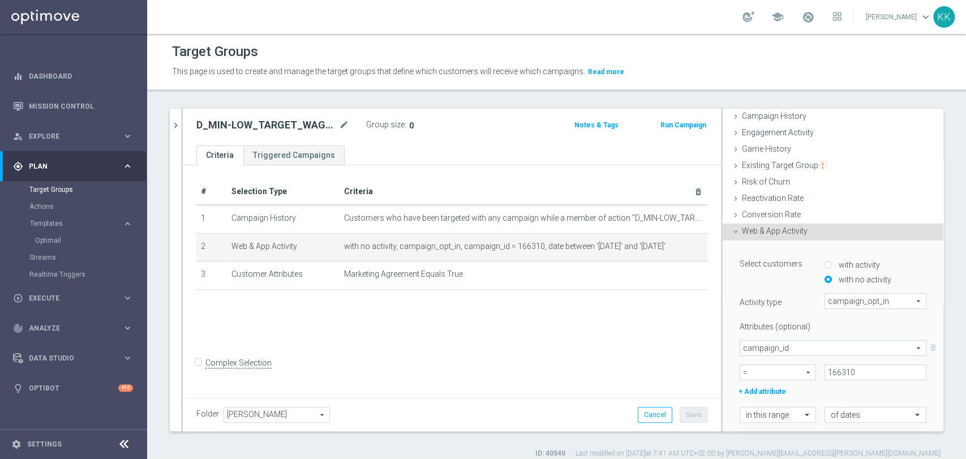
scroll to position [188, 0]
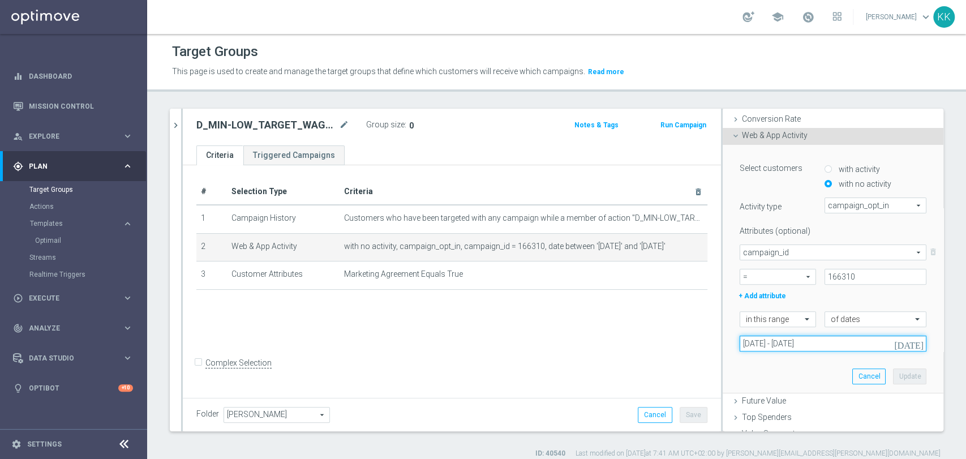
click at [783, 343] on input "[DATE] - [DATE]" at bounding box center [833, 344] width 187 height 16
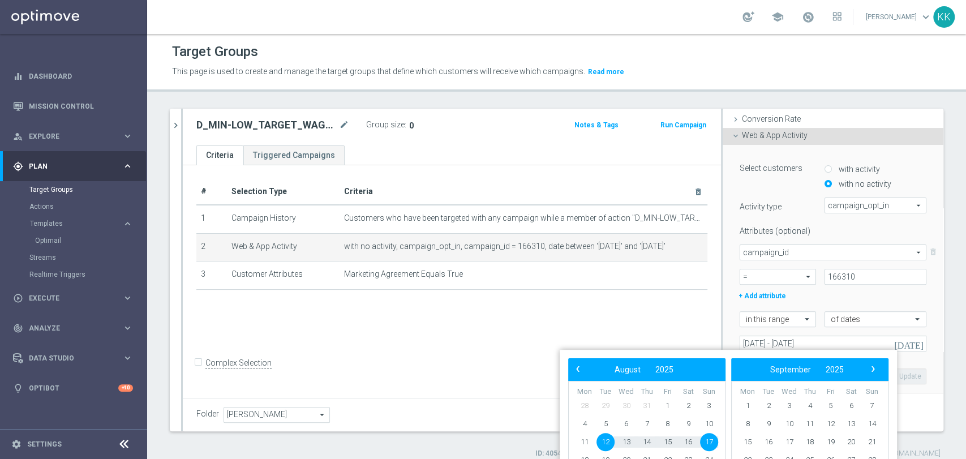
click at [606, 441] on span "12" at bounding box center [606, 442] width 18 height 18
click at [694, 436] on span "16" at bounding box center [688, 442] width 18 height 18
type input "[DATE] - [DATE]"
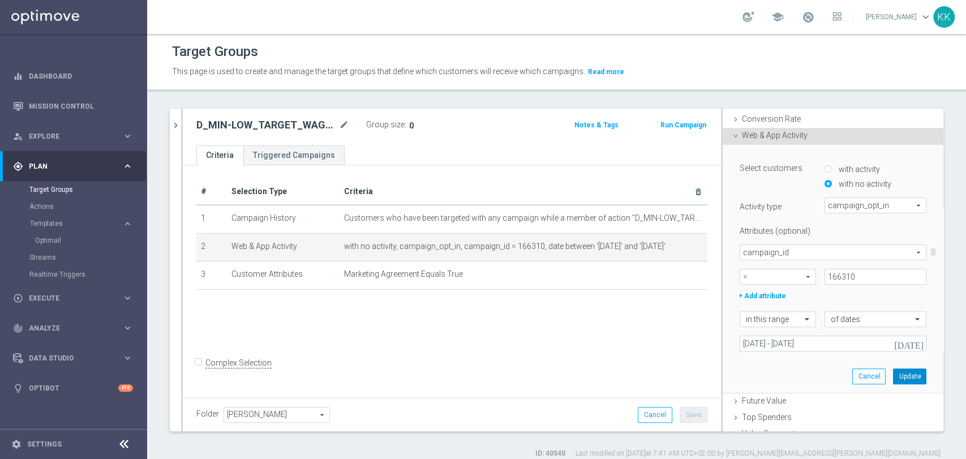
click at [893, 374] on button "Update" at bounding box center [909, 376] width 33 height 16
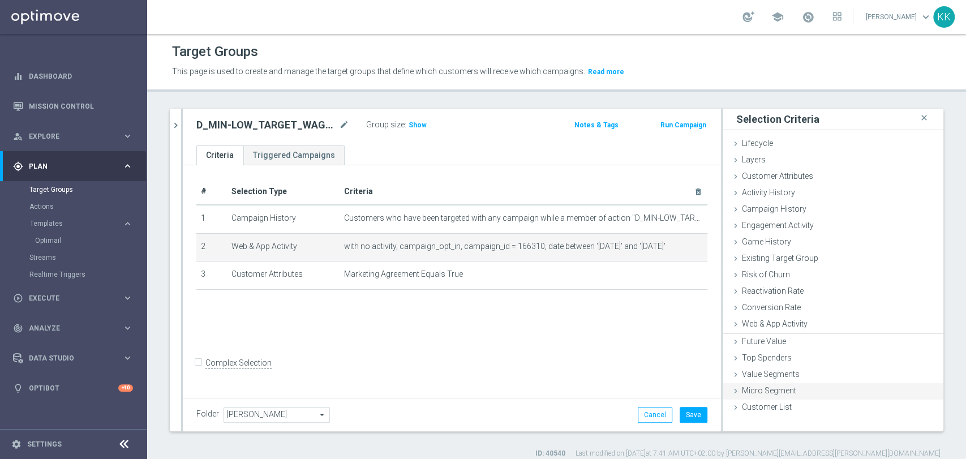
scroll to position [0, 0]
click at [691, 416] on button "Save" at bounding box center [694, 415] width 28 height 16
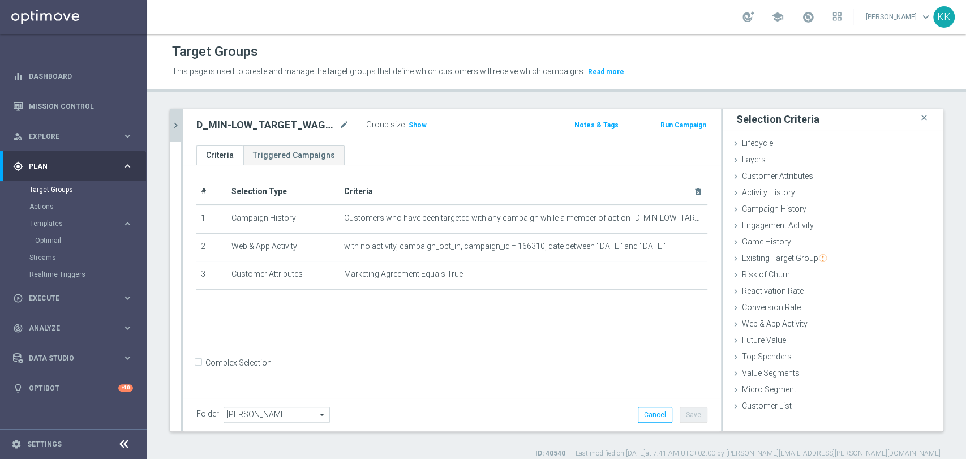
click at [171, 120] on icon "chevron_right" at bounding box center [175, 125] width 11 height 11
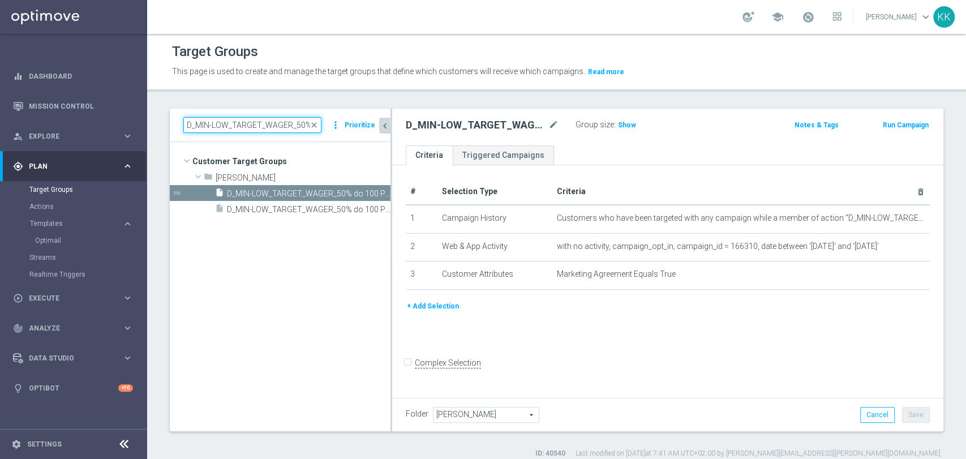
click at [213, 124] on input "D_MIN-LOW_TARGET_WAGER_50% do 100 PLN_120825_SMS2" at bounding box center [252, 125] width 138 height 16
paste input "ED_TARGET_WAGER_50% do 3"
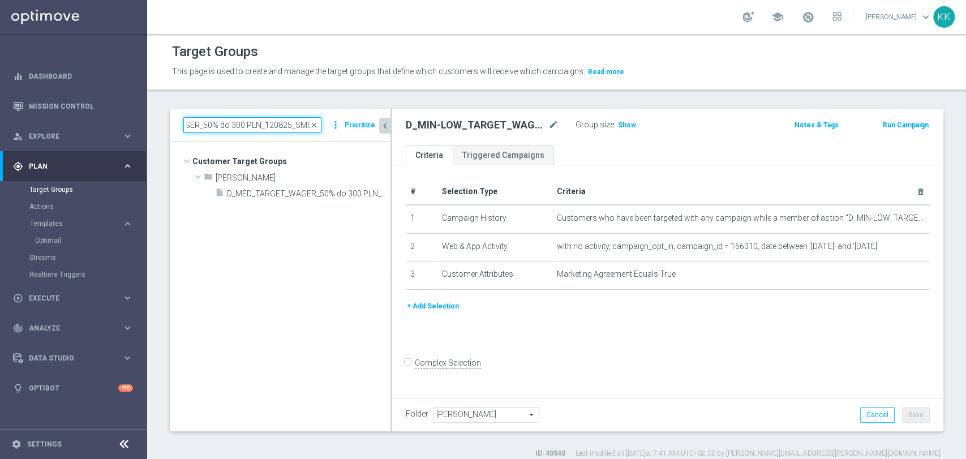
type input "D_MED_TARGET_WAGER_50% do 300 PLN_120825_SMS2"
click at [242, 200] on tree-viewport "Customer Target Groups library_add create_new_folder folder" at bounding box center [280, 286] width 221 height 289
click at [242, 193] on span "D_MED_TARGET_WAGER_50% do 300 PLN_120825_SMS2" at bounding box center [296, 194] width 138 height 10
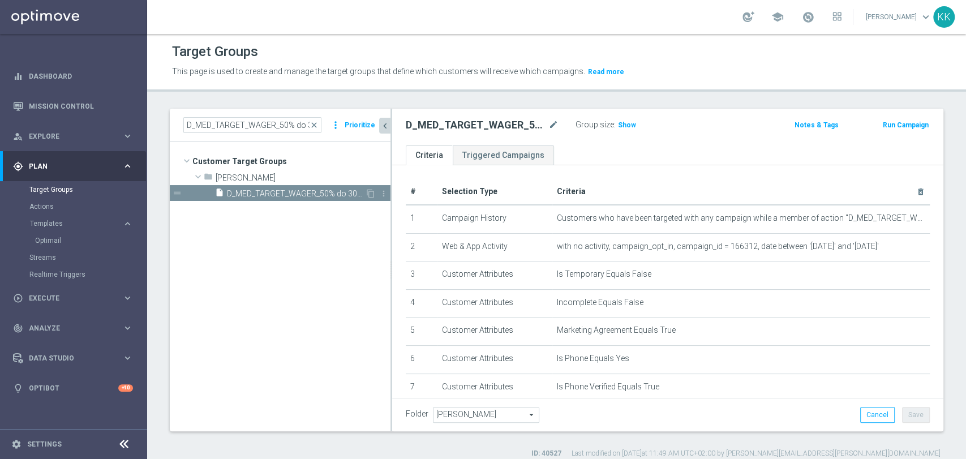
click at [315, 186] on div "insert_drive_file D_MED_TARGET_WAGER_50% do 300 PLN_120825_SMS2" at bounding box center [290, 193] width 150 height 16
click at [366, 189] on icon "content_copy" at bounding box center [370, 193] width 9 height 9
click at [542, 125] on h2 "Copy of D_MED_TARGET_WAGER_50% do 300 PLN_120825_SMS2" at bounding box center [476, 125] width 140 height 14
click at [558, 125] on icon "mode_edit" at bounding box center [553, 125] width 10 height 14
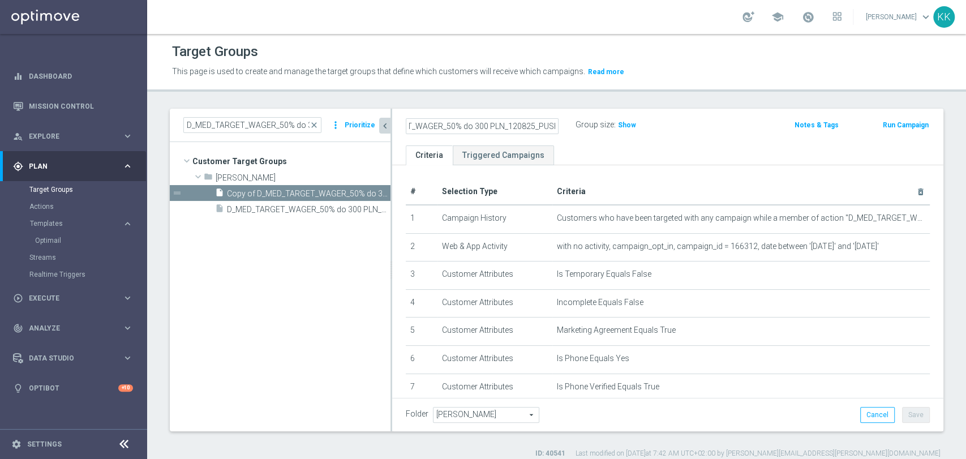
drag, startPoint x: 523, startPoint y: 123, endPoint x: 965, endPoint y: 92, distance: 443.1
click at [965, 92] on div "Target Groups This page is used to create and manage the target groups that def…" at bounding box center [556, 246] width 819 height 425
type input "D_MED_TARGET_WAGER_50% do 300 PLN_120825_PUSH"
click at [860, 96] on div "Target Groups This page is used to create and manage the target groups that def…" at bounding box center [556, 246] width 819 height 425
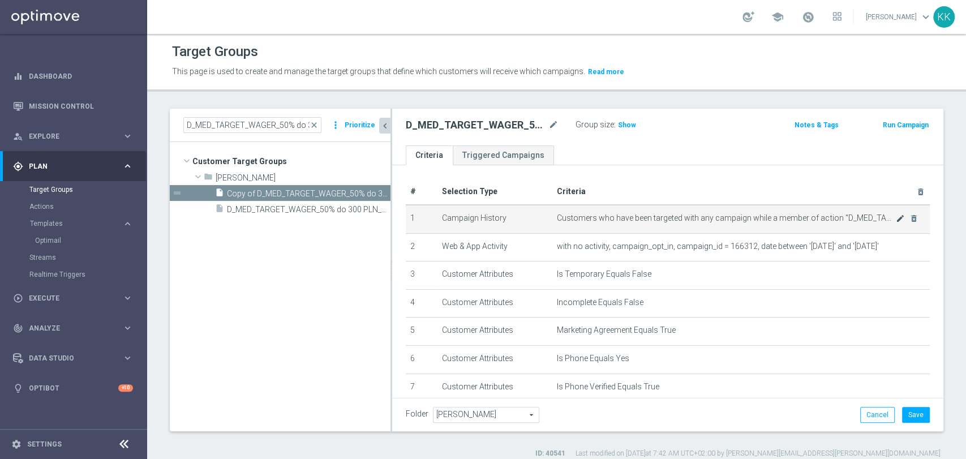
click at [896, 217] on icon "mode_edit" at bounding box center [900, 218] width 9 height 9
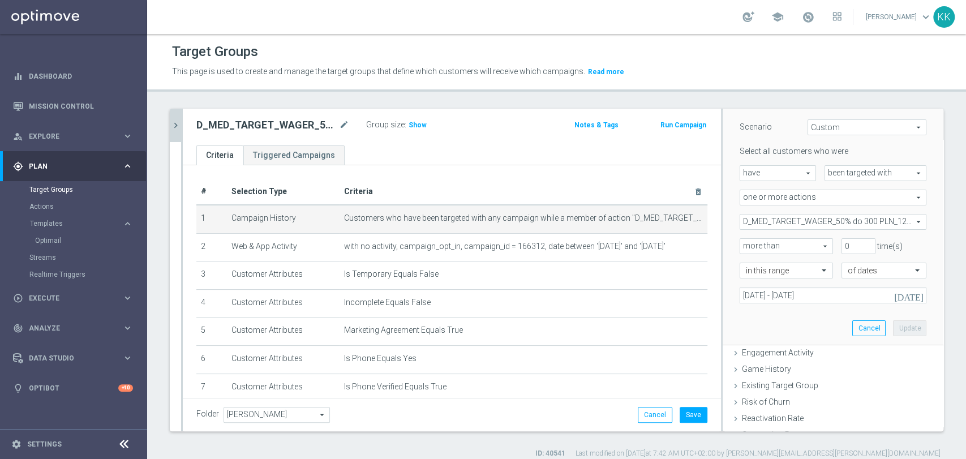
scroll to position [126, 0]
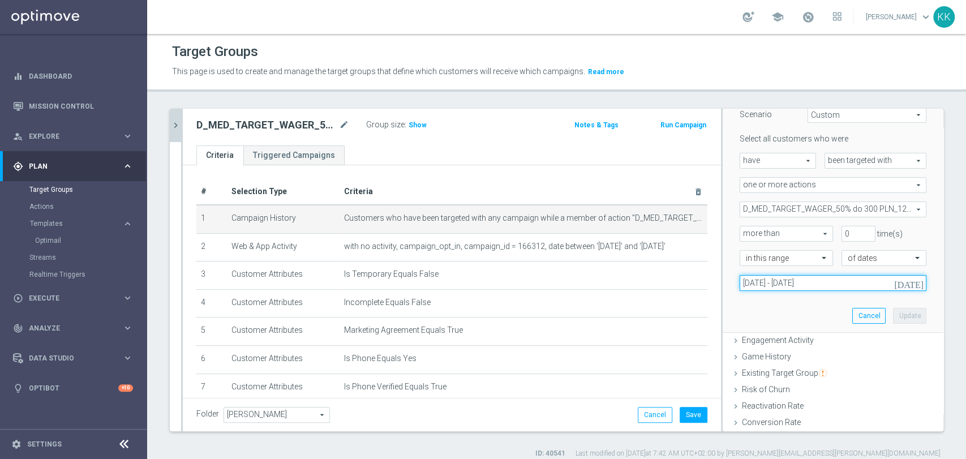
click at [765, 278] on input "[DATE] - [DATE]" at bounding box center [833, 283] width 187 height 16
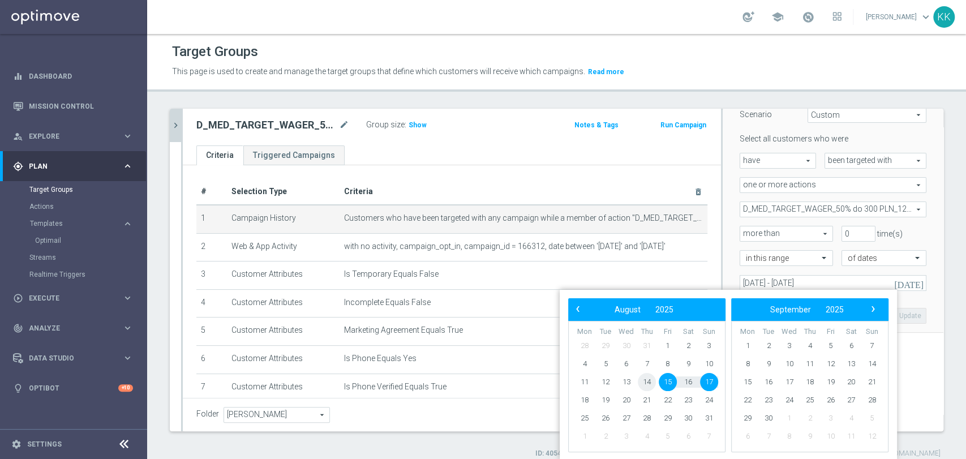
click at [649, 386] on span "14" at bounding box center [647, 382] width 18 height 18
click at [694, 377] on span "16" at bounding box center [688, 382] width 18 height 18
type input "[DATE] - [DATE]"
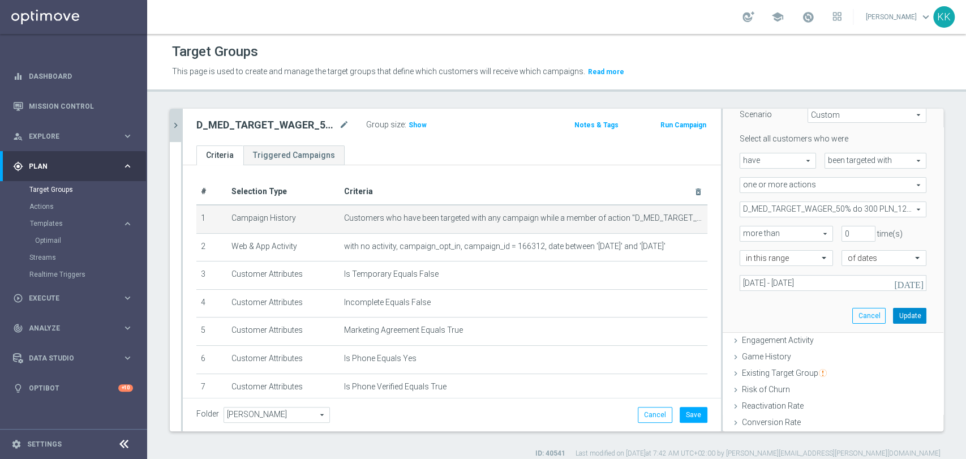
click at [901, 316] on button "Update" at bounding box center [909, 316] width 33 height 16
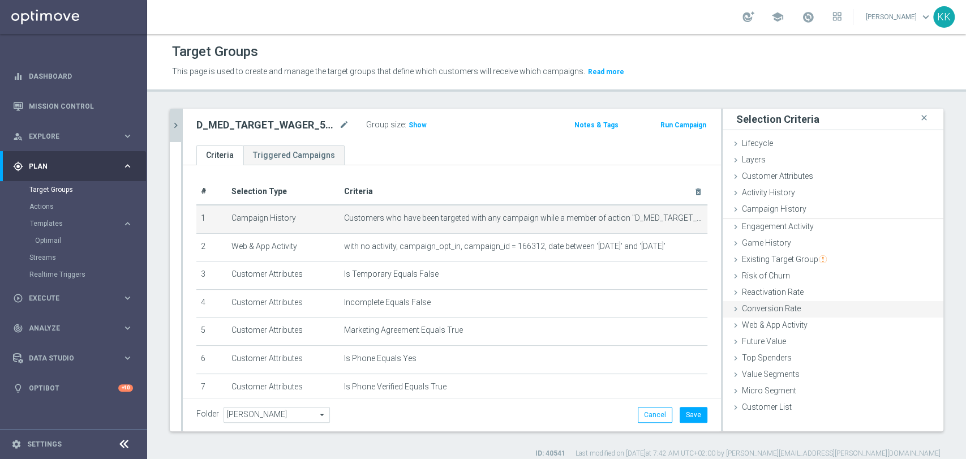
scroll to position [0, 0]
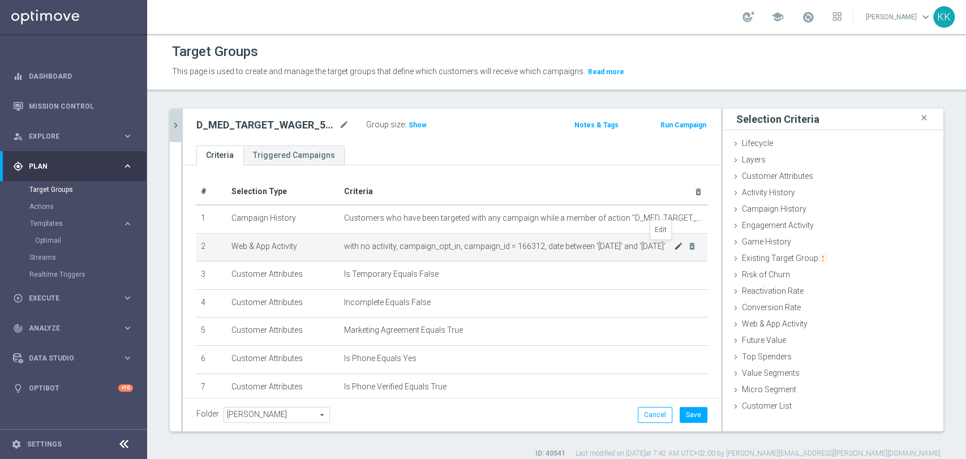
click at [674, 246] on icon "mode_edit" at bounding box center [678, 246] width 9 height 9
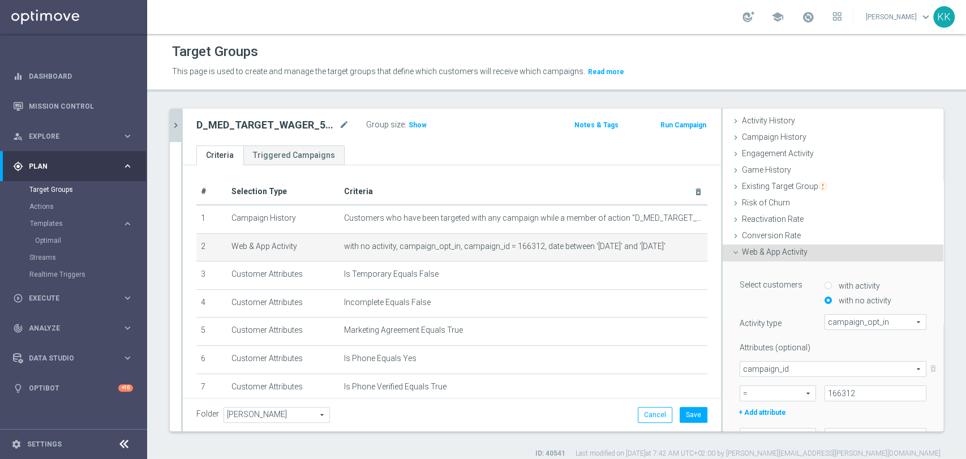
scroll to position [126, 0]
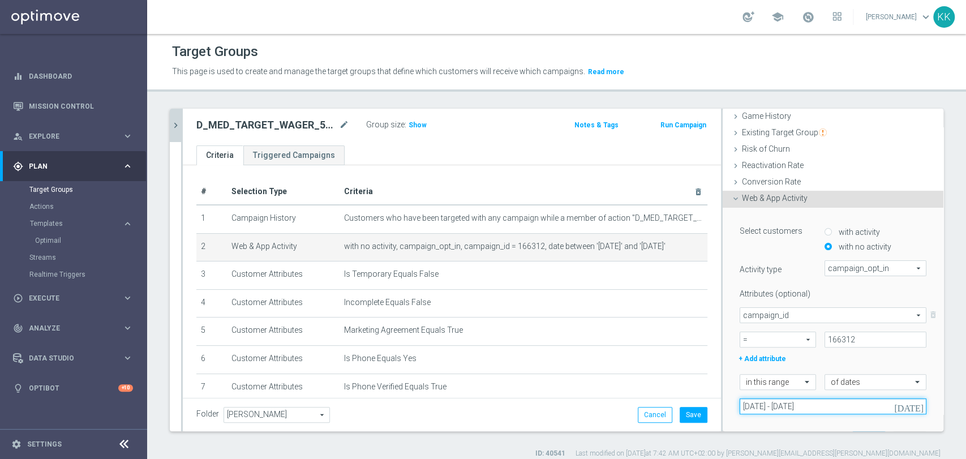
click at [773, 402] on input "[DATE] - [DATE]" at bounding box center [833, 406] width 187 height 16
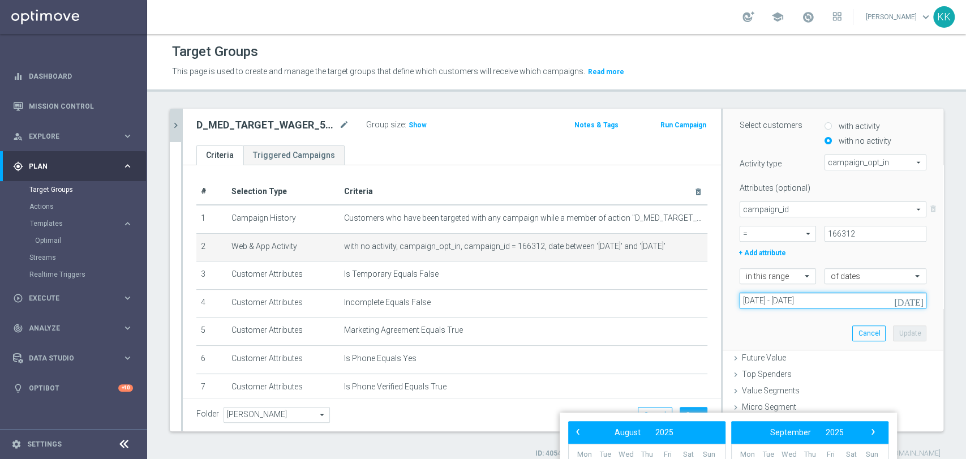
scroll to position [0, 0]
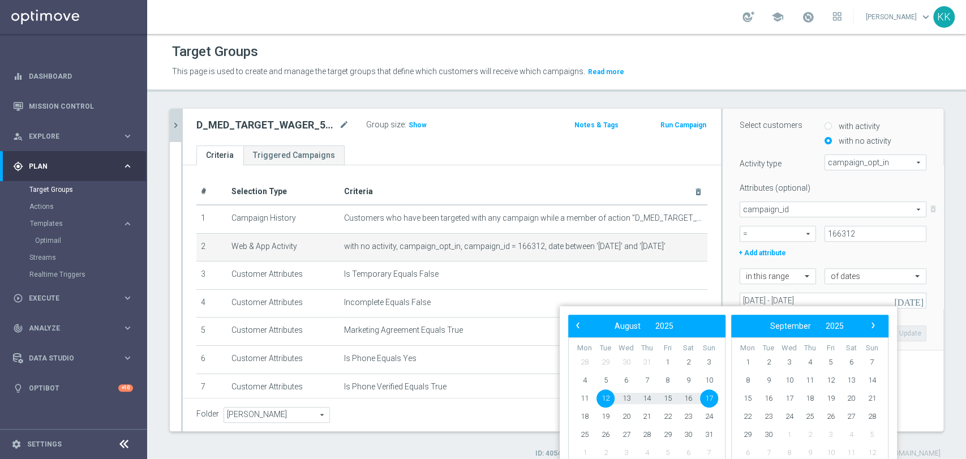
click at [604, 399] on span "12" at bounding box center [606, 398] width 18 height 18
click at [683, 393] on span "16" at bounding box center [688, 398] width 18 height 18
type input "[DATE] - [DATE]"
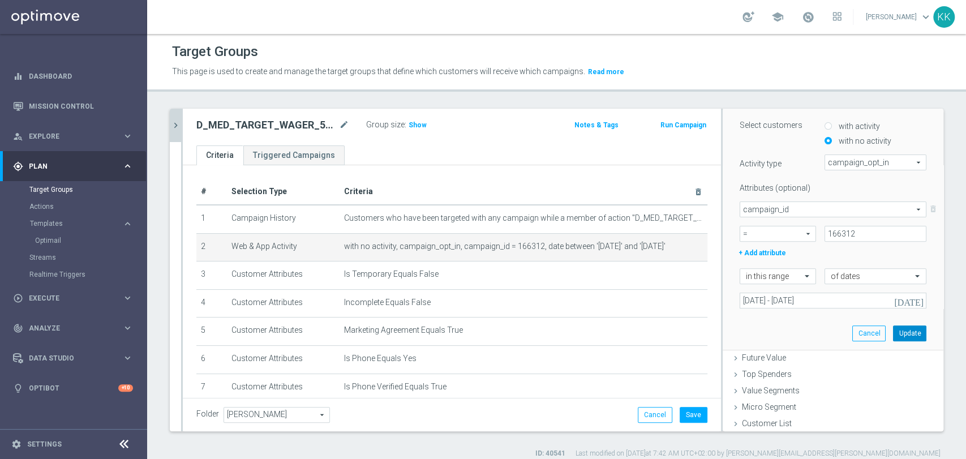
click at [897, 339] on button "Update" at bounding box center [909, 333] width 33 height 16
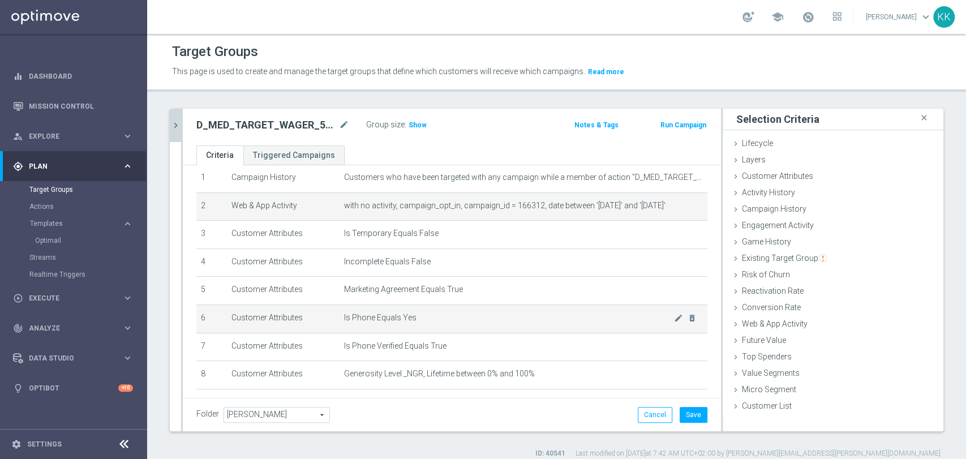
scroll to position [63, 0]
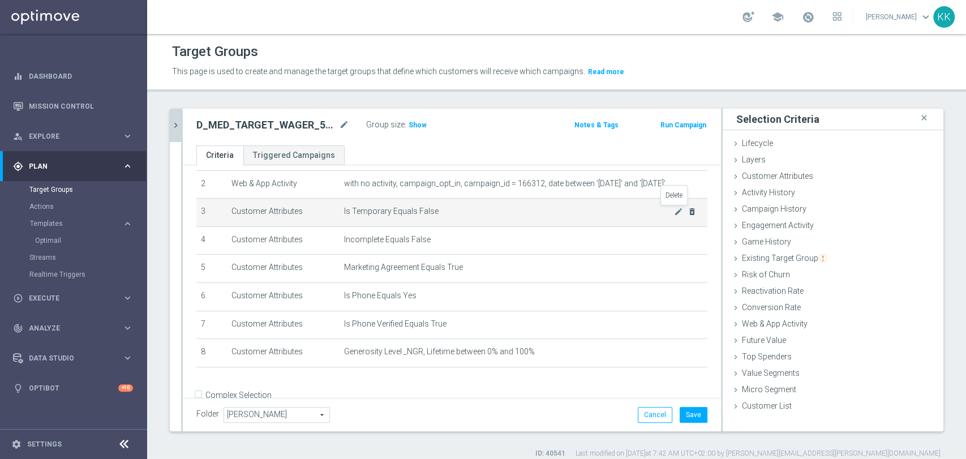
click at [688, 212] on icon "delete_forever" at bounding box center [692, 211] width 9 height 9
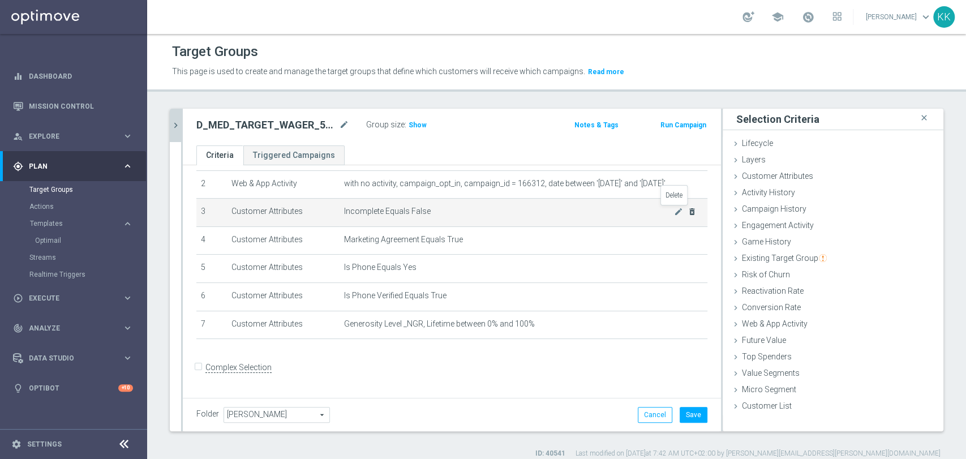
scroll to position [57, 0]
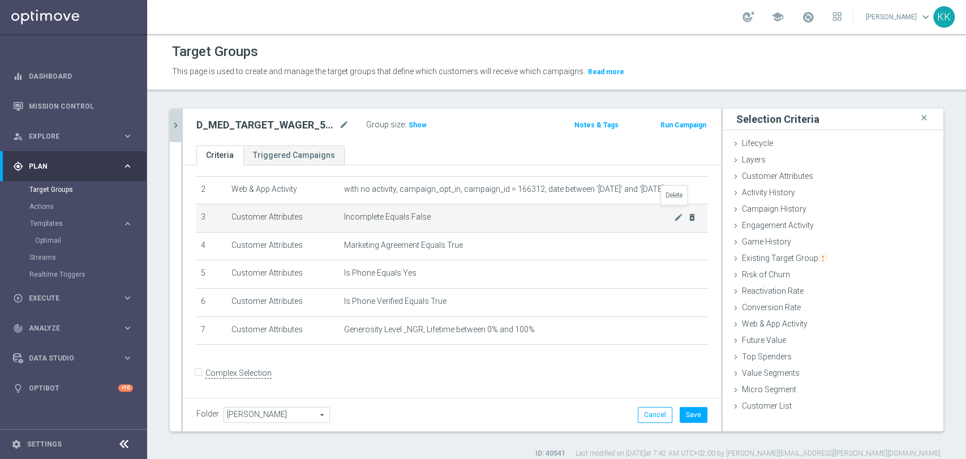
click at [688, 216] on icon "delete_forever" at bounding box center [692, 217] width 9 height 9
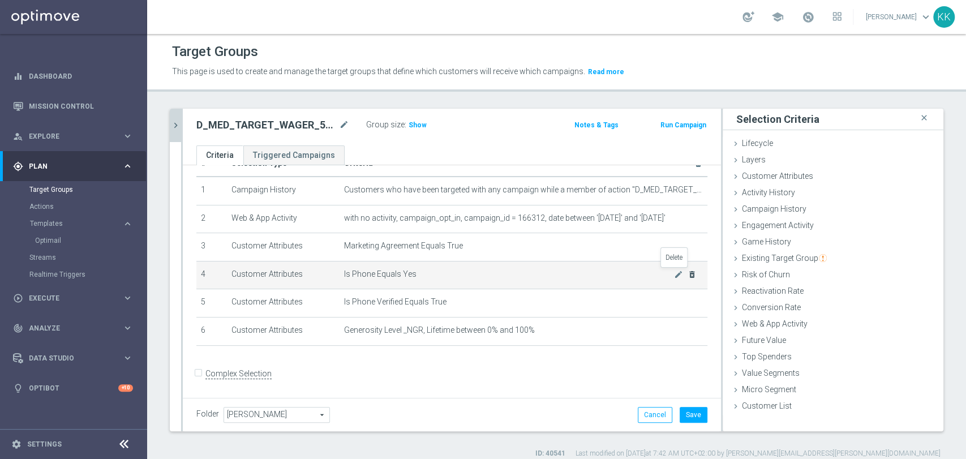
click at [688, 273] on icon "delete_forever" at bounding box center [692, 274] width 9 height 9
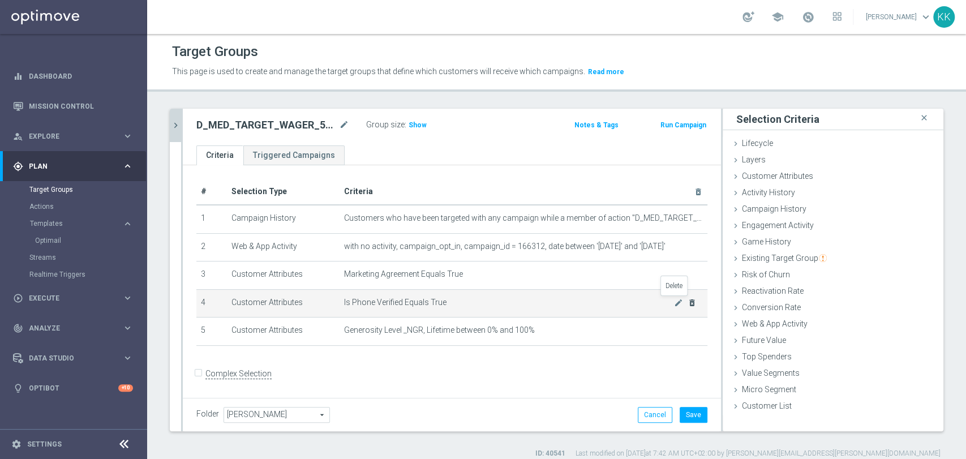
click at [688, 302] on icon "delete_forever" at bounding box center [692, 302] width 9 height 9
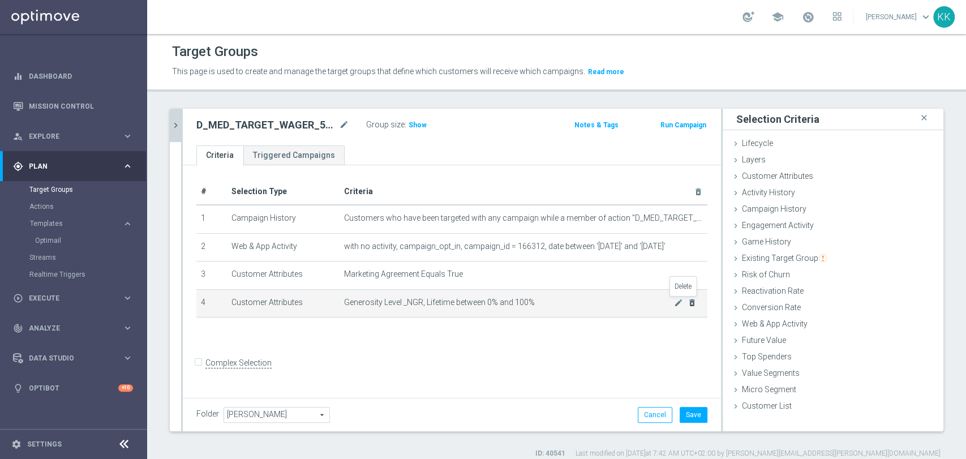
click at [688, 302] on icon "delete_forever" at bounding box center [692, 302] width 9 height 9
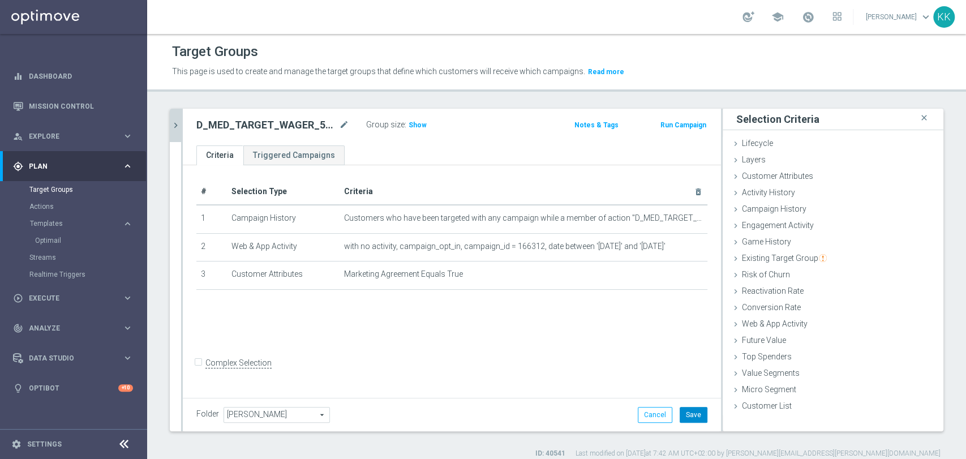
click at [693, 416] on button "Save" at bounding box center [694, 415] width 28 height 16
click at [175, 123] on icon "chevron_right" at bounding box center [175, 125] width 11 height 11
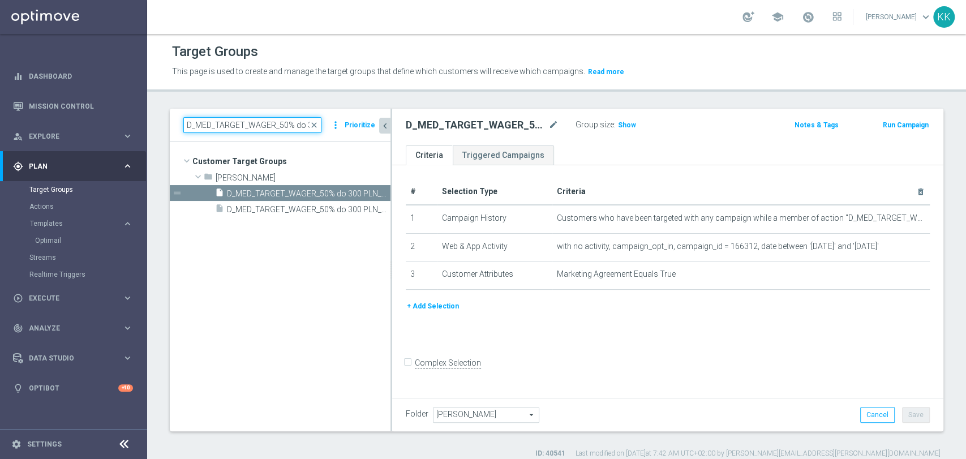
click at [270, 119] on input "D_MED_TARGET_WAGER_50% do 300 PLN_120825_SMS2" at bounding box center [252, 125] width 138 height 16
paste input "HIGH_TARGET_WAGER_100% do 5"
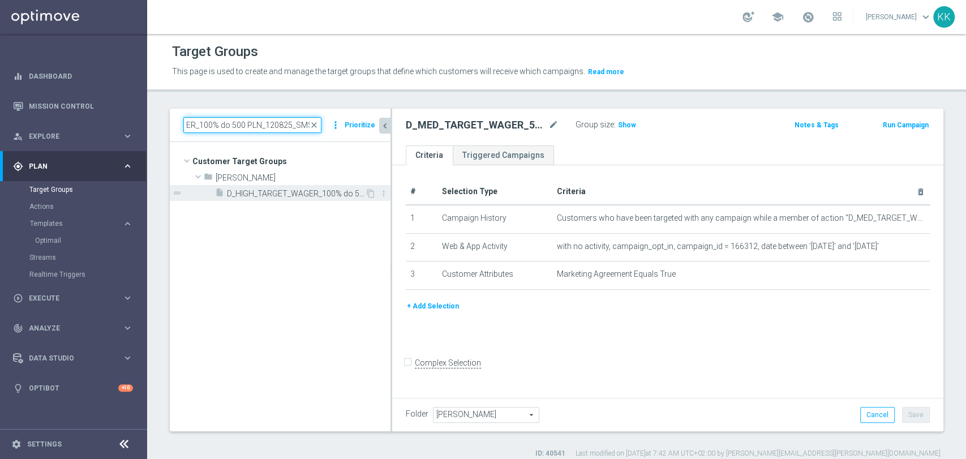
type input "D_HIGH_TARGET_WAGER_100% do 500 PLN_120825_SMS2"
click at [277, 189] on span "D_HIGH_TARGET_WAGER_100% do 500 PLN_120825_SMS2" at bounding box center [296, 194] width 138 height 10
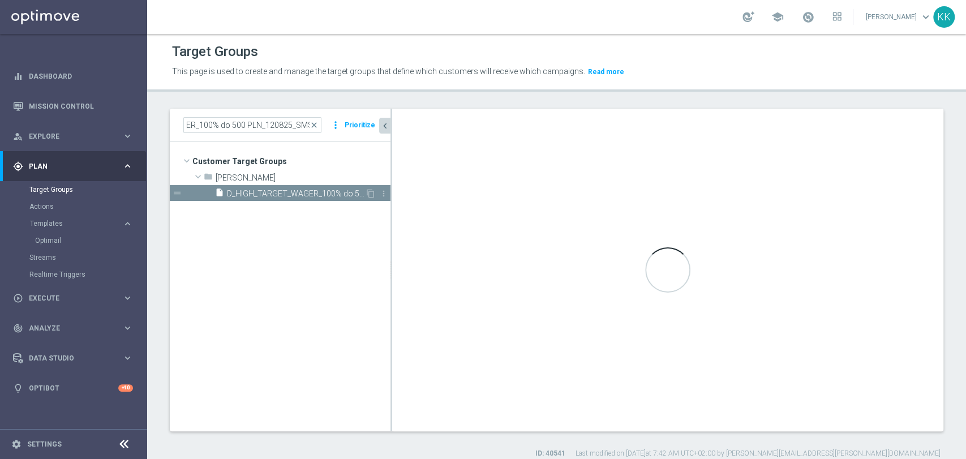
scroll to position [0, 0]
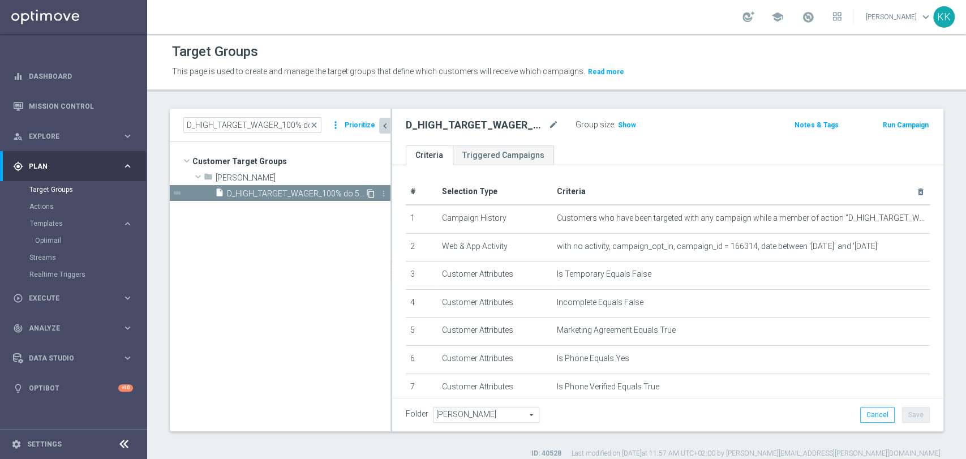
click at [368, 191] on icon "content_copy" at bounding box center [370, 193] width 9 height 9
click at [564, 124] on div "Copy of D_HIGH_TARGET_WAGER_100% do 500 PLN_120825_SMS2 mode_edit" at bounding box center [491, 125] width 170 height 16
click at [554, 124] on icon "mode_edit" at bounding box center [553, 125] width 10 height 14
type input "D_HIGH_TARGET_WAGER_100% do 500 PLN_120825_PUSH"
click at [688, 128] on div "Group size : Show" at bounding box center [632, 124] width 113 height 14
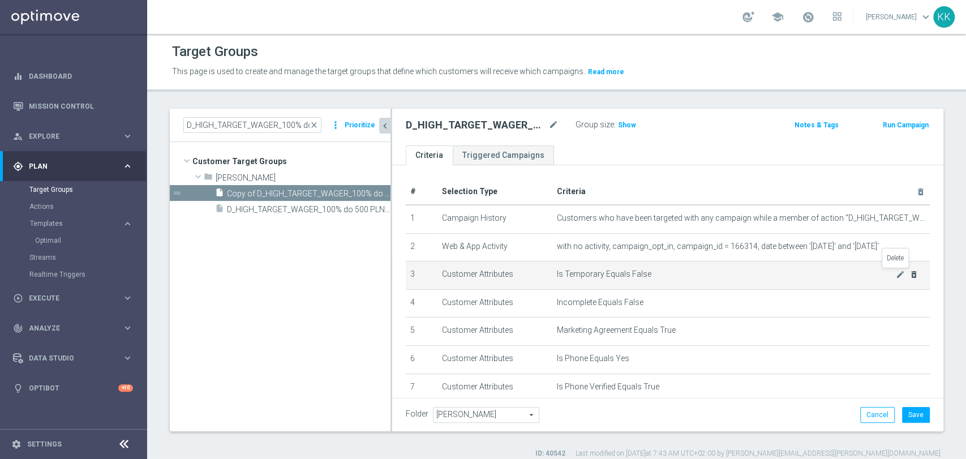
click at [909, 274] on icon "delete_forever" at bounding box center [913, 274] width 9 height 9
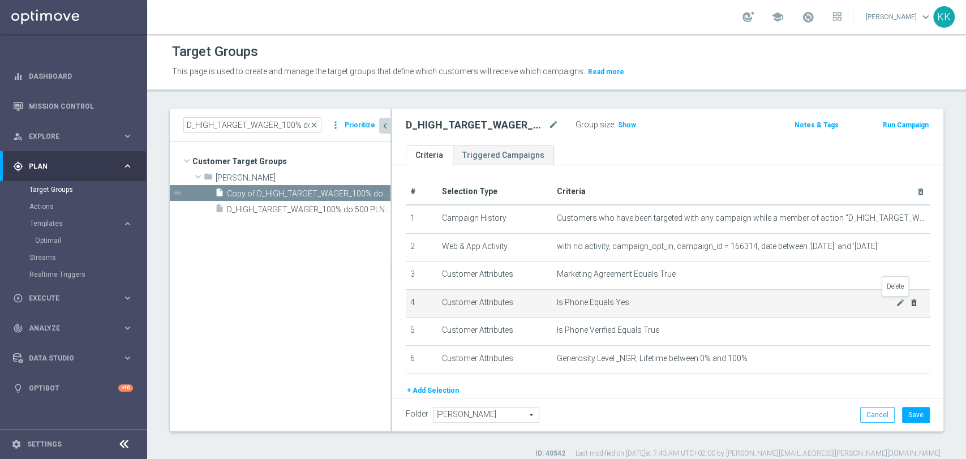
click at [909, 304] on icon "delete_forever" at bounding box center [913, 302] width 9 height 9
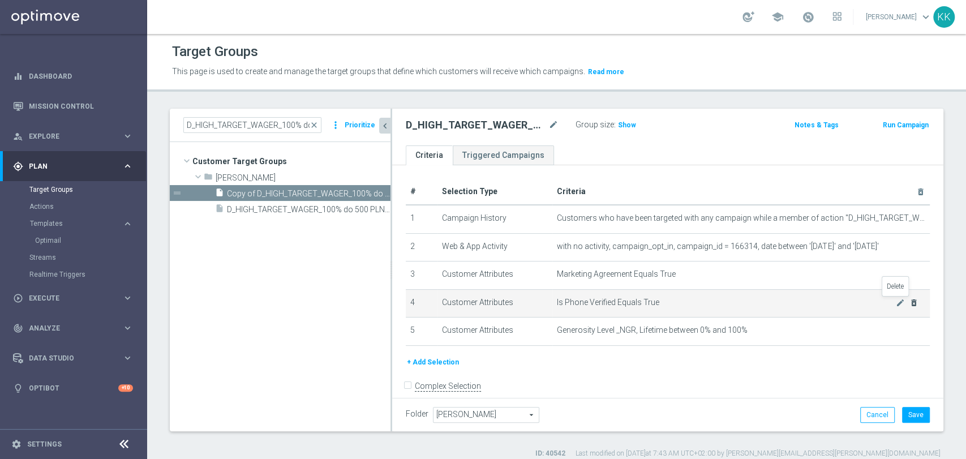
click at [909, 304] on icon "delete_forever" at bounding box center [913, 302] width 9 height 9
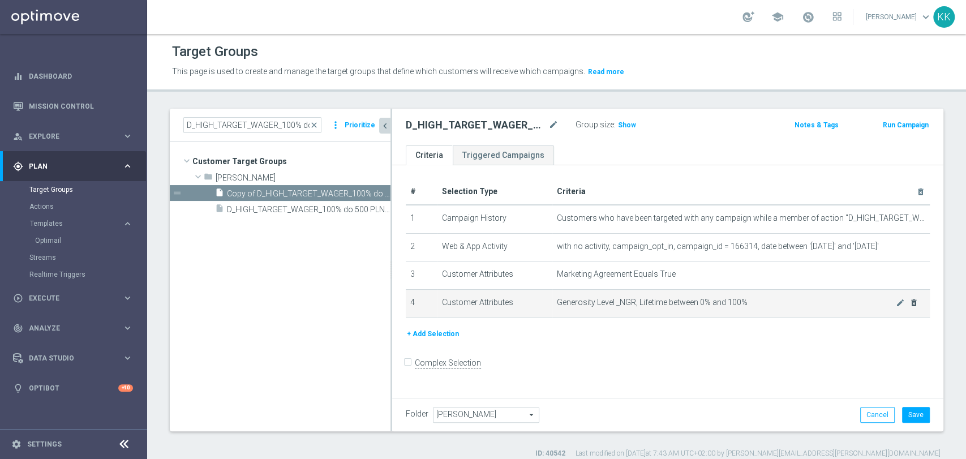
click at [898, 304] on div "mode_edit delete_forever" at bounding box center [907, 303] width 23 height 10
click at [909, 304] on icon "delete_forever" at bounding box center [913, 302] width 9 height 9
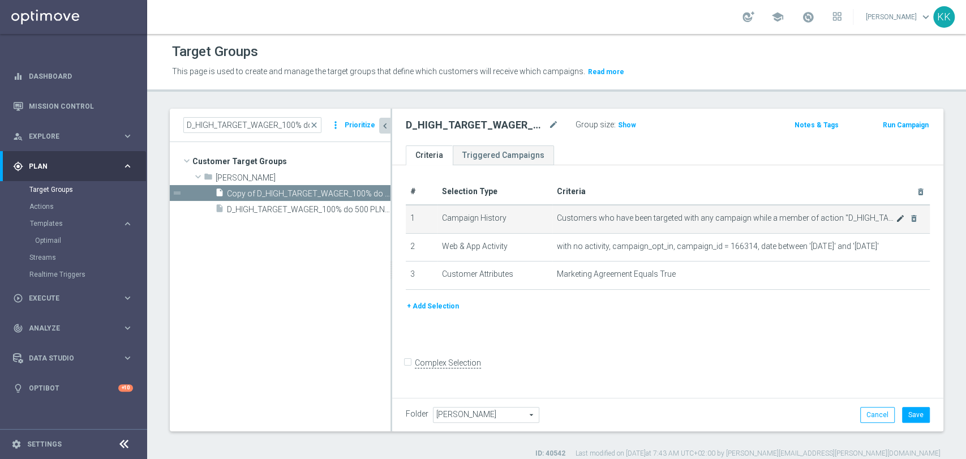
click at [896, 220] on icon "mode_edit" at bounding box center [900, 218] width 9 height 9
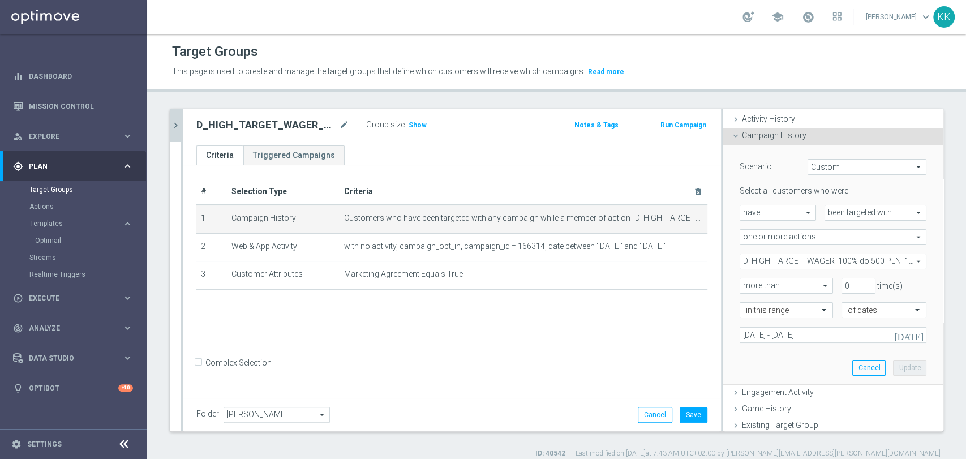
scroll to position [126, 0]
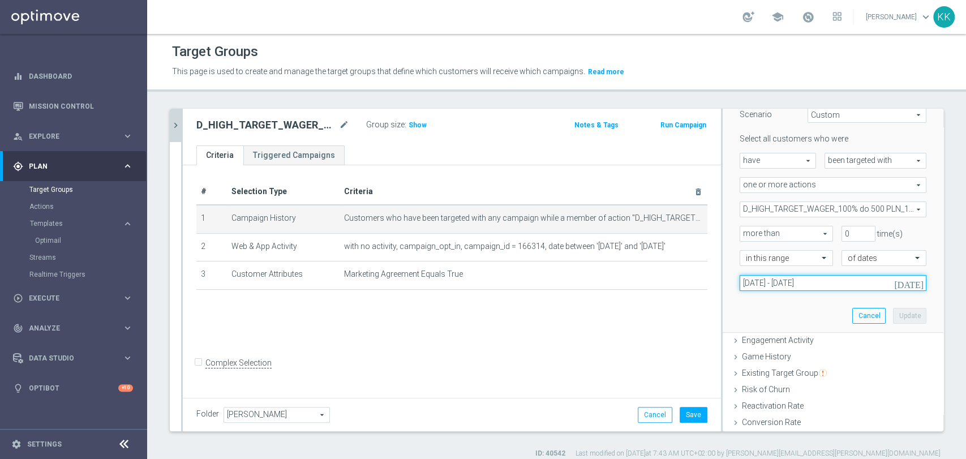
click at [782, 288] on input "[DATE] - [DATE]" at bounding box center [833, 283] width 187 height 16
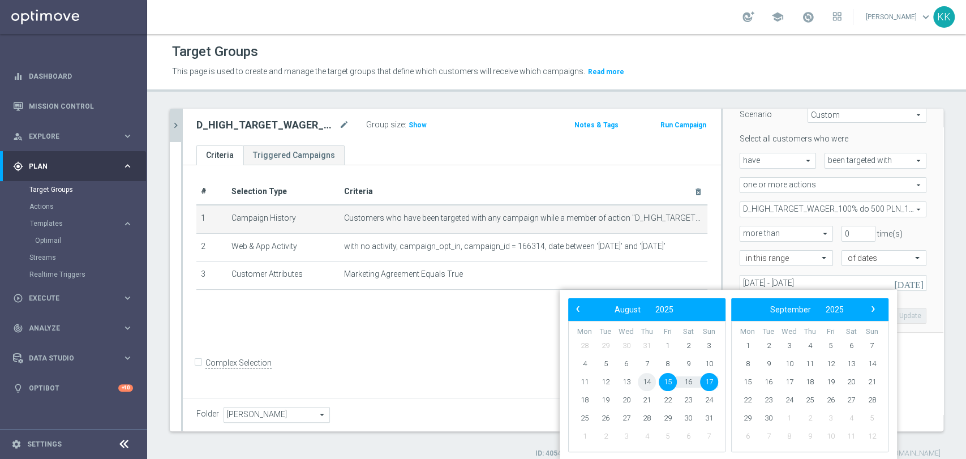
click at [647, 386] on span "14" at bounding box center [647, 382] width 18 height 18
click at [686, 382] on span "16" at bounding box center [688, 382] width 18 height 18
type input "[DATE] - [DATE]"
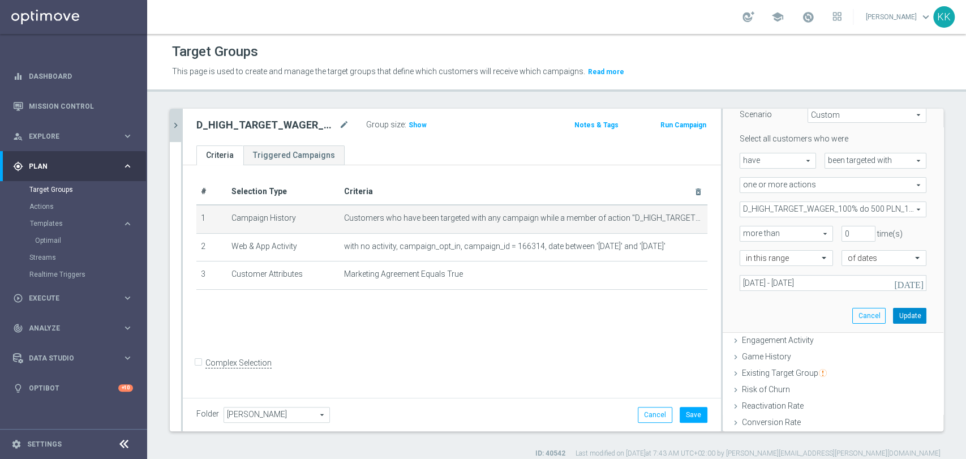
click at [906, 315] on button "Update" at bounding box center [909, 316] width 33 height 16
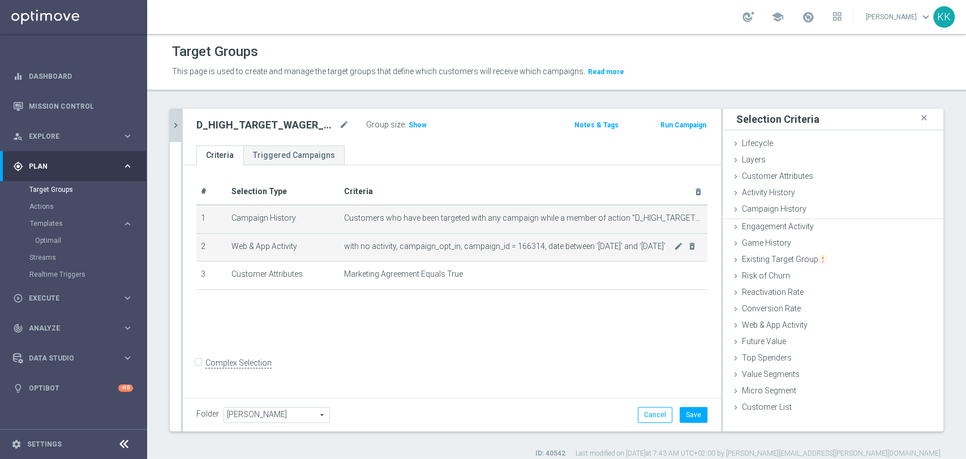
scroll to position [0, 0]
click at [674, 242] on icon "mode_edit" at bounding box center [678, 246] width 9 height 9
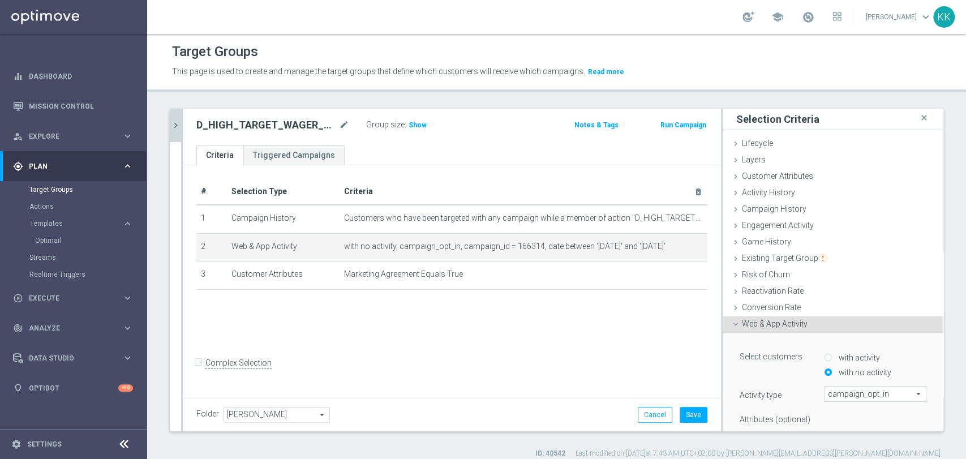
scroll to position [231, 0]
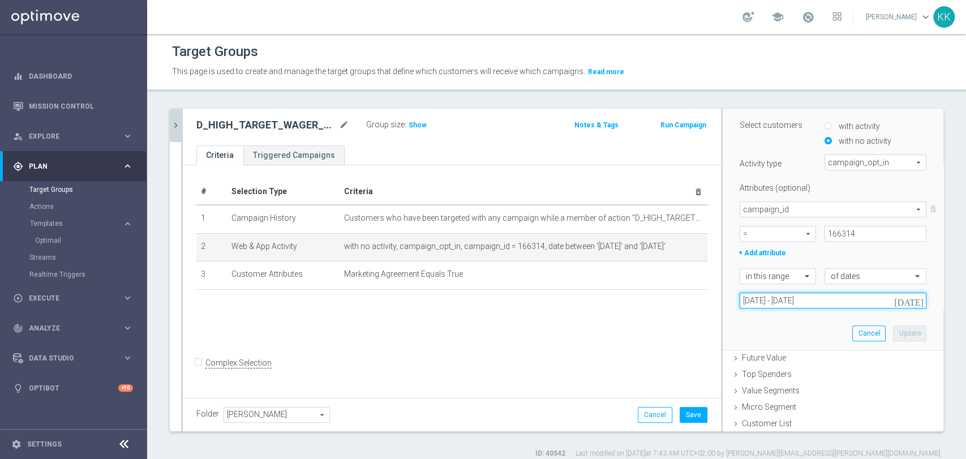
click at [774, 298] on input "[DATE] - [DATE]" at bounding box center [833, 301] width 187 height 16
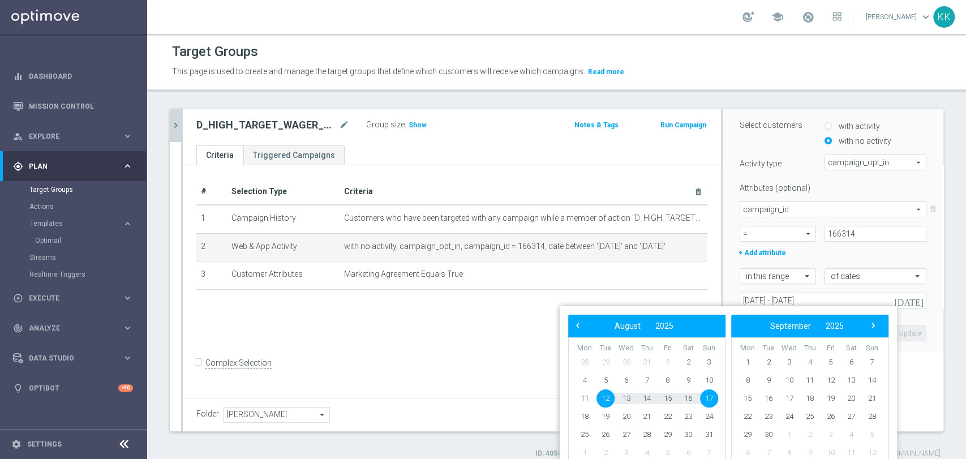
click at [602, 400] on span "12" at bounding box center [606, 398] width 18 height 18
click at [691, 396] on span "16" at bounding box center [688, 398] width 18 height 18
type input "[DATE] - [DATE]"
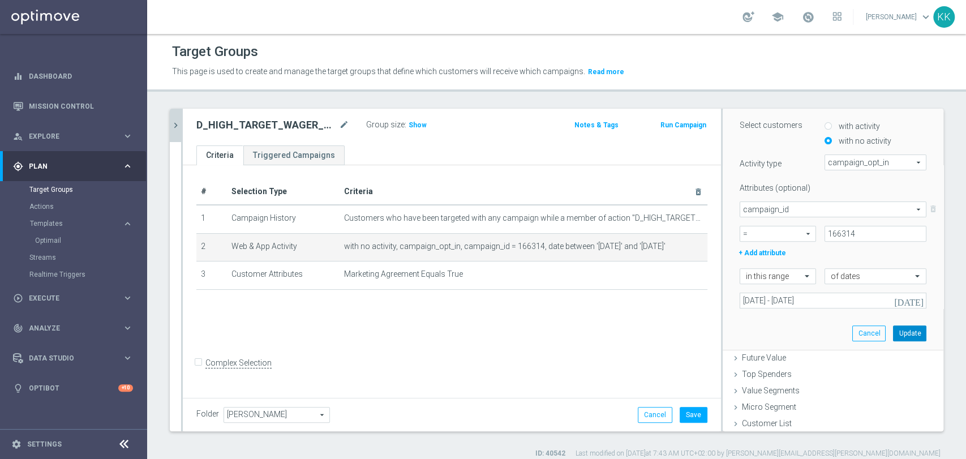
click at [893, 331] on button "Update" at bounding box center [909, 333] width 33 height 16
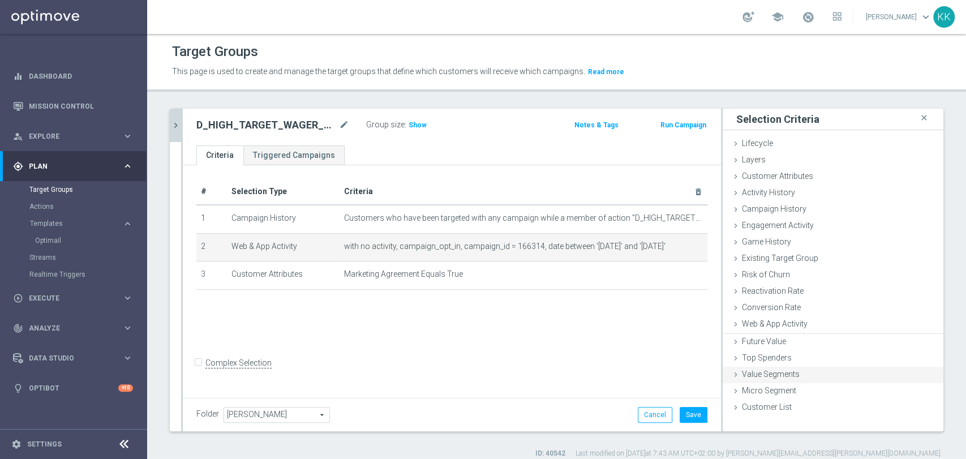
scroll to position [0, 0]
click at [688, 410] on button "Save" at bounding box center [694, 415] width 28 height 16
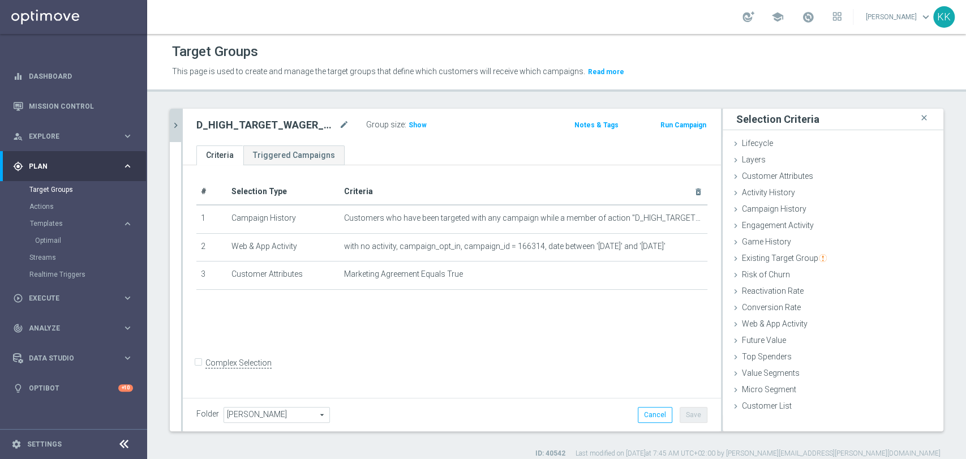
click at [171, 133] on button "chevron_right" at bounding box center [175, 125] width 11 height 33
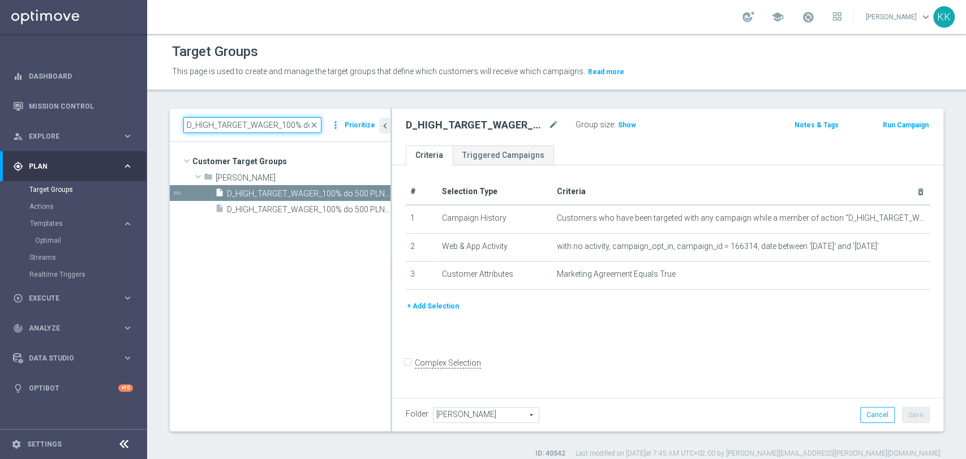
click at [216, 124] on input "D_HIGH_TARGET_WAGER_100% do 500 PLN_120825_SMS2" at bounding box center [252, 125] width 138 height 16
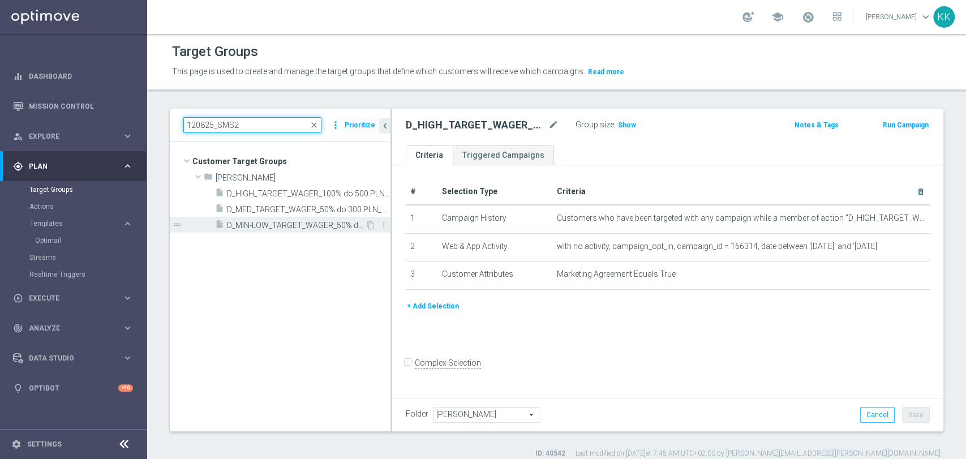
type input "120825_SMS2"
click at [317, 222] on span "D_MIN-LOW_TARGET_WAGER_50% do 100 PLN_120825_SMS2" at bounding box center [296, 226] width 138 height 10
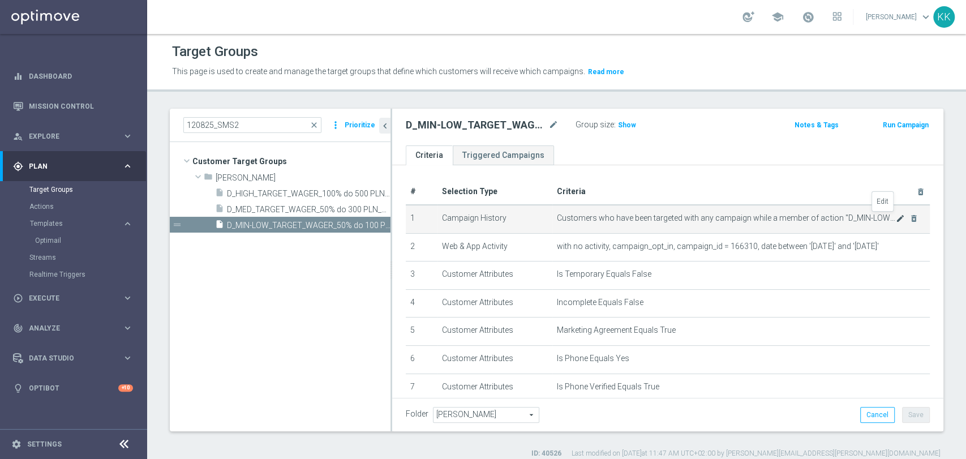
click at [896, 220] on icon "mode_edit" at bounding box center [900, 218] width 9 height 9
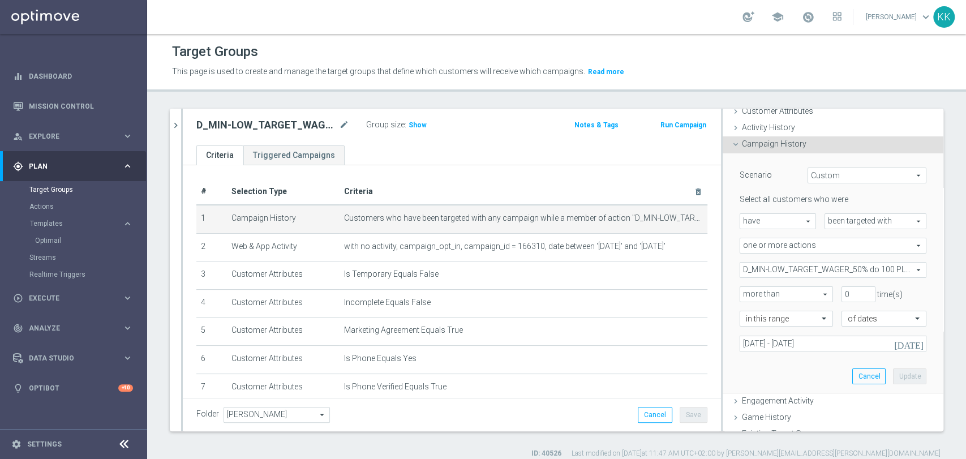
scroll to position [126, 0]
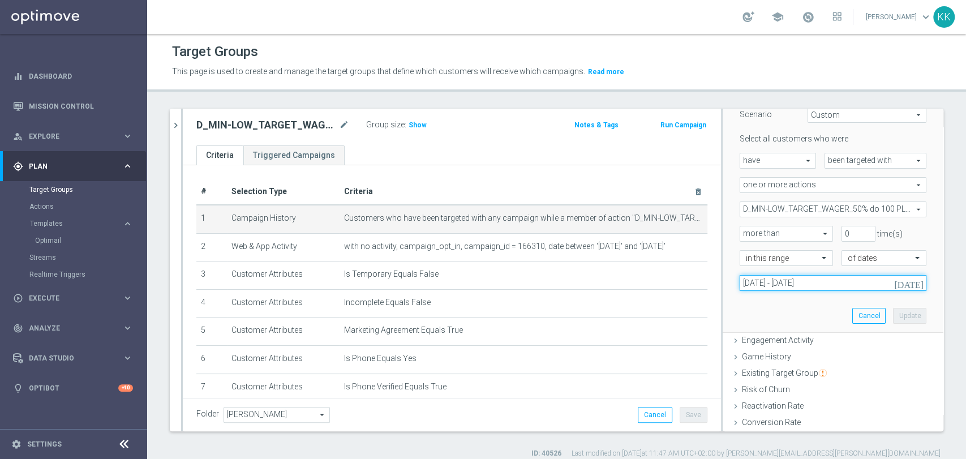
click at [780, 285] on input "[DATE] - [DATE]" at bounding box center [833, 283] width 187 height 16
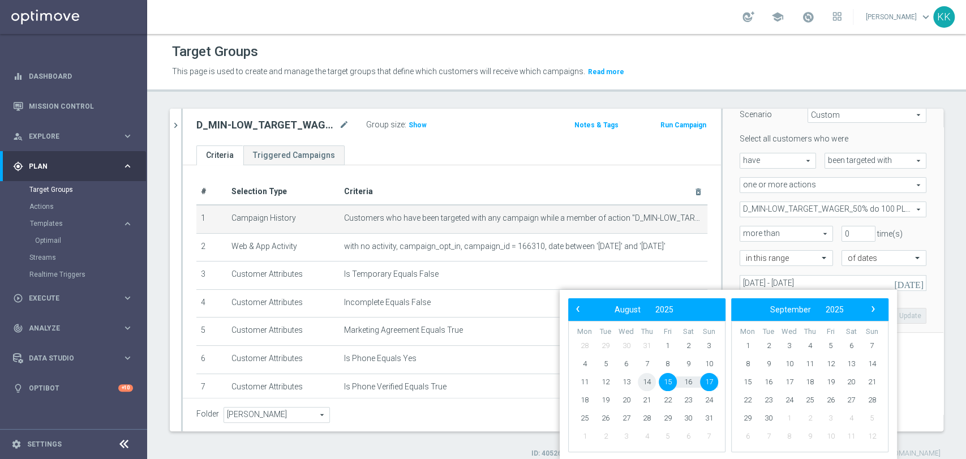
click at [649, 384] on span "14" at bounding box center [647, 382] width 18 height 18
click at [709, 384] on span "17" at bounding box center [709, 382] width 18 height 18
type input "[DATE] - [DATE]"
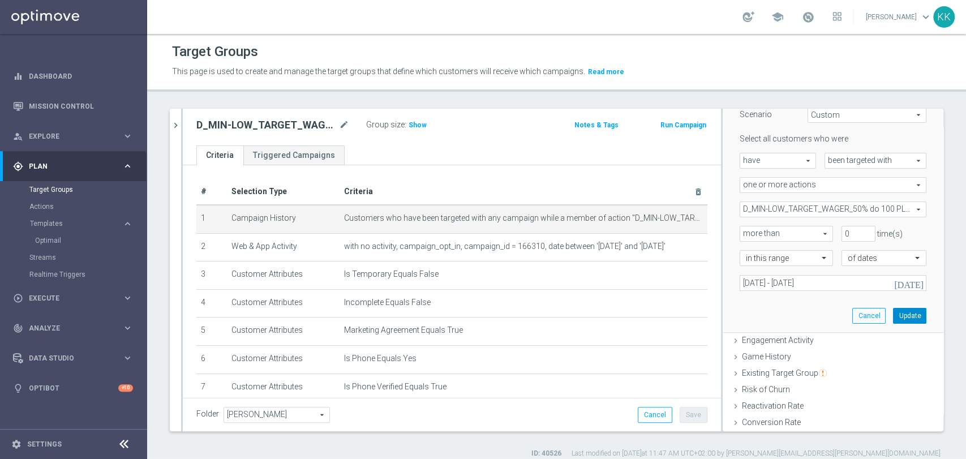
click at [906, 316] on button "Update" at bounding box center [909, 316] width 33 height 16
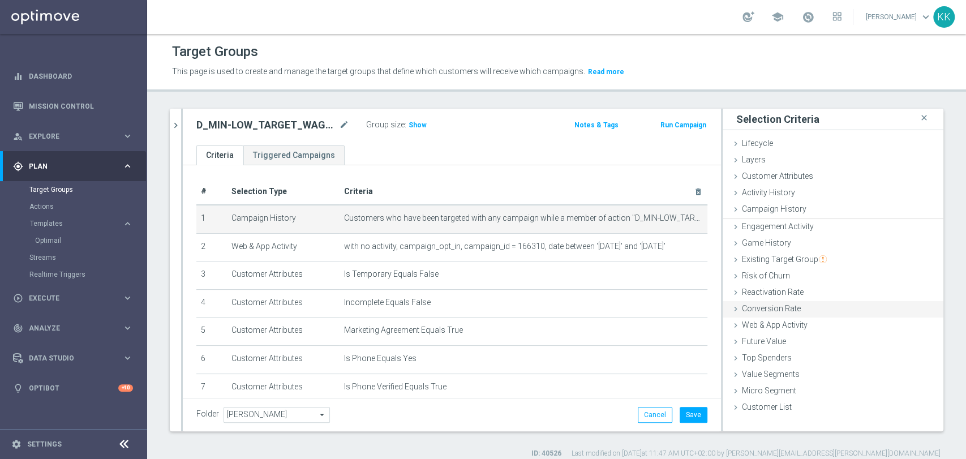
scroll to position [0, 0]
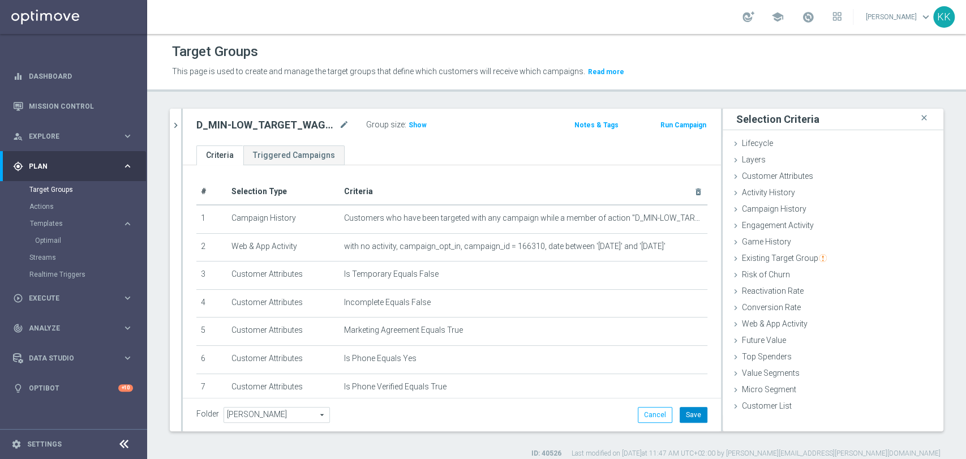
click at [696, 415] on button "Save" at bounding box center [694, 415] width 28 height 16
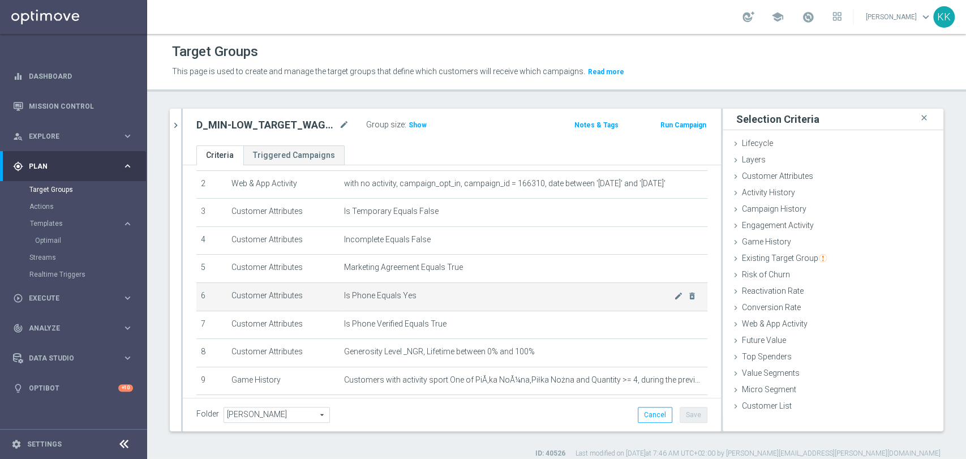
scroll to position [113, 0]
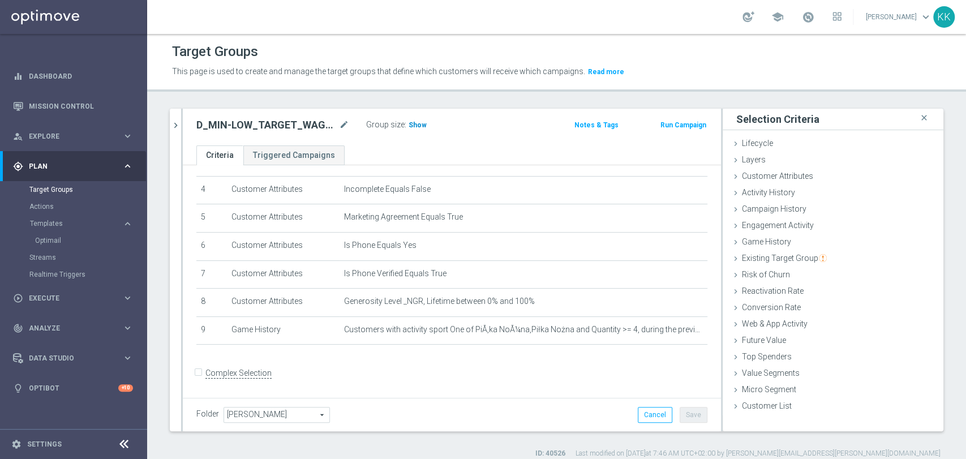
click at [415, 127] on span "Show" at bounding box center [418, 125] width 18 height 8
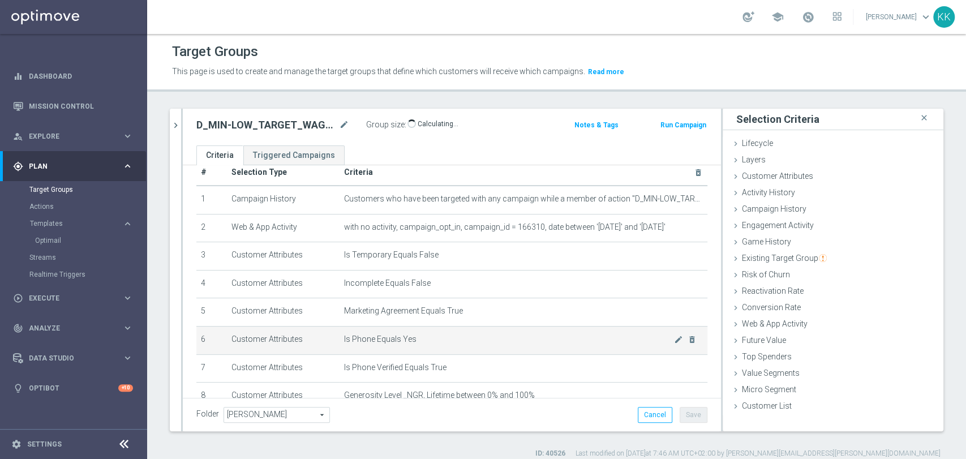
scroll to position [0, 0]
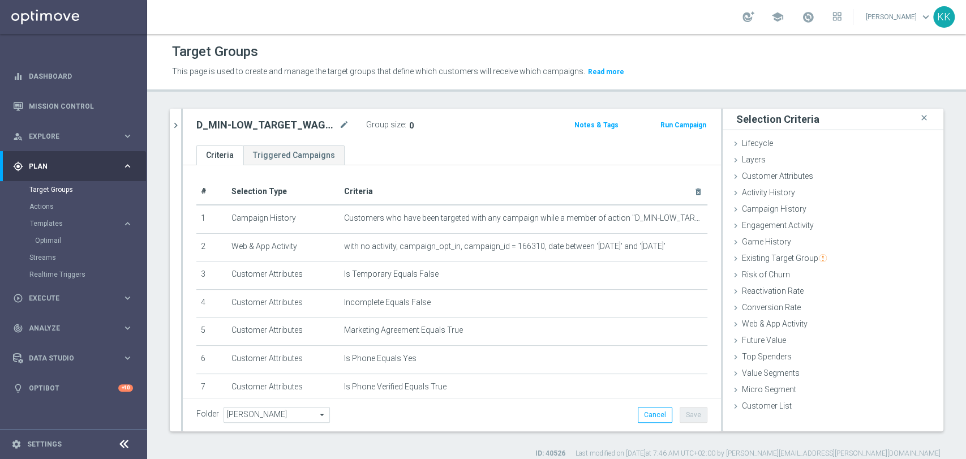
click at [168, 126] on div "120825_SMS2 close more_vert Prioritize Customer Target Groups library_add creat…" at bounding box center [556, 284] width 819 height 350
click at [173, 126] on icon "chevron_right" at bounding box center [175, 125] width 11 height 11
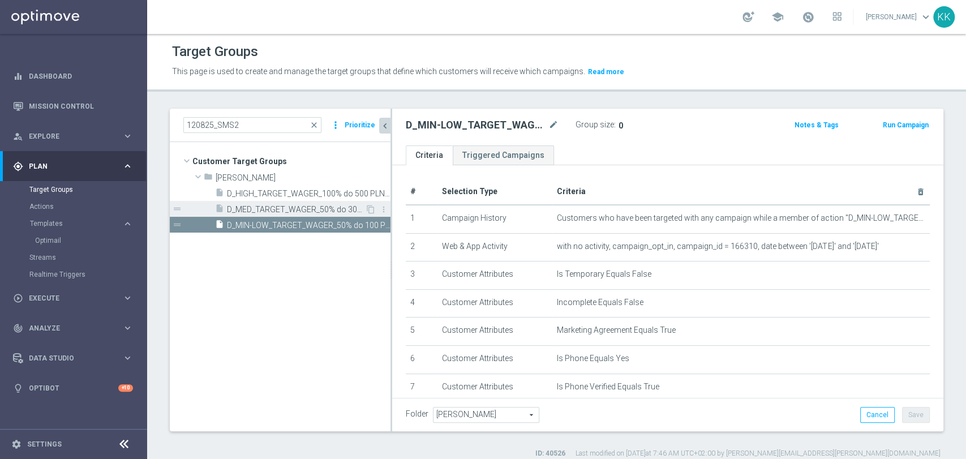
click at [269, 214] on div "insert_drive_file D_MED_TARGET_WAGER_50% do 300 PLN_120825_SMS2" at bounding box center [290, 209] width 150 height 16
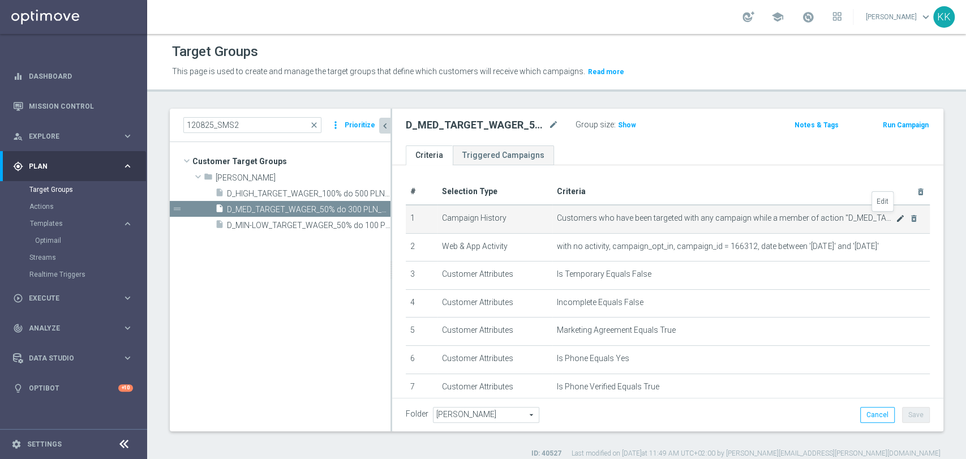
click at [896, 220] on icon "mode_edit" at bounding box center [900, 218] width 9 height 9
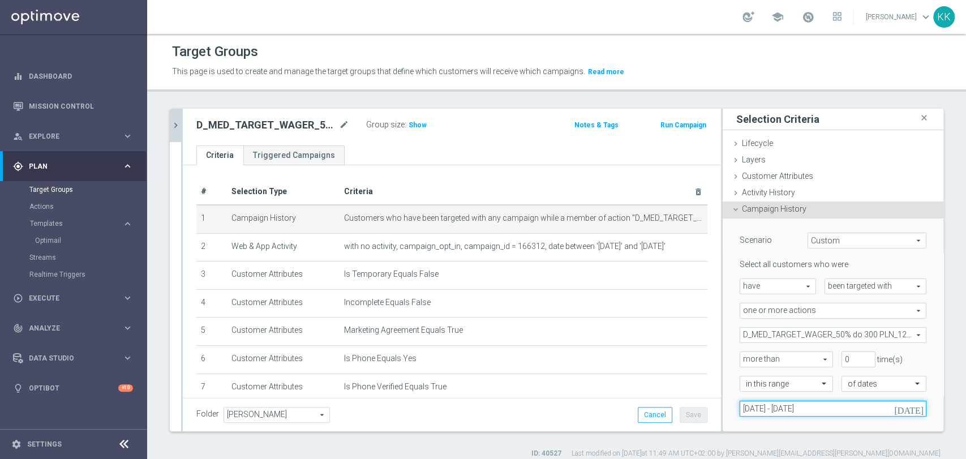
click at [747, 410] on input "[DATE] - [DATE]" at bounding box center [833, 409] width 187 height 16
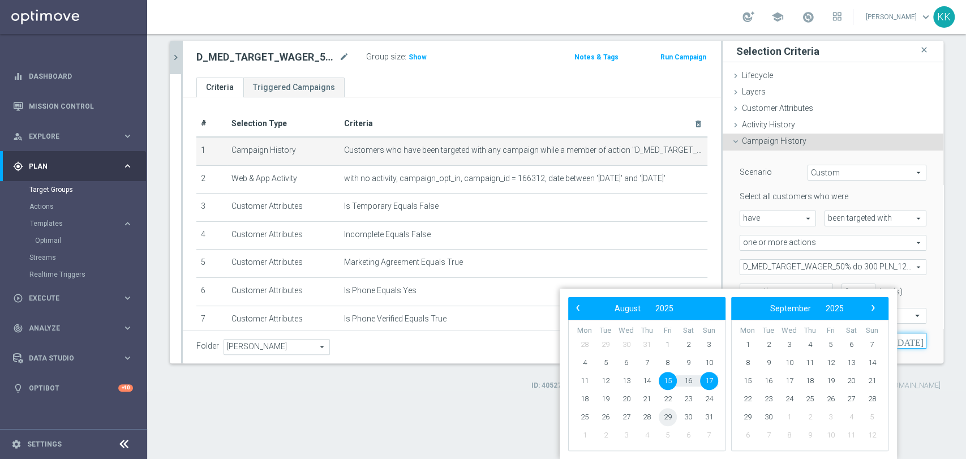
scroll to position [59, 0]
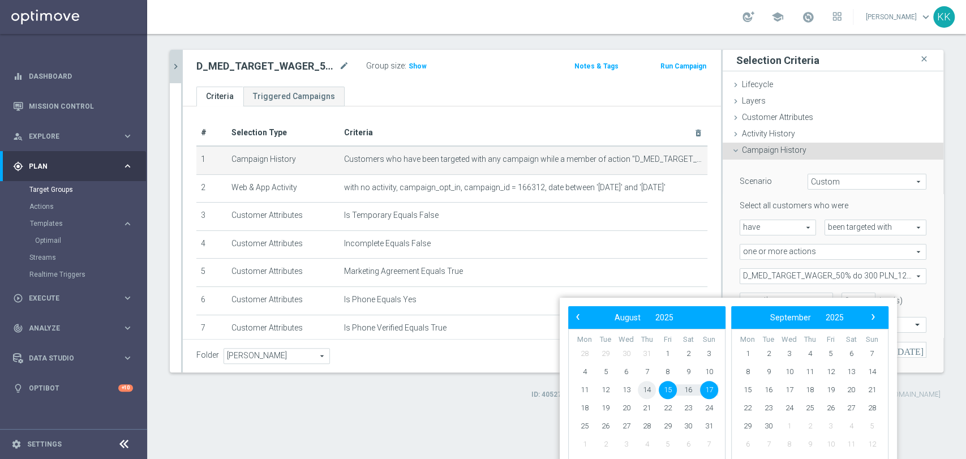
click at [650, 387] on span "14" at bounding box center [647, 390] width 18 height 18
click at [709, 386] on span "17" at bounding box center [709, 390] width 18 height 18
type input "[DATE] - [DATE]"
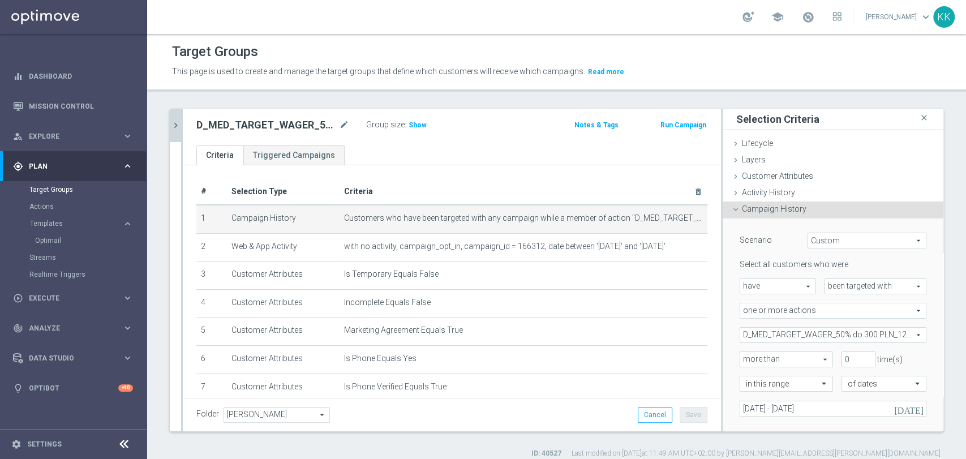
scroll to position [0, 0]
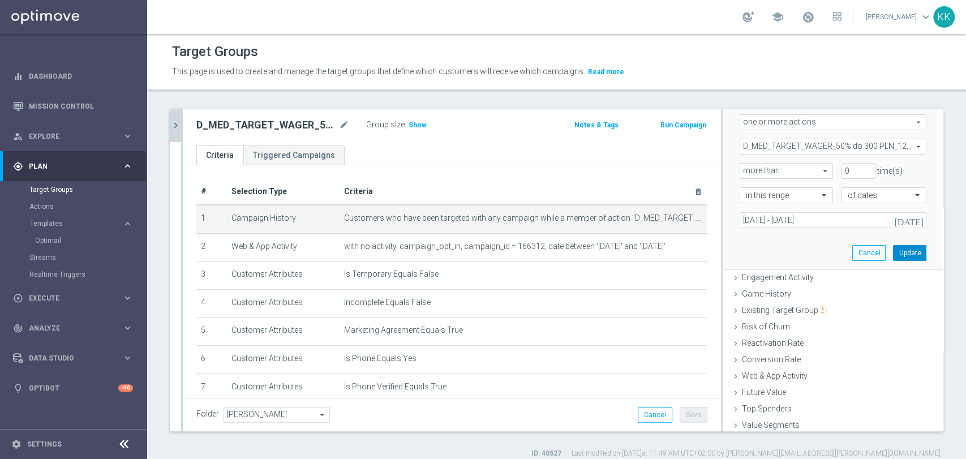
click at [899, 247] on button "Update" at bounding box center [909, 253] width 33 height 16
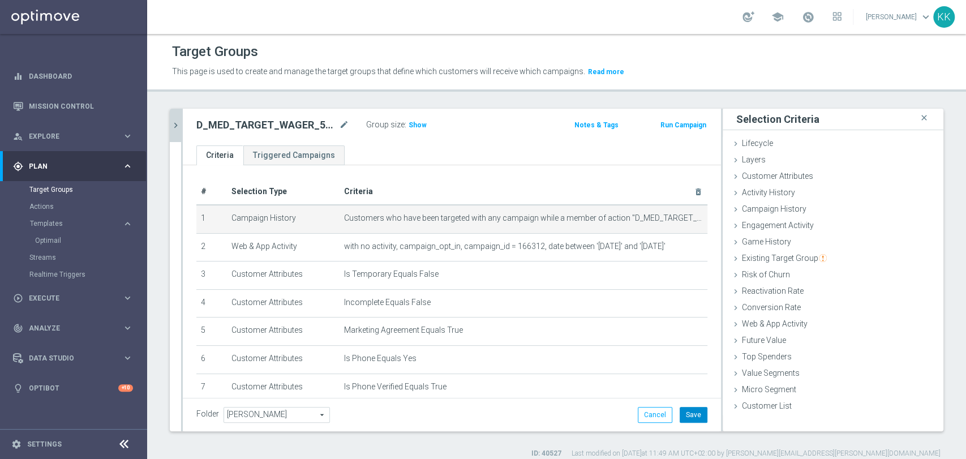
click at [681, 419] on button "Save" at bounding box center [694, 415] width 28 height 16
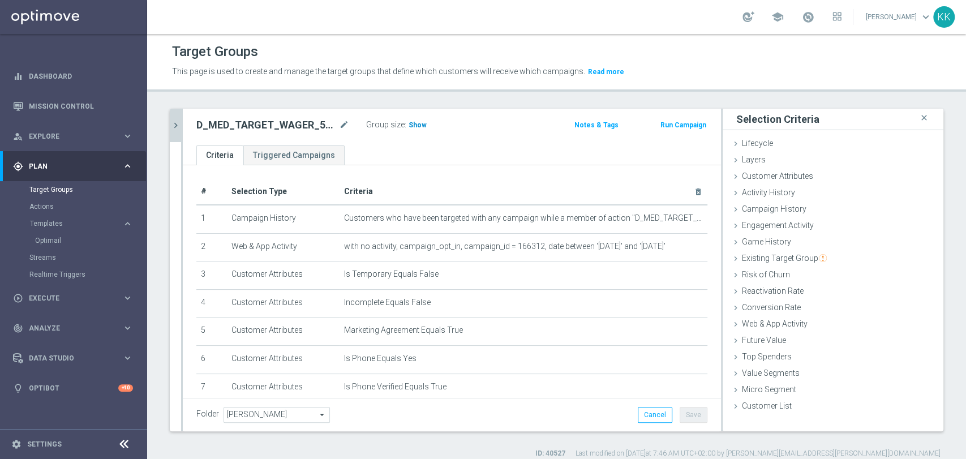
click at [420, 121] on span "Show" at bounding box center [418, 125] width 18 height 8
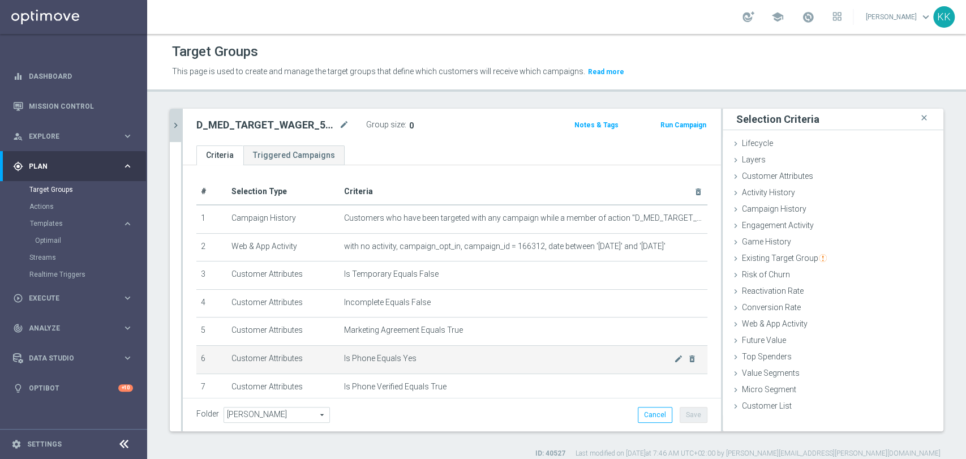
scroll to position [85, 0]
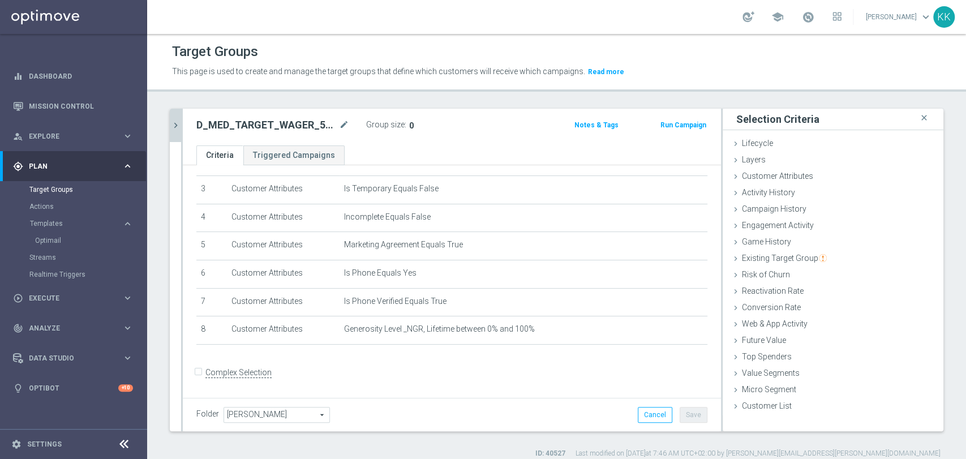
click at [181, 137] on div at bounding box center [182, 270] width 2 height 323
click at [180, 127] on icon "chevron_right" at bounding box center [175, 125] width 11 height 11
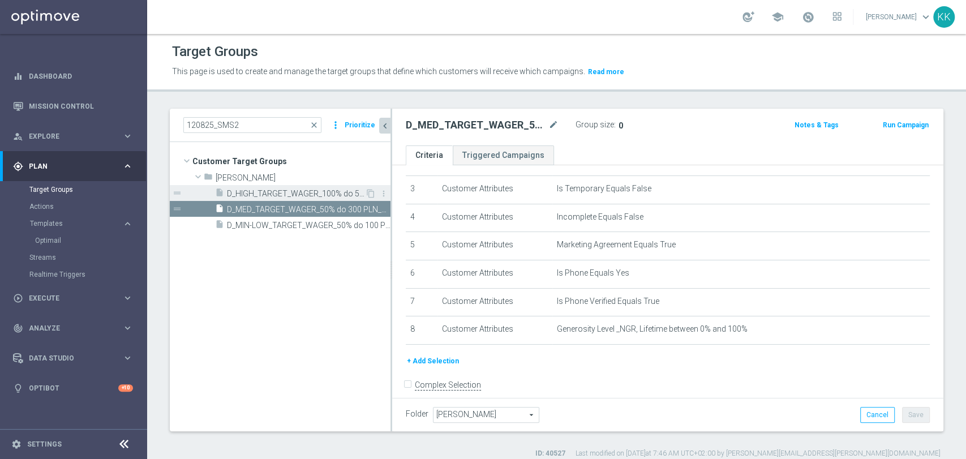
click at [256, 190] on span "D_HIGH_TARGET_WAGER_100% do 500 PLN_120825_SMS2" at bounding box center [296, 194] width 138 height 10
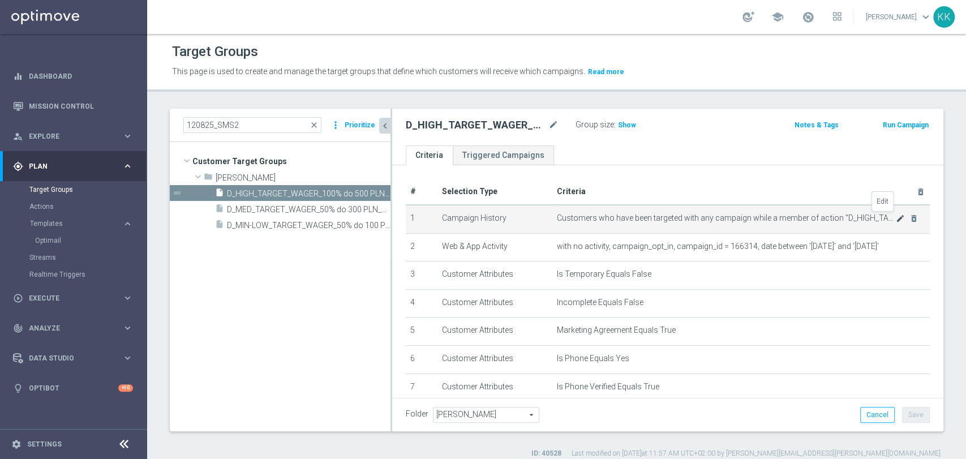
click at [896, 214] on icon "mode_edit" at bounding box center [900, 218] width 9 height 9
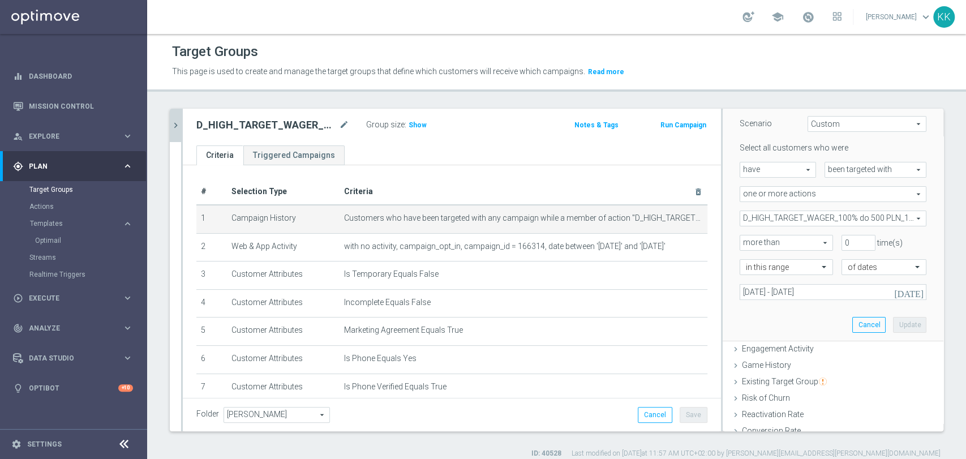
scroll to position [188, 0]
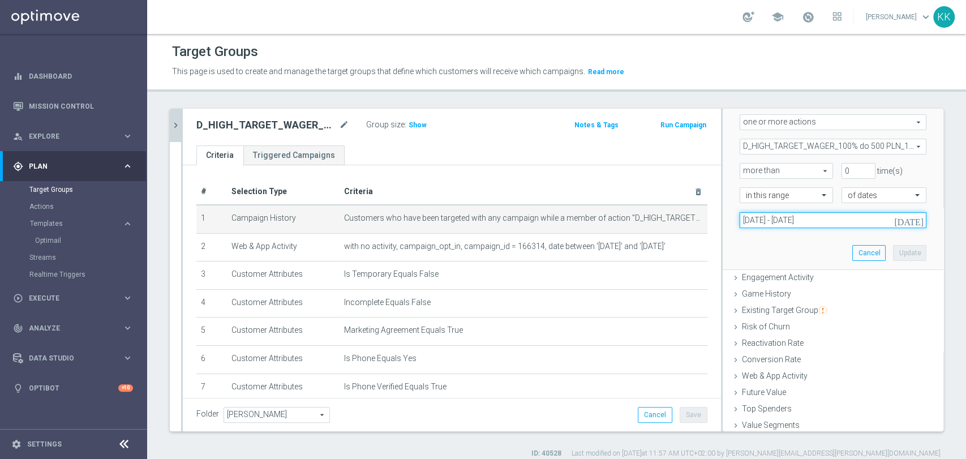
click at [766, 216] on input "[DATE] - [DATE]" at bounding box center [833, 220] width 187 height 16
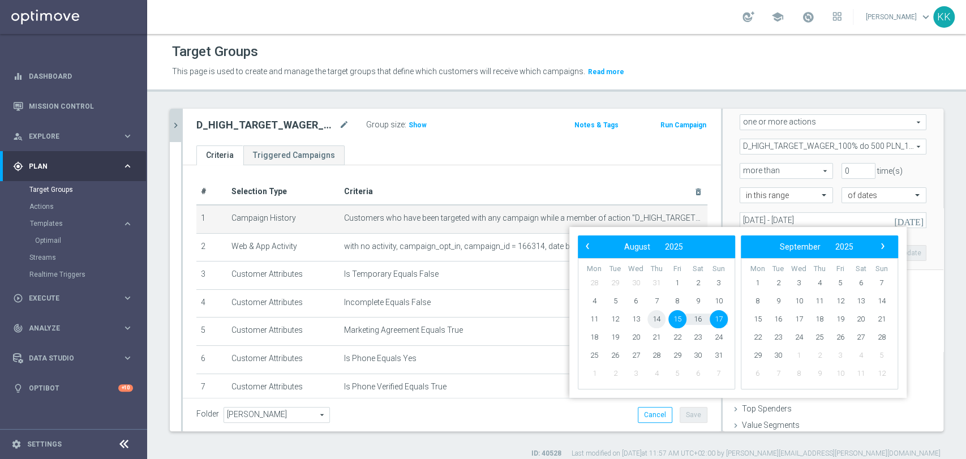
click at [663, 319] on span "14" at bounding box center [656, 319] width 18 height 18
click at [715, 316] on span "17" at bounding box center [719, 319] width 18 height 18
type input "[DATE] - [DATE]"
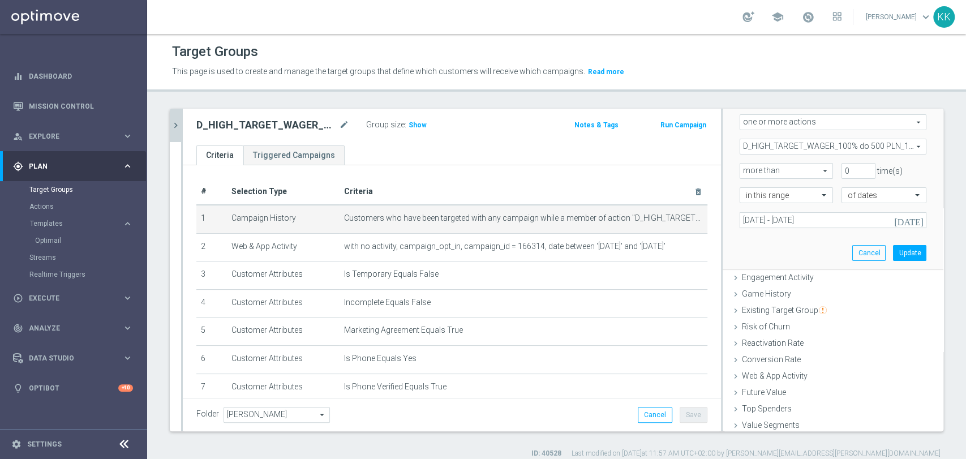
click at [908, 250] on div "Scenario Custom Custom arrow_drop_down search Select all customers who were hav…" at bounding box center [833, 149] width 204 height 239
click at [898, 251] on button "Update" at bounding box center [909, 253] width 33 height 16
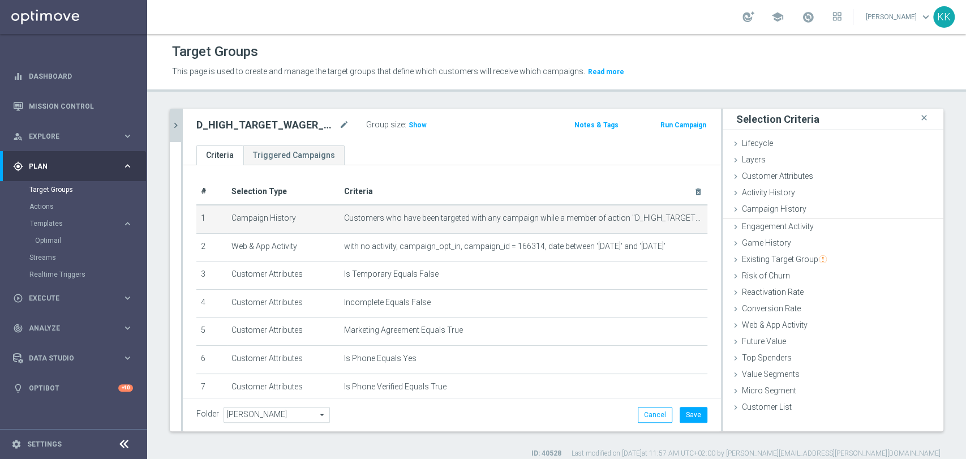
scroll to position [0, 0]
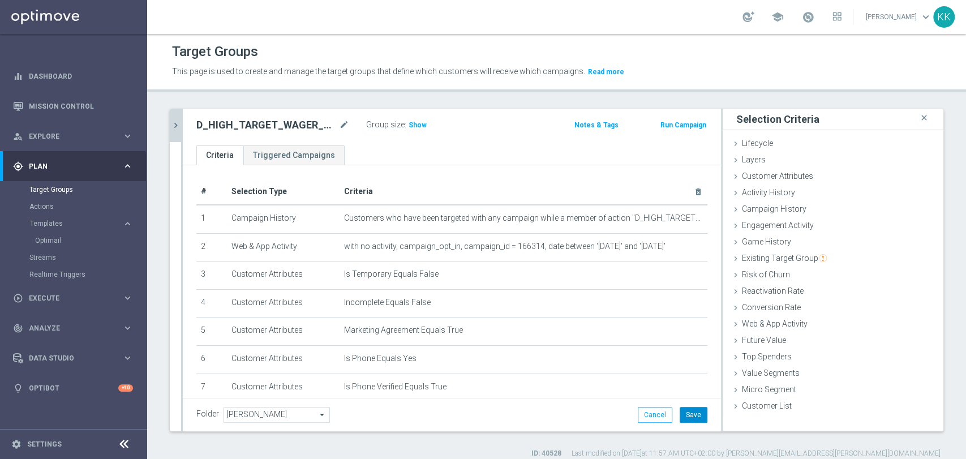
click at [689, 408] on button "Save" at bounding box center [694, 415] width 28 height 16
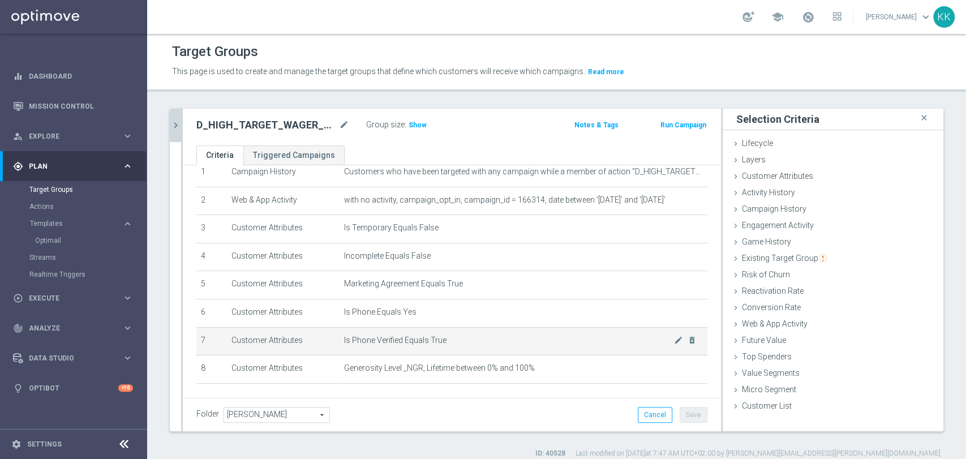
scroll to position [85, 0]
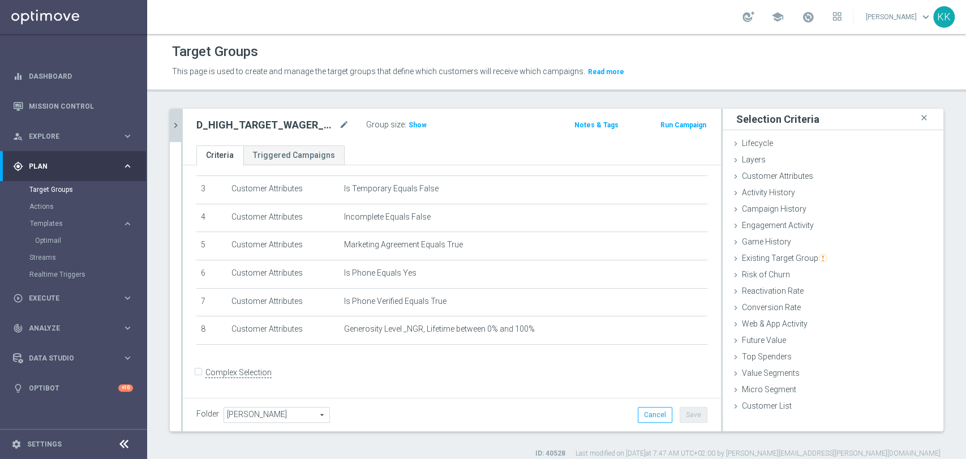
click at [179, 126] on icon "chevron_right" at bounding box center [175, 125] width 11 height 11
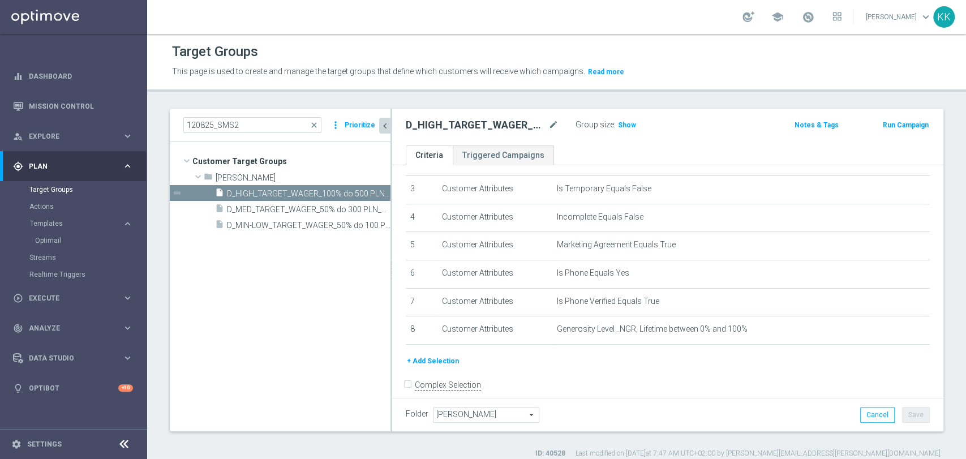
click at [42, 213] on div "Actions" at bounding box center [87, 206] width 117 height 17
click at [42, 211] on link "Actions" at bounding box center [73, 206] width 88 height 9
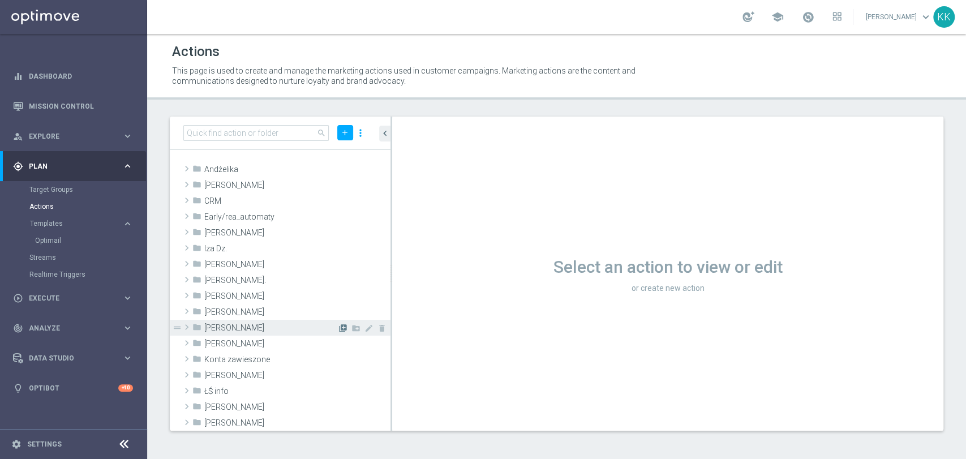
click at [338, 327] on icon "library_add" at bounding box center [342, 328] width 9 height 9
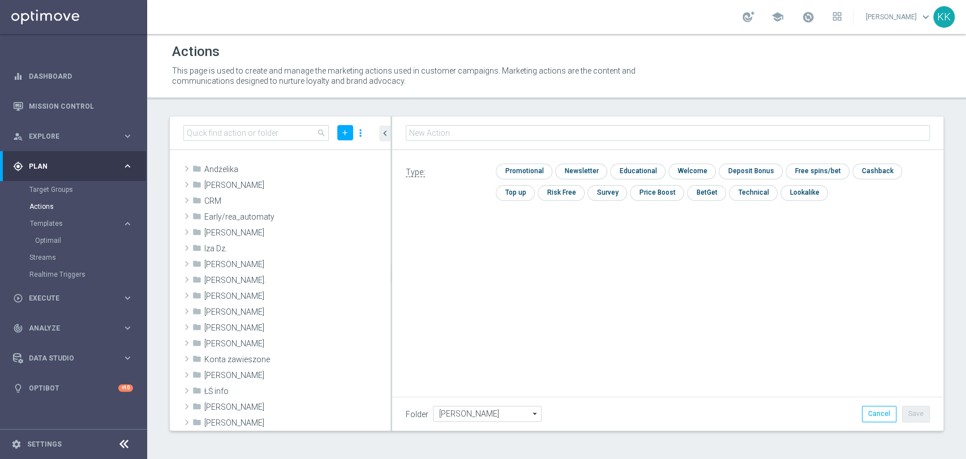
type input "D_MIN-LOW_TARGET_WAGER_50% do 100 PLN_120825_SMS2"
click at [524, 175] on input "checkbox" at bounding box center [523, 171] width 54 height 15
checkbox input "true"
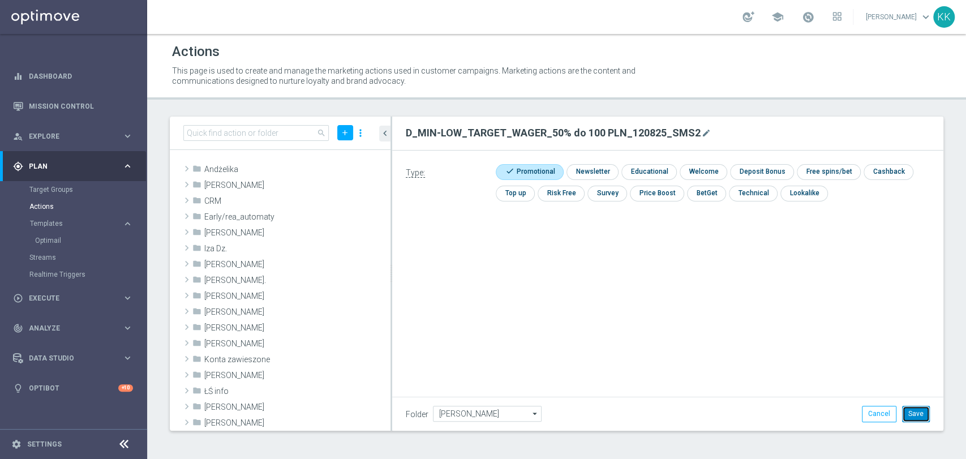
click at [912, 414] on button "Save" at bounding box center [916, 414] width 28 height 16
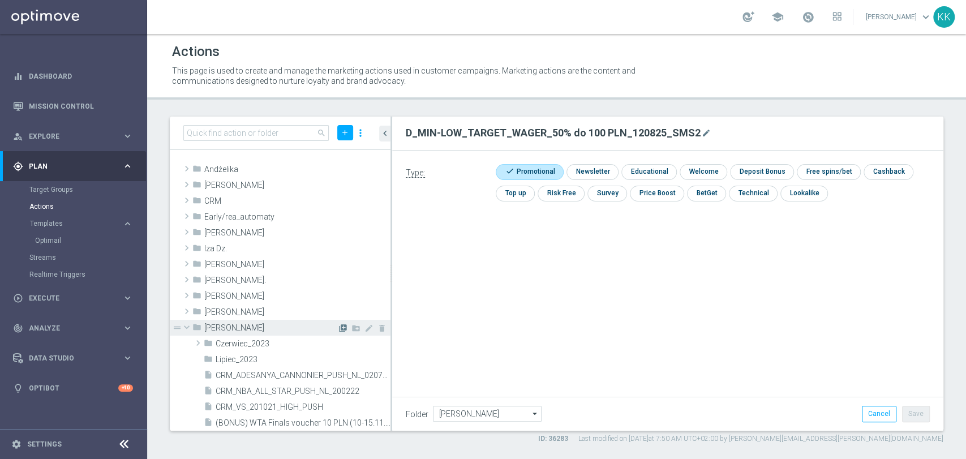
click at [338, 325] on icon "library_add" at bounding box center [342, 328] width 9 height 9
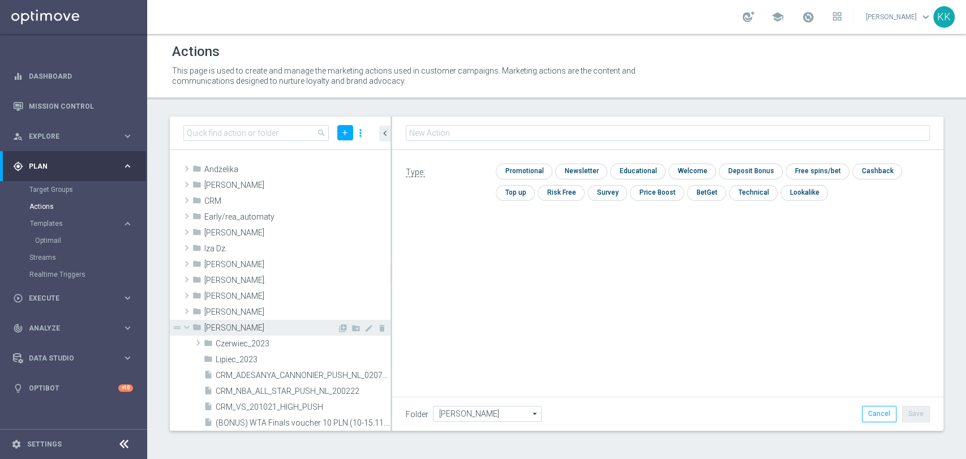
type input "D_MED_TARGET_WAGER_50% do 300 PLN_120825_PUSH"
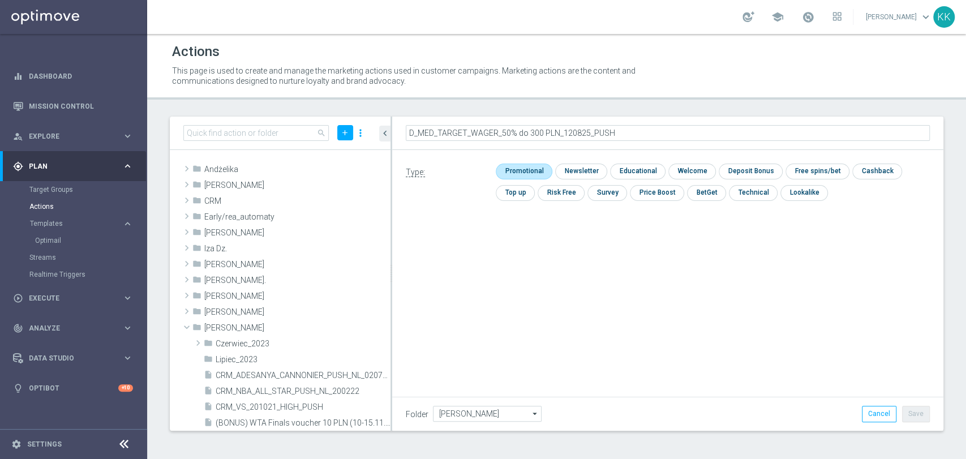
click at [545, 169] on input "checkbox" at bounding box center [523, 171] width 54 height 15
checkbox input "true"
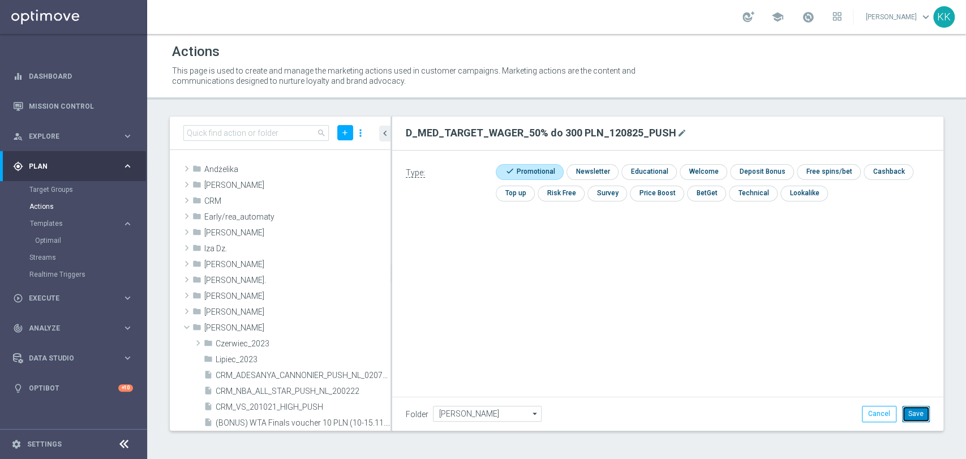
click at [924, 412] on button "Save" at bounding box center [916, 414] width 28 height 16
click at [297, 135] on input at bounding box center [255, 133] width 145 height 16
paste input "120825_PUSH"
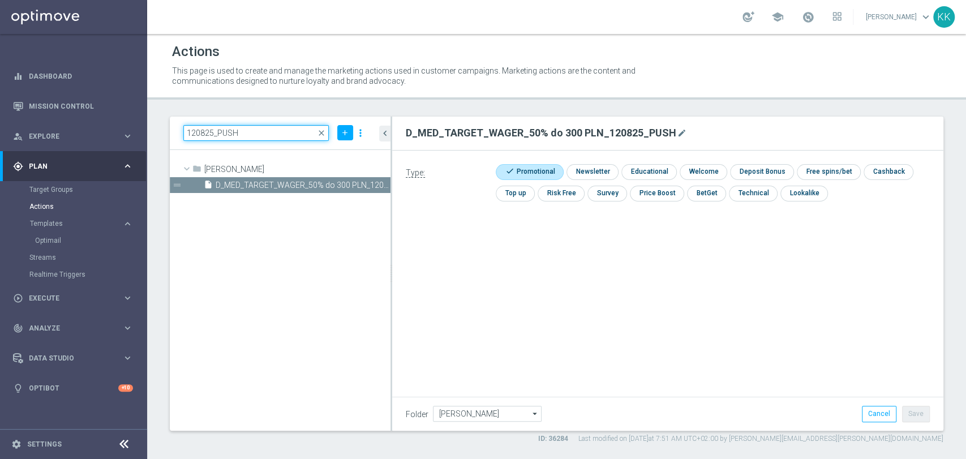
type input "120825_PUSH"
drag, startPoint x: 260, startPoint y: 136, endPoint x: 127, endPoint y: 135, distance: 132.4
click at [127, 135] on main "equalizer Dashboard Mission Control" at bounding box center [483, 229] width 966 height 459
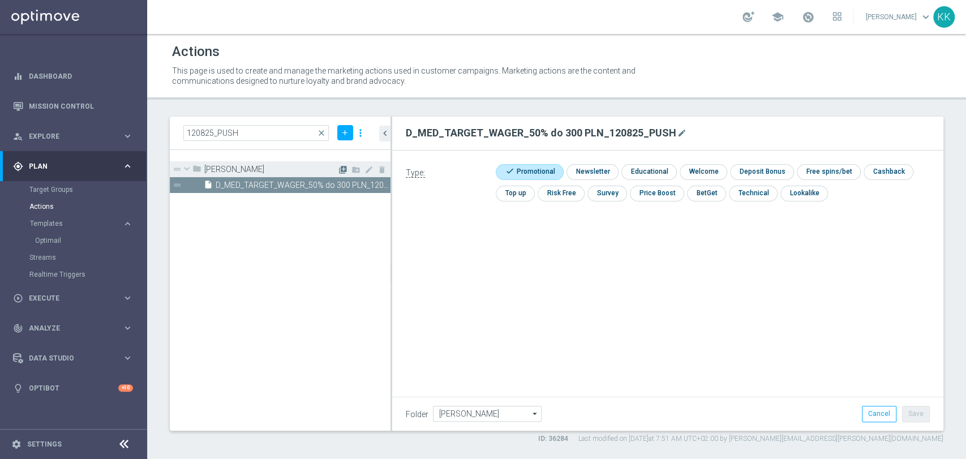
click at [341, 167] on icon "library_add" at bounding box center [342, 169] width 9 height 9
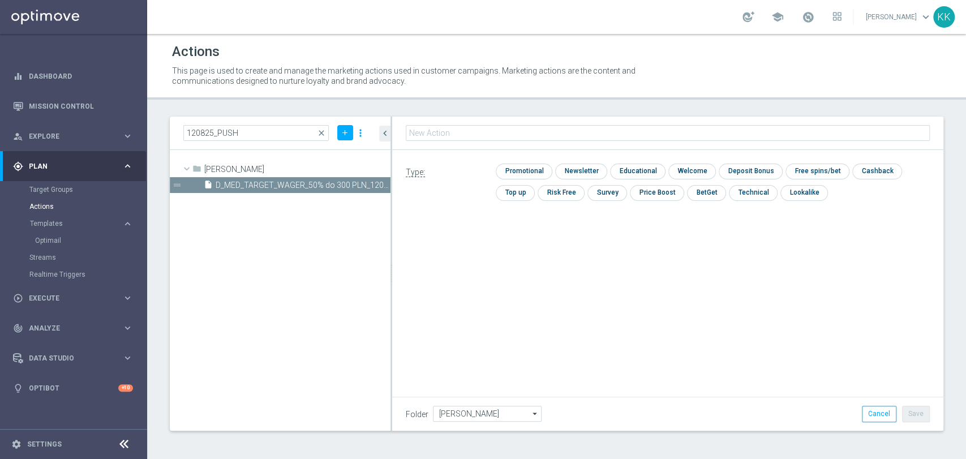
type input "D_MIN-LOW_TARGET_WAGER_50% do 100 PLN_120825_PUSH"
click at [529, 165] on input "checkbox" at bounding box center [523, 171] width 54 height 15
checkbox input "true"
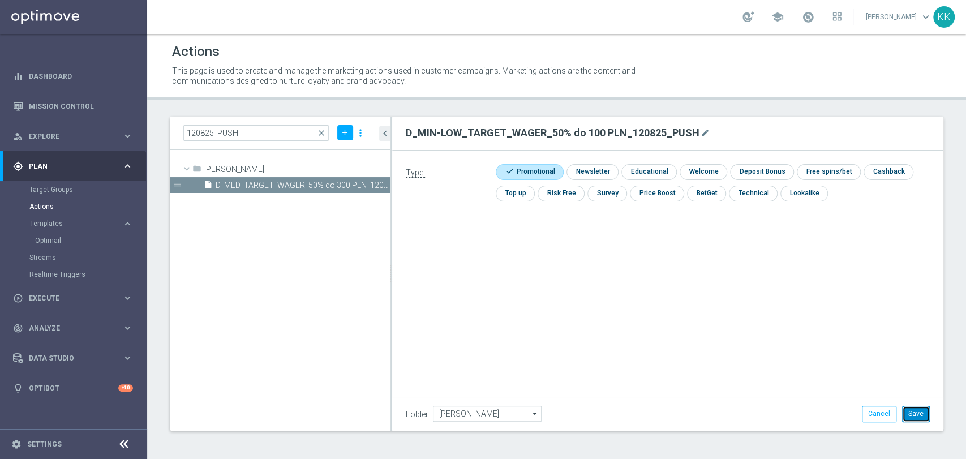
click at [908, 410] on button "Save" at bounding box center [916, 414] width 28 height 16
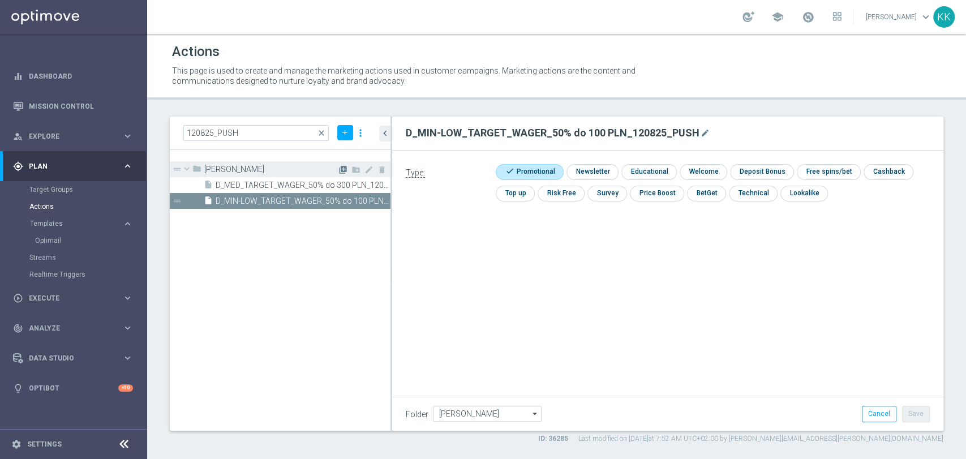
click at [343, 165] on icon "library_add" at bounding box center [342, 169] width 9 height 9
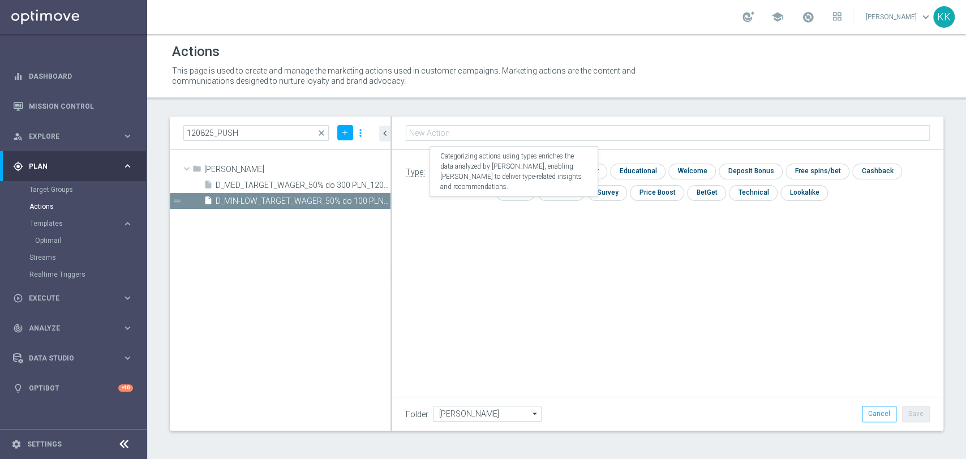
type input "D_HIGH_TARGET_WAGER_100% do 500 PLN_120825_PUSH"
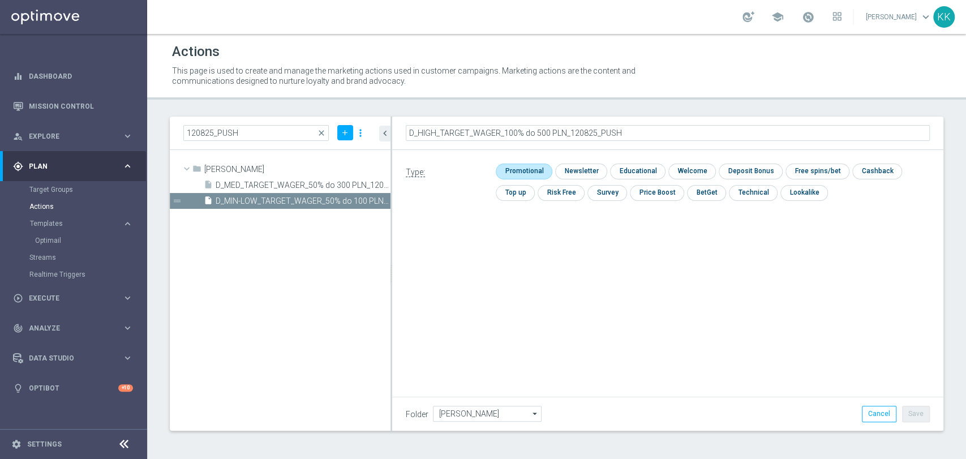
click at [527, 177] on input "checkbox" at bounding box center [523, 171] width 54 height 15
checkbox input "true"
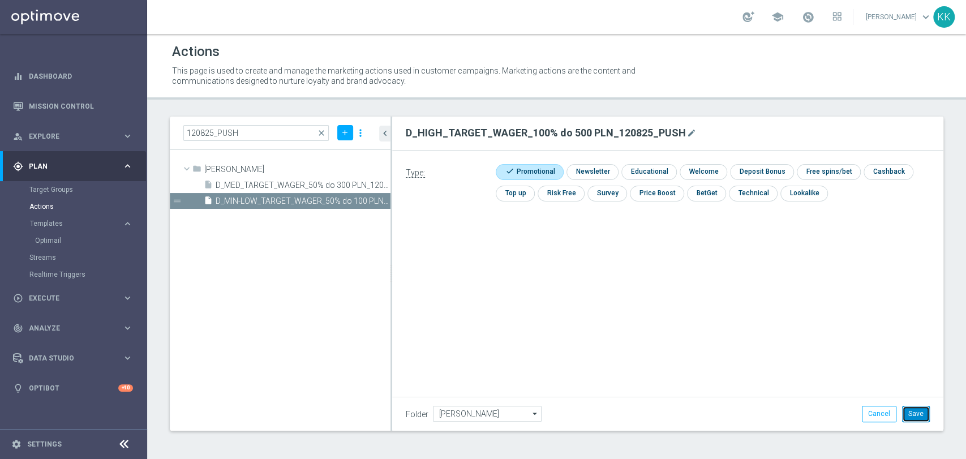
click at [923, 418] on button "Save" at bounding box center [916, 414] width 28 height 16
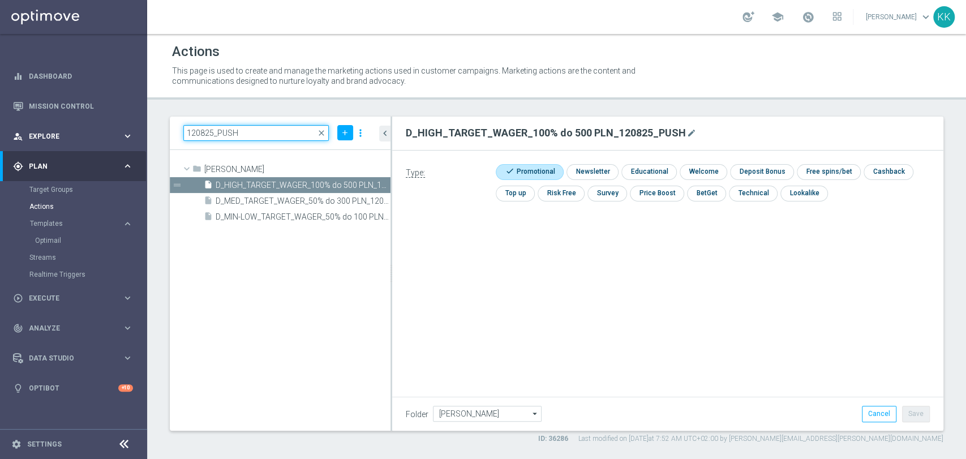
drag, startPoint x: 240, startPoint y: 135, endPoint x: 88, endPoint y: 132, distance: 152.3
click at [88, 132] on main "equalizer Dashboard Mission Control" at bounding box center [483, 229] width 966 height 459
paste input "SMS2"
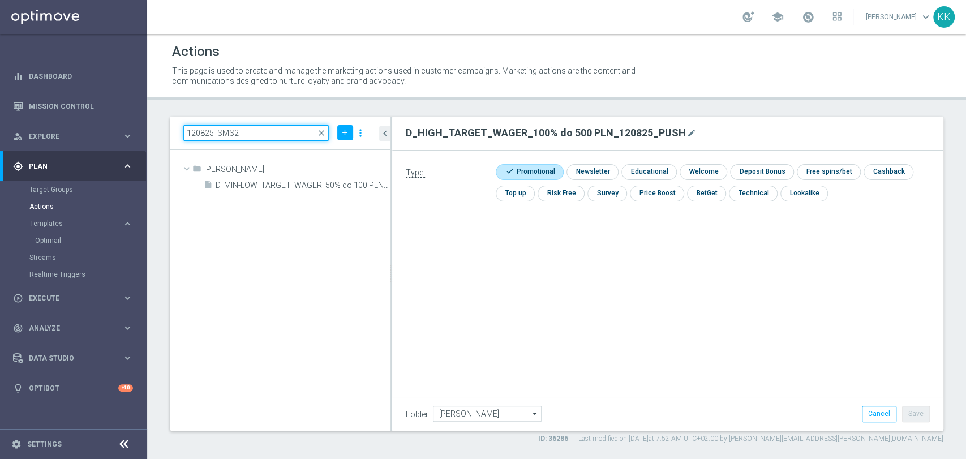
type input "120825_SMS2"
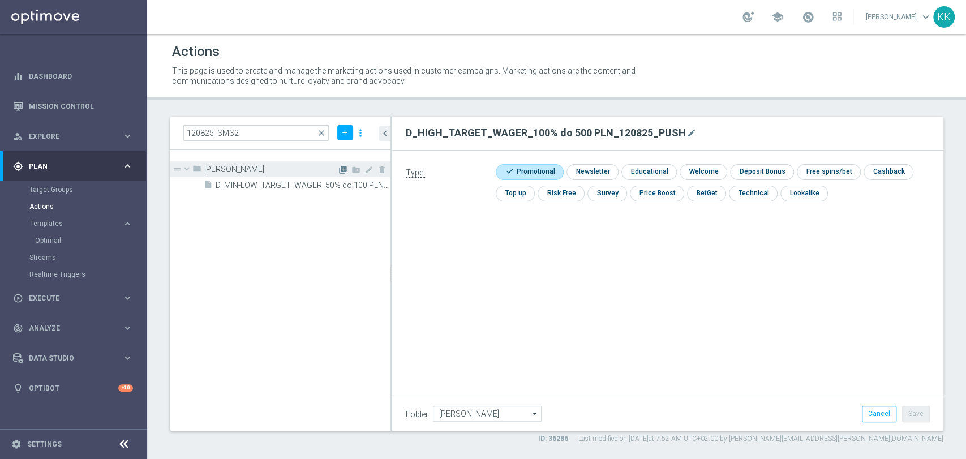
click at [343, 171] on icon "library_add" at bounding box center [342, 169] width 9 height 9
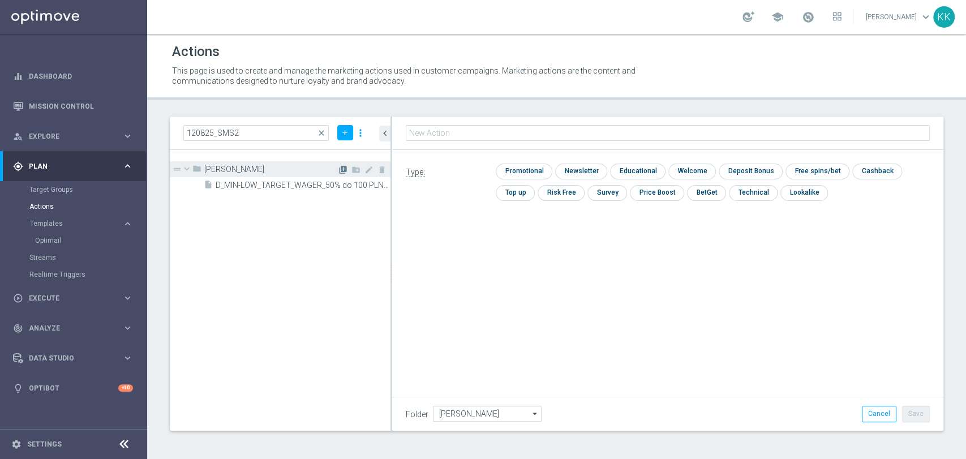
type input "D_MED_TARGET_WAGER_50% do 300 PLN_120825_SMS2"
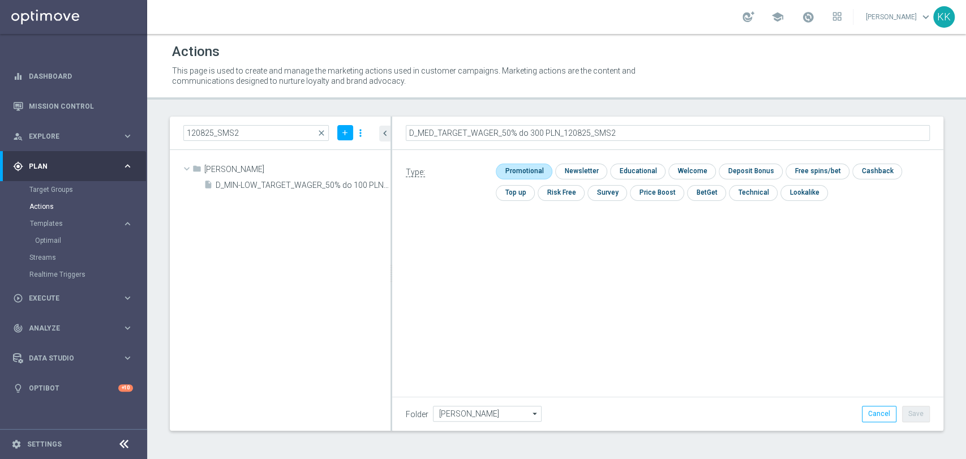
click at [533, 173] on input "checkbox" at bounding box center [523, 171] width 54 height 15
checkbox input "true"
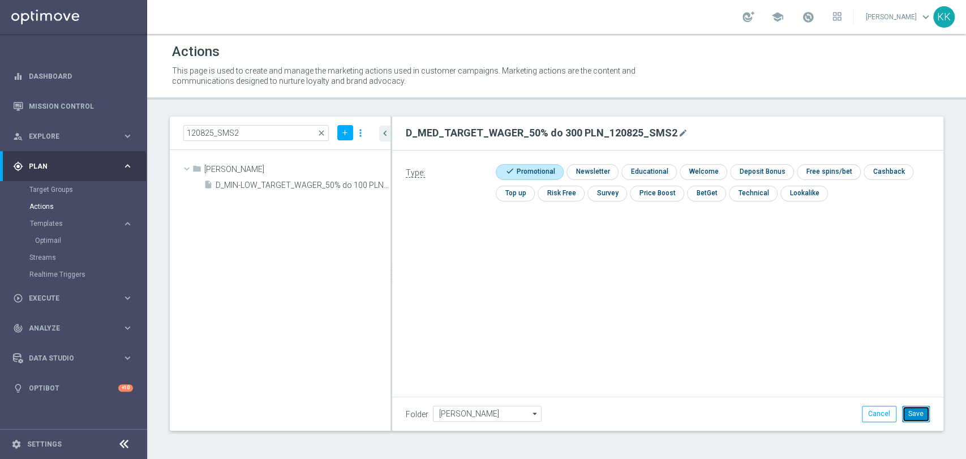
click at [917, 411] on button "Save" at bounding box center [916, 414] width 28 height 16
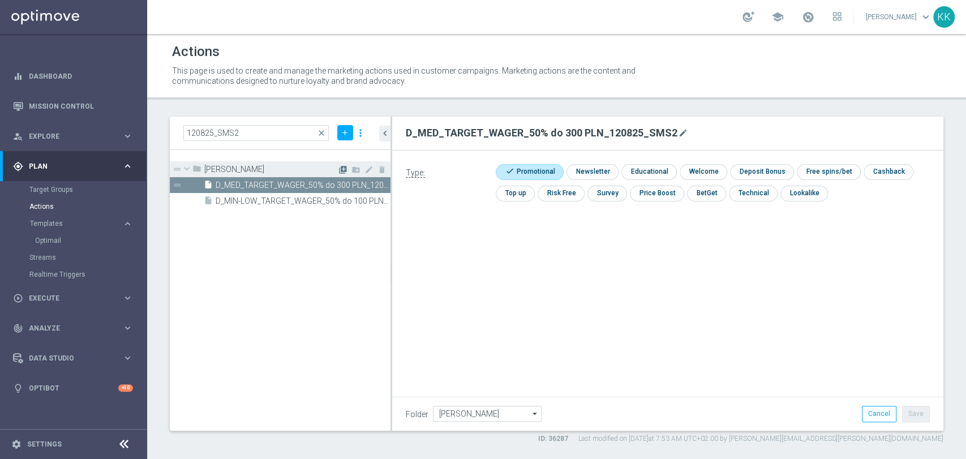
click at [344, 171] on icon "library_add" at bounding box center [342, 169] width 9 height 9
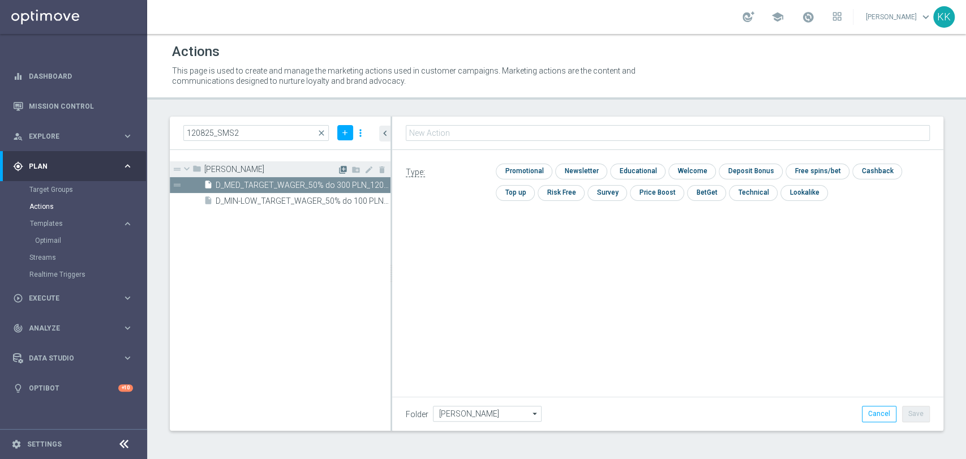
type input "D_HIGH_TARGET_WAGER_100% do 500 PLN_120825_SMS2"
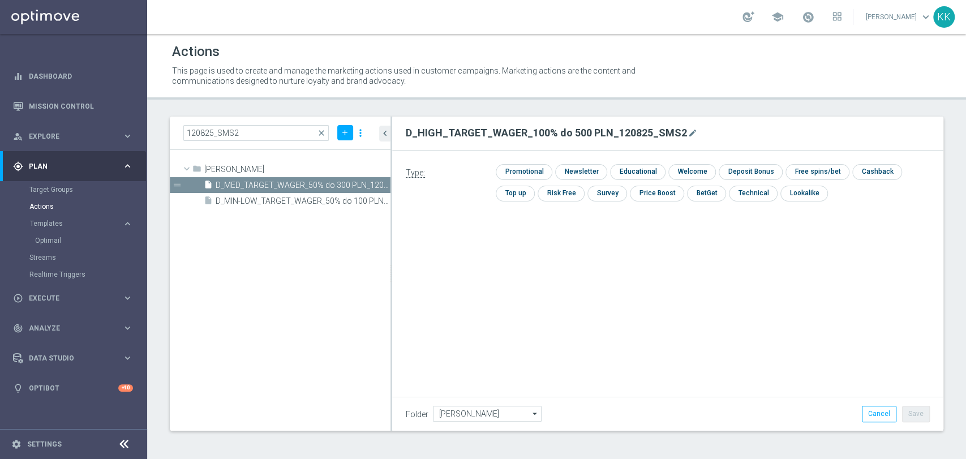
click at [523, 162] on div "Type: check Promotional check Newsletter check Educational check Welcome check …" at bounding box center [667, 187] width 551 height 73
click at [523, 170] on input "checkbox" at bounding box center [523, 171] width 54 height 15
checkbox input "true"
click at [915, 410] on button "Save" at bounding box center [916, 414] width 28 height 16
